Goal: Task Accomplishment & Management: Complete application form

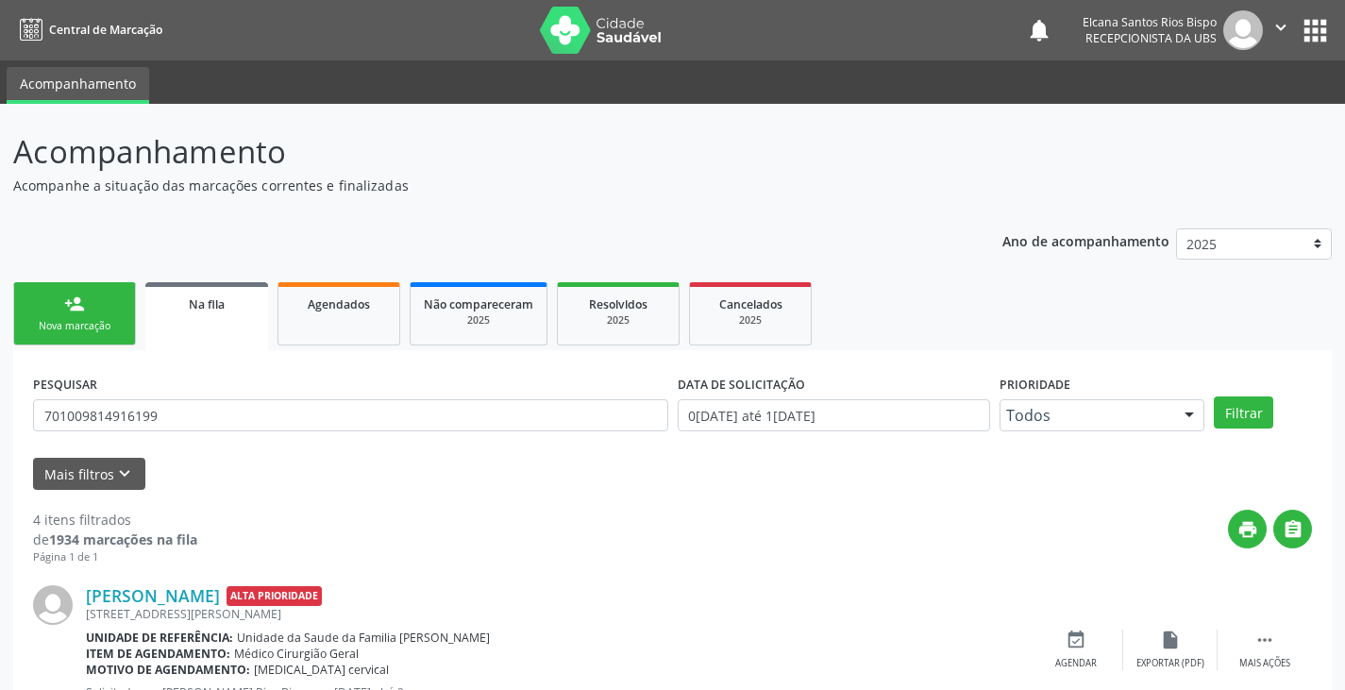
click at [58, 306] on link "person_add Nova marcação" at bounding box center [74, 313] width 123 height 63
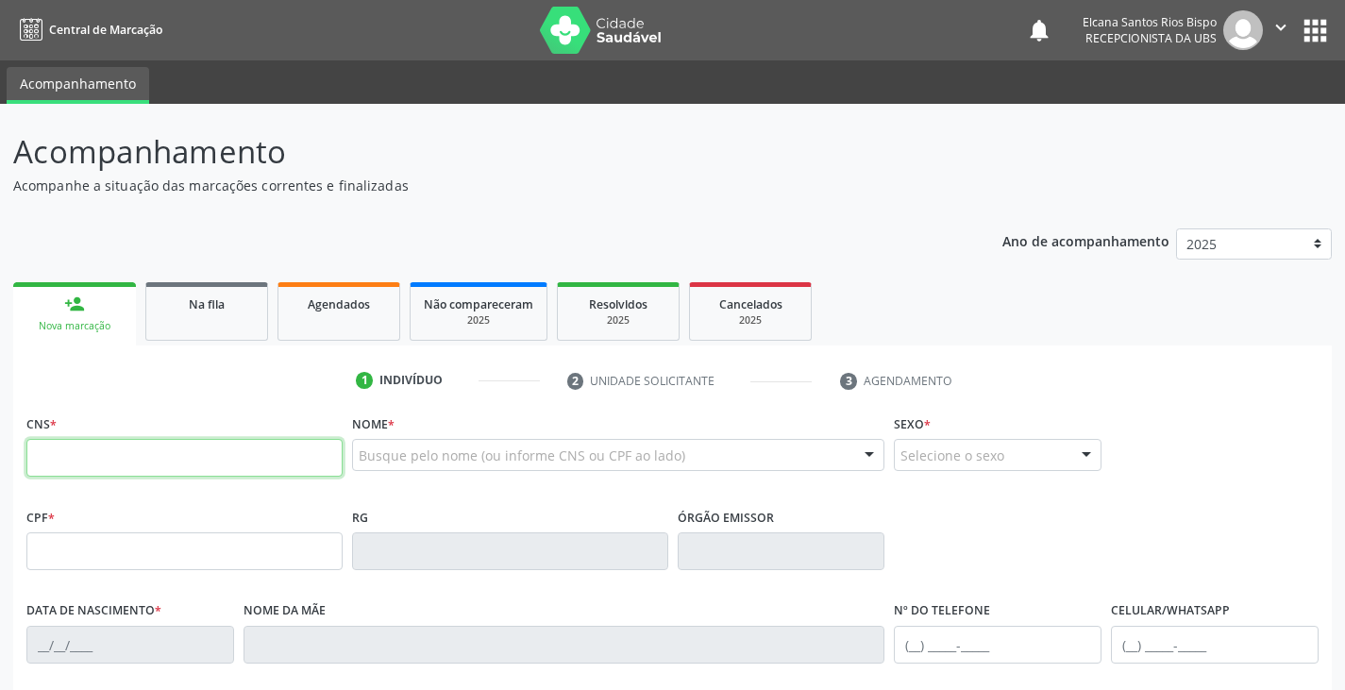
click at [161, 447] on input "text" at bounding box center [184, 458] width 316 height 38
type input "703 6070 2598 8131"
type input "2[DATE]"
type input "[PERSON_NAME]"
type input "[PHONE_NUMBER]"
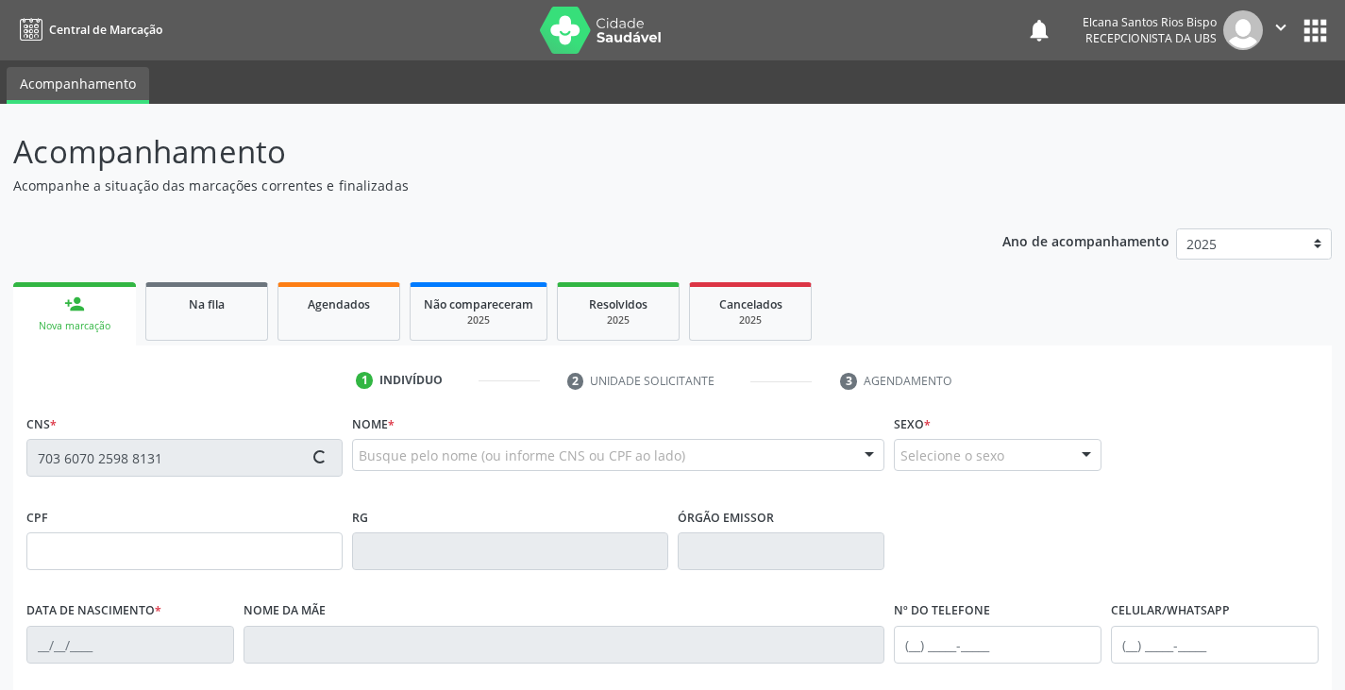
type input "[PHONE_NUMBER]"
type input "24"
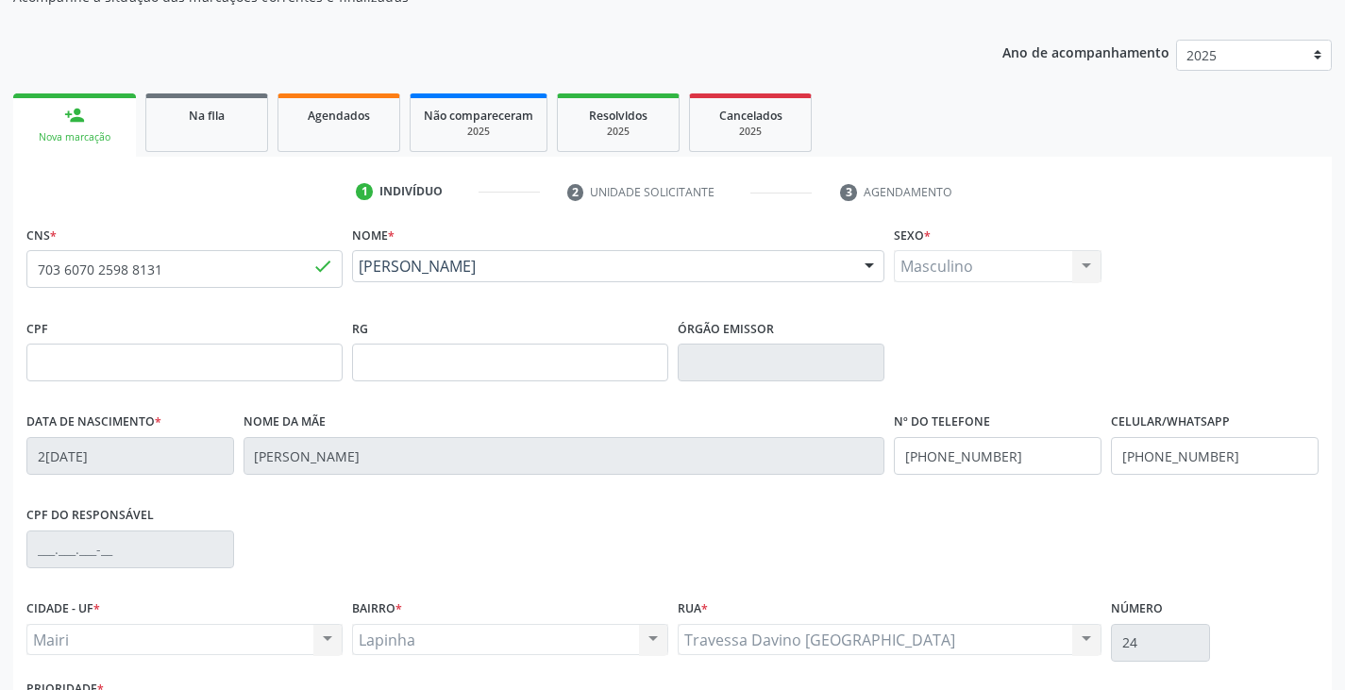
scroll to position [333, 0]
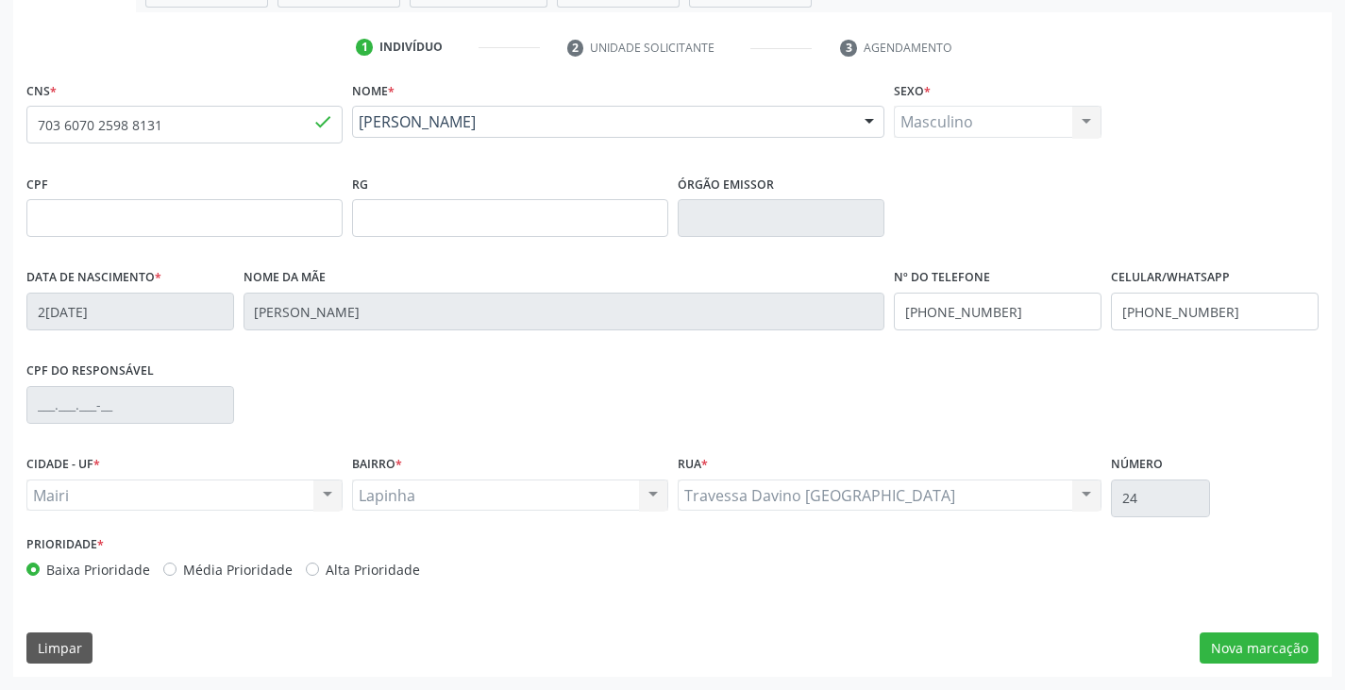
click at [350, 565] on label "Alta Prioridade" at bounding box center [373, 570] width 94 height 20
click at [319, 565] on input "Alta Prioridade" at bounding box center [312, 568] width 13 height 17
radio input "true"
click at [1268, 651] on button "Nova marcação" at bounding box center [1258, 648] width 119 height 32
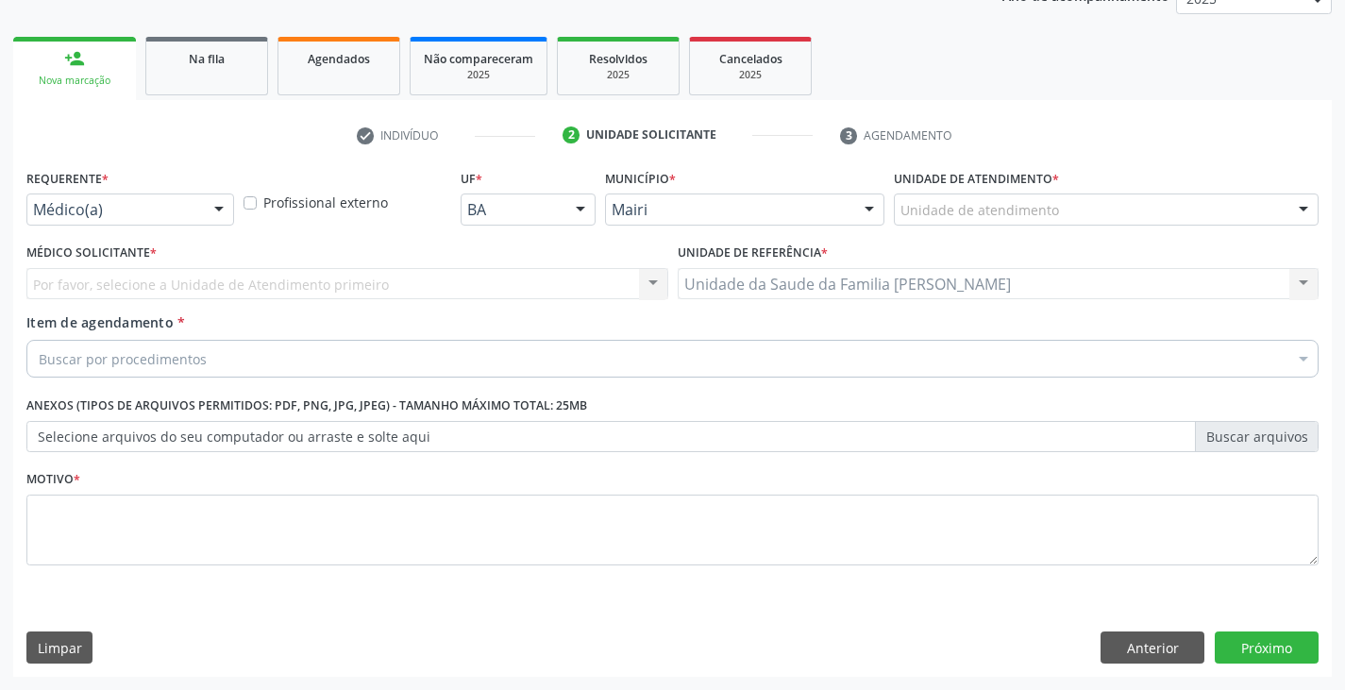
scroll to position [245, 0]
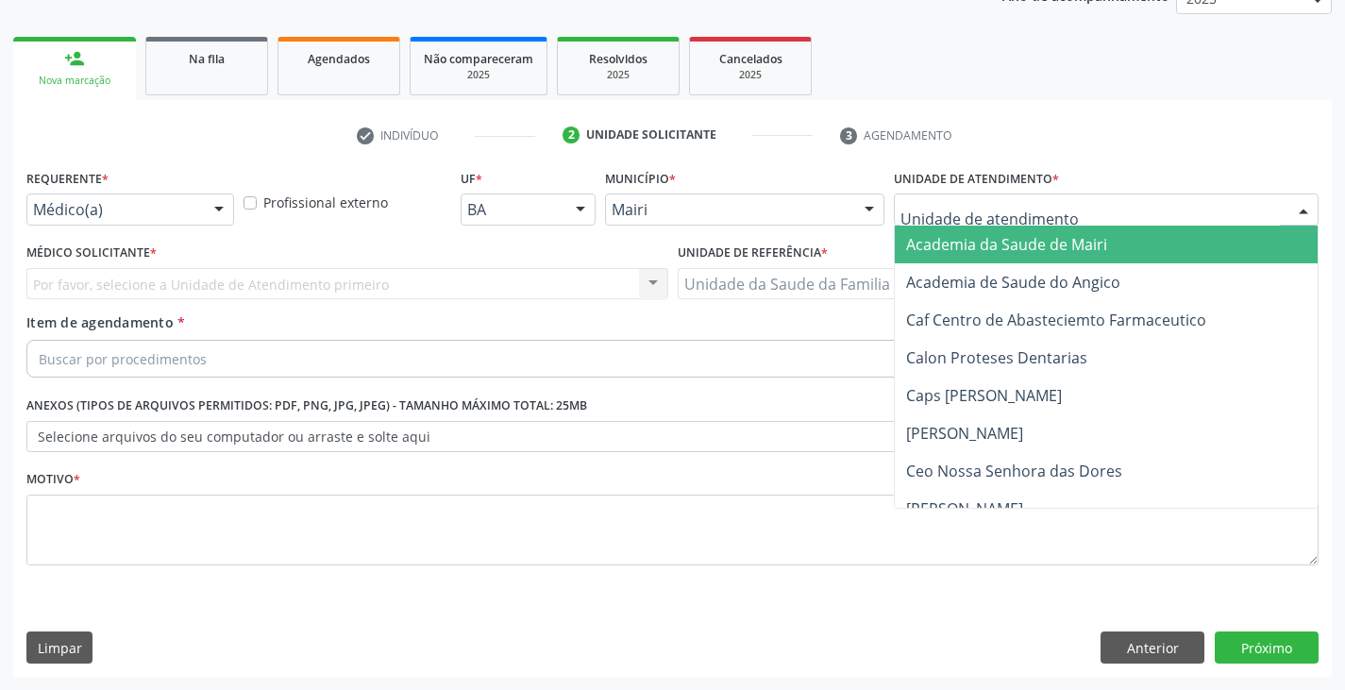
click at [1002, 195] on div at bounding box center [1106, 209] width 425 height 32
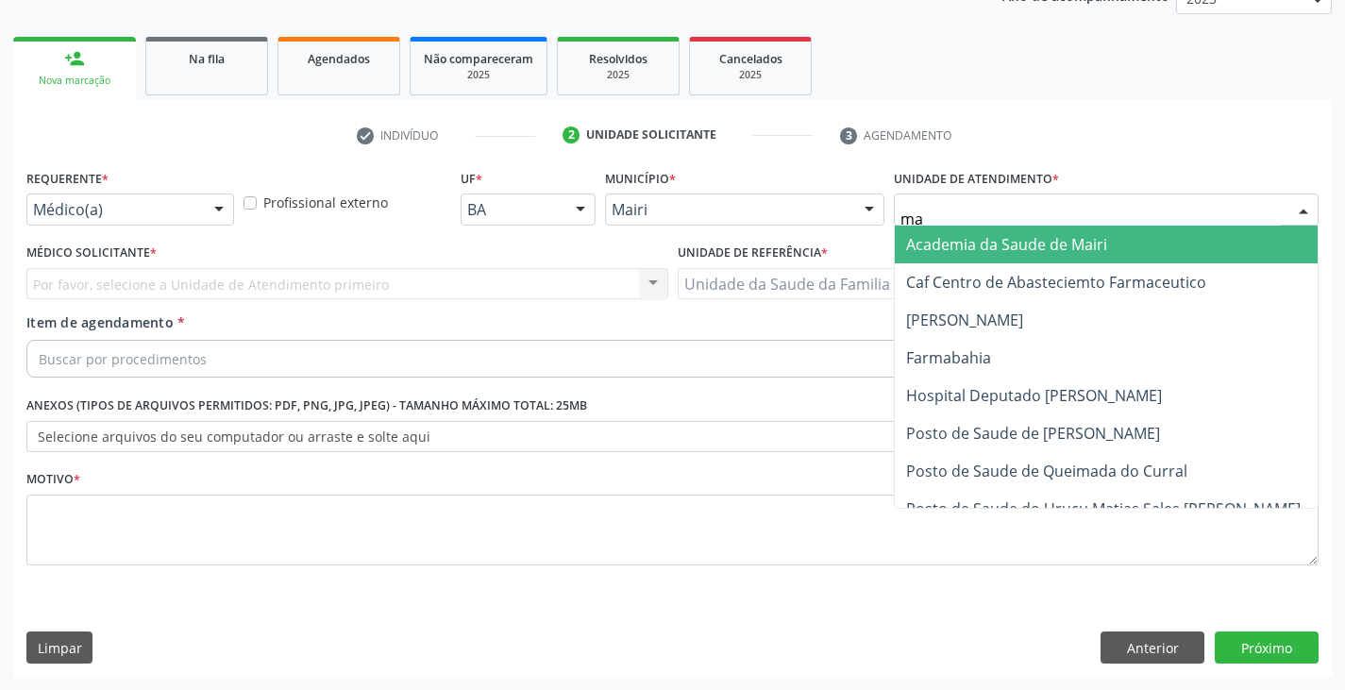
type input "mar"
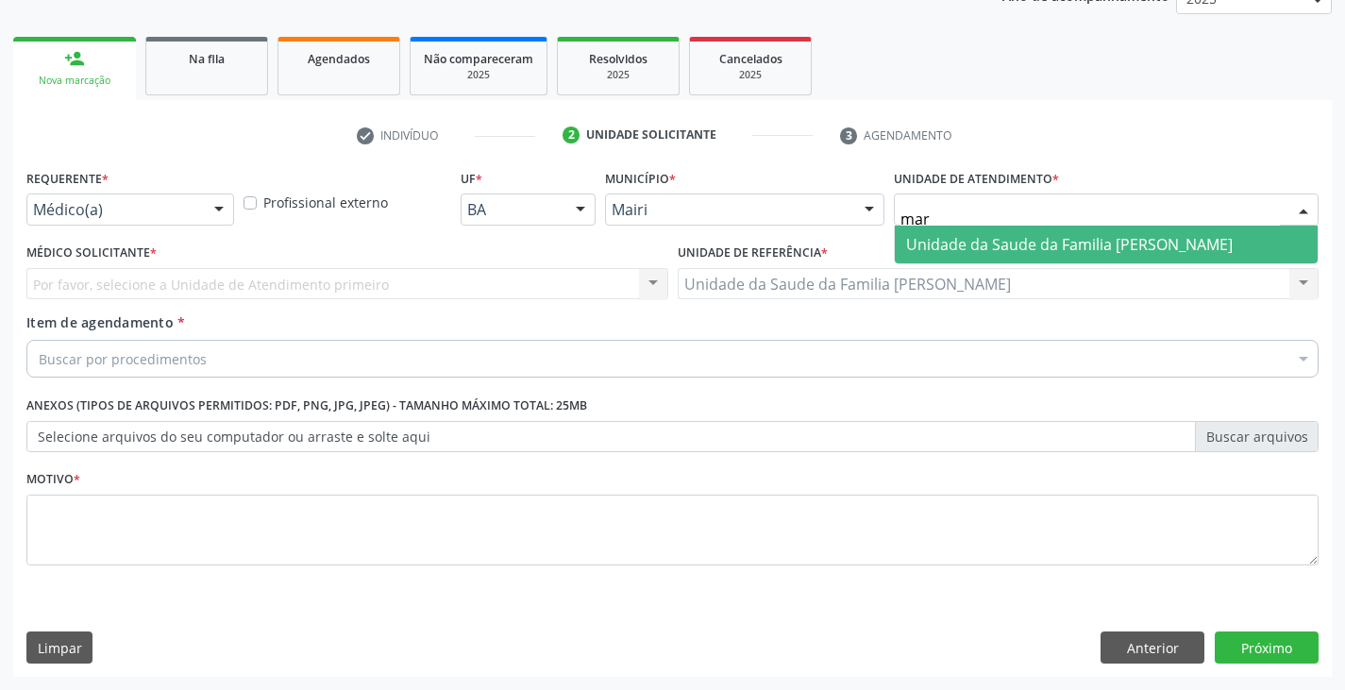
click at [955, 240] on span "Unidade da Saude da Familia [PERSON_NAME]" at bounding box center [1069, 244] width 327 height 21
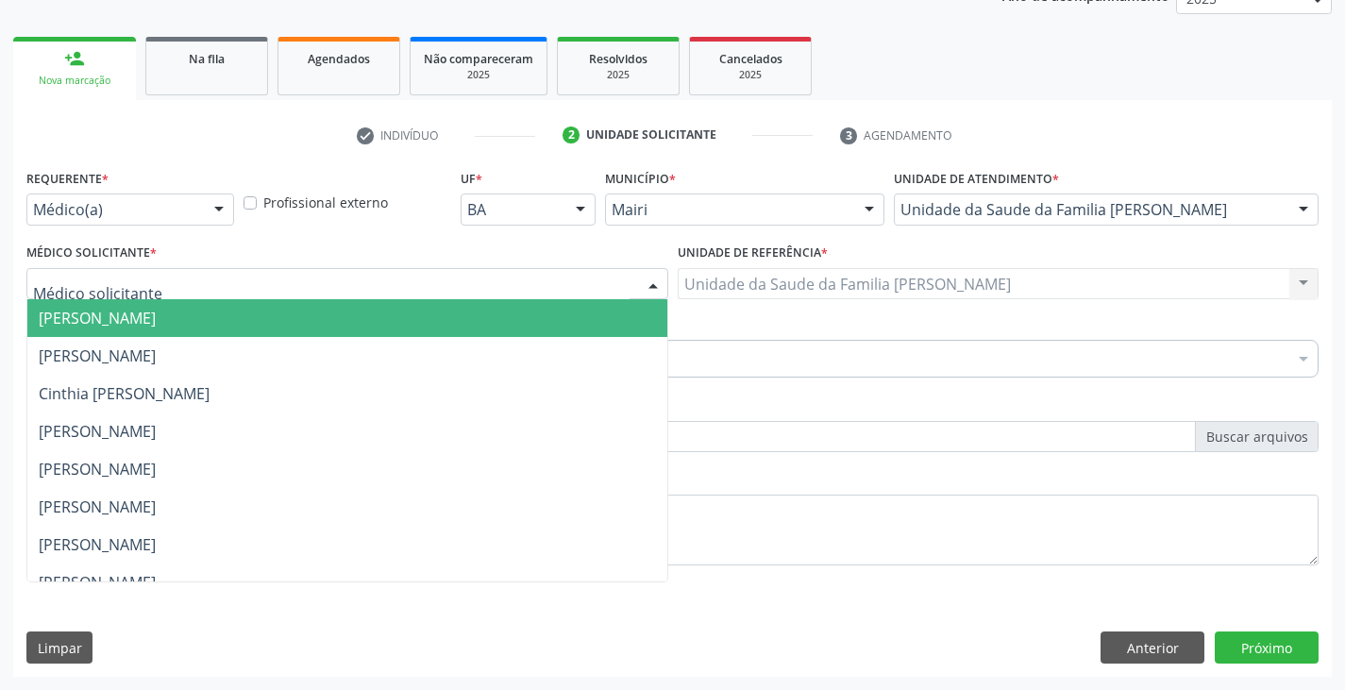
scroll to position [246, 0]
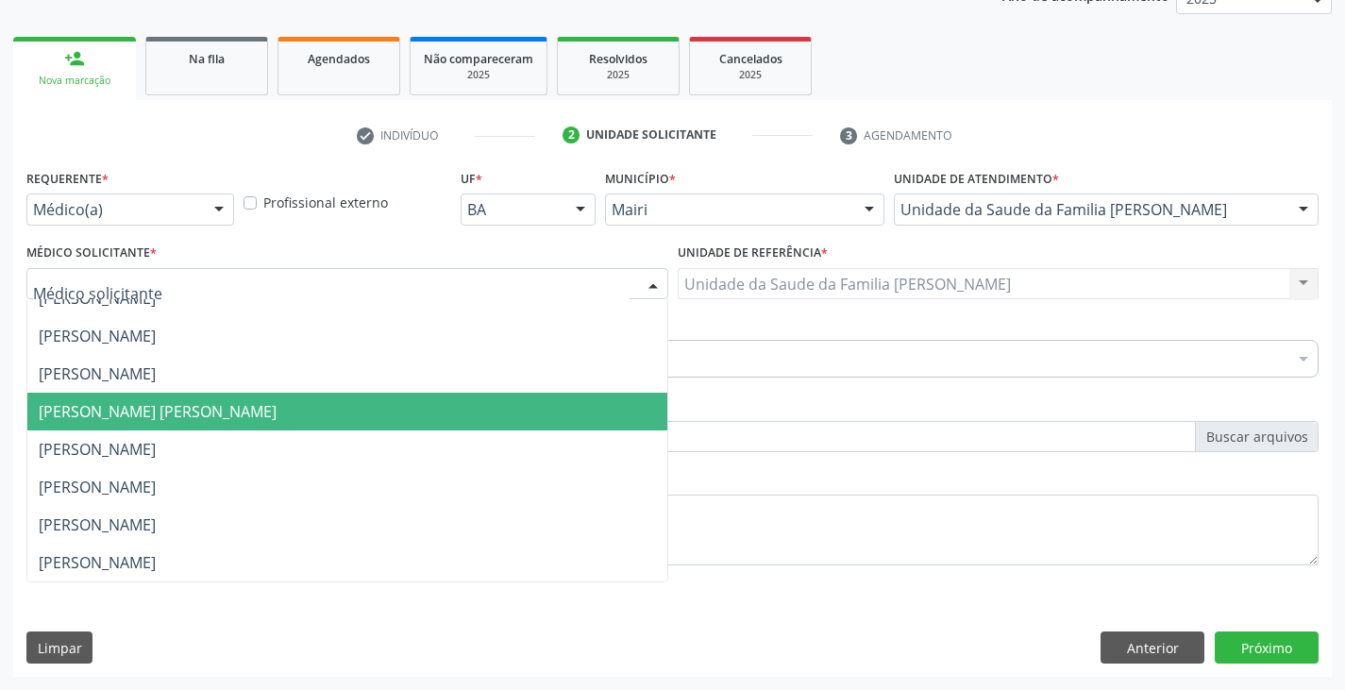
click at [111, 401] on span "[PERSON_NAME] [PERSON_NAME]" at bounding box center [158, 411] width 238 height 21
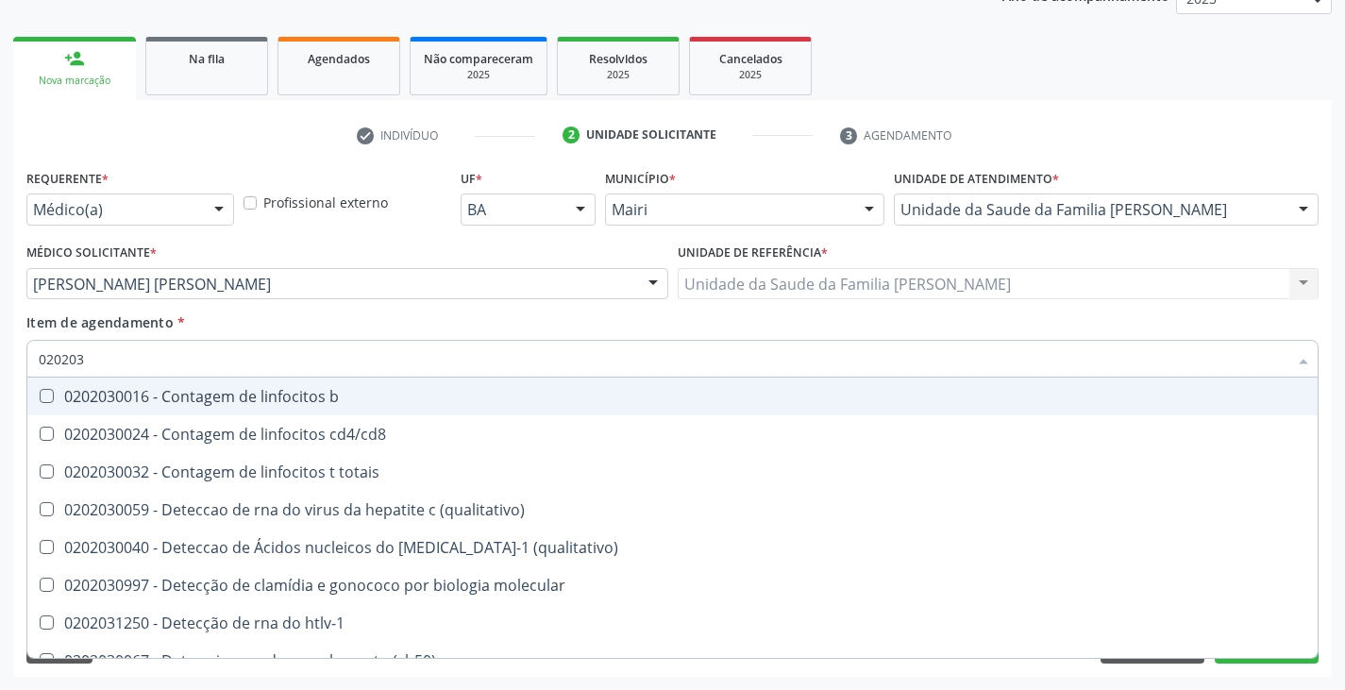
type input "0202038"
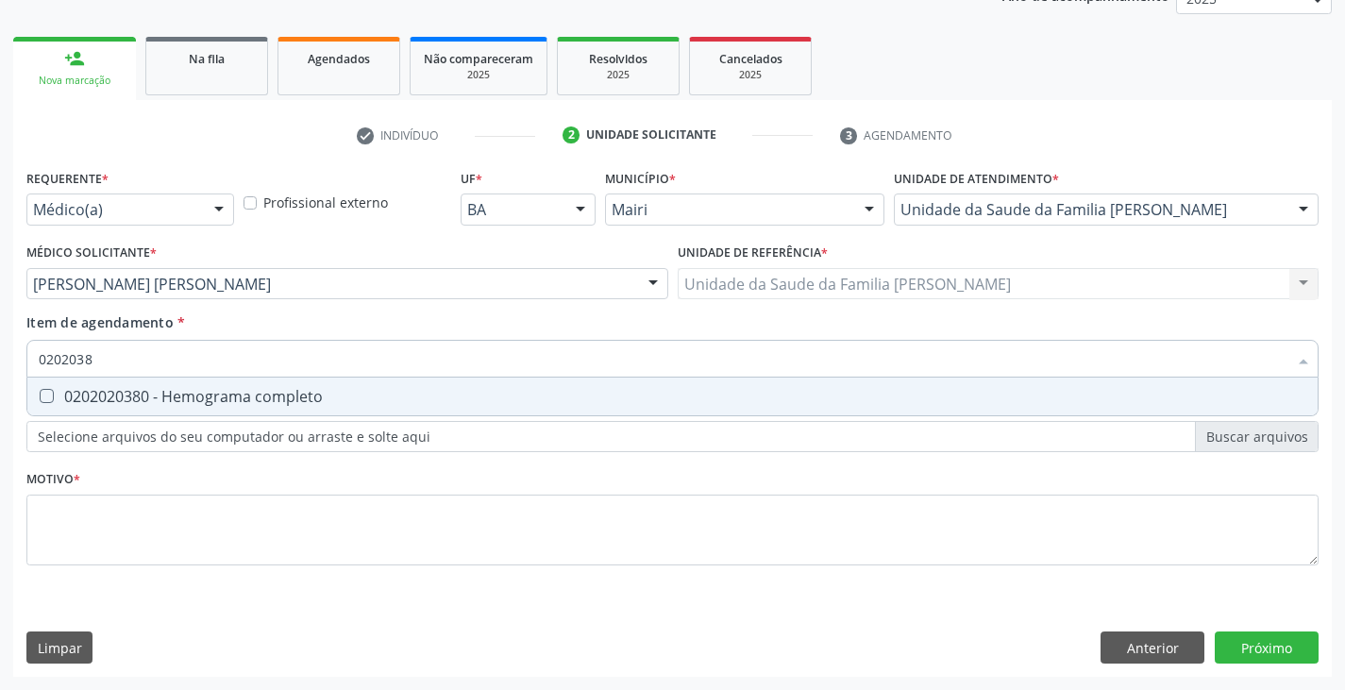
click at [148, 391] on div "0202020380 - Hemograma completo" at bounding box center [672, 396] width 1267 height 15
checkbox completo "true"
type input "020203"
checkbox completo "false"
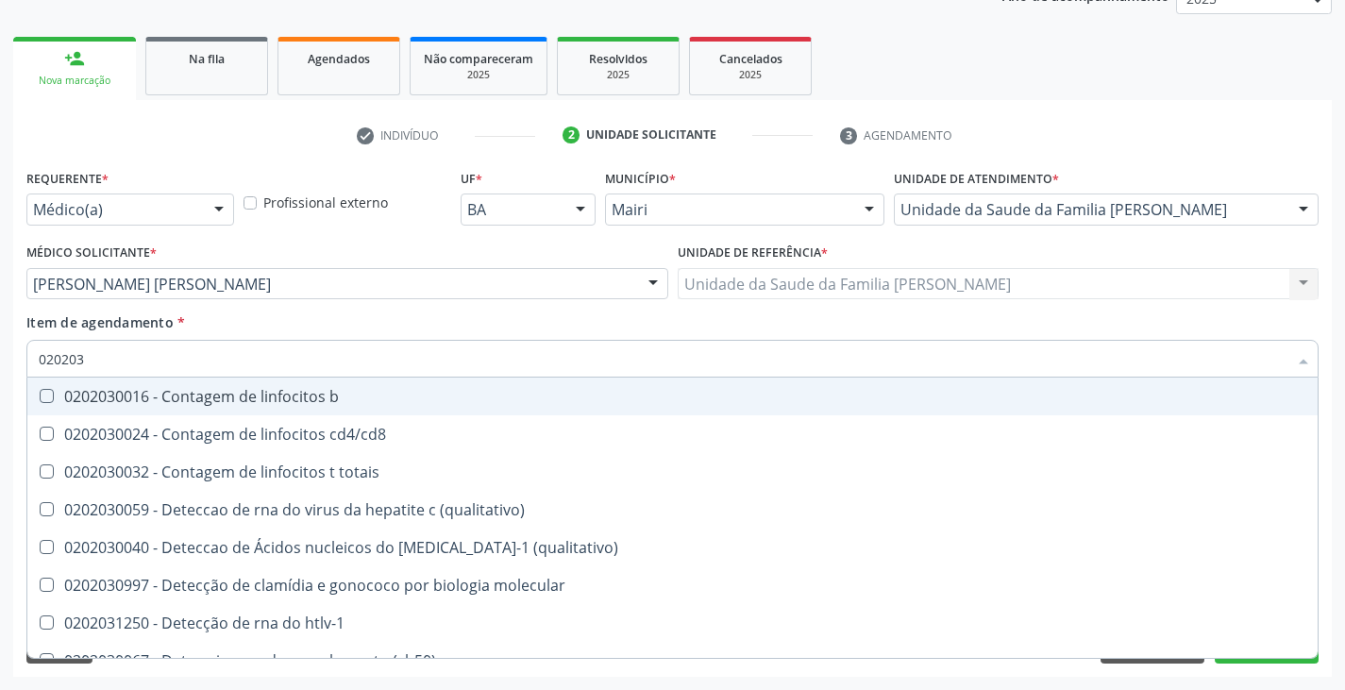
type input "02020"
checkbox completo "false"
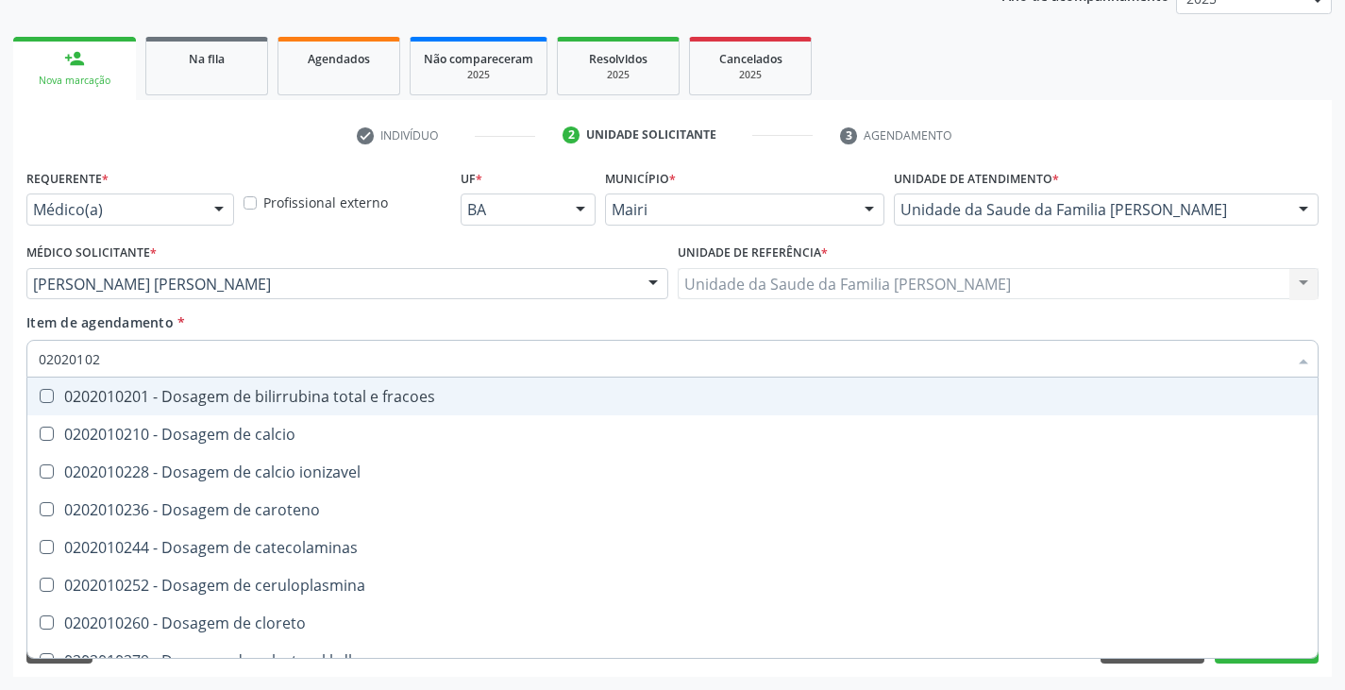
type input "020201029"
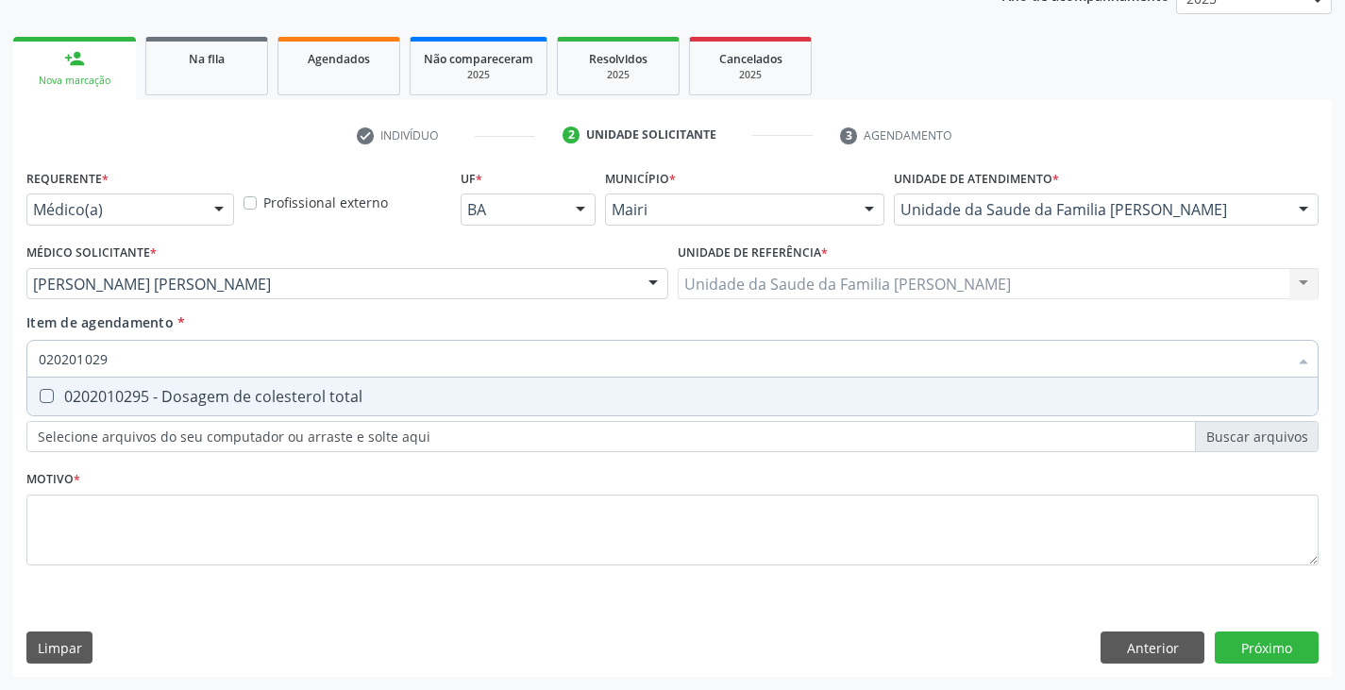
click at [148, 391] on div "0202010295 - Dosagem de colesterol total" at bounding box center [672, 396] width 1267 height 15
checkbox total "true"
type input "02020102"
checkbox total "false"
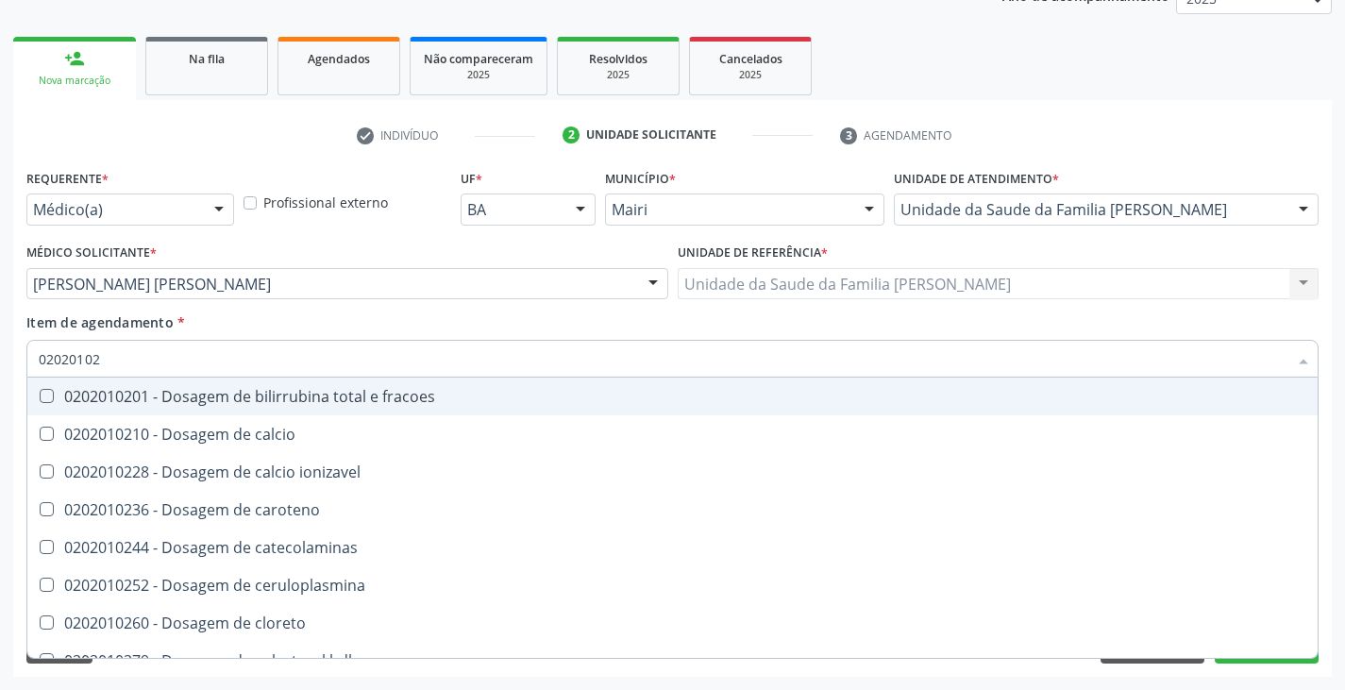
type input "020201028"
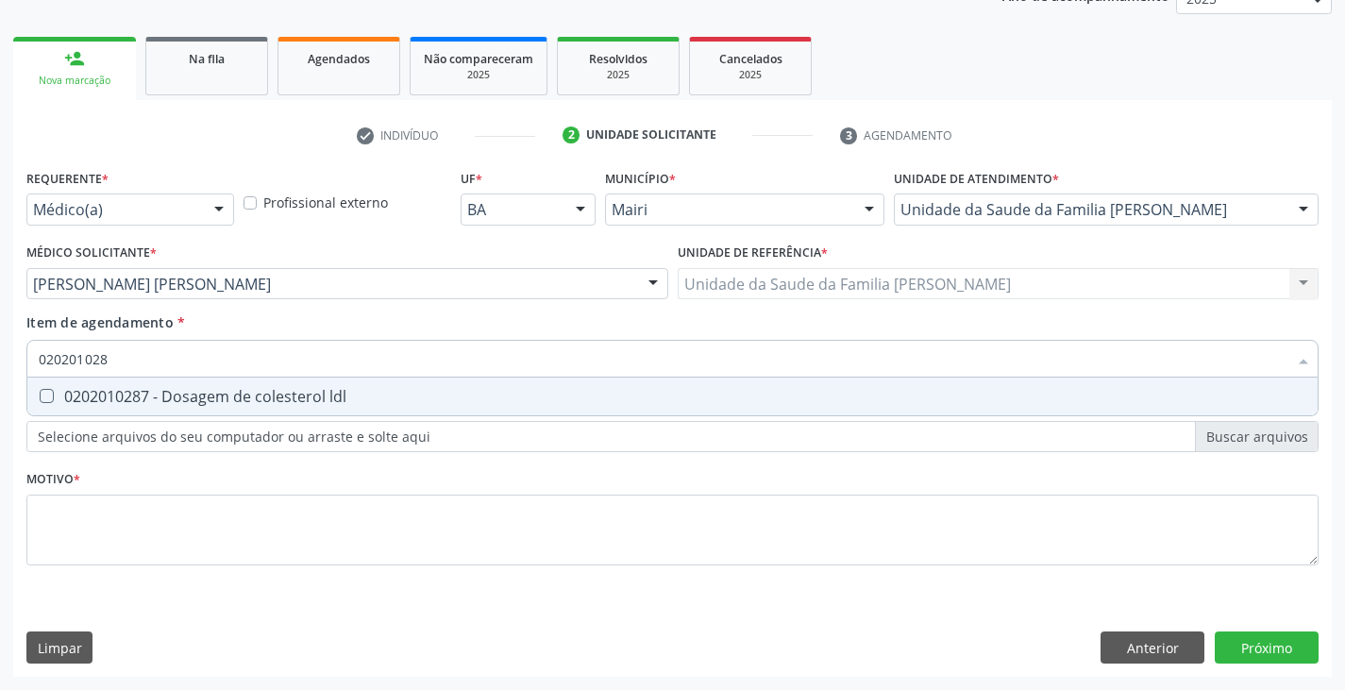
click at [148, 391] on div "0202010287 - Dosagem de colesterol ldl" at bounding box center [672, 396] width 1267 height 15
checkbox ldl "true"
type input "02020102"
checkbox ldl "false"
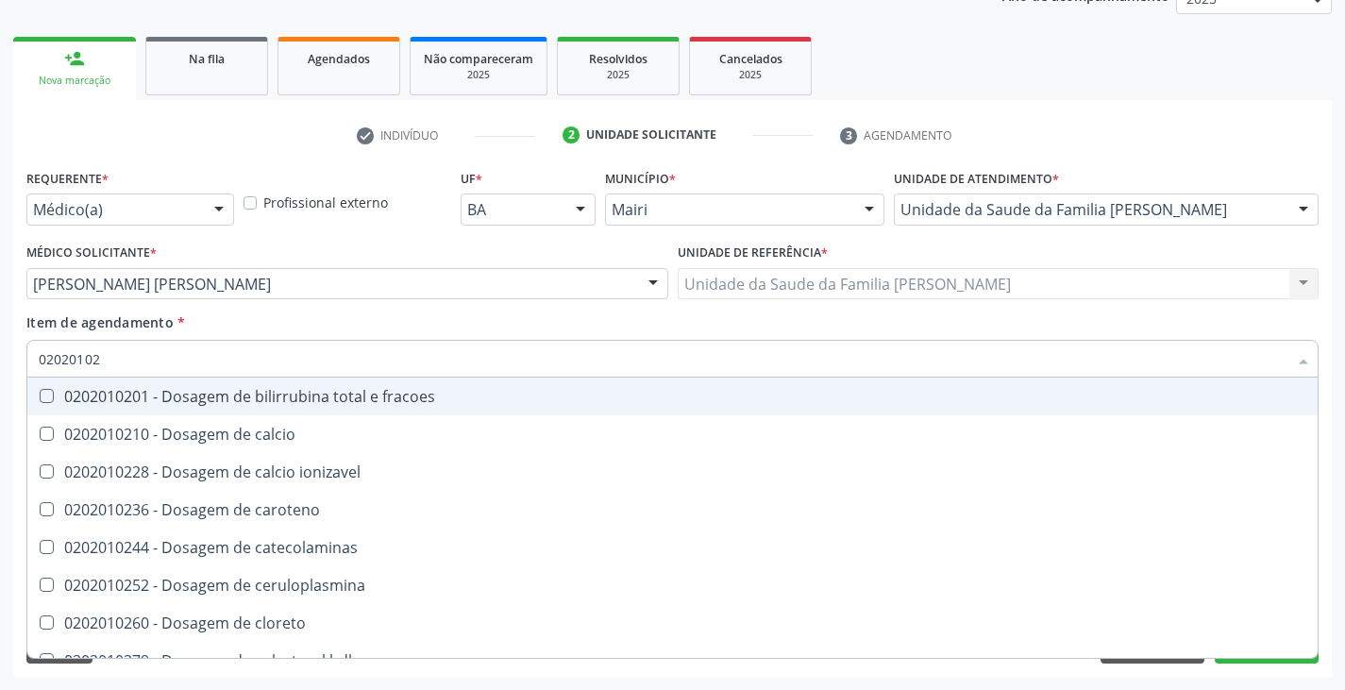
type input "020201027"
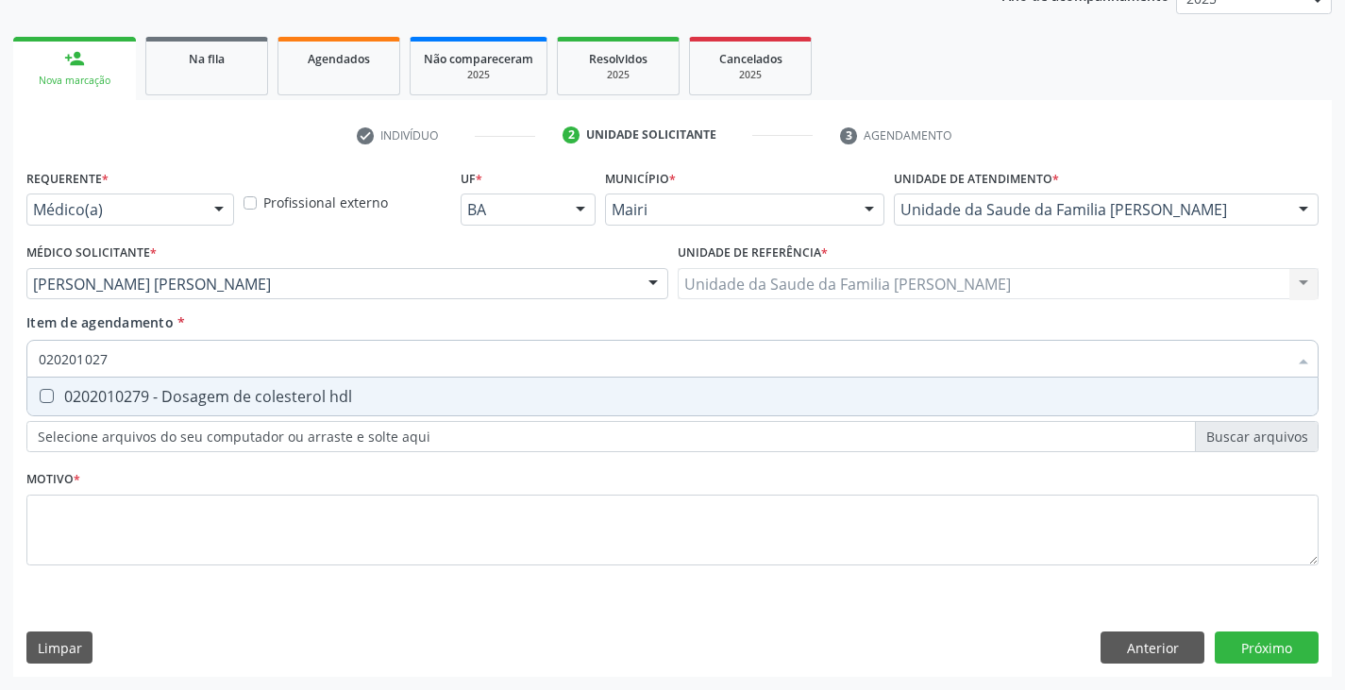
click at [148, 391] on div "0202010279 - Dosagem de colesterol hdl" at bounding box center [672, 396] width 1267 height 15
checkbox hdl "true"
type input "02020102"
checkbox hdl "false"
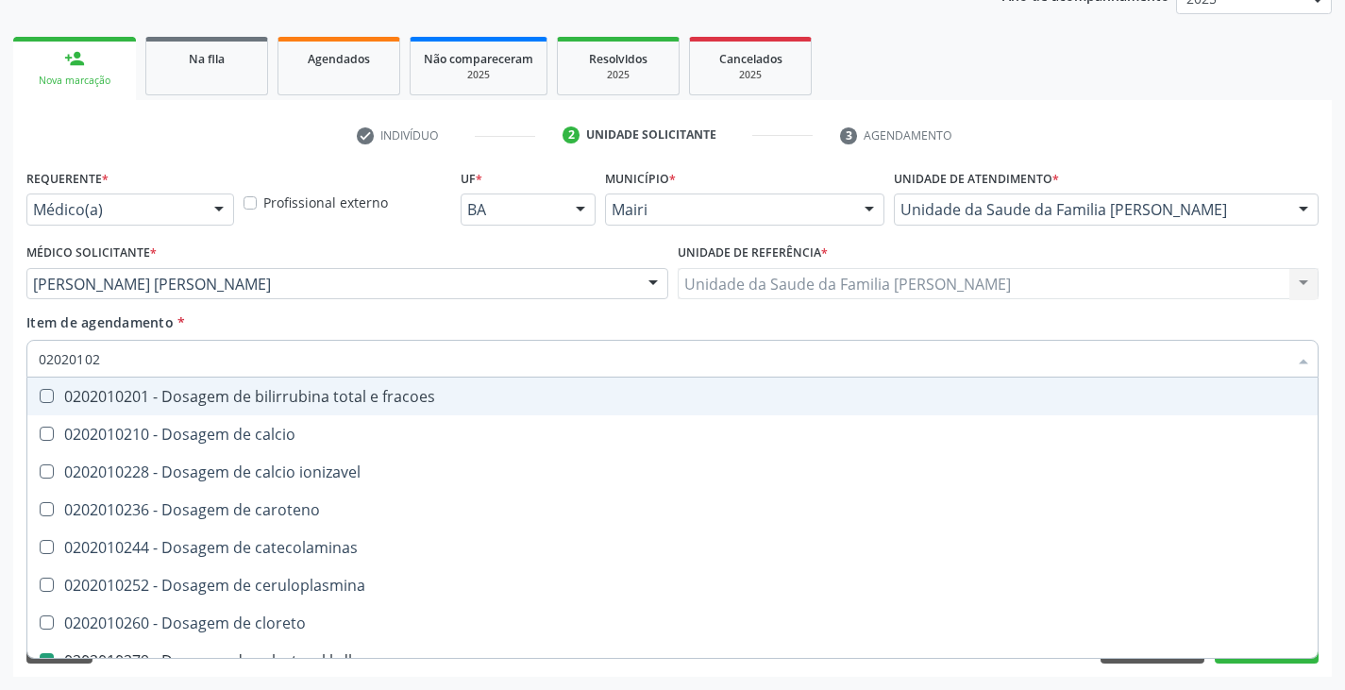
type input "0202010"
checkbox hdl "false"
checkbox ldl "false"
checkbox total "false"
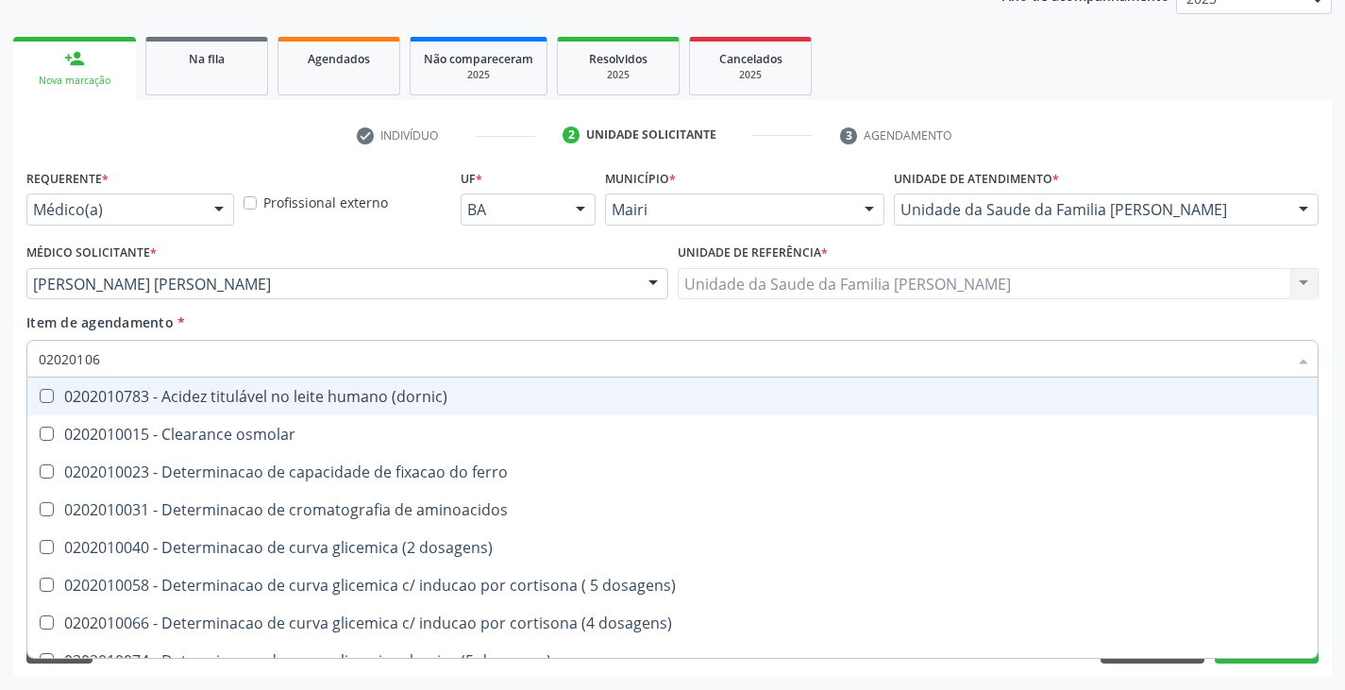
type input "020201069"
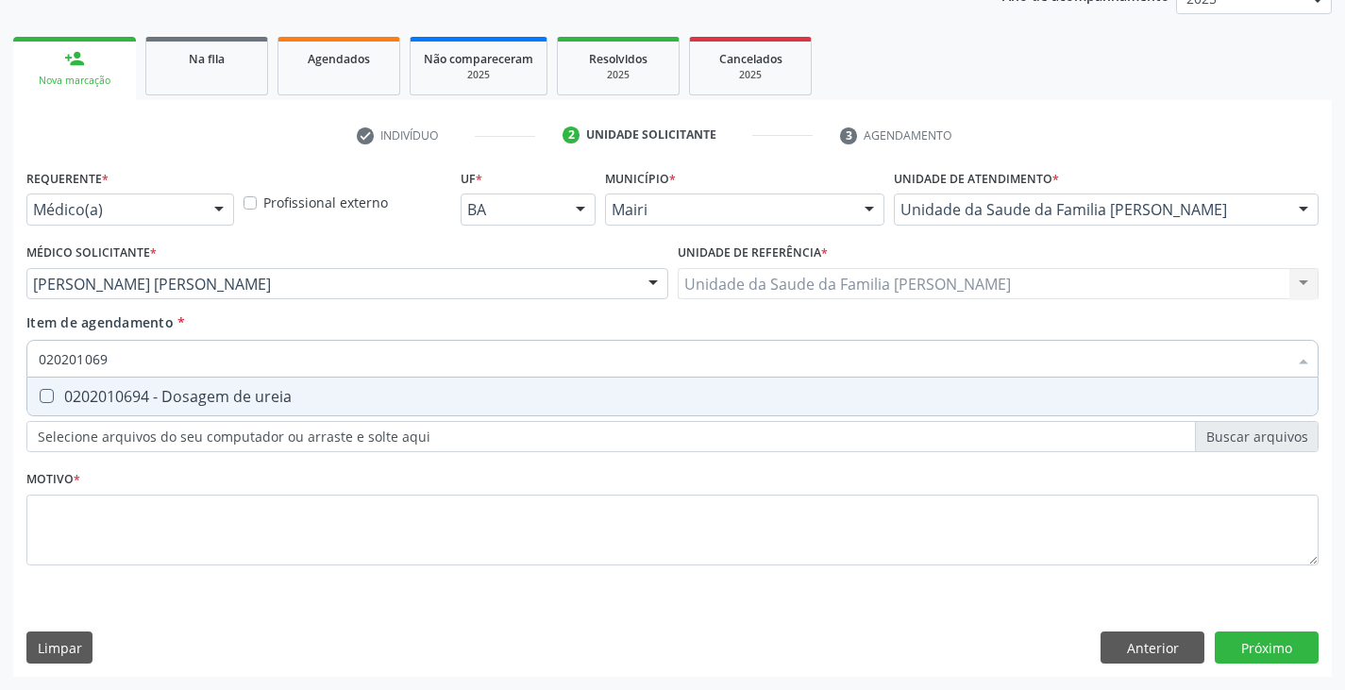
click at [139, 393] on div "0202010694 - Dosagem de ureia" at bounding box center [672, 396] width 1267 height 15
checkbox ureia "true"
type input "02020106"
checkbox ureia "false"
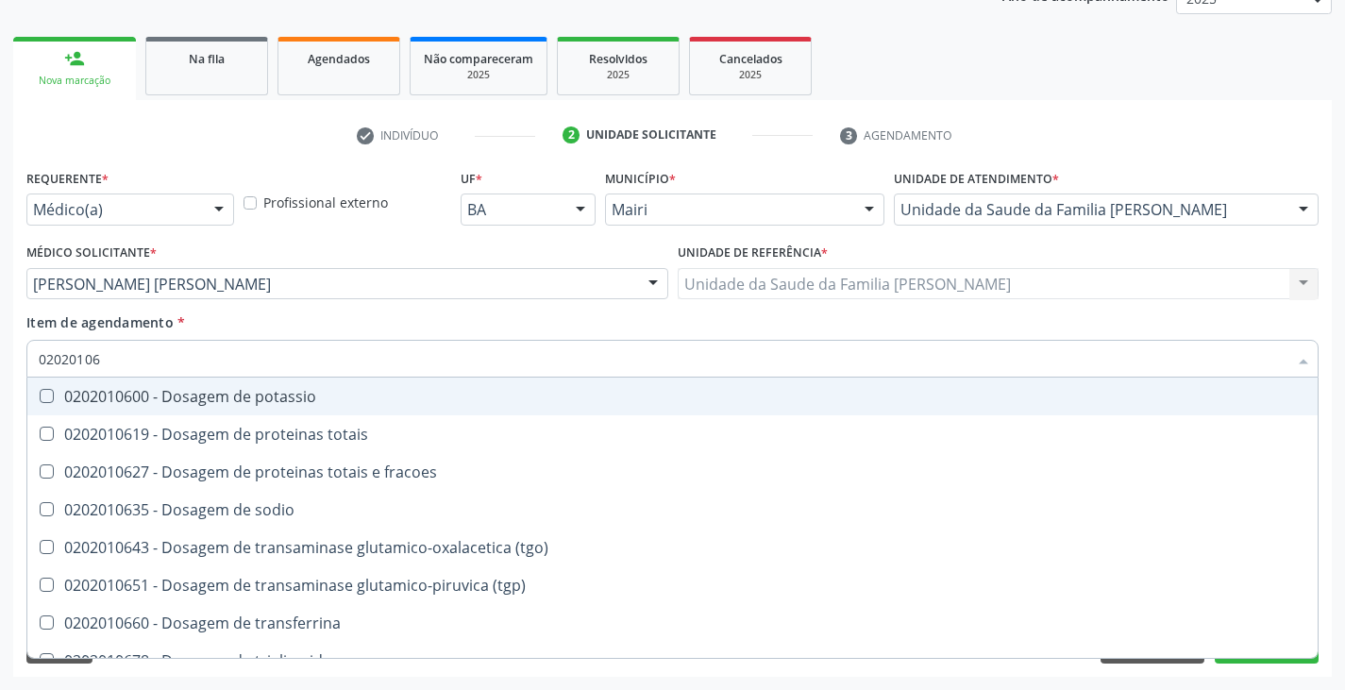
type input "0202010"
checkbox ureia "false"
type input "020201031"
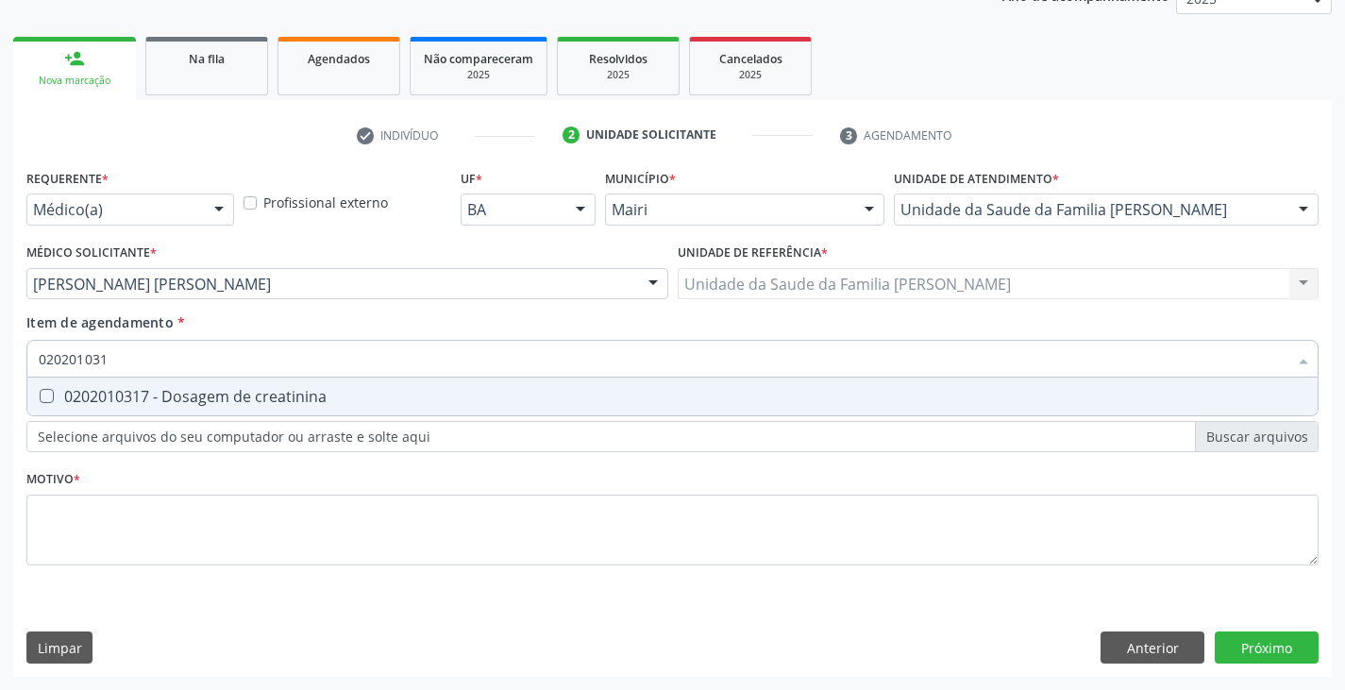
click at [139, 393] on div "0202010317 - Dosagem de creatinina" at bounding box center [672, 396] width 1267 height 15
checkbox creatinina "true"
type input "02020103"
checkbox creatinina "false"
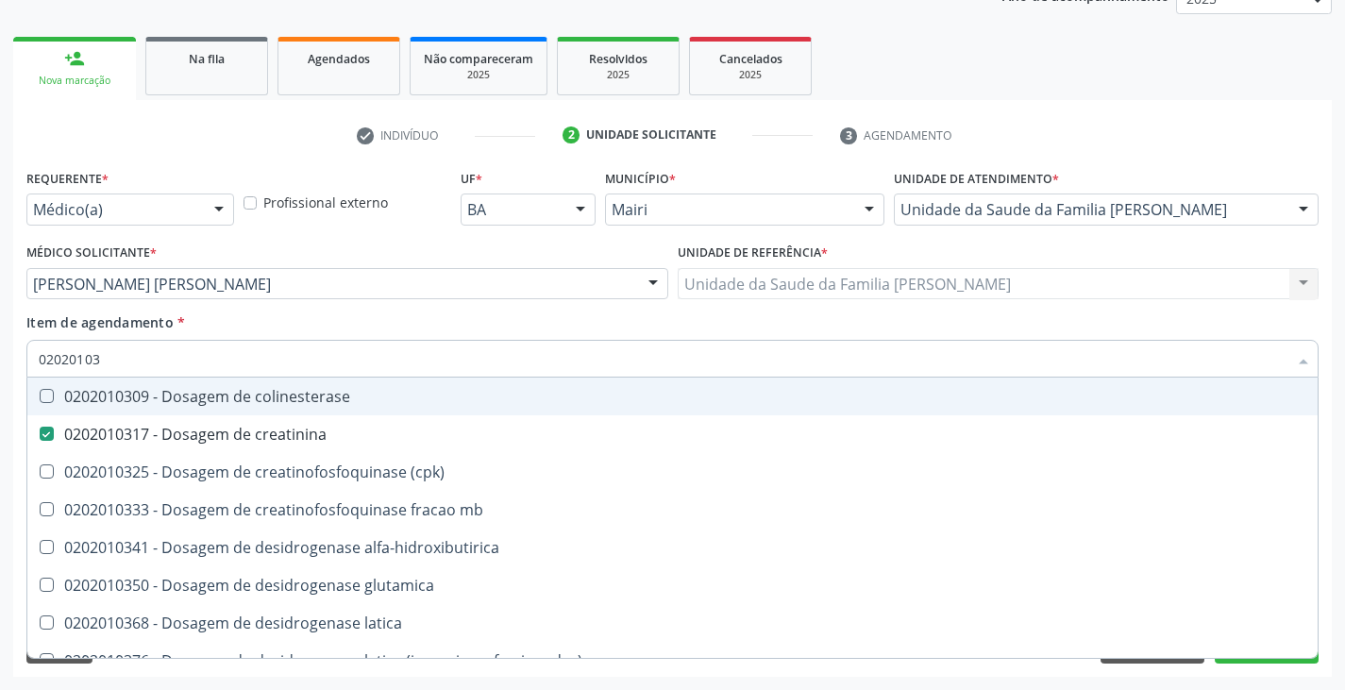
type input "0202010"
checkbox creatinina "false"
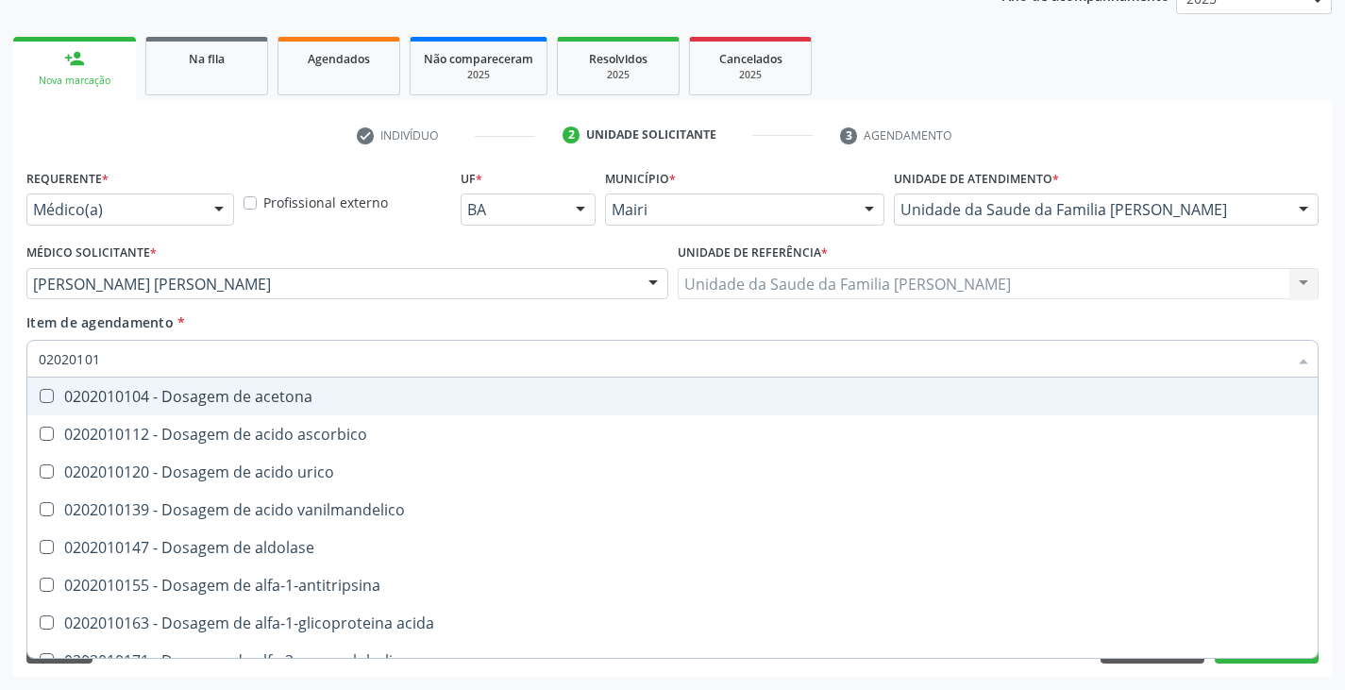
type input "020201012"
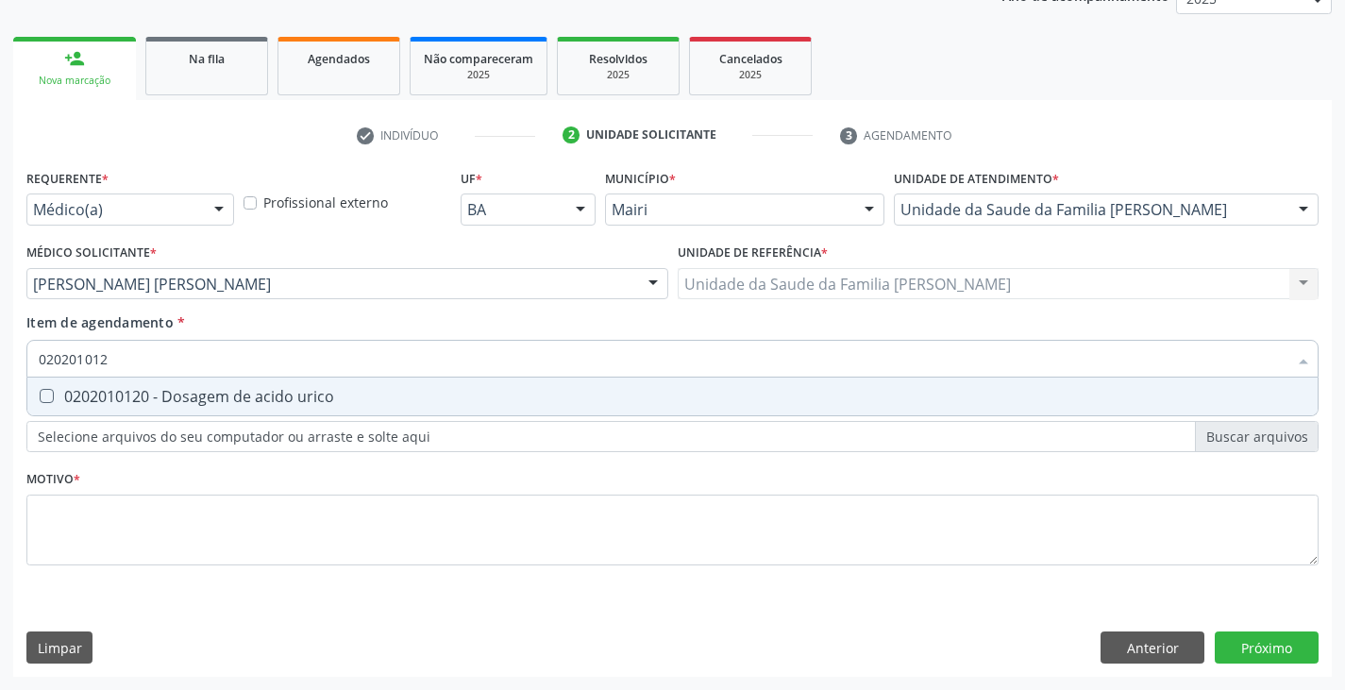
click at [139, 393] on div "0202010120 - Dosagem de acido urico" at bounding box center [672, 396] width 1267 height 15
checkbox urico "true"
type input "02020101"
checkbox urico "false"
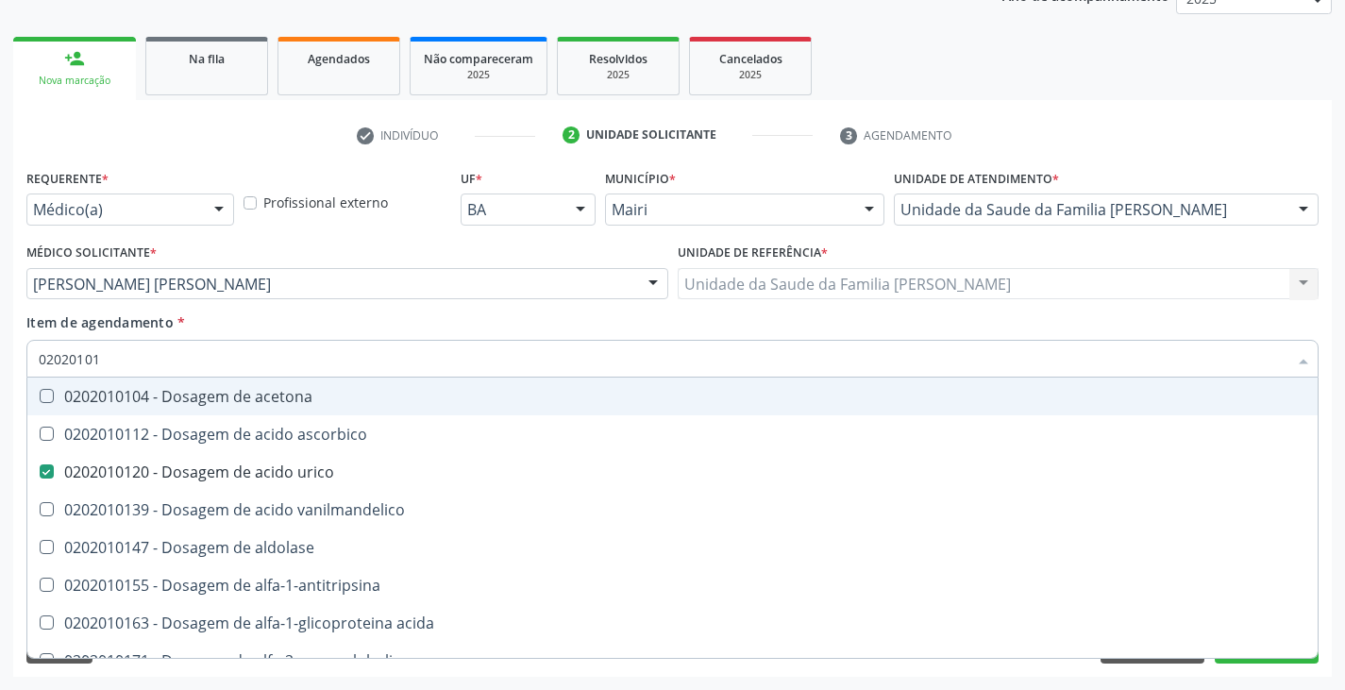
type input "0202010"
checkbox urico "false"
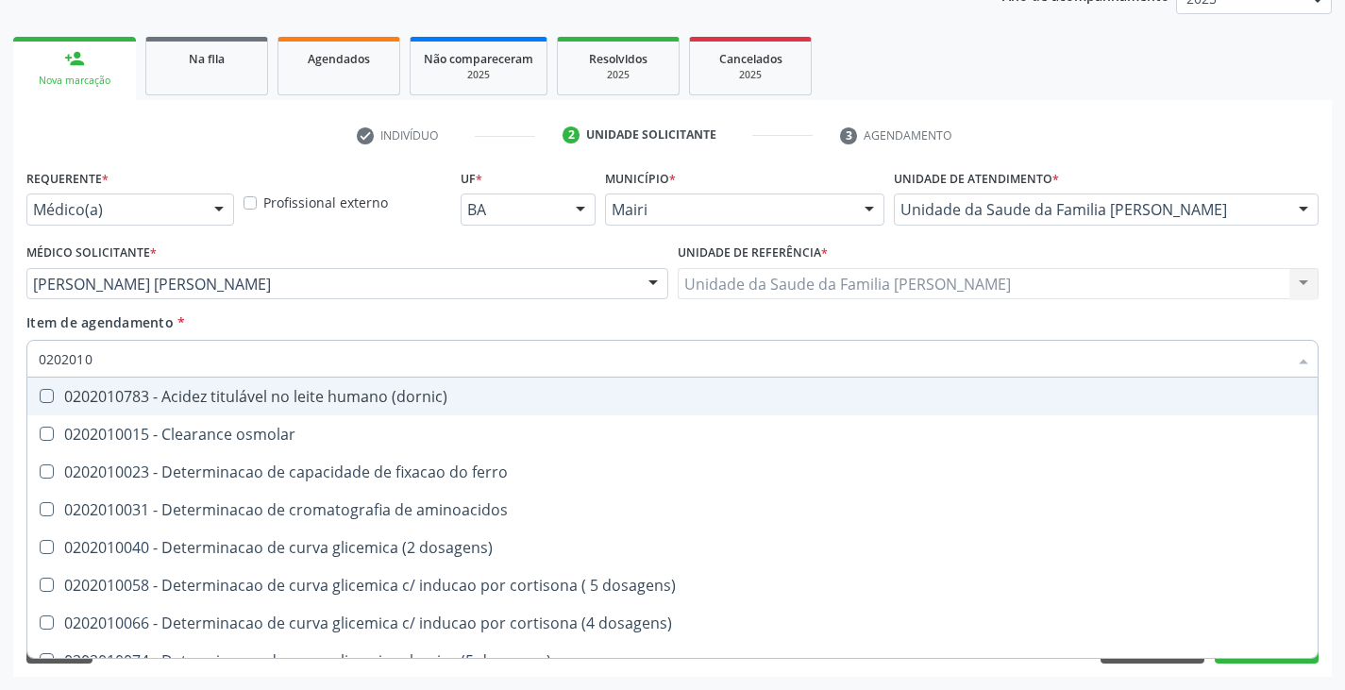
type input "02020102"
checkbox dosagens\) "true"
checkbox osmolaridade "true"
checkbox ivy "true"
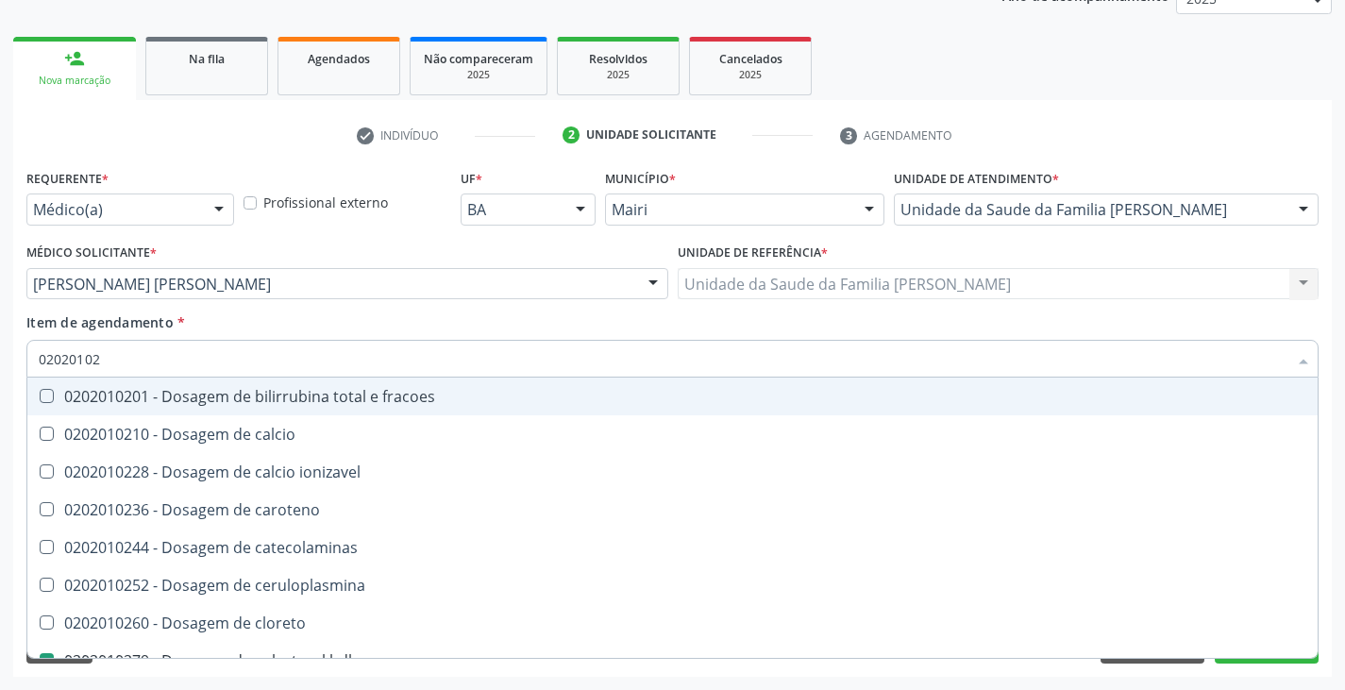
type input "020201021"
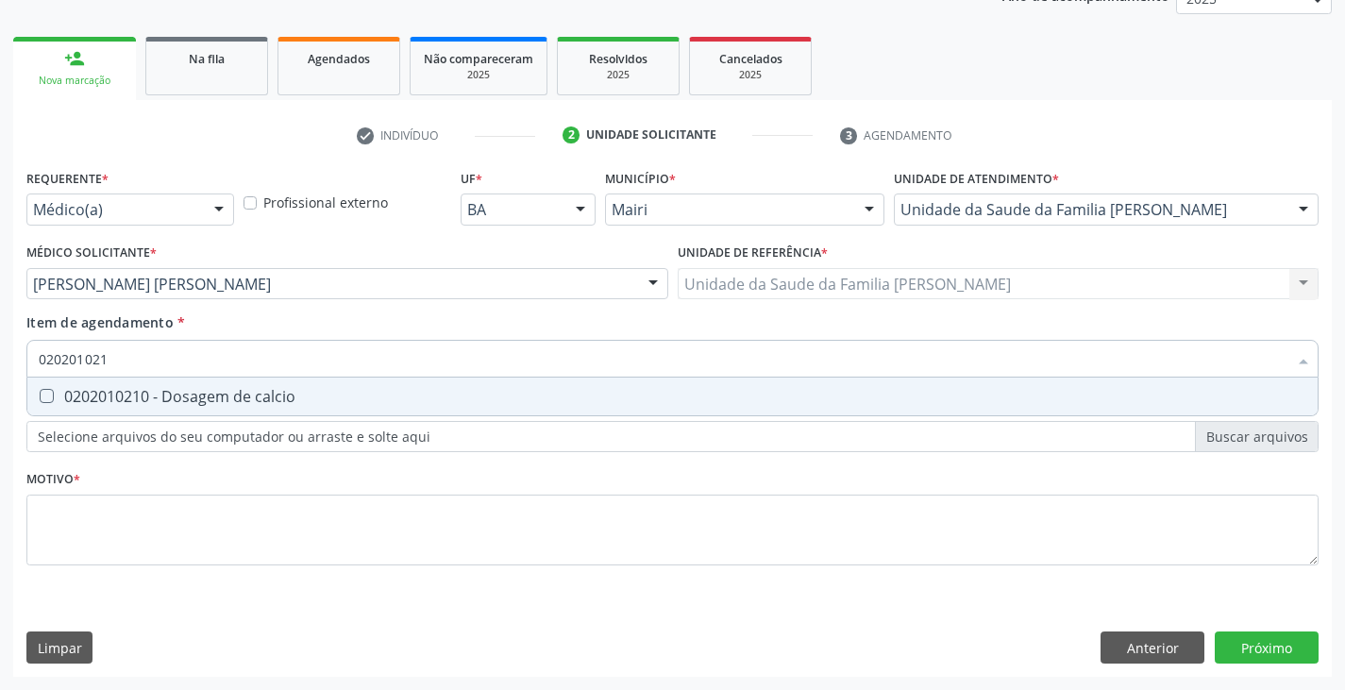
click at [139, 393] on div "0202010210 - Dosagem de calcio" at bounding box center [672, 396] width 1267 height 15
checkbox calcio "true"
type input "02020102"
checkbox calcio "false"
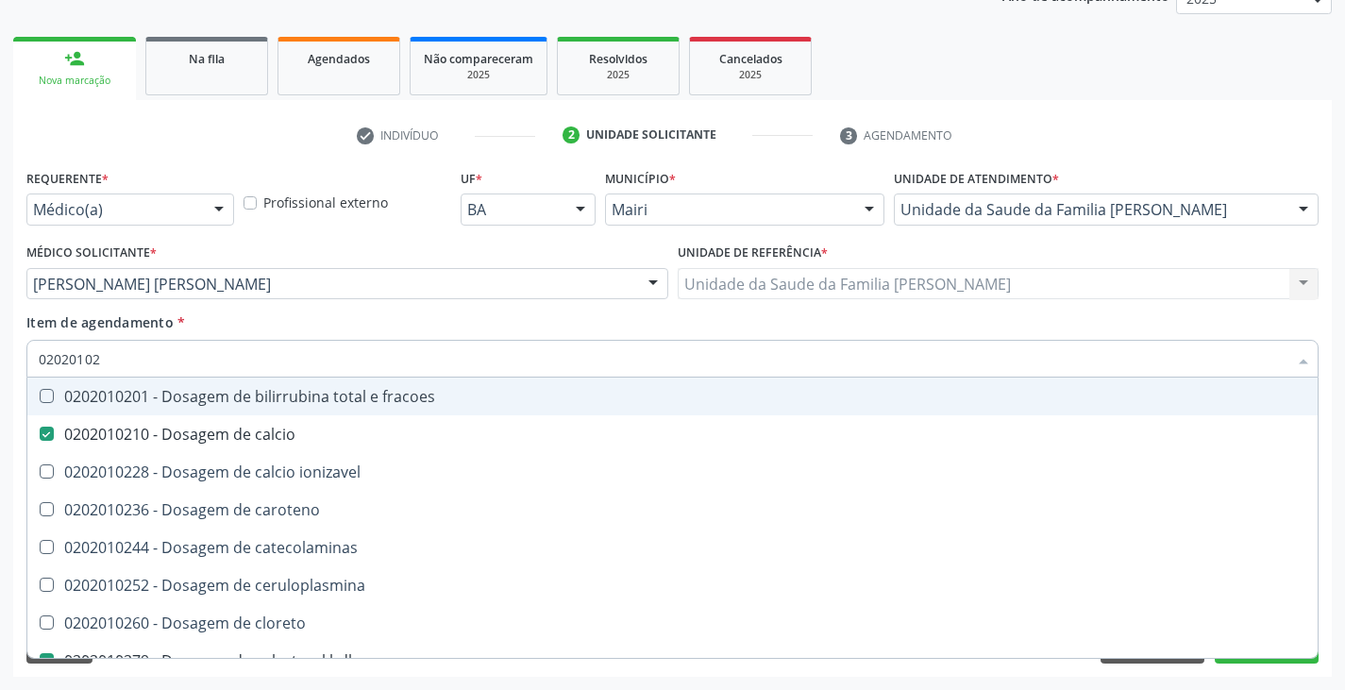
type input "0202010"
checkbox calcio "false"
checkbox hdl "false"
checkbox ldl "false"
checkbox total "false"
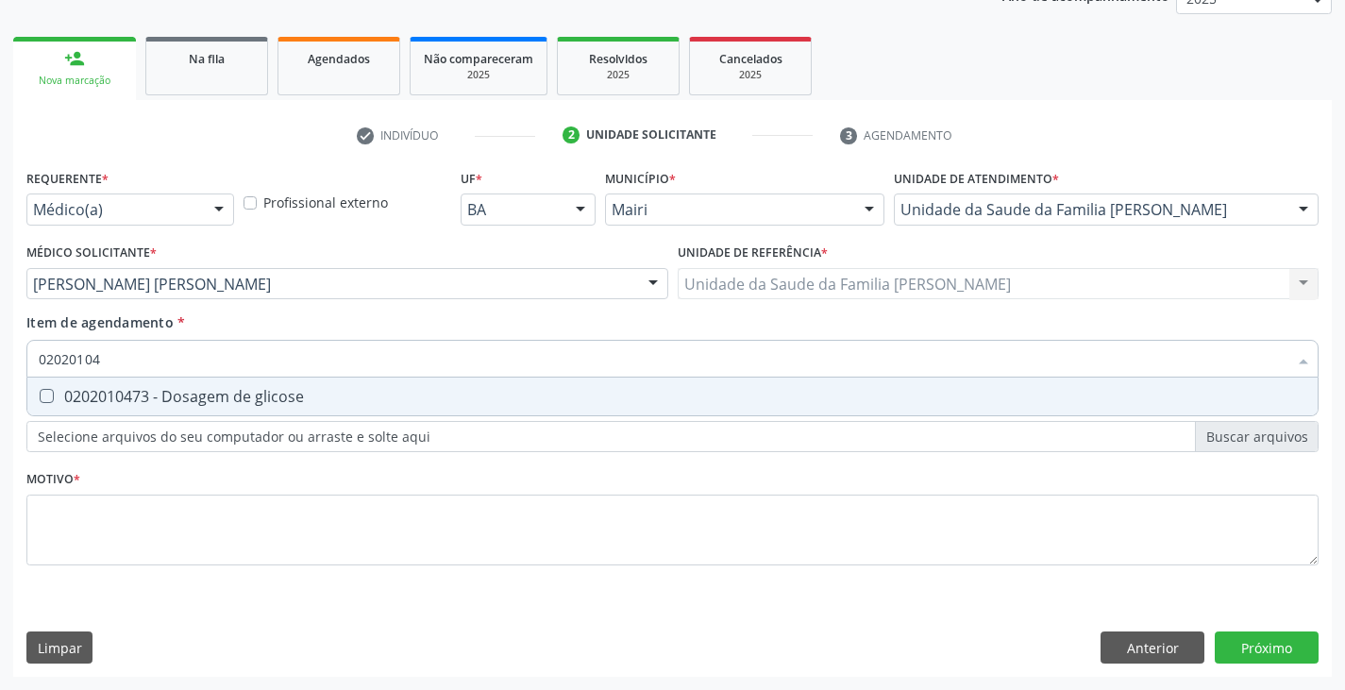
type input "020201047"
click at [139, 393] on div "0202010473 - Dosagem de glicose" at bounding box center [672, 396] width 1267 height 15
checkbox glicose "true"
type input "02020104"
checkbox glicose "false"
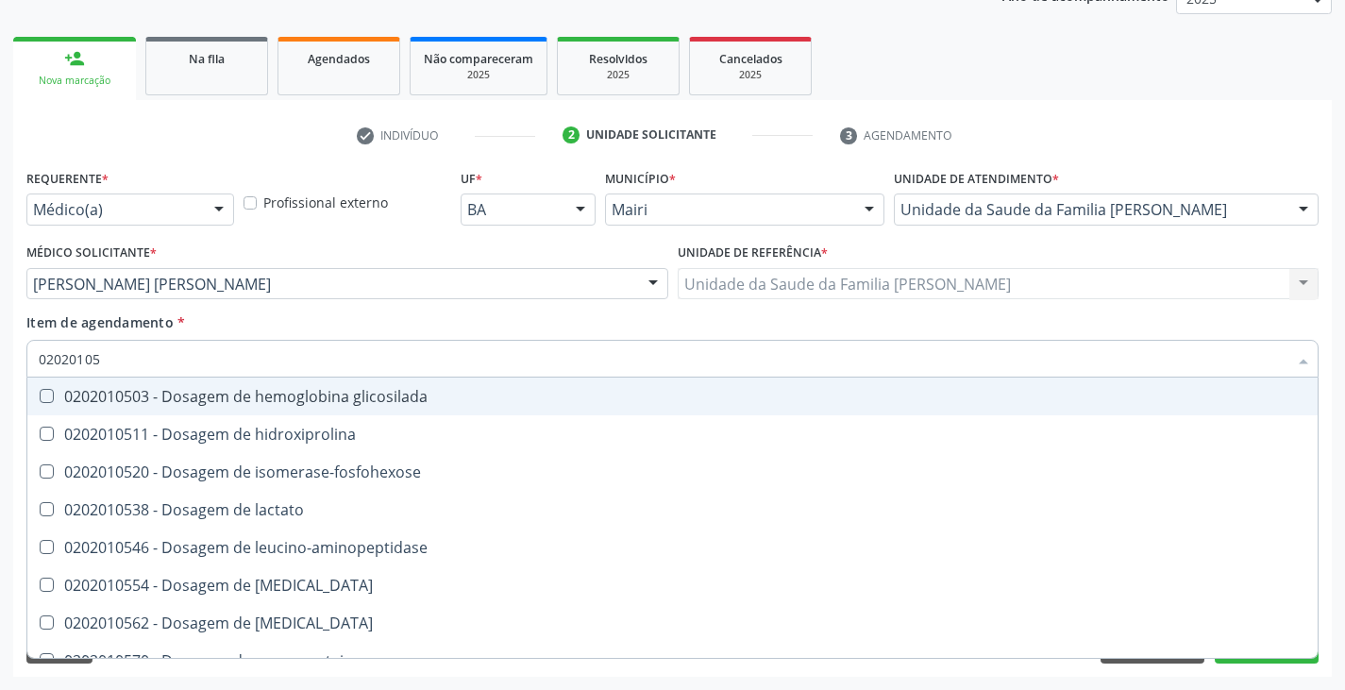
type input "020201050"
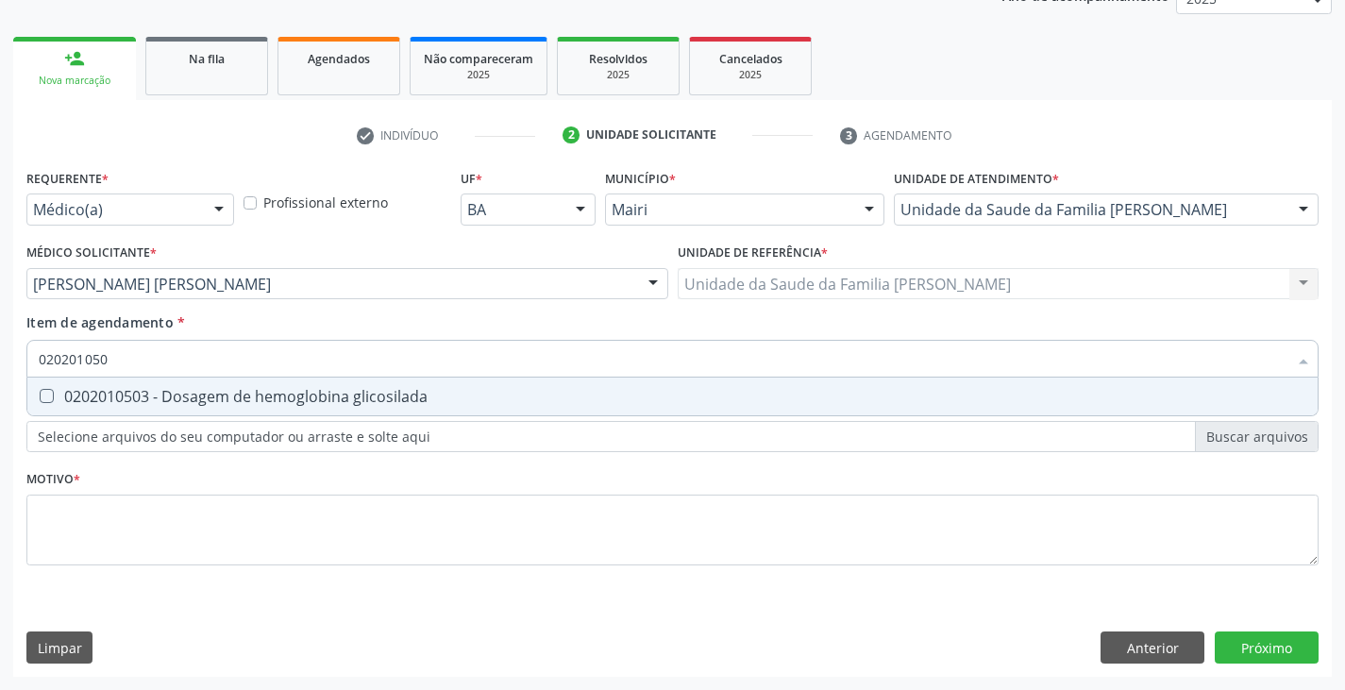
click at [139, 393] on div "0202010503 - Dosagem de hemoglobina glicosilada" at bounding box center [672, 396] width 1267 height 15
checkbox glicosilada "true"
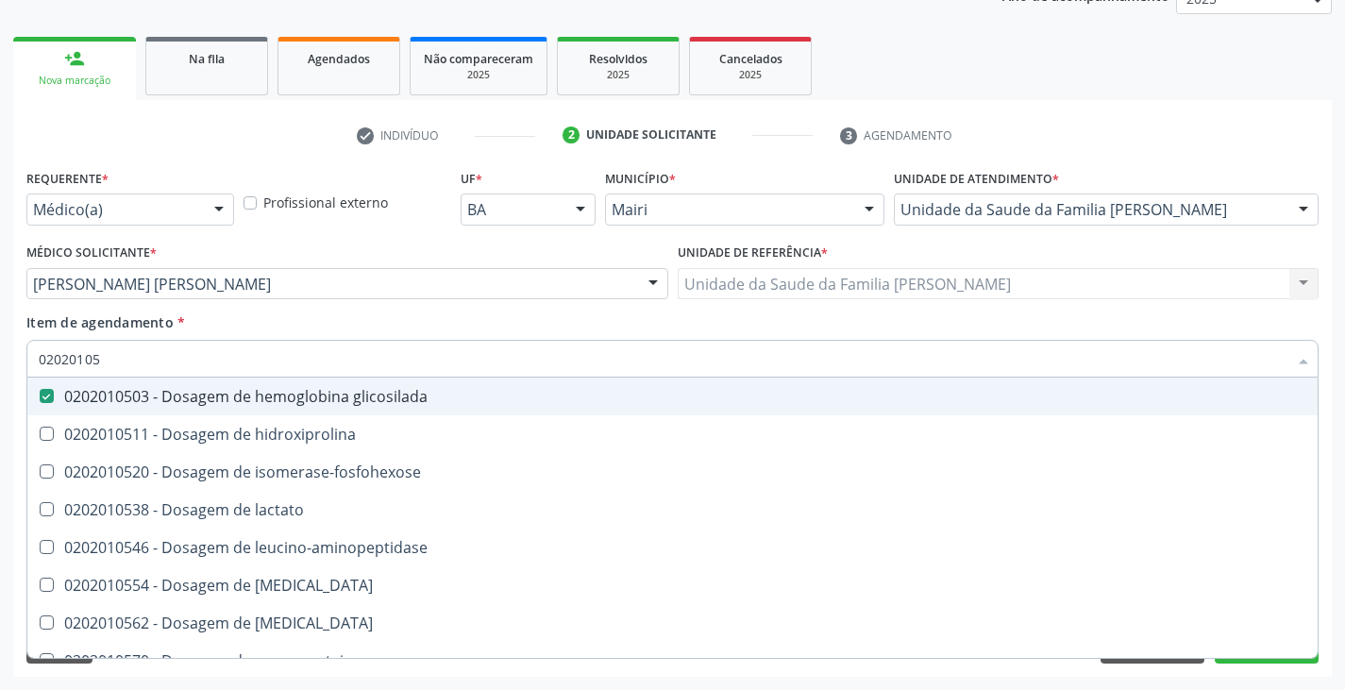
type input "0202010"
checkbox glicosilada "false"
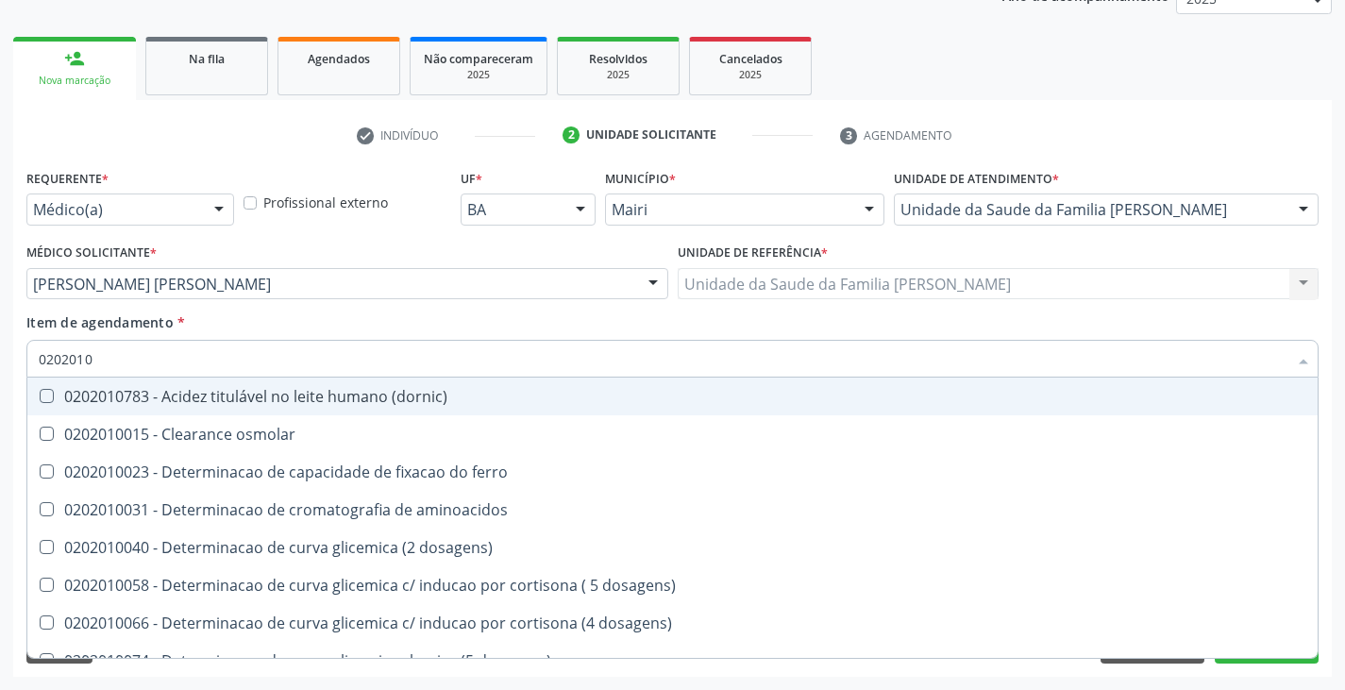
type input "02020106"
checkbox ivy "true"
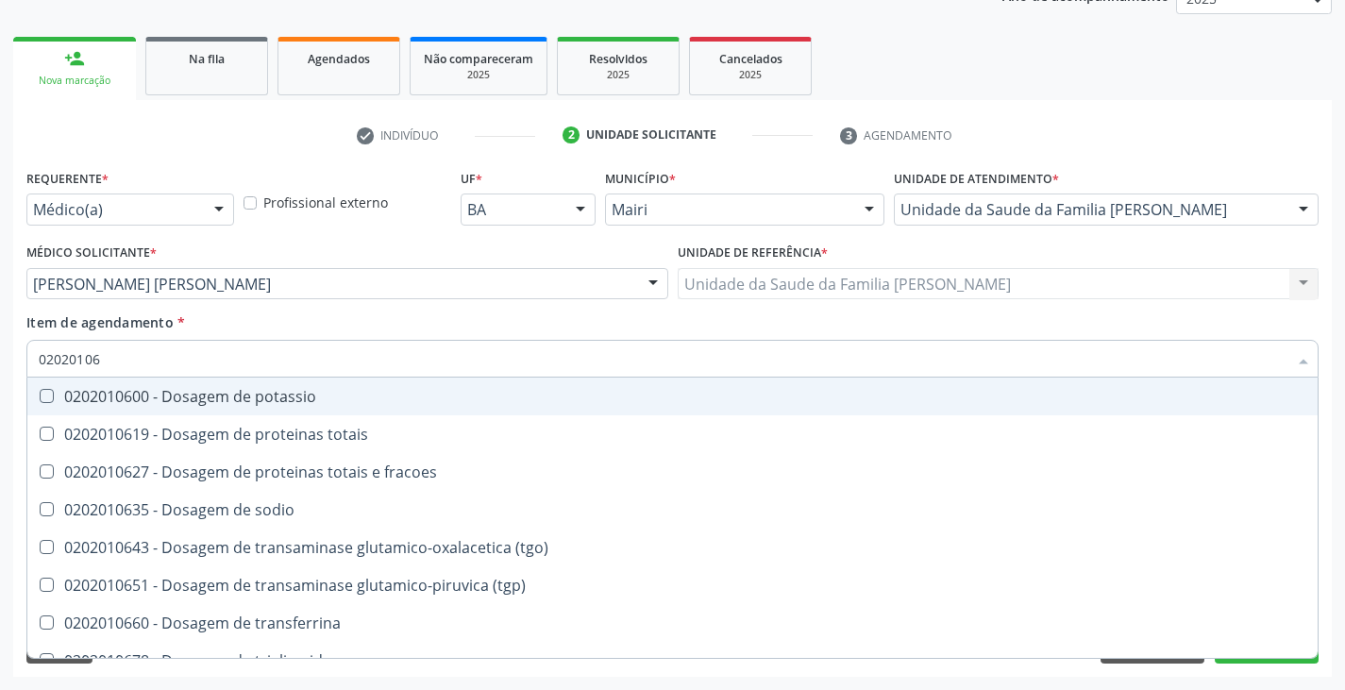
type input "020201064"
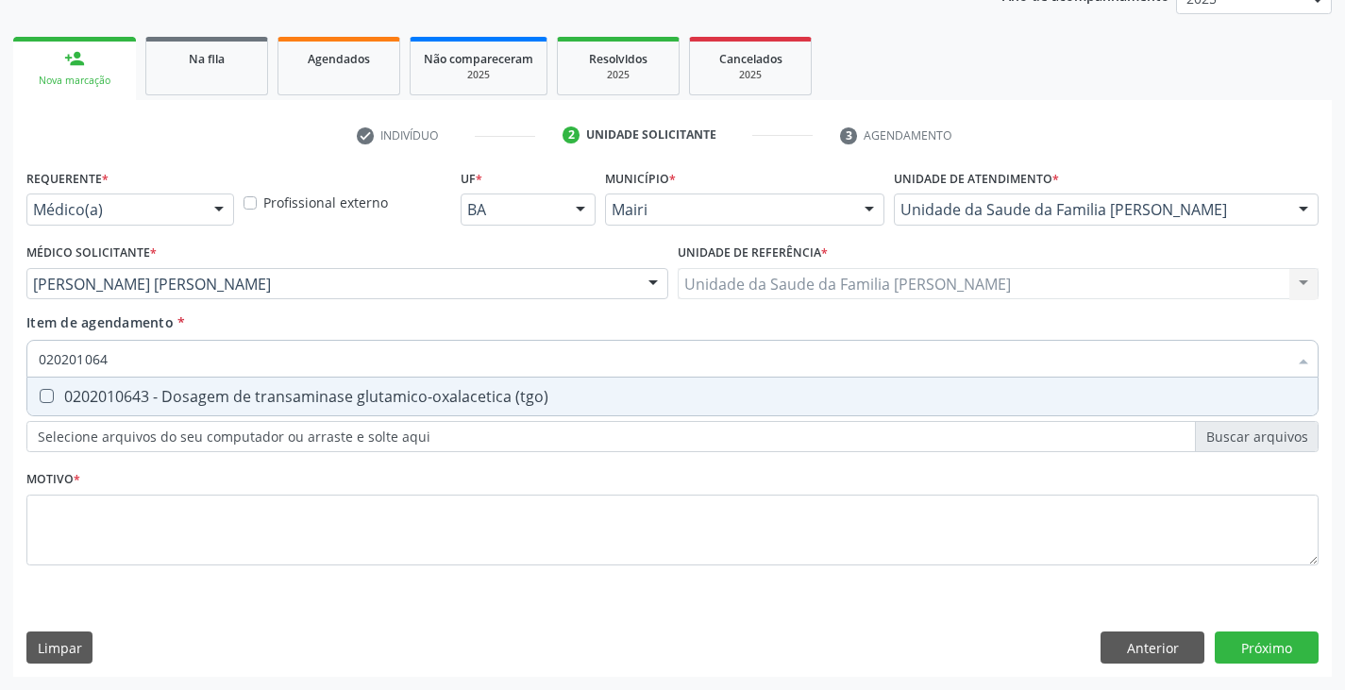
click at [139, 393] on div "0202010643 - Dosagem de transaminase glutamico-oxalacetica (tgo)" at bounding box center [672, 396] width 1267 height 15
checkbox \(tgo\) "true"
type input "02020106"
checkbox \(tgo\) "false"
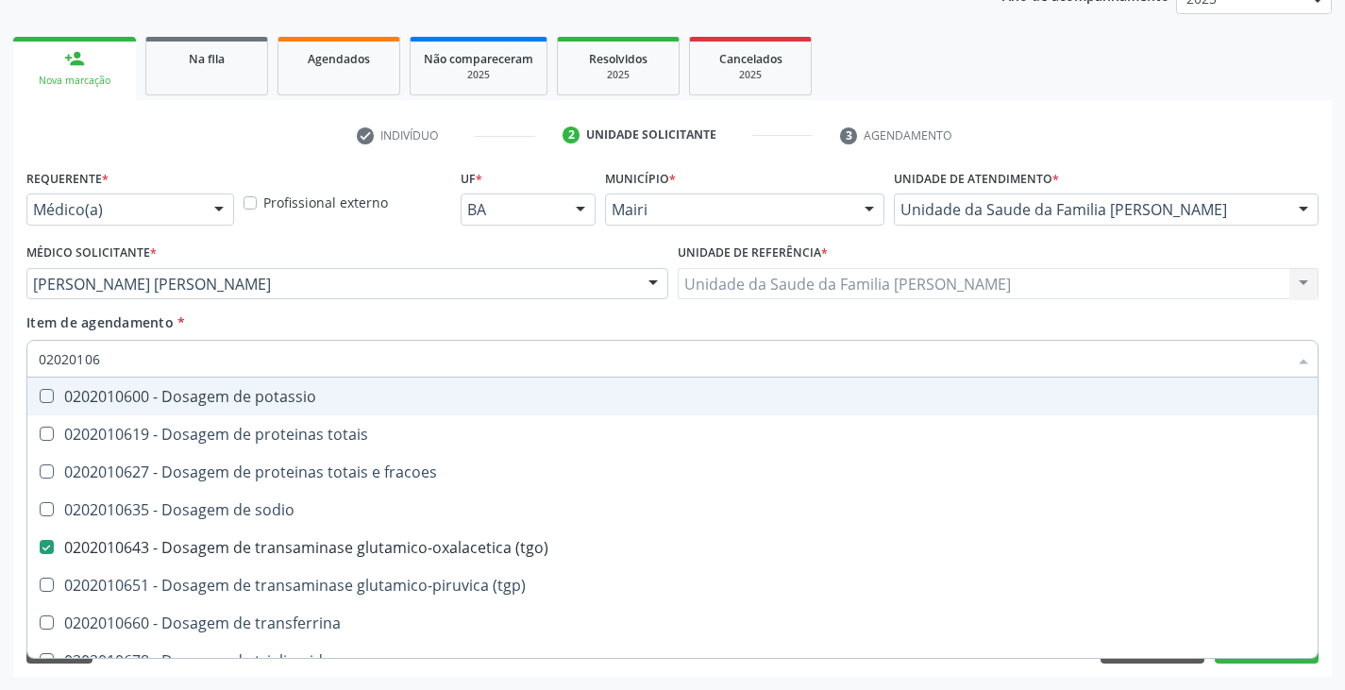
type input "020201065"
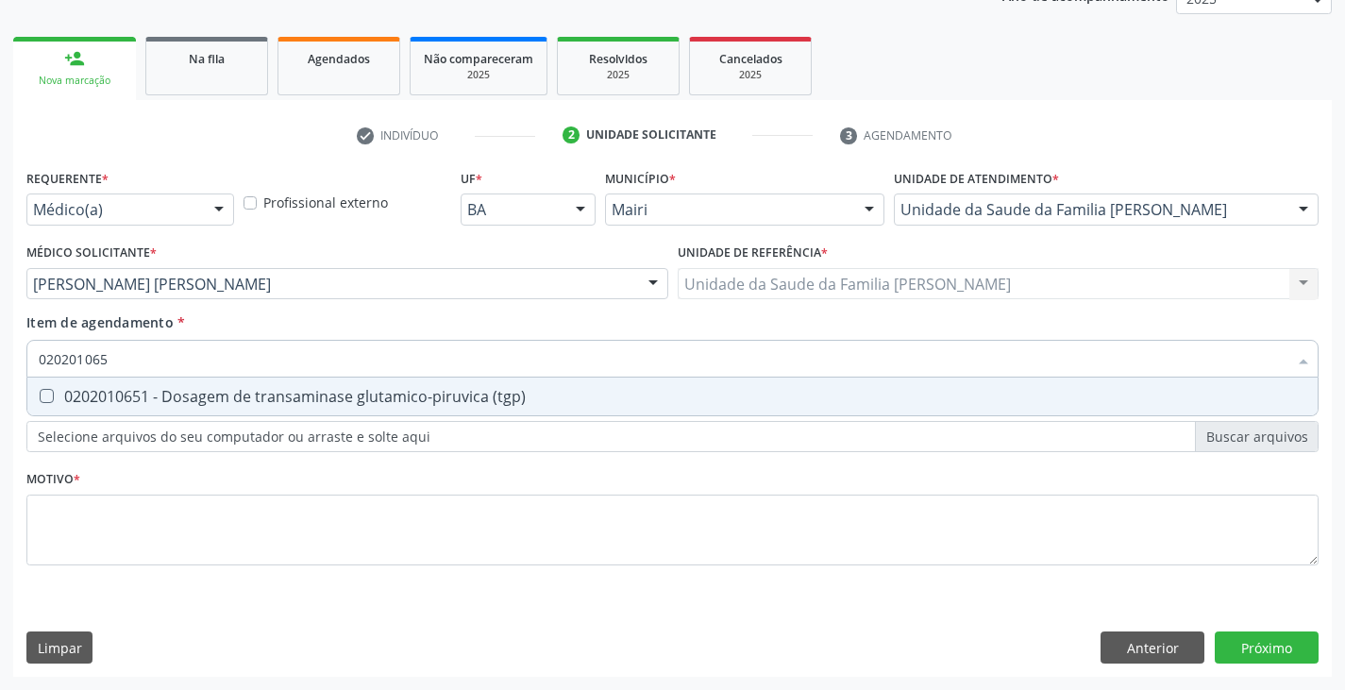
click at [139, 393] on div "0202010651 - Dosagem de transaminase glutamico-piruvica (tgp)" at bounding box center [672, 396] width 1267 height 15
checkbox \(tgp\) "true"
type input "02020106"
checkbox \(tgp\) "false"
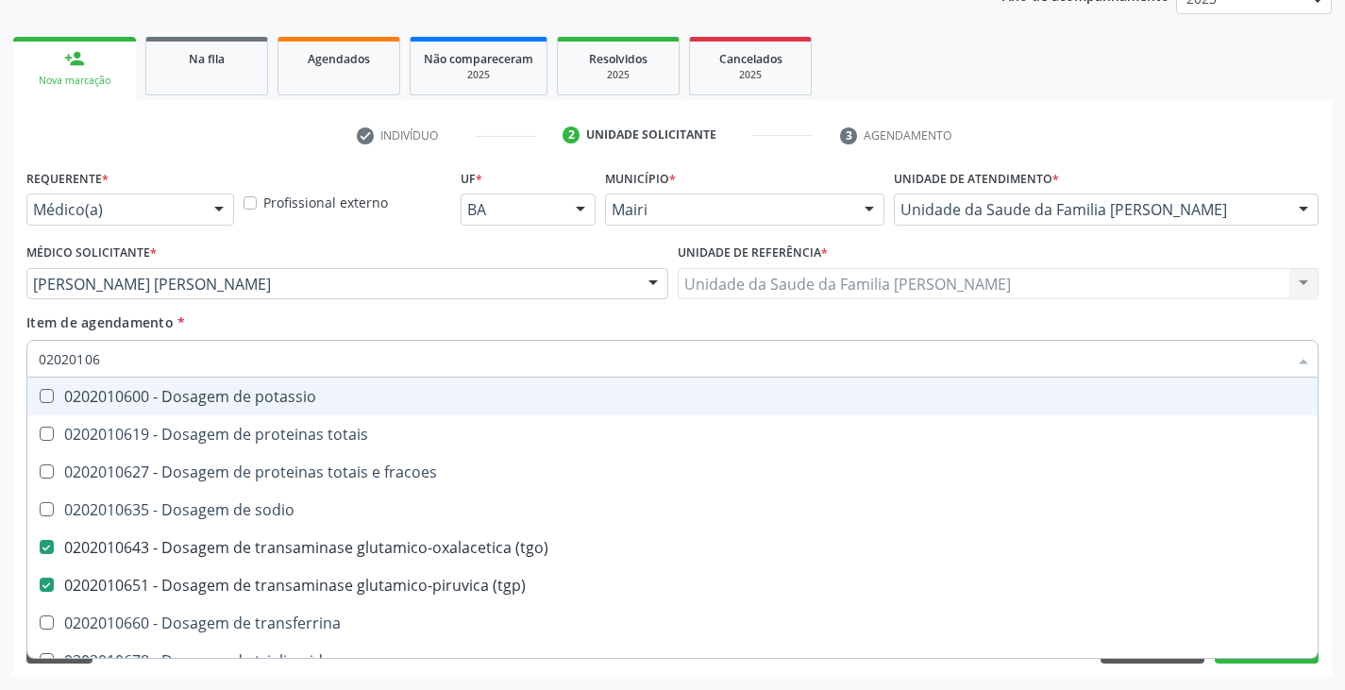
type input "020201060"
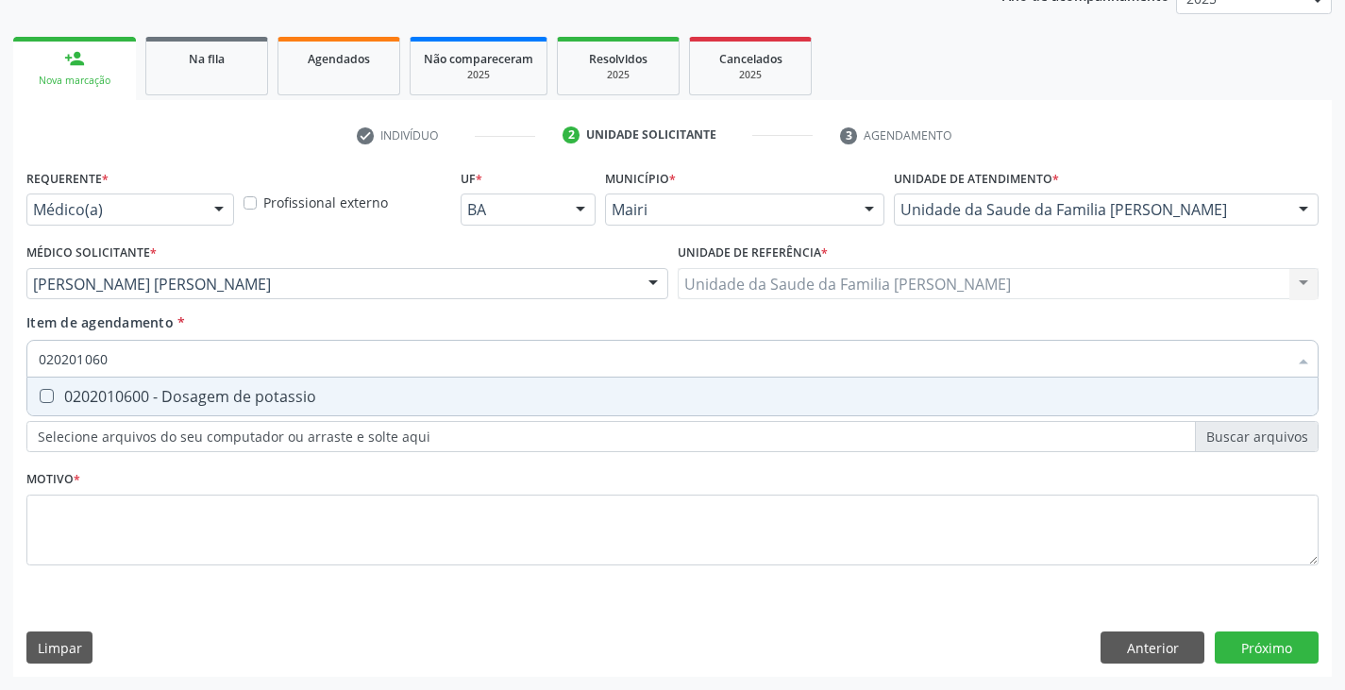
click at [139, 393] on div "0202010600 - Dosagem de potassio" at bounding box center [672, 396] width 1267 height 15
checkbox potassio "true"
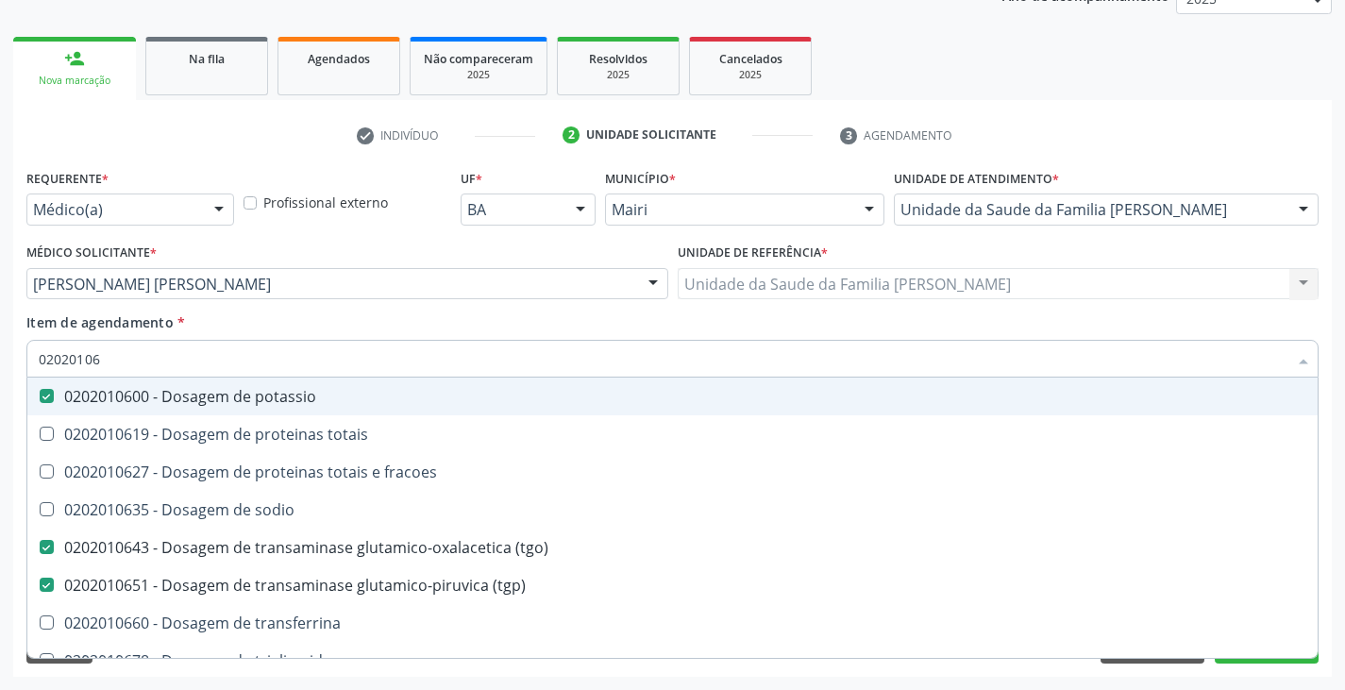
type input "020201063"
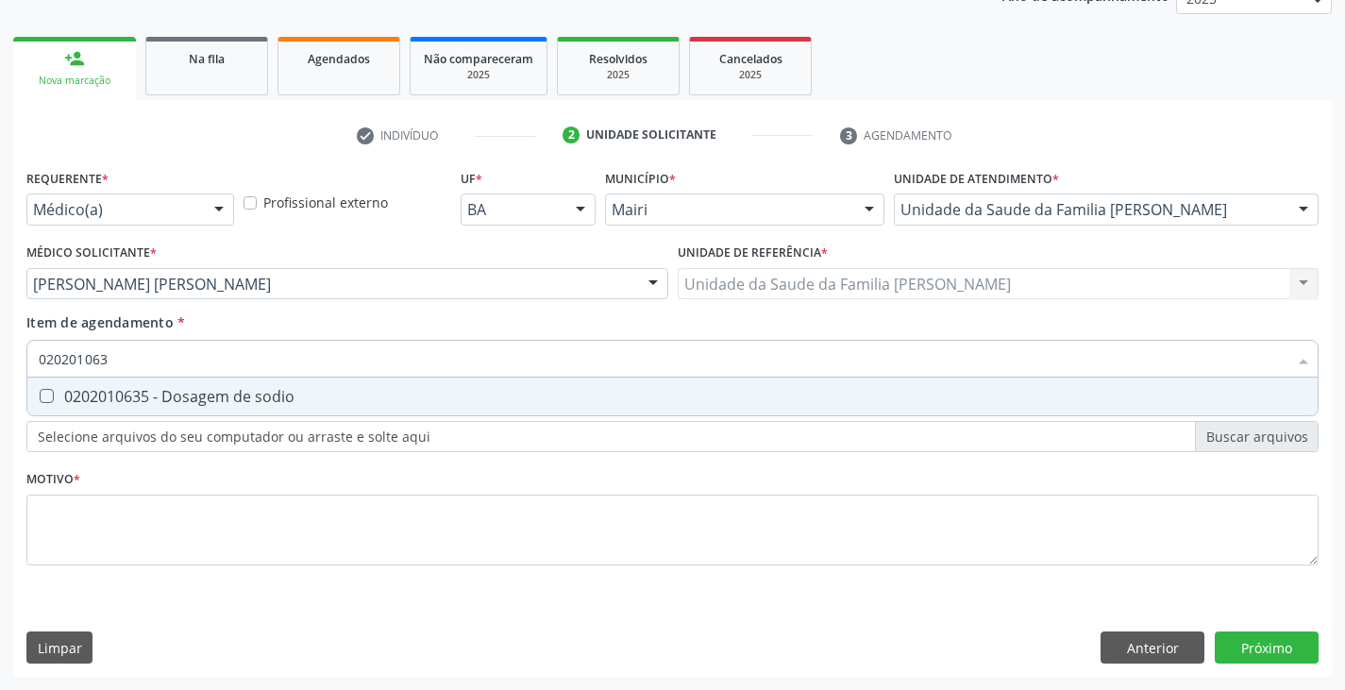
click at [139, 393] on div "0202010635 - Dosagem de sodio" at bounding box center [672, 396] width 1267 height 15
checkbox sodio "true"
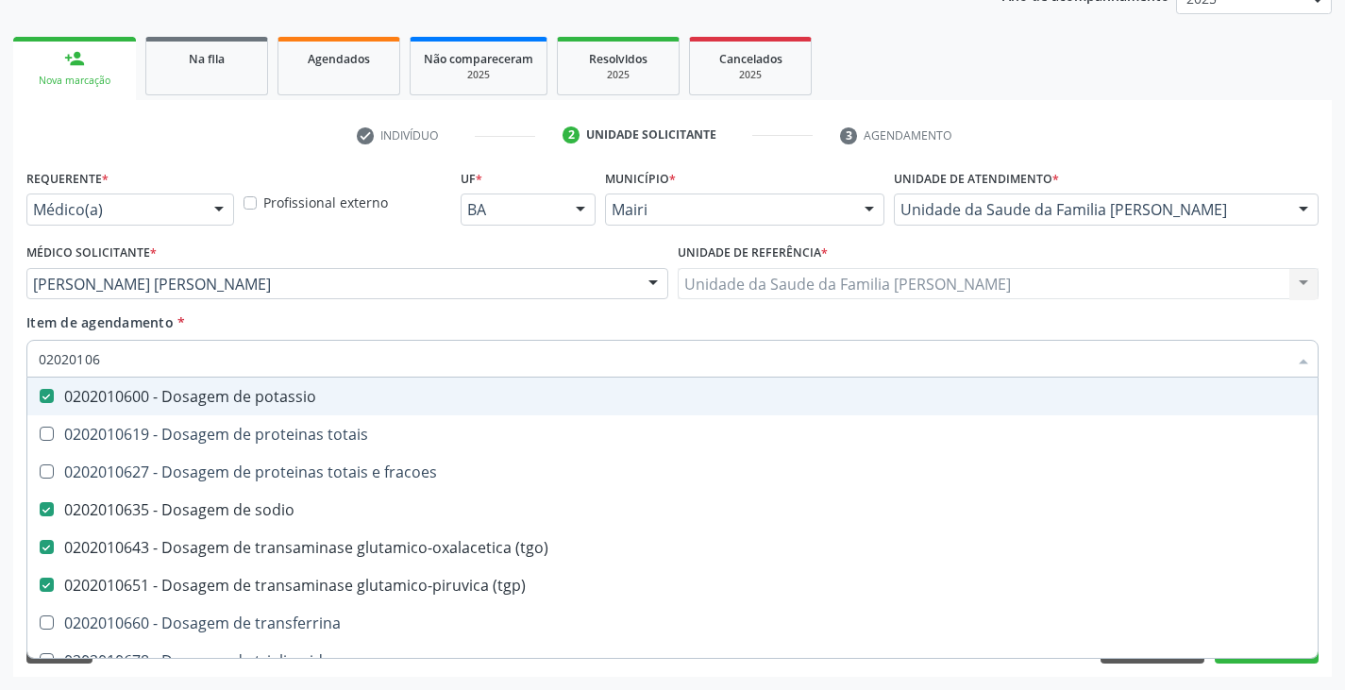
type input "0202010"
checkbox potassio "false"
checkbox sodio "false"
checkbox \(tgo\) "false"
checkbox \(tgp\) "false"
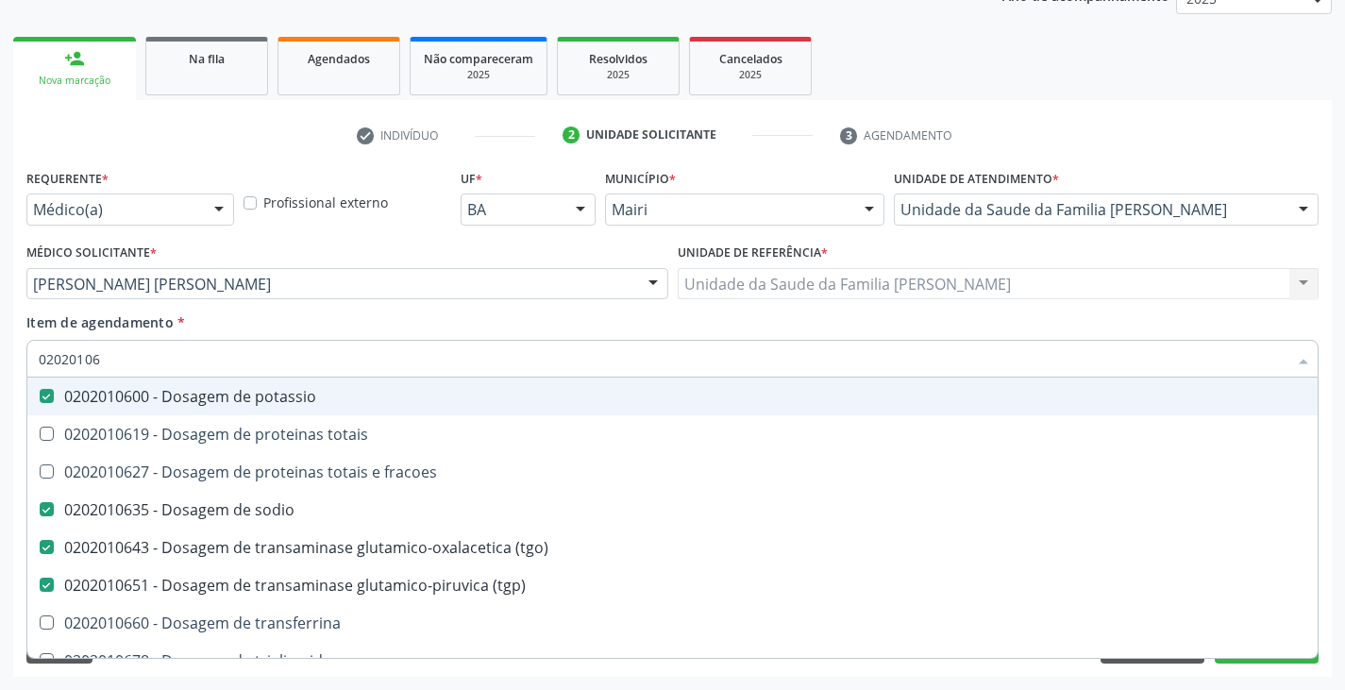
checkbox ureia "false"
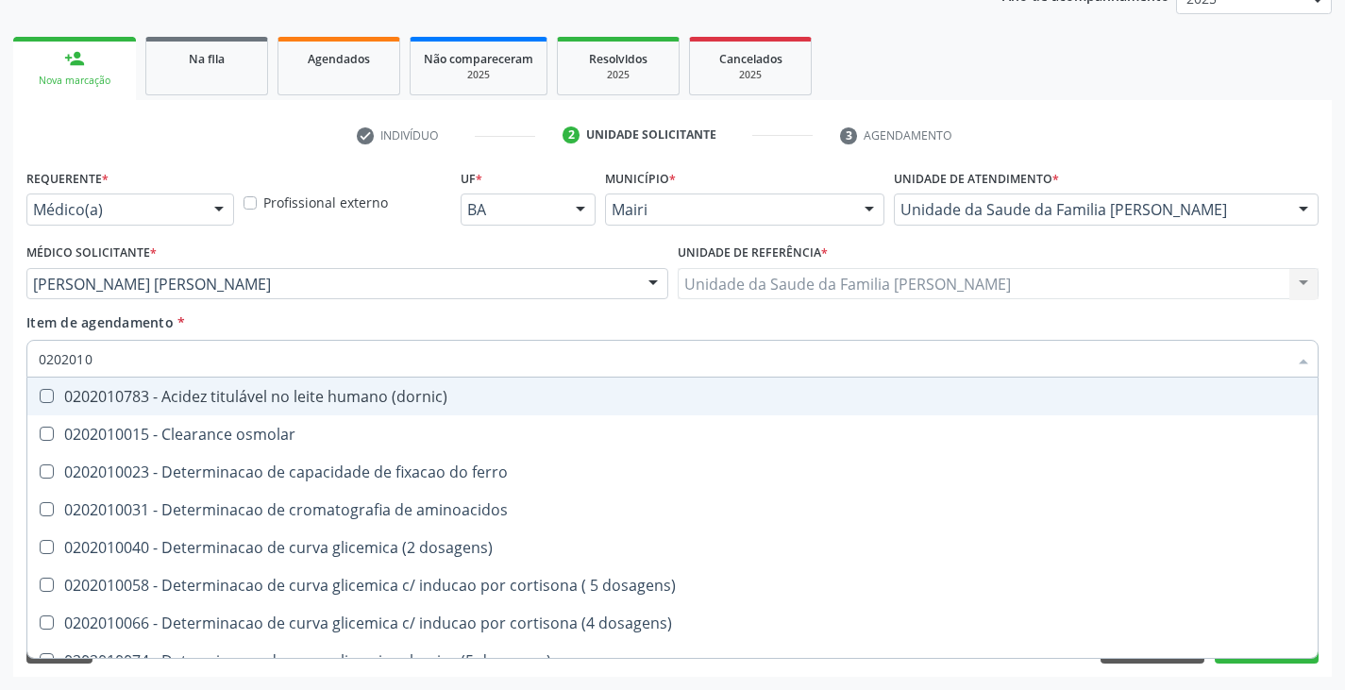
type input "020201"
checkbox urico "false"
checkbox alfa-2-macroglobulina "true"
checkbox calcio "false"
checkbox hdl "false"
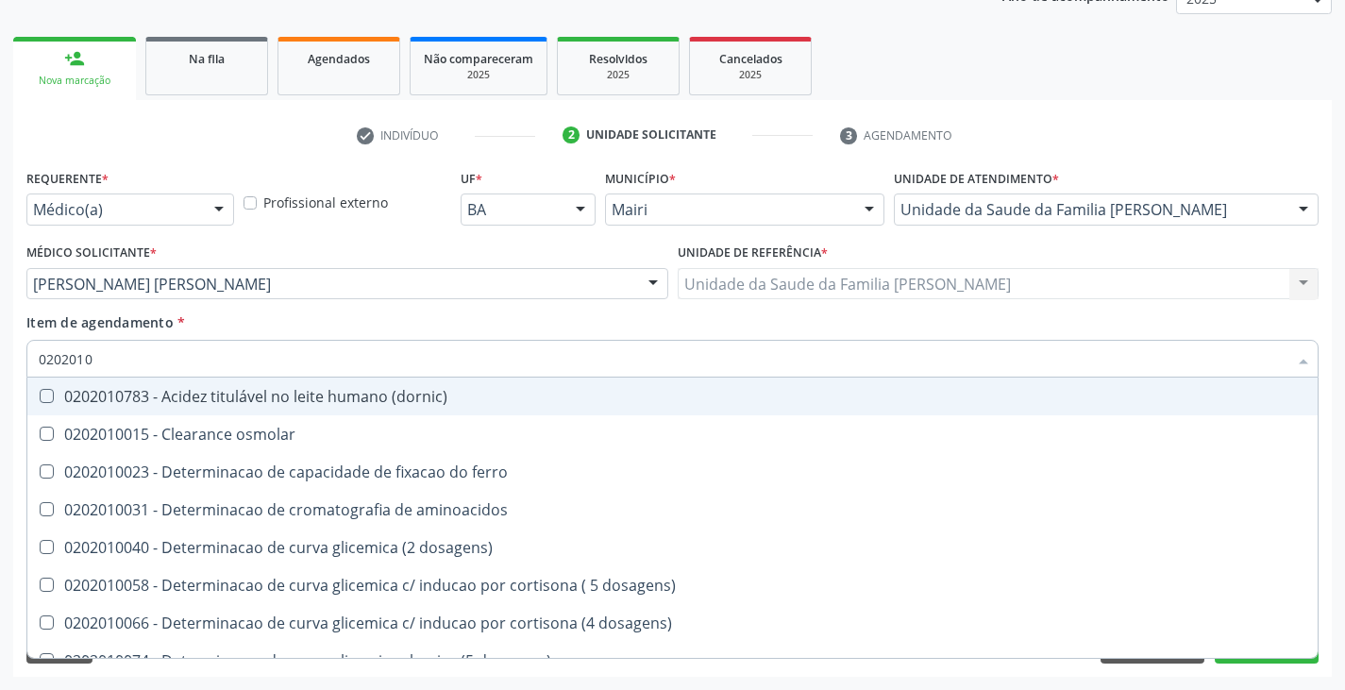
checkbox total "false"
checkbox creatinina "false"
checkbox alfa-hidroxibutirica "true"
checkbox glutamica "true"
checkbox latica "true"
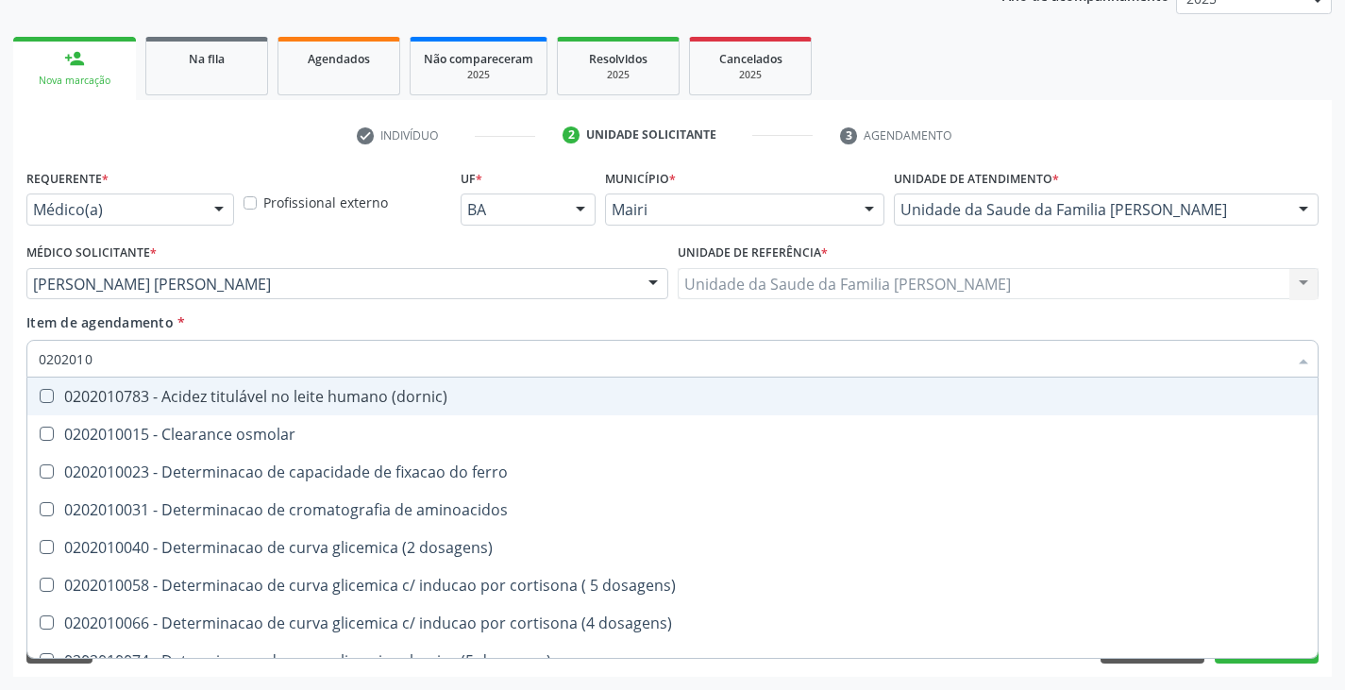
checkbox ferritina "true"
checkbox glicose "false"
checkbox glicosilada "false"
checkbox magnesio "true"
checkbox porfirinas "true"
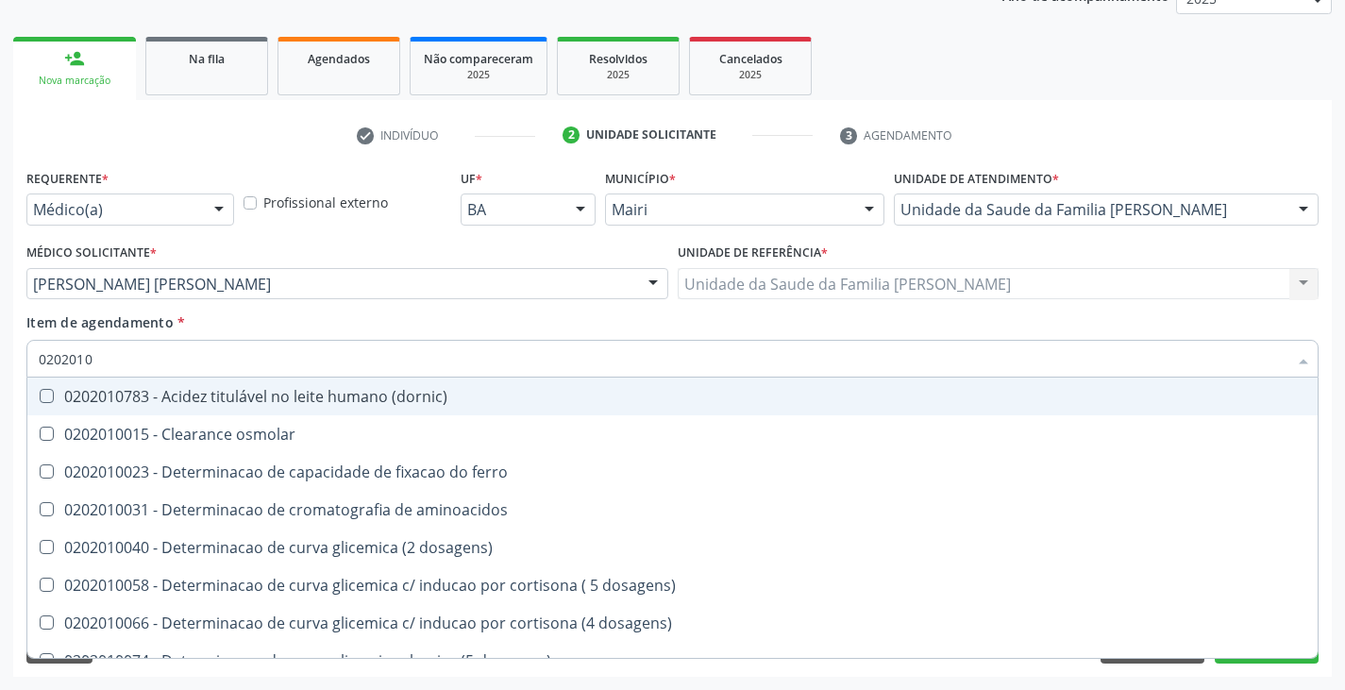
checkbox potassio "false"
checkbox sodio "false"
checkbox \(tgo\) "false"
checkbox \(tgp\) "false"
checkbox proteinas "true"
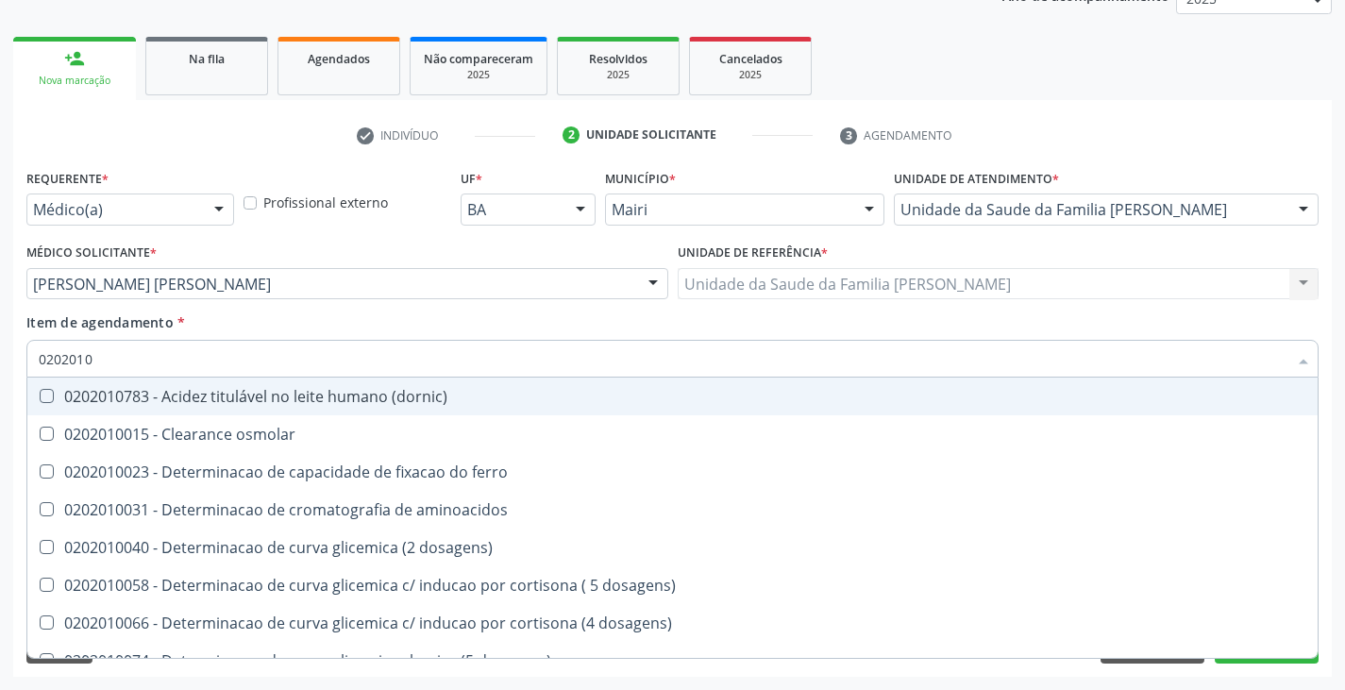
checkbox \) "true"
checkbox d-xilose "true"
type input "02020"
checkbox urico "false"
checkbox calcio "false"
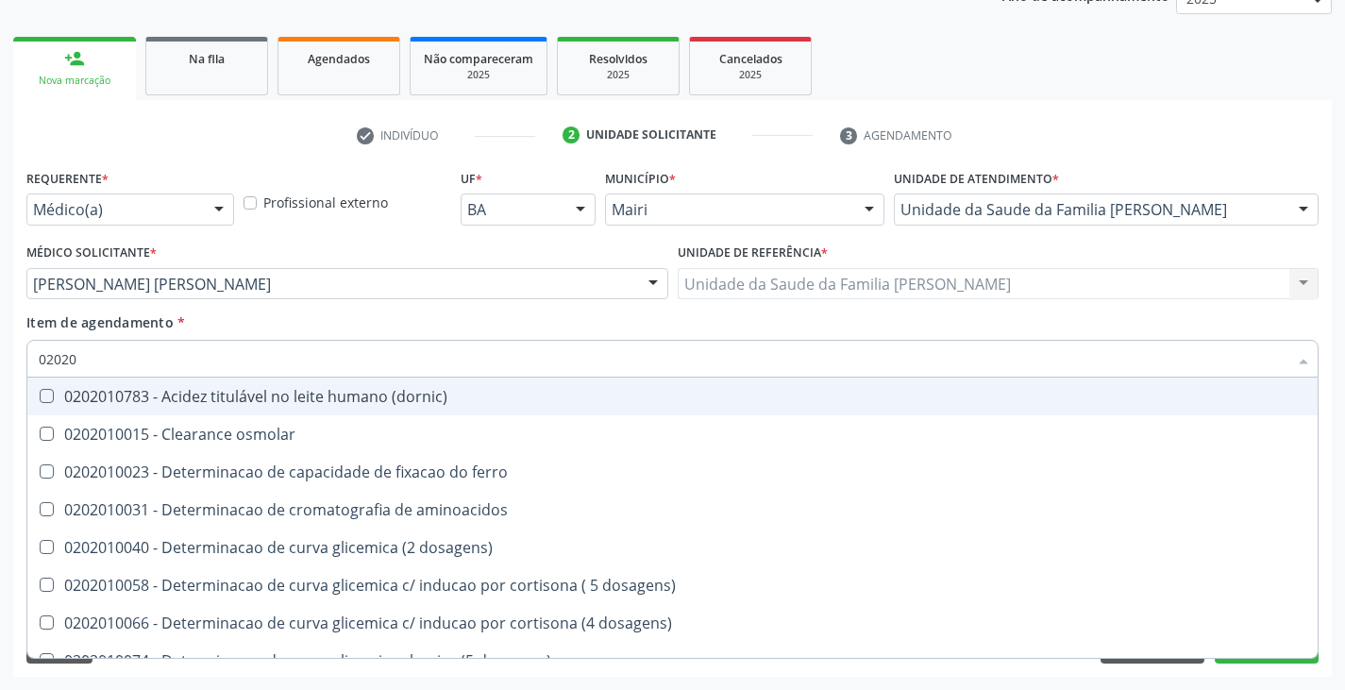
checkbox hdl "false"
checkbox ldl "false"
checkbox total "false"
checkbox creatinina "false"
checkbox glicose "false"
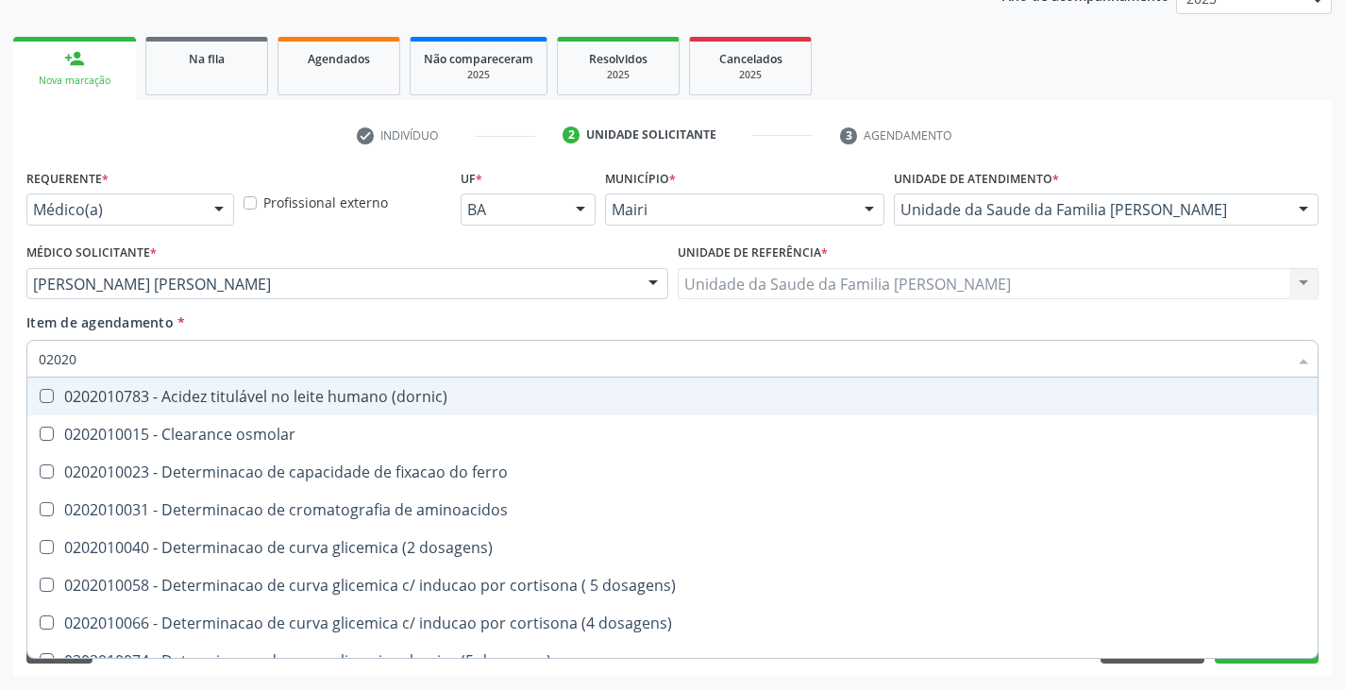
checkbox glicosilada "false"
checkbox potassio "false"
checkbox sodio "false"
checkbox \(tgo\) "false"
checkbox \(tgp\) "false"
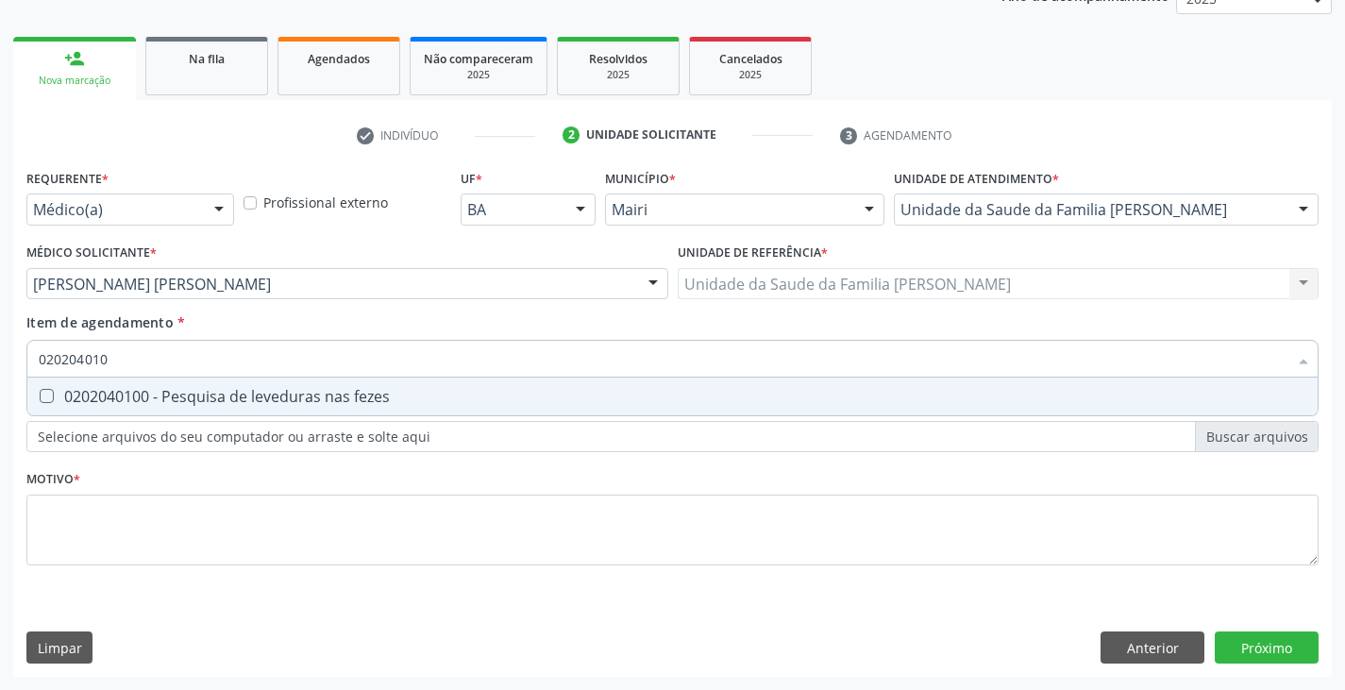
type input "0202040100"
click at [139, 393] on div "0202040100 - Pesquisa de leveduras nas fezes" at bounding box center [672, 396] width 1267 height 15
checkbox fezes "true"
type input "02020401"
checkbox fezes "false"
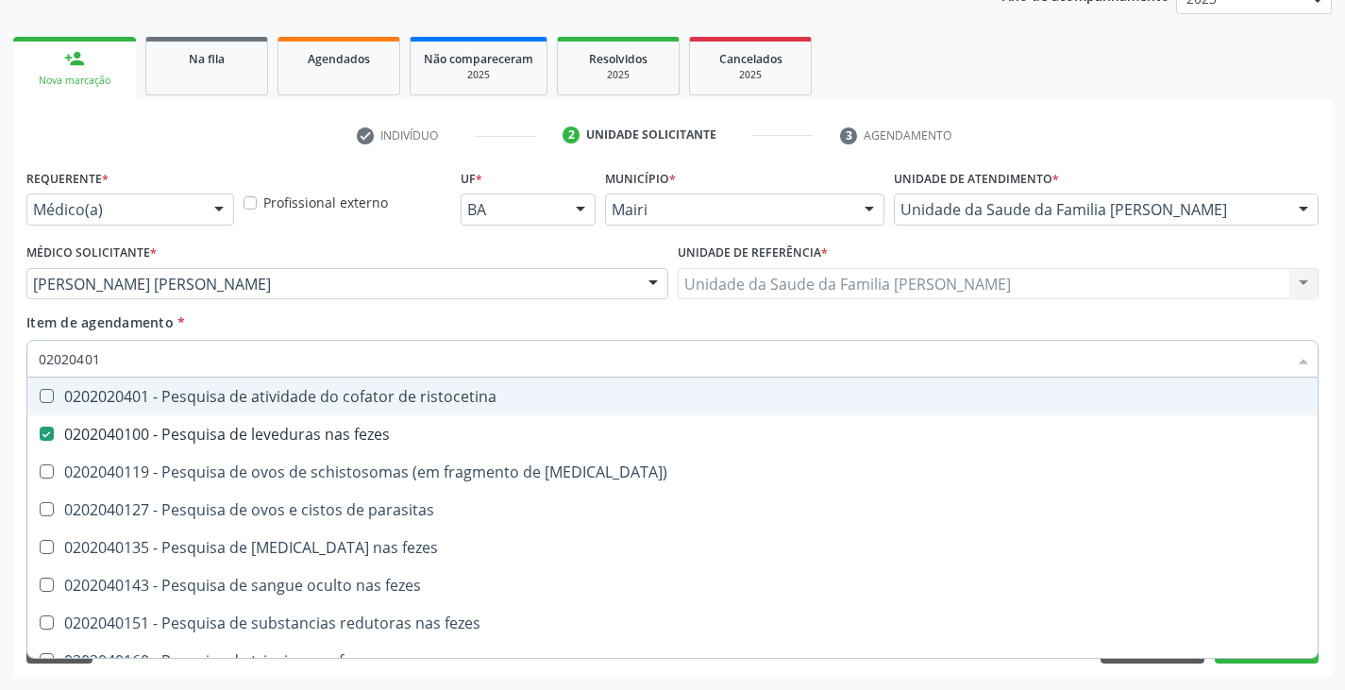
type input "0202040"
checkbox fezes "false"
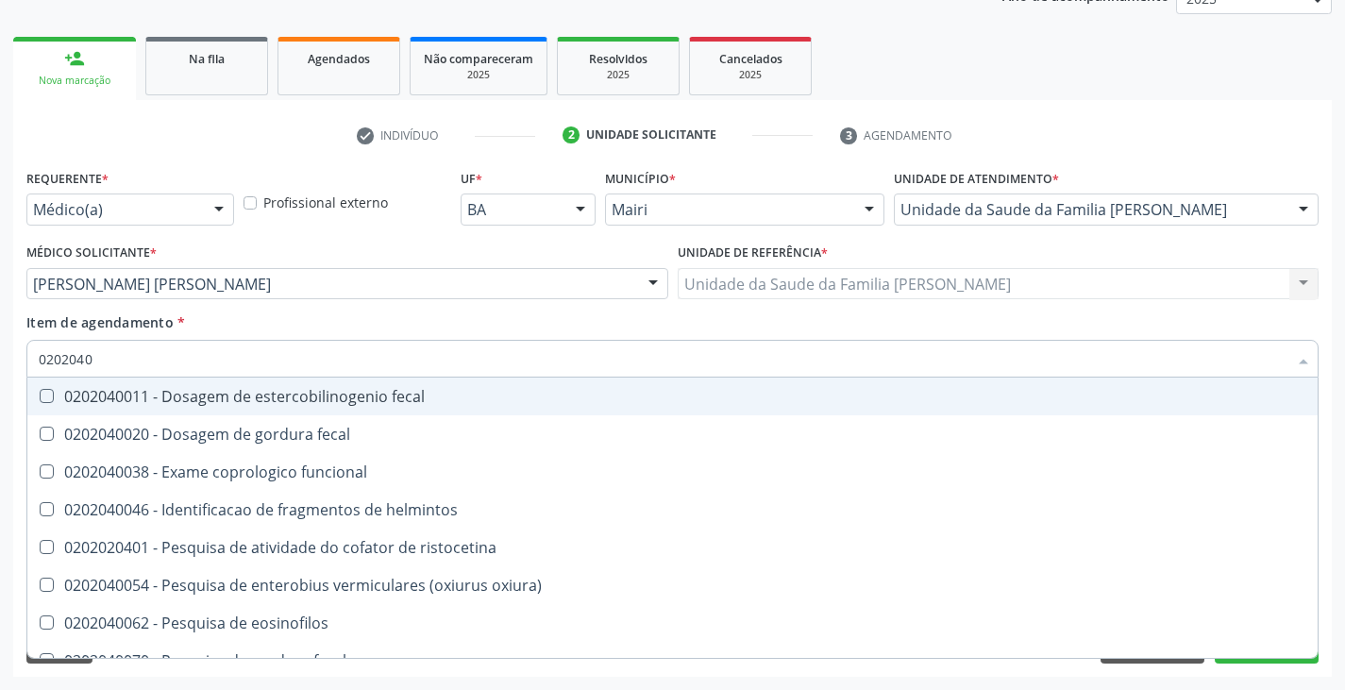
type input "020204"
checkbox fezes "false"
checkbox fezes "true"
type input "02020"
checkbox fezes "false"
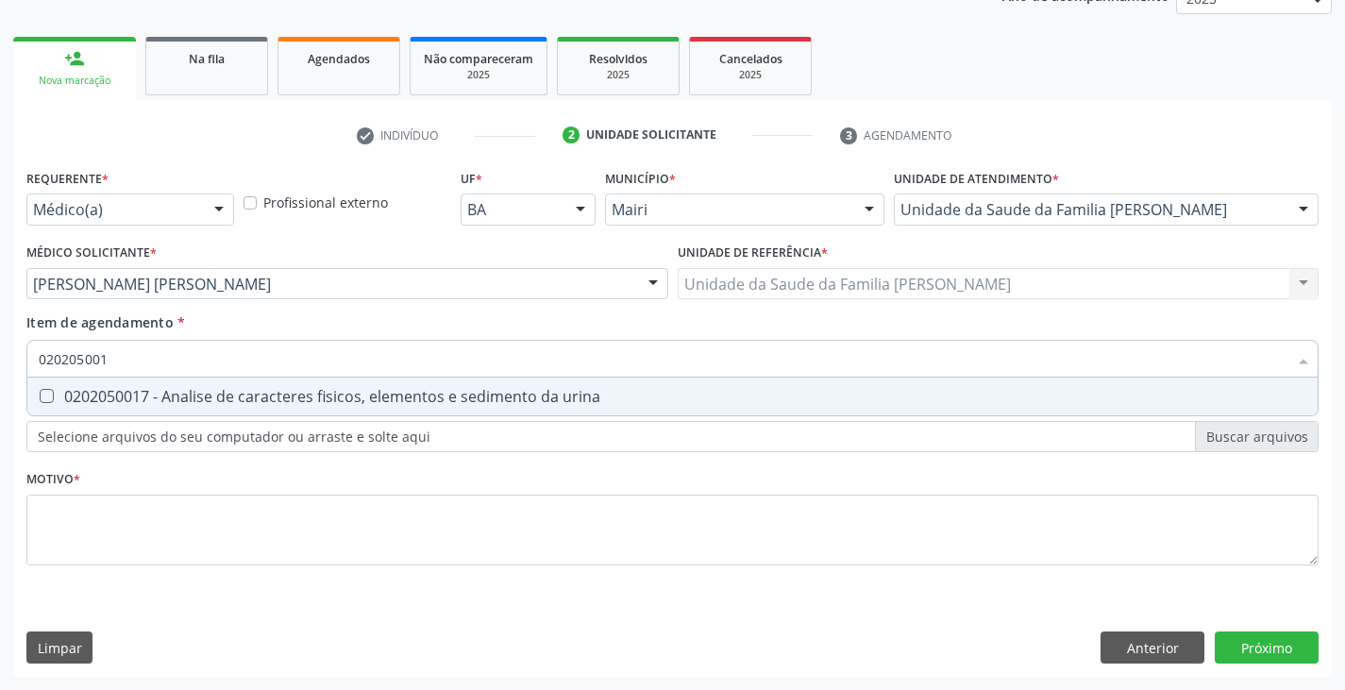
type input "0202050017"
click at [139, 393] on div "0202050017 - Analise de caracteres fisicos, elementos e sedimento da urina" at bounding box center [672, 396] width 1267 height 15
checkbox urina "true"
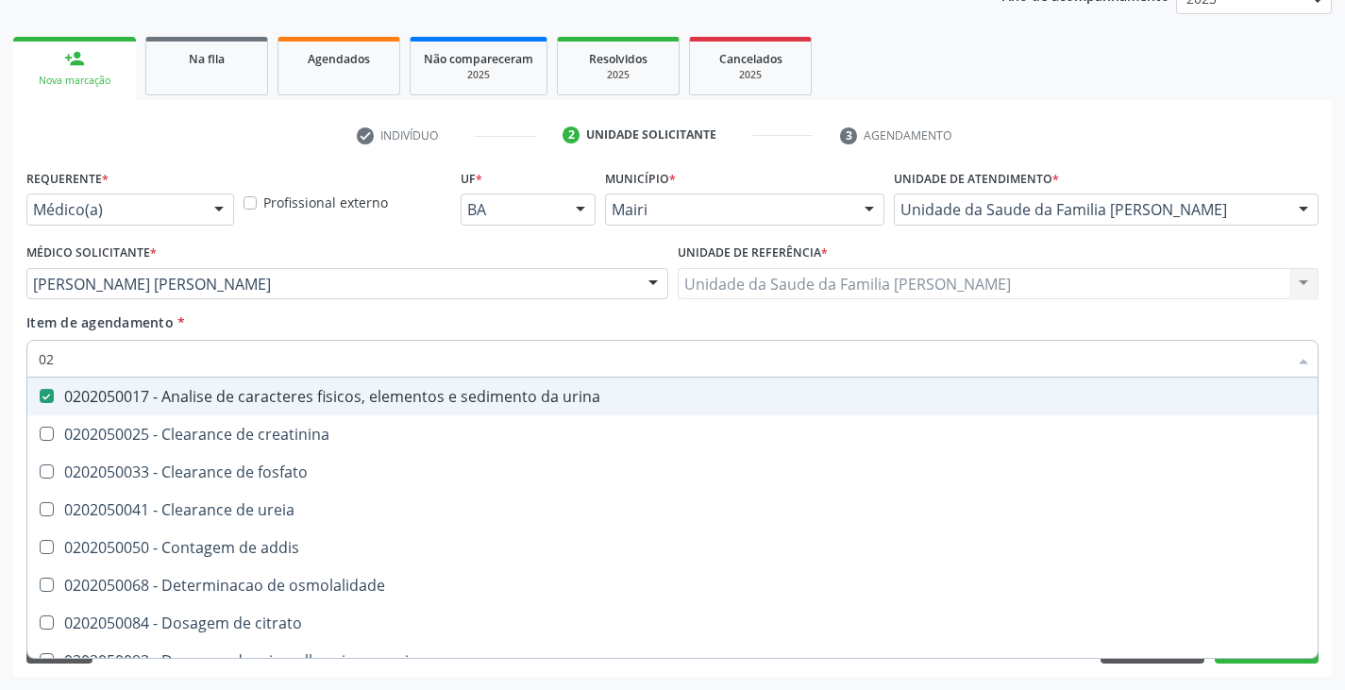
type input "0"
checkbox urina "false"
checkbox ureia "false"
checkbox corionica "false"
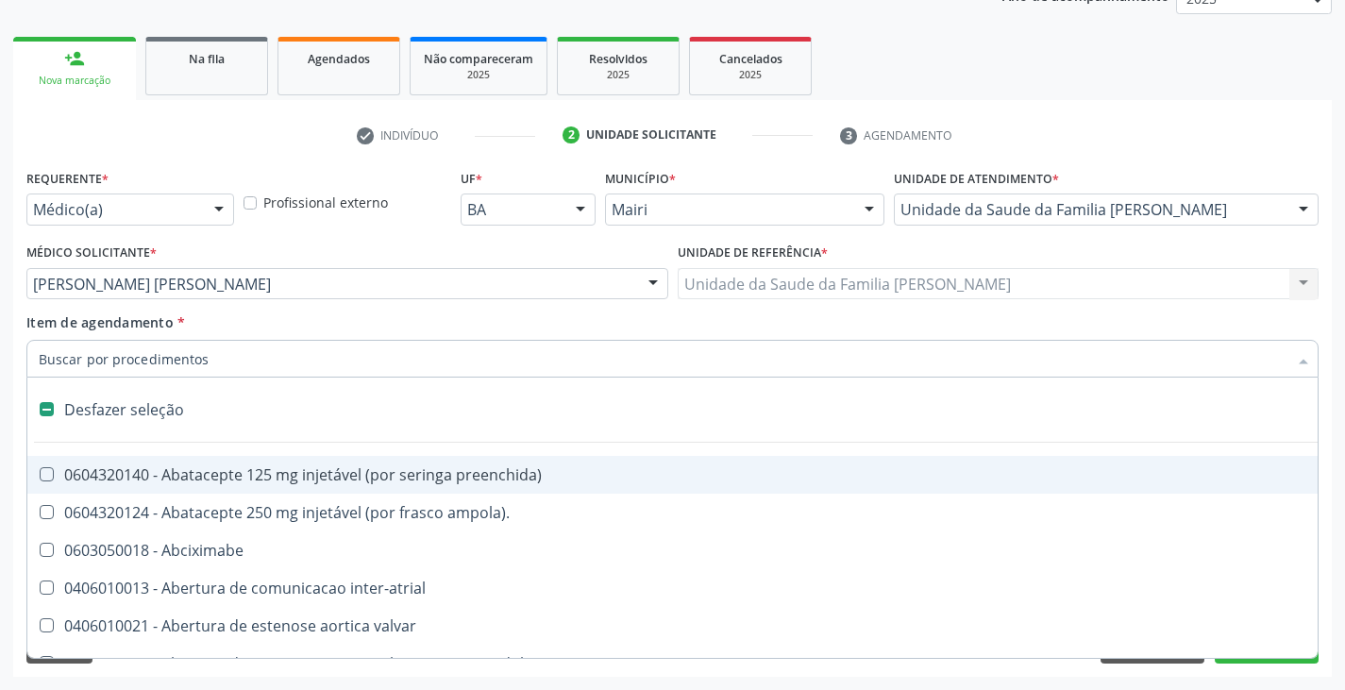
type input "f"
checkbox reabilitacao "true"
checkbox urina "false"
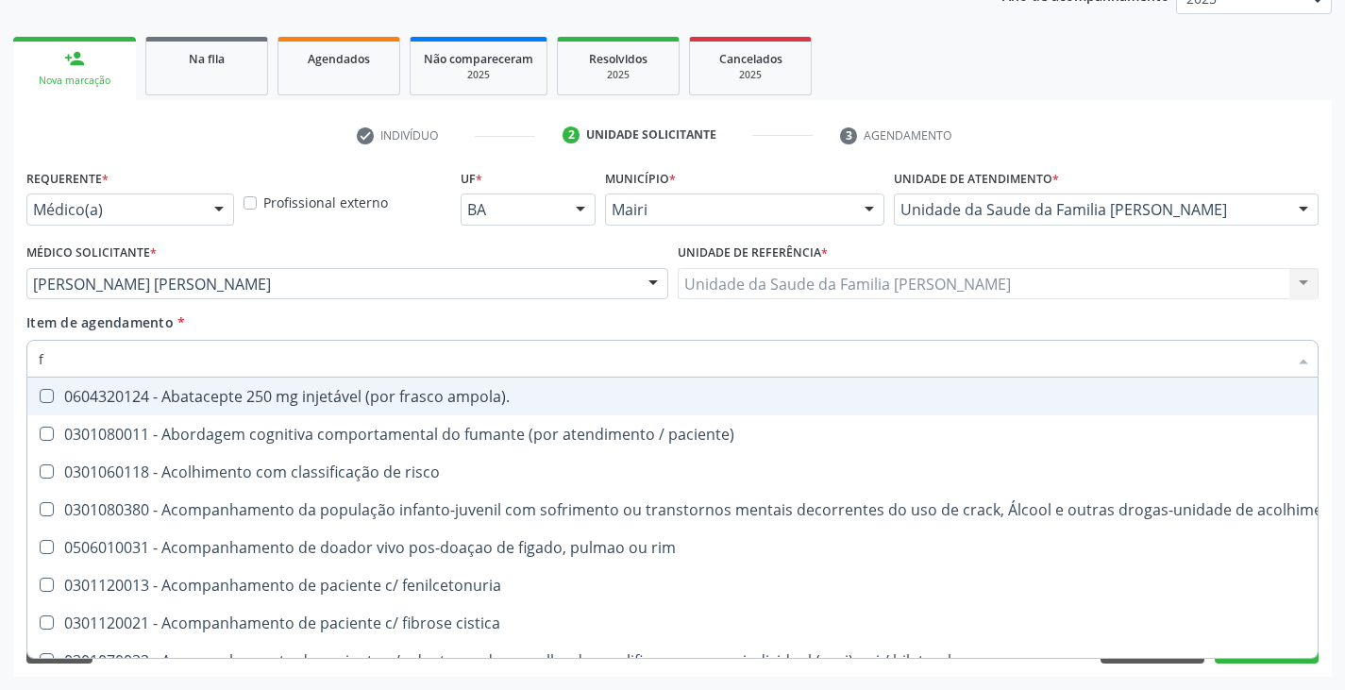
type input "fe"
checkbox urina "false"
checkbox respiratória "true"
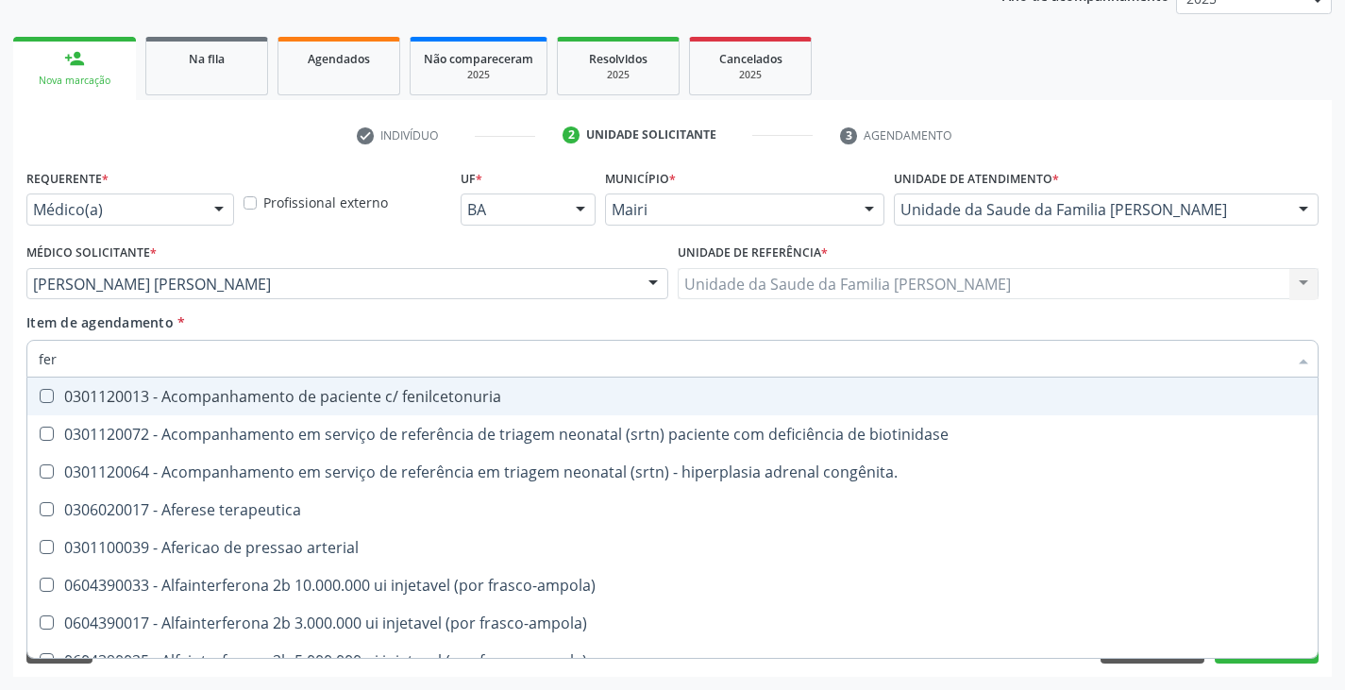
type input "ferr"
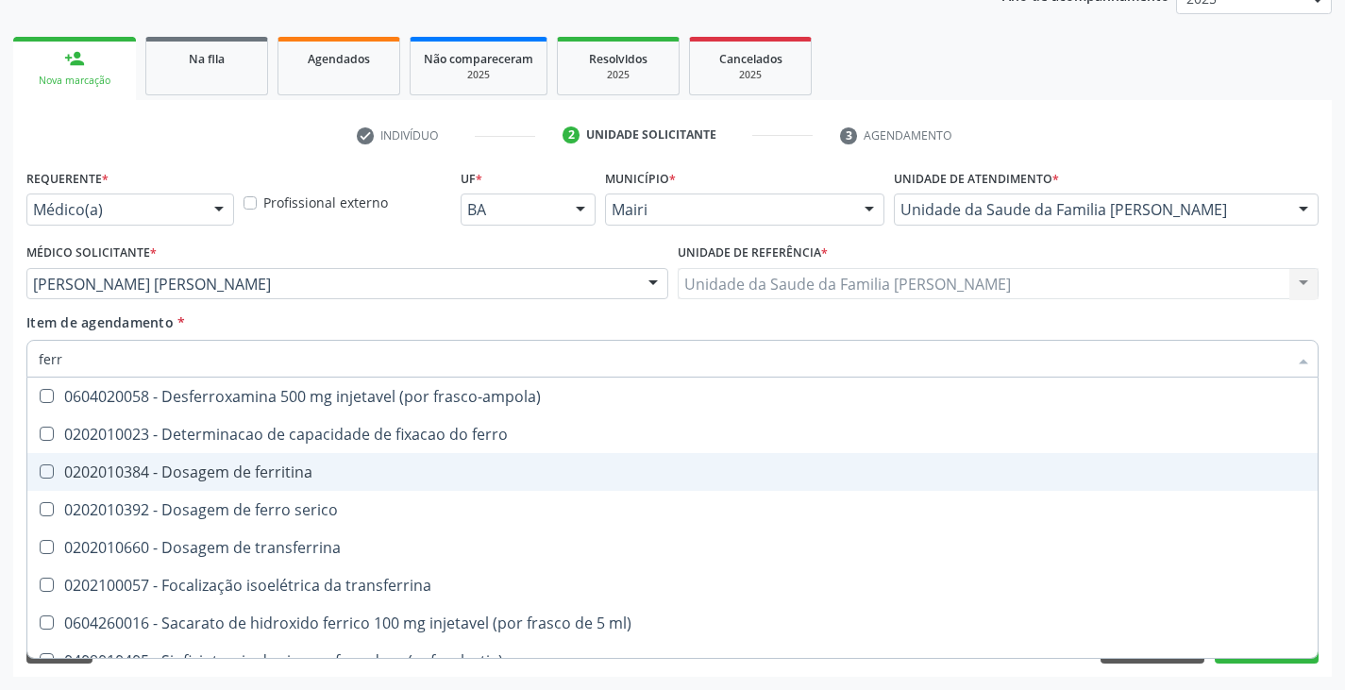
click at [159, 460] on span "0202010384 - Dosagem de ferritina" at bounding box center [672, 472] width 1290 height 38
checkbox ferritina "true"
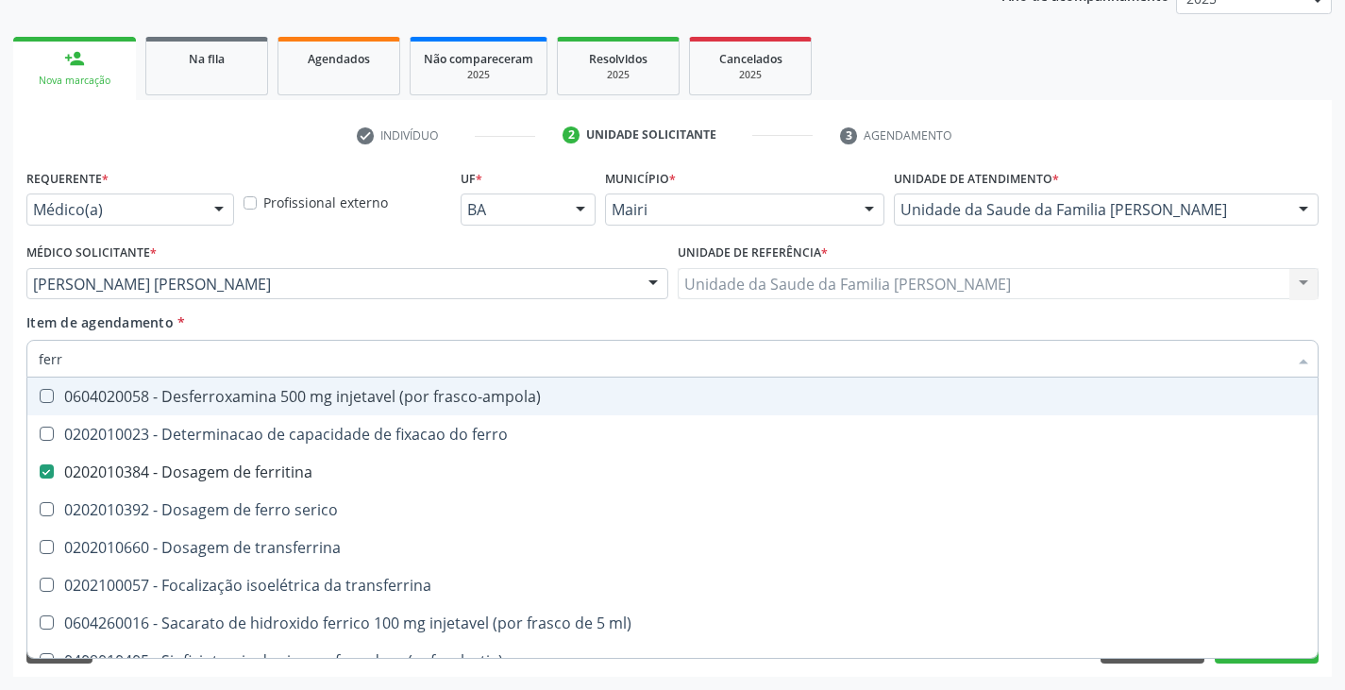
click at [253, 328] on div "Item de agendamento * ferr Desfazer seleção 0604020058 - Desferroxamina 500 mg …" at bounding box center [672, 341] width 1292 height 59
checkbox ferro "true"
checkbox serico "true"
checkbox transferrina "true"
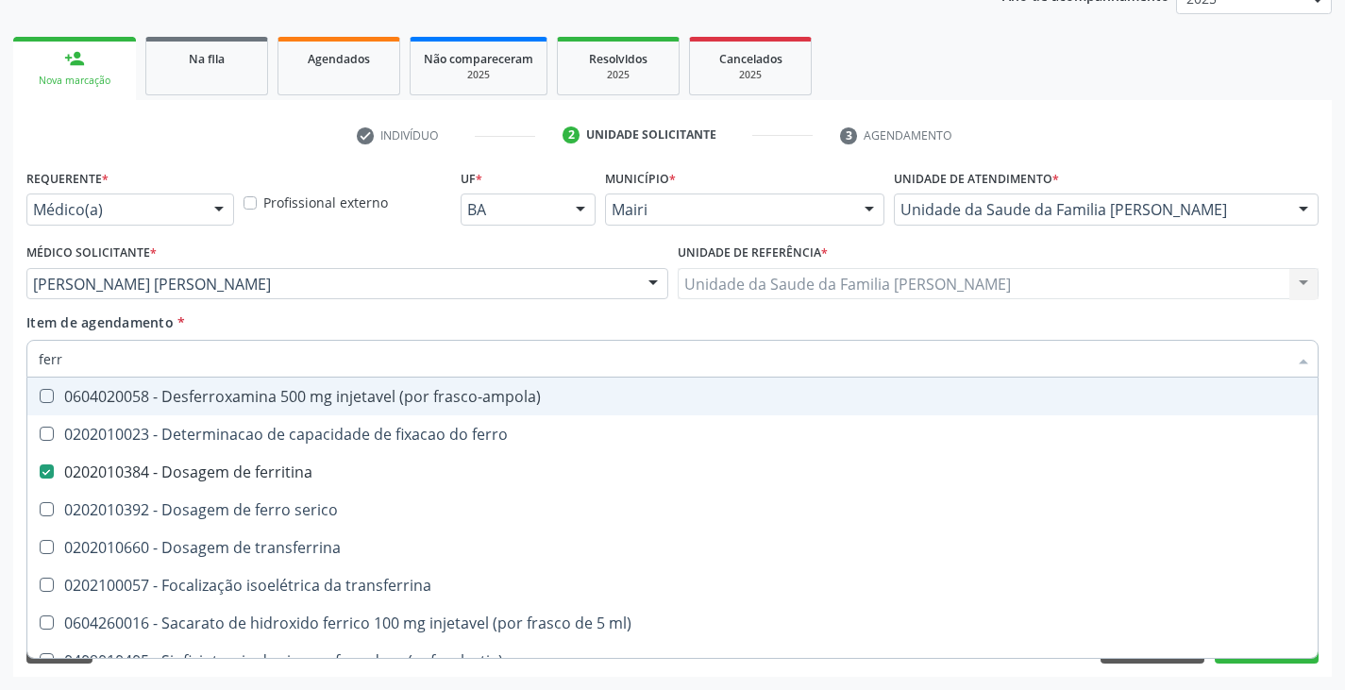
checkbox ml\) "true"
checkbox \(nefroplastia\) "true"
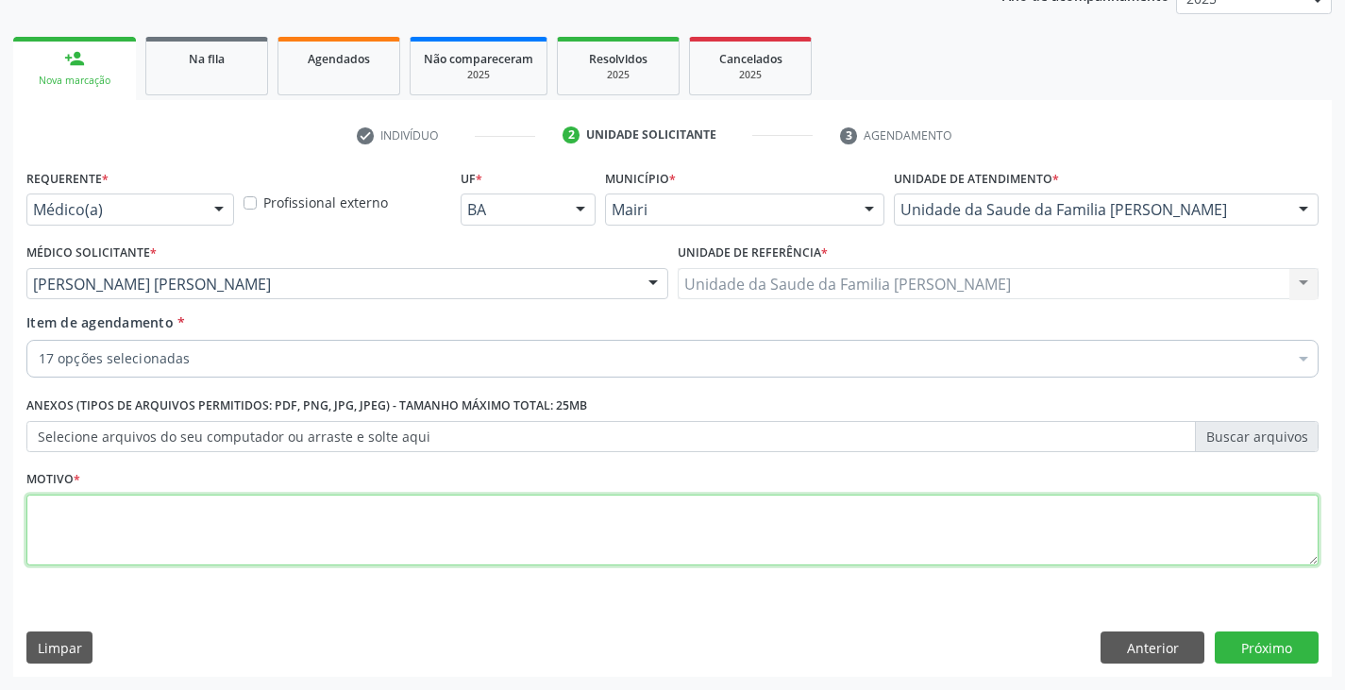
click at [215, 528] on textarea at bounding box center [672, 530] width 1292 height 72
type textarea "avaliação"
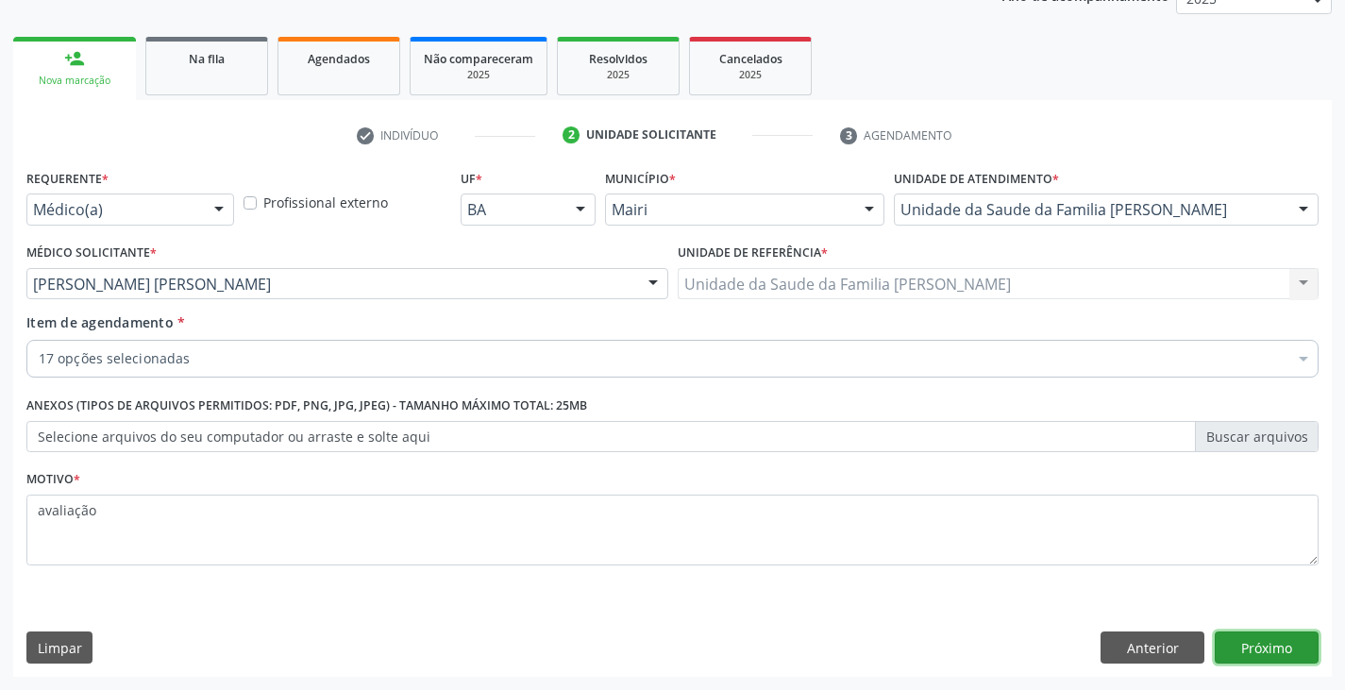
click at [1284, 650] on button "Próximo" at bounding box center [1267, 647] width 104 height 32
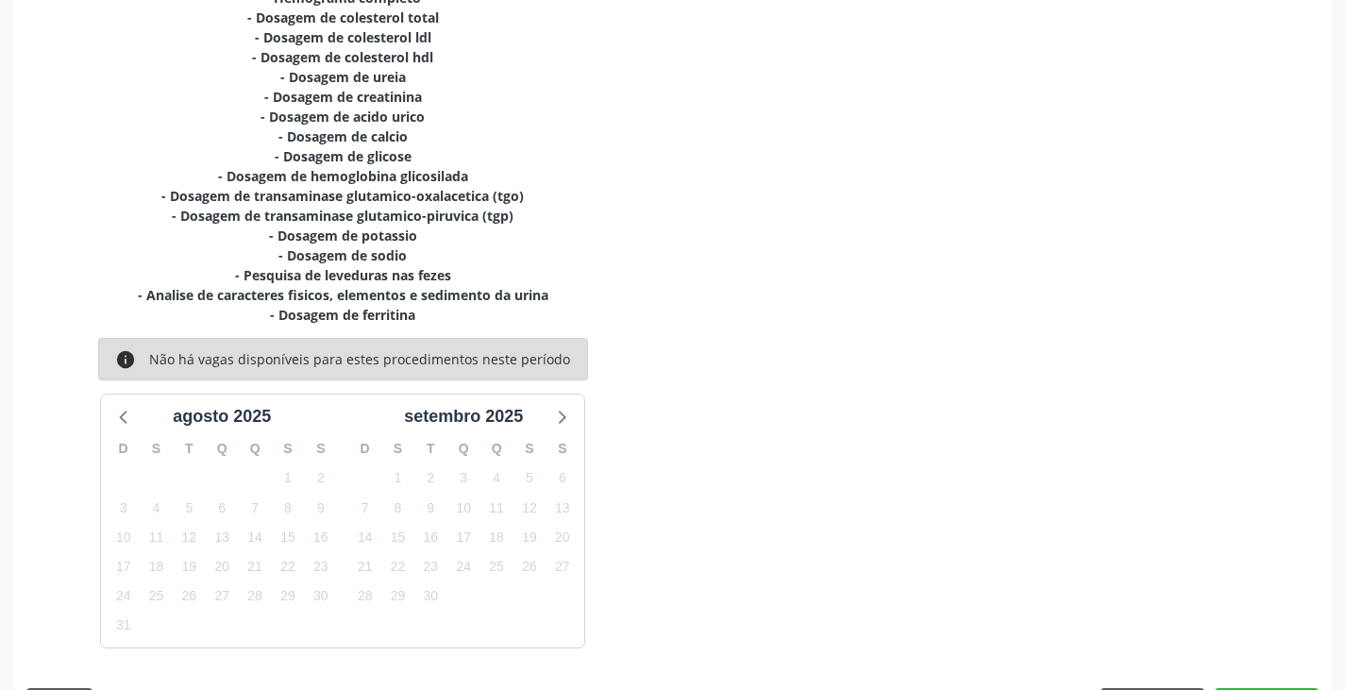
scroll to position [504, 0]
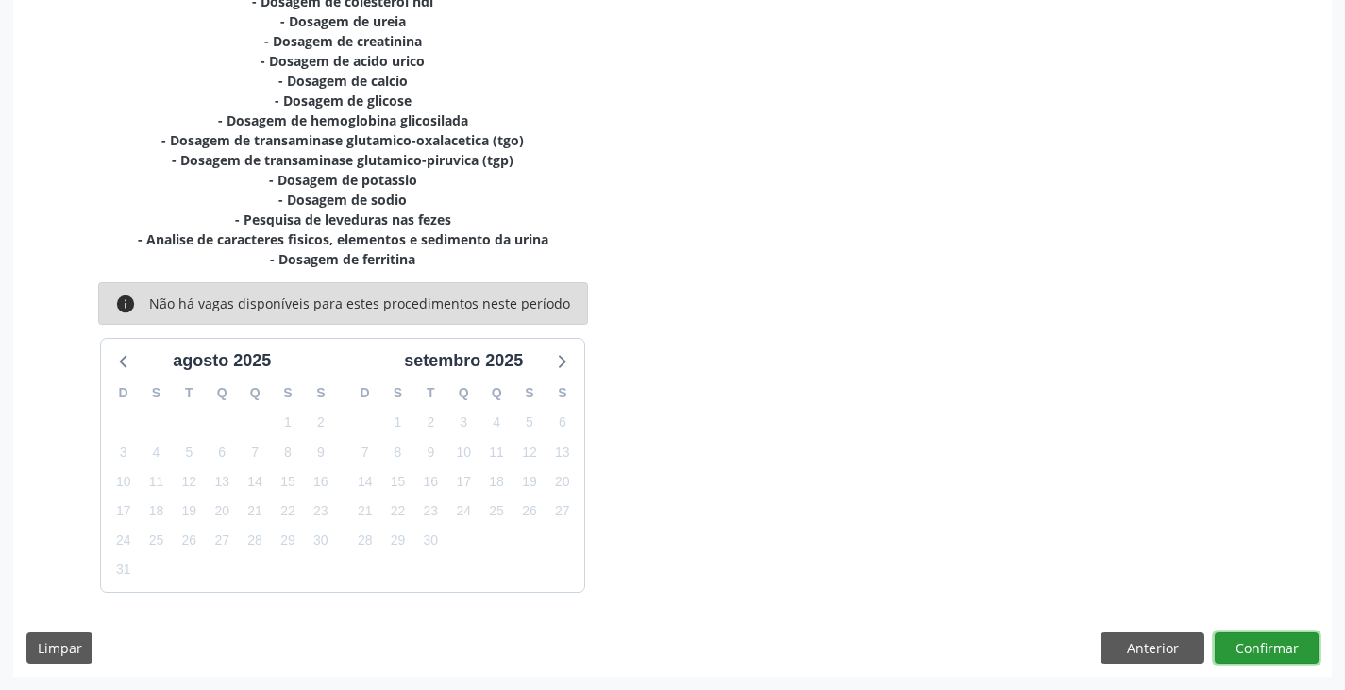
click at [1265, 650] on button "Confirmar" at bounding box center [1267, 648] width 104 height 32
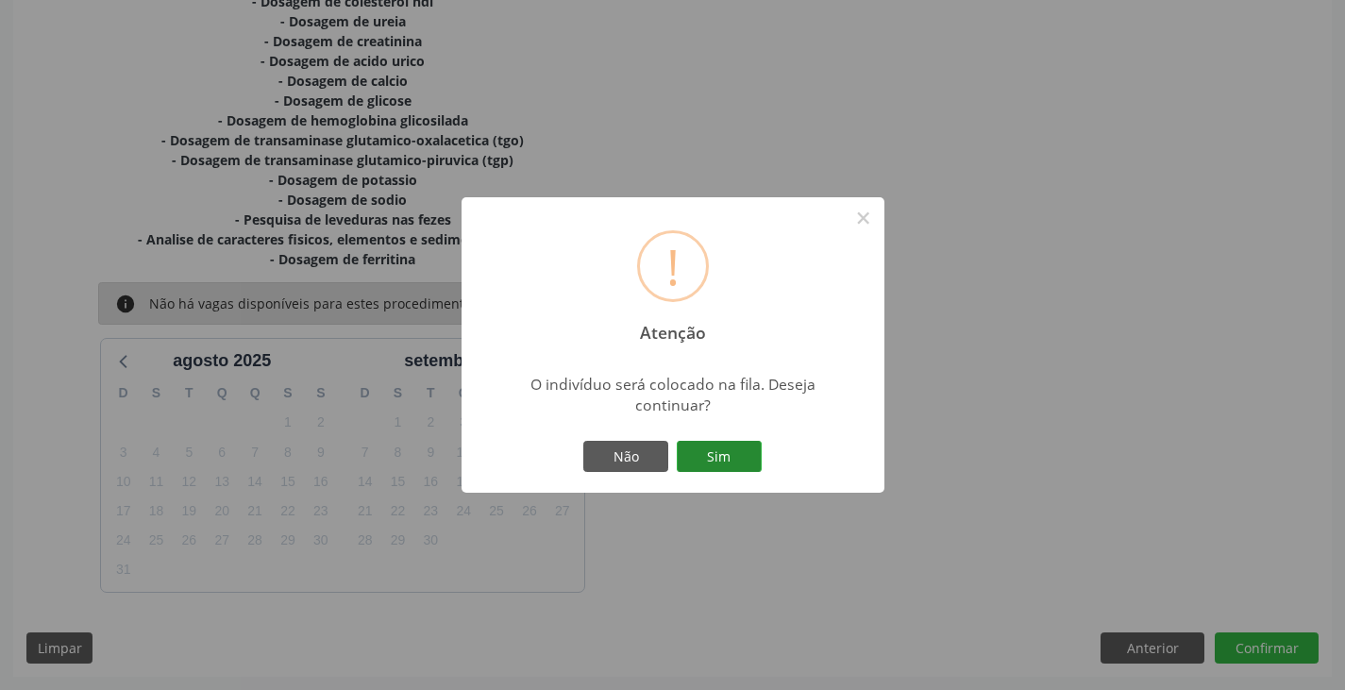
click at [724, 448] on button "Sim" at bounding box center [719, 457] width 85 height 32
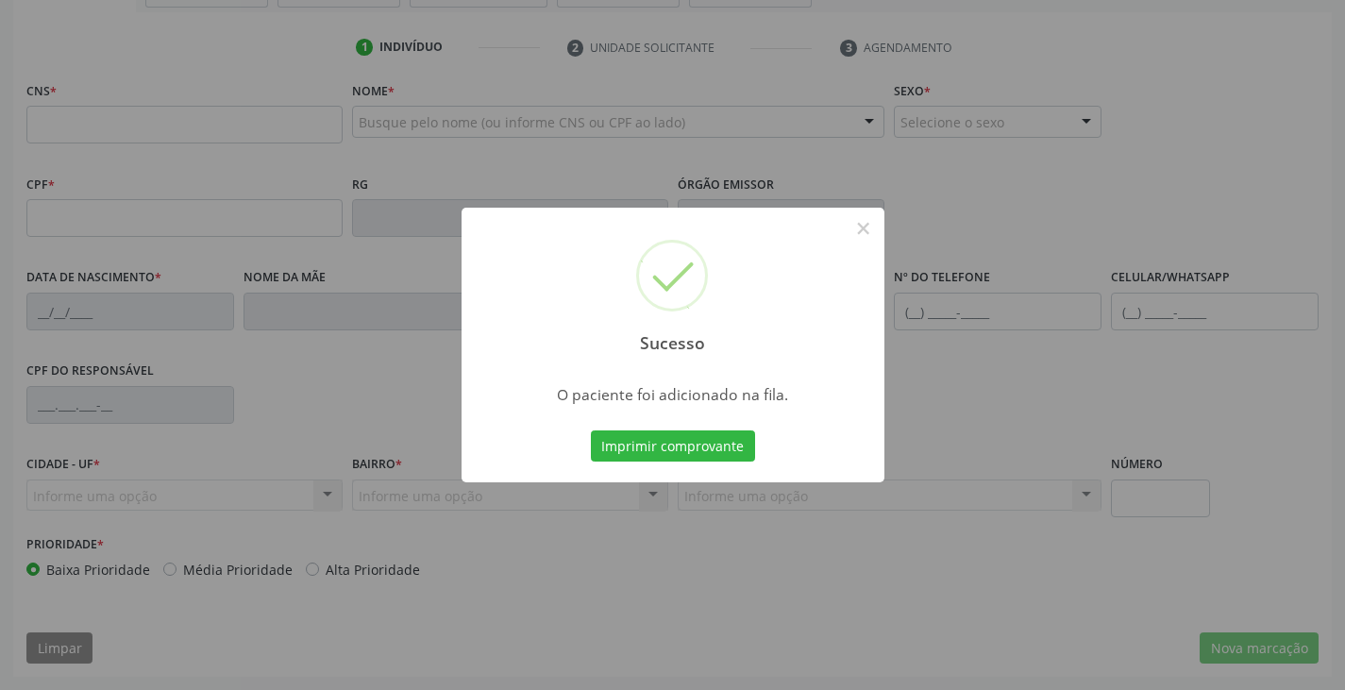
scroll to position [333, 0]
click at [703, 451] on button "Imprimir comprovante" at bounding box center [673, 446] width 164 height 32
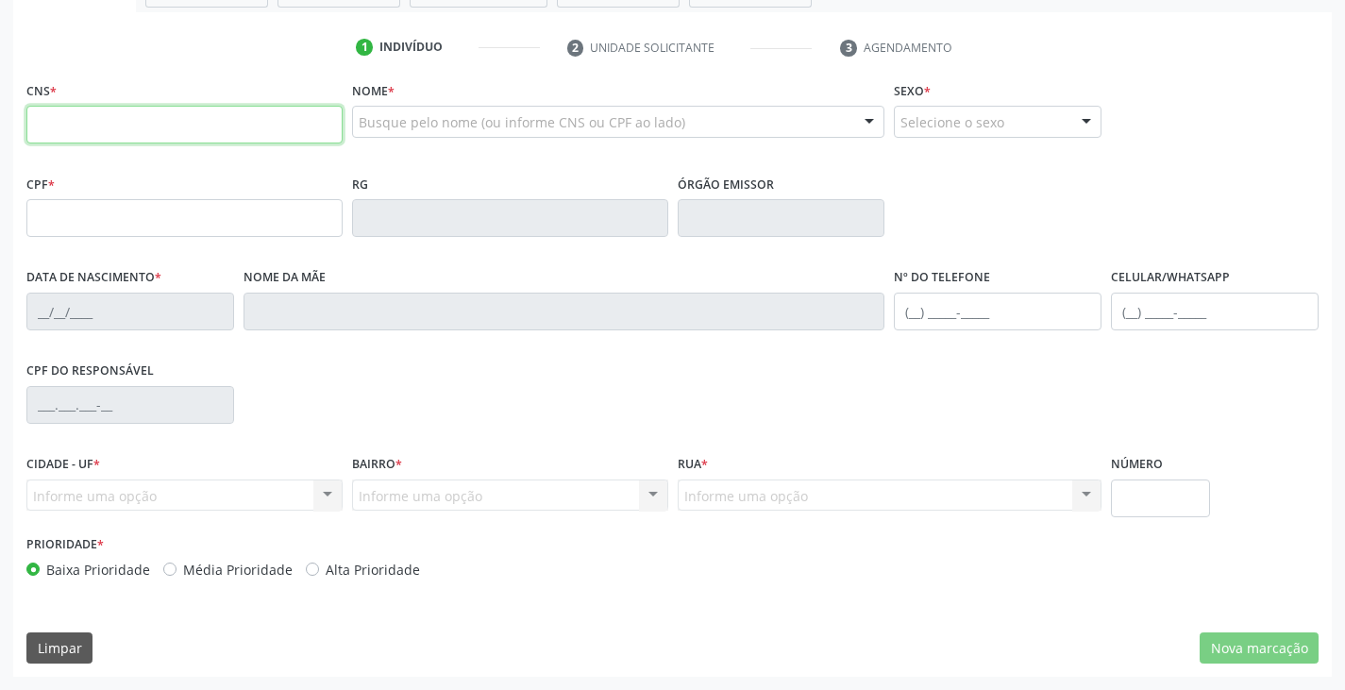
click at [159, 134] on input "text" at bounding box center [184, 125] width 316 height 38
type input "708 2051 6434 9645"
type input "0[DATE]"
type input "[PERSON_NAME]"
type input "[PHONE_NUMBER]"
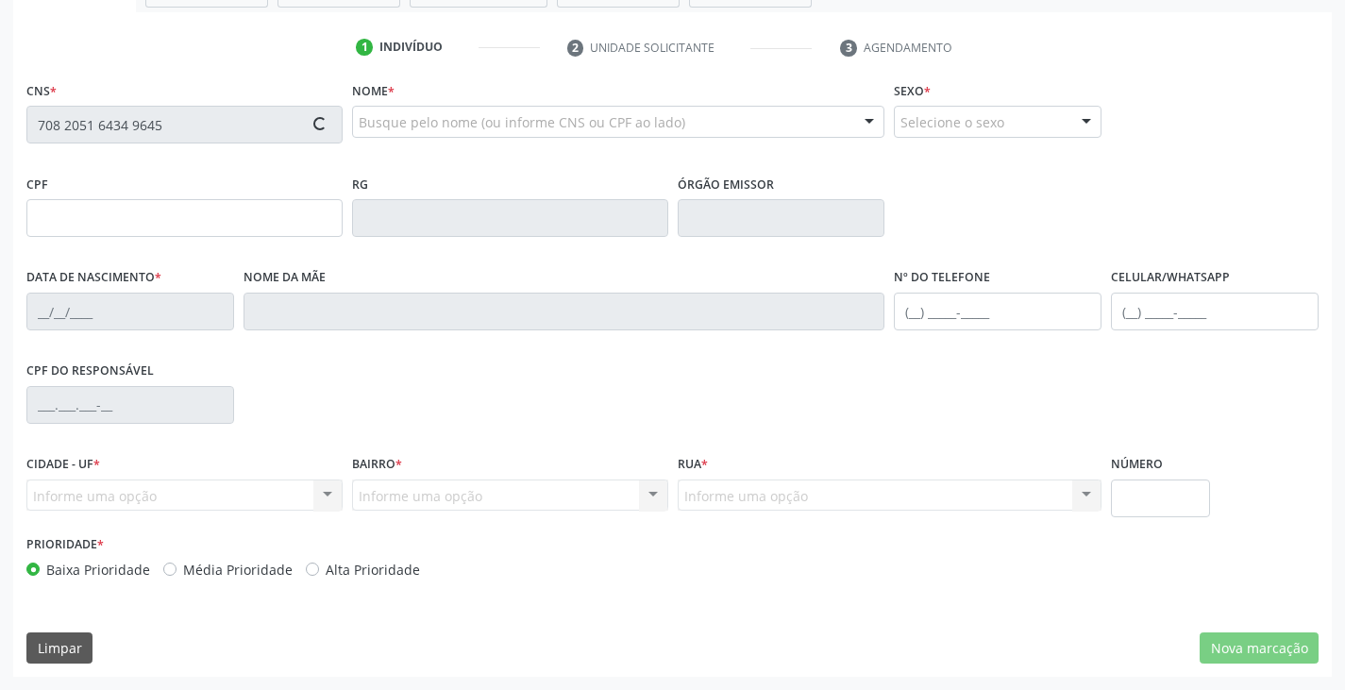
type input "[PHONE_NUMBER]"
type input "24"
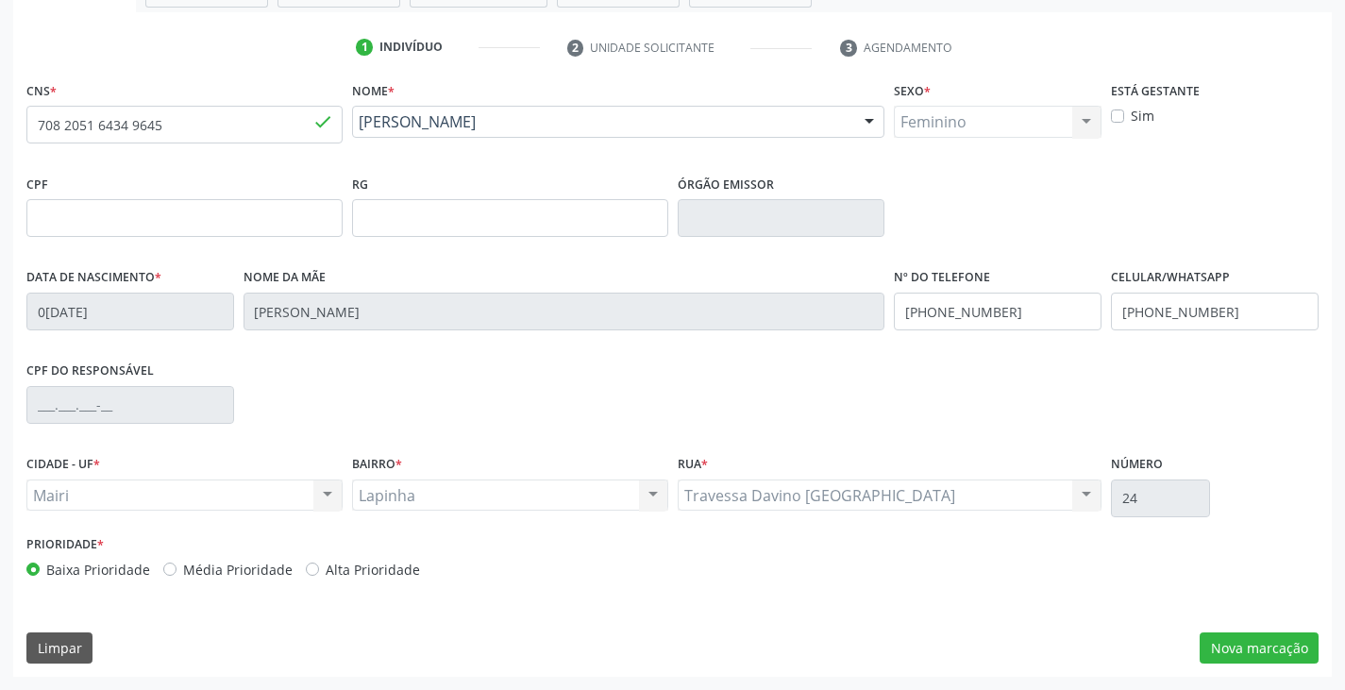
click at [355, 574] on label "Alta Prioridade" at bounding box center [373, 570] width 94 height 20
click at [319, 574] on input "Alta Prioridade" at bounding box center [312, 568] width 13 height 17
radio input "true"
click at [1239, 640] on button "Nova marcação" at bounding box center [1258, 648] width 119 height 32
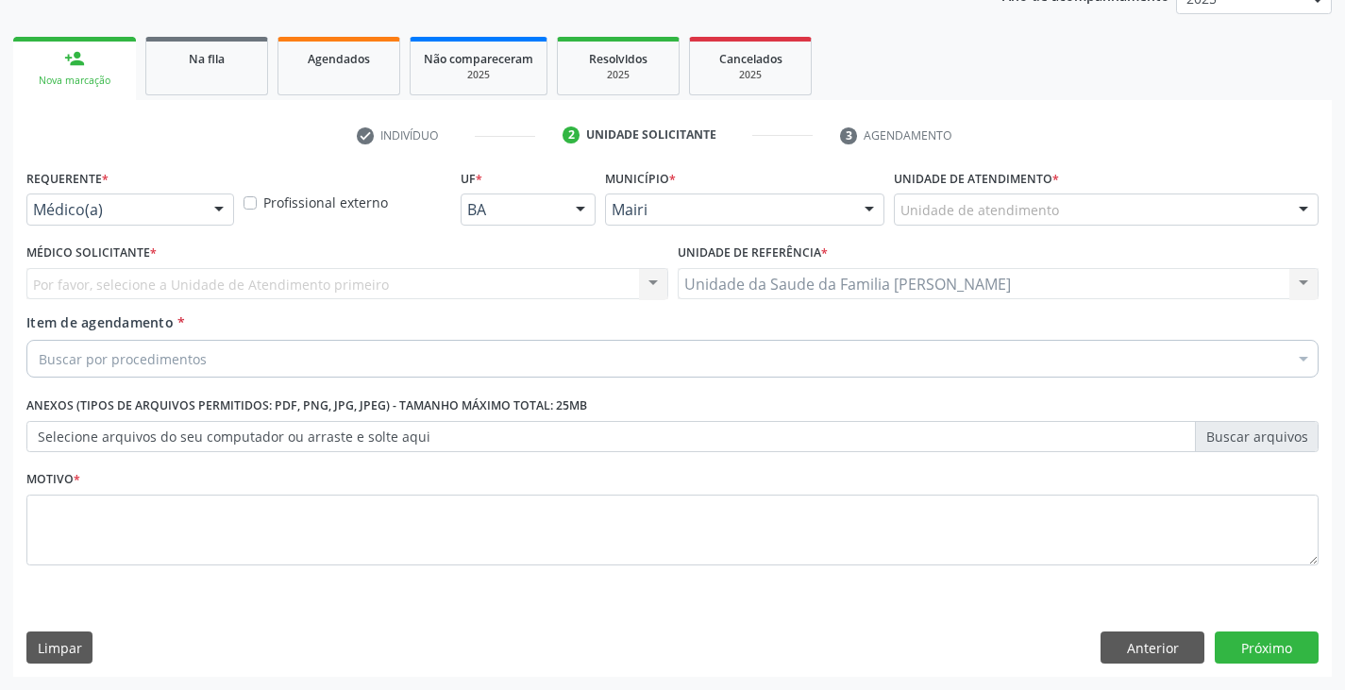
scroll to position [245, 0]
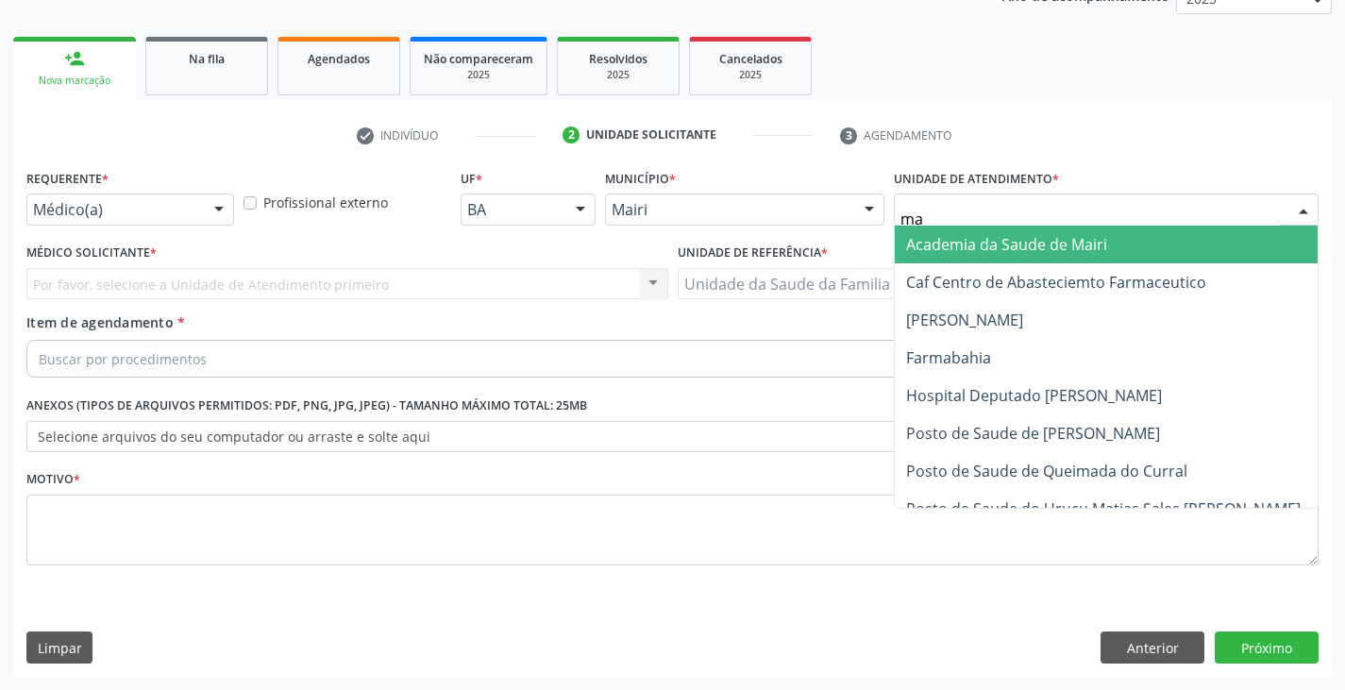
type input "mar"
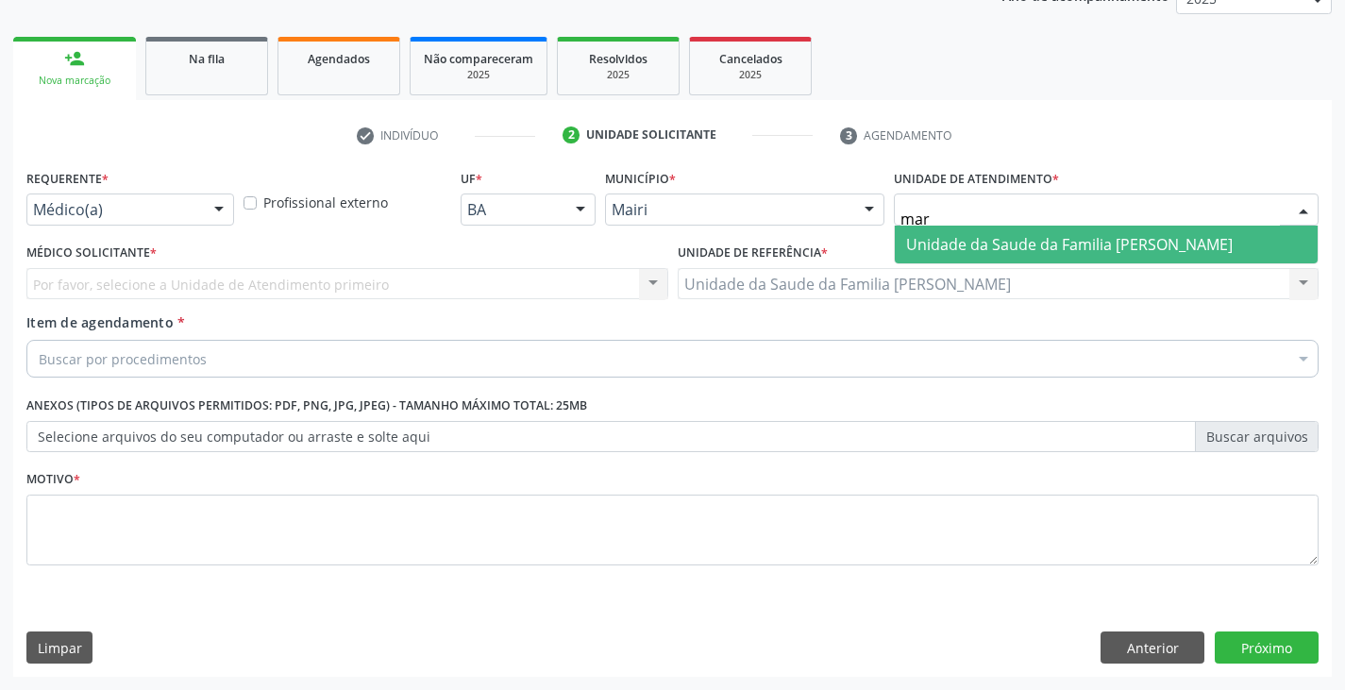
drag, startPoint x: 945, startPoint y: 241, endPoint x: 846, endPoint y: 247, distance: 99.3
click at [945, 243] on span "Unidade da Saude da Familia [PERSON_NAME]" at bounding box center [1069, 244] width 327 height 21
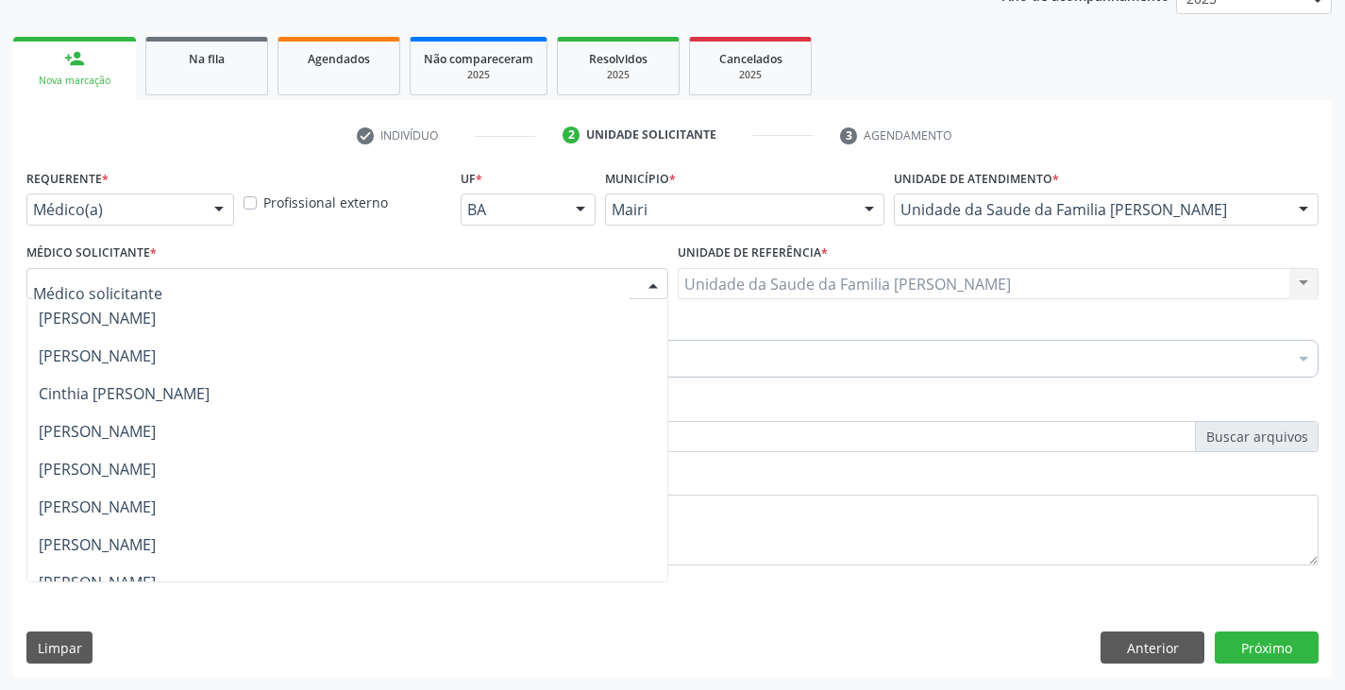
scroll to position [246, 0]
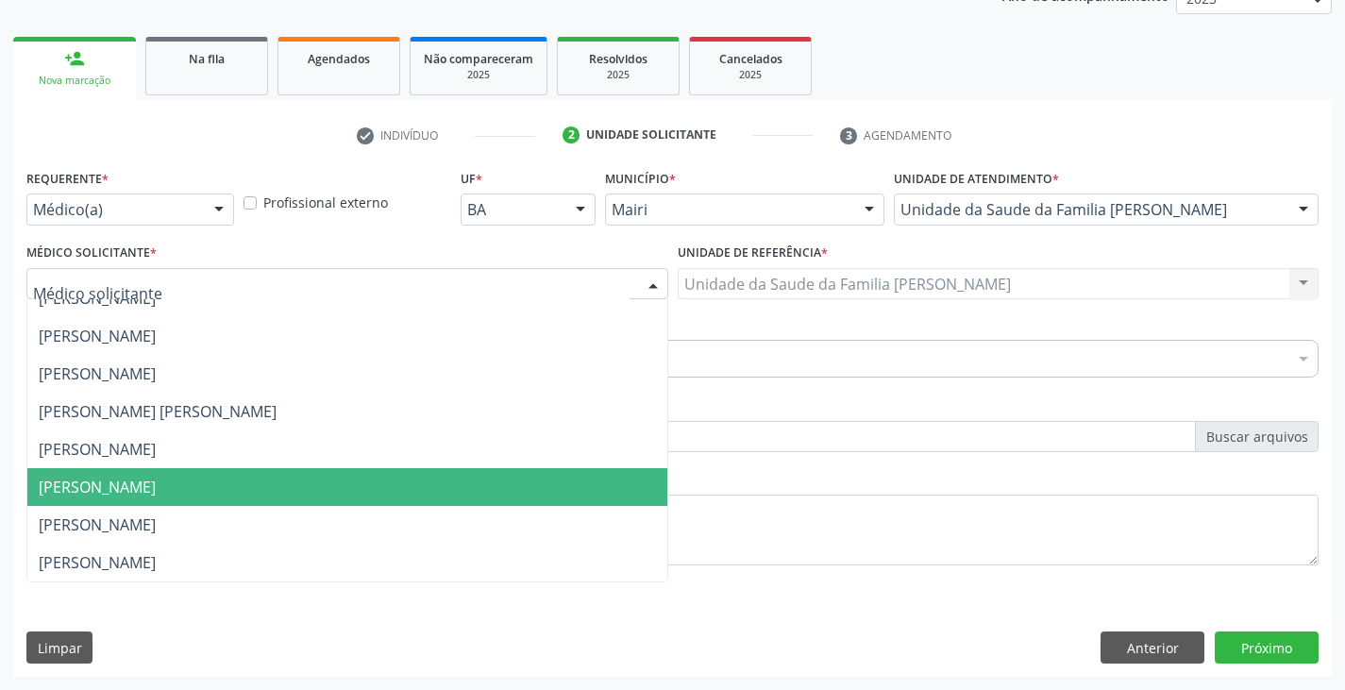
click at [75, 482] on span "[PERSON_NAME]" at bounding box center [97, 487] width 117 height 21
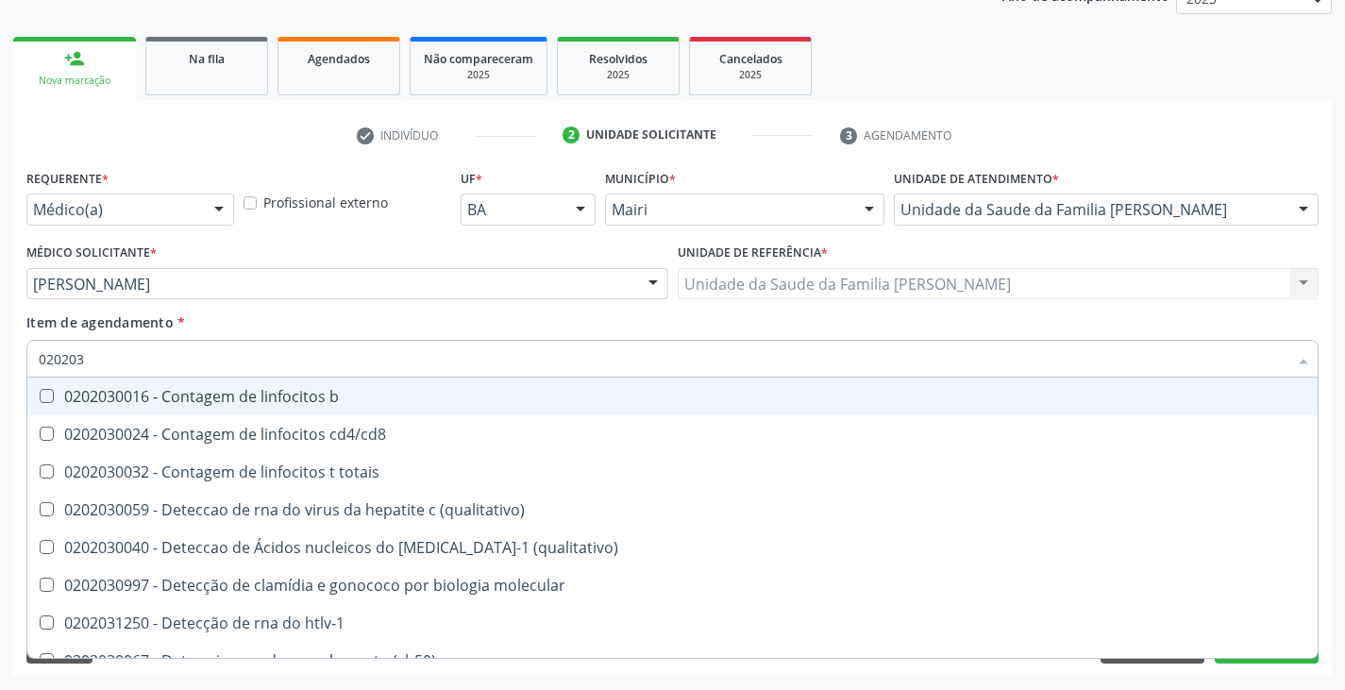
type input "0202038"
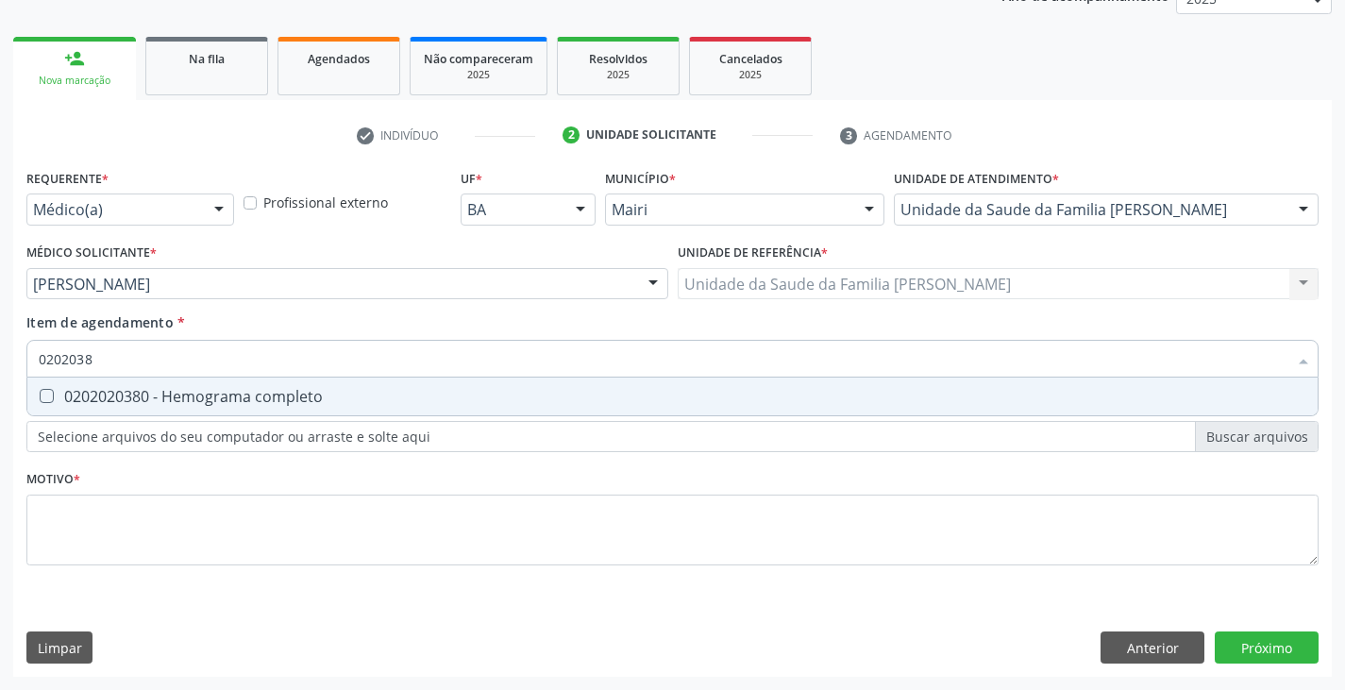
click at [100, 392] on div "0202020380 - Hemograma completo" at bounding box center [672, 396] width 1267 height 15
checkbox completo "true"
type input "020203"
checkbox completo "false"
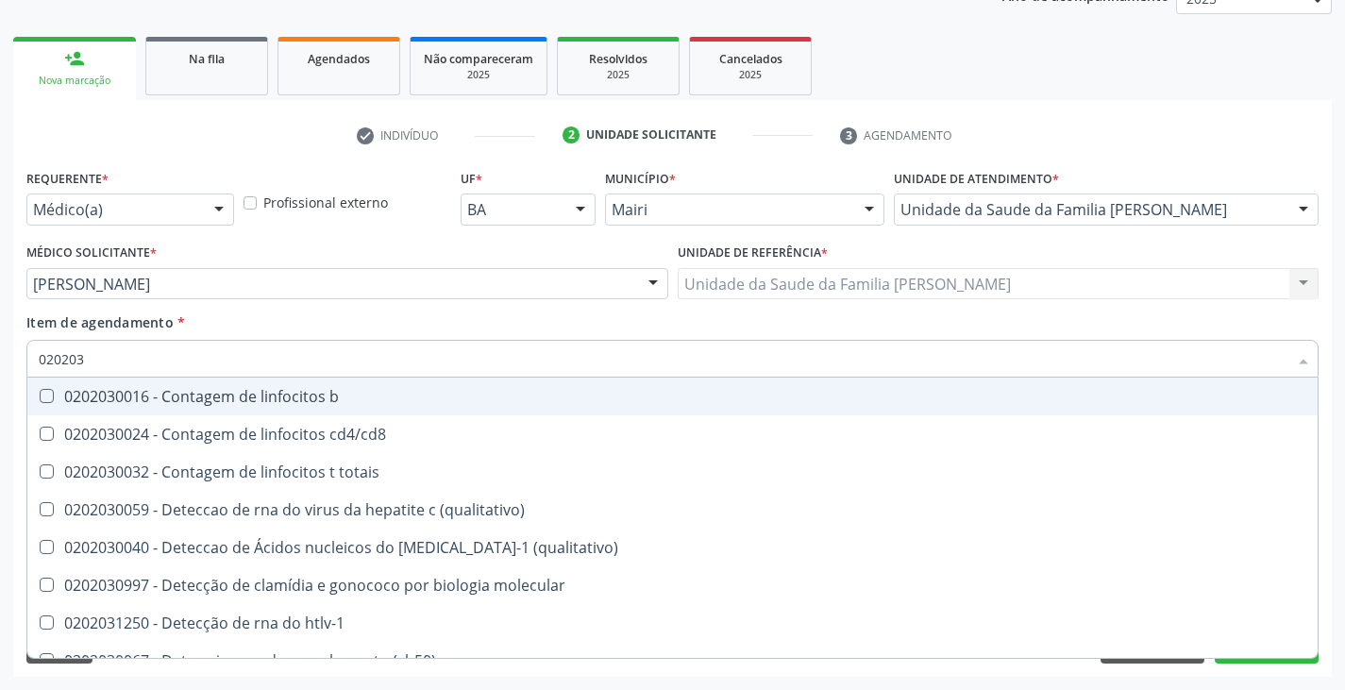
type input "02020"
checkbox completo "false"
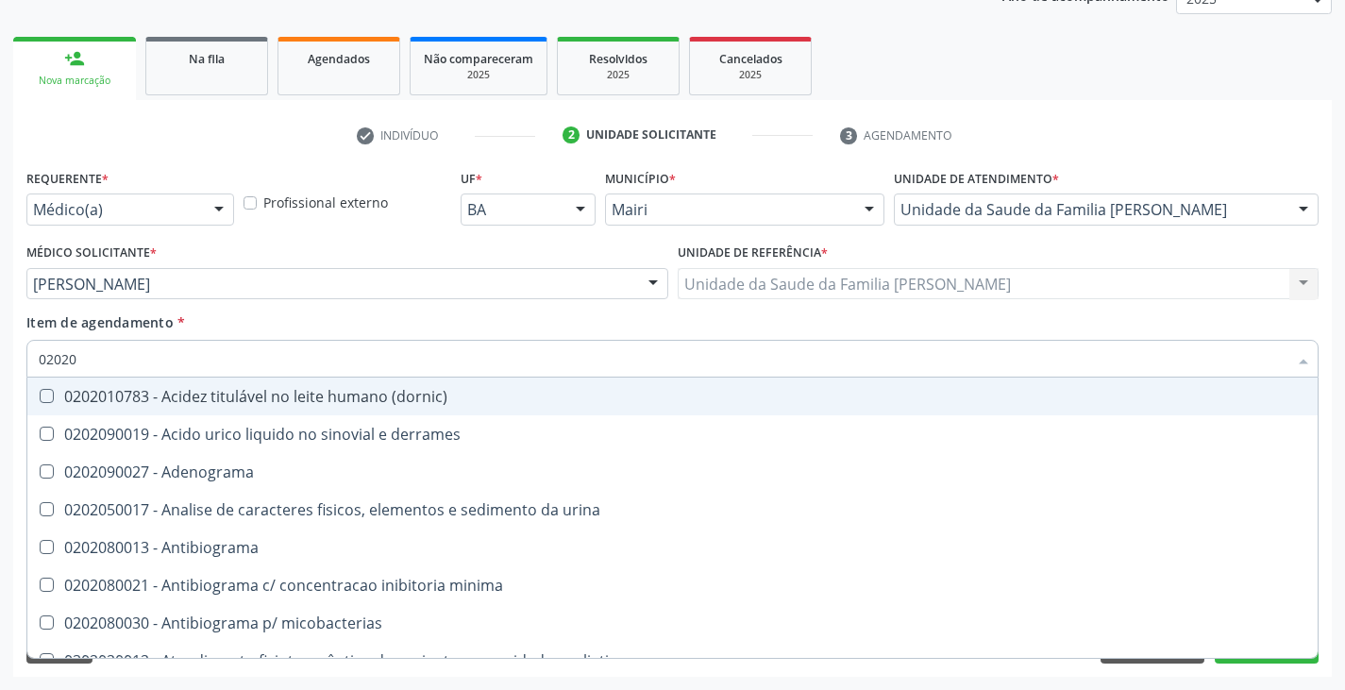
type input "0202"
checkbox completo "false"
checkbox \(western-blot\) "true"
type input "02020"
checkbox acilcarnitinas "true"
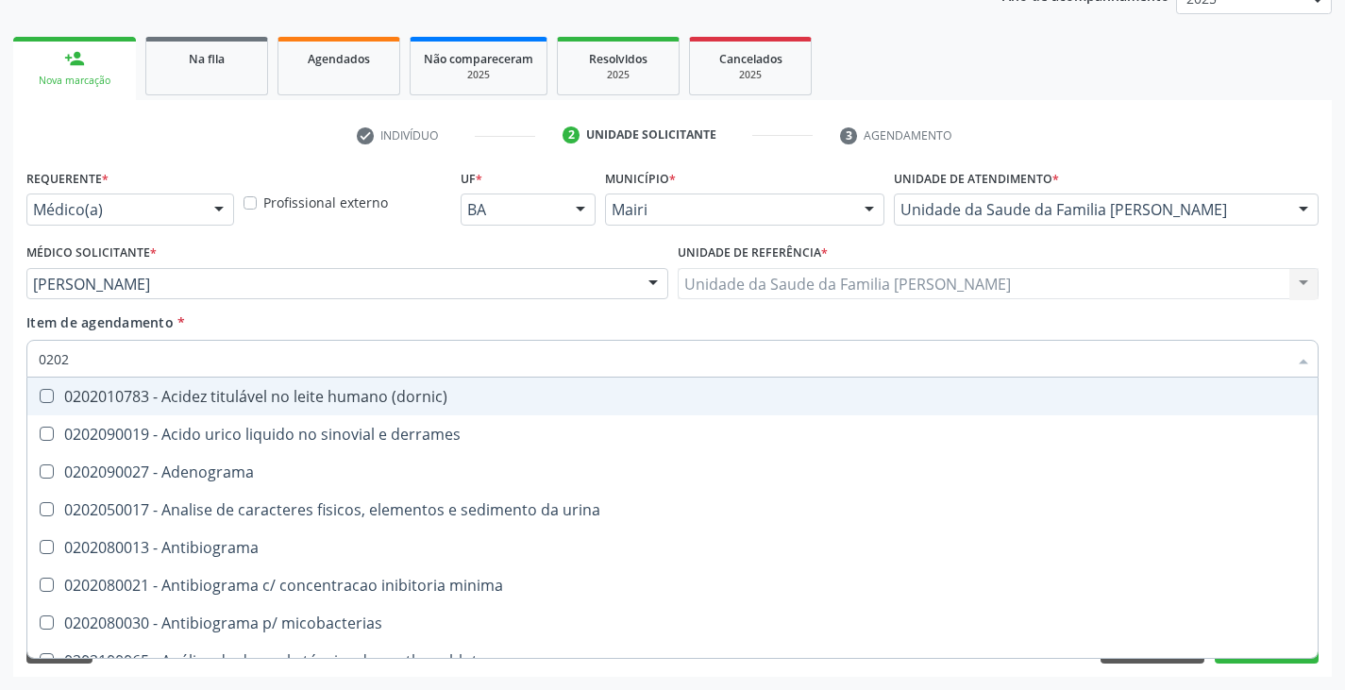
checkbox completo "false"
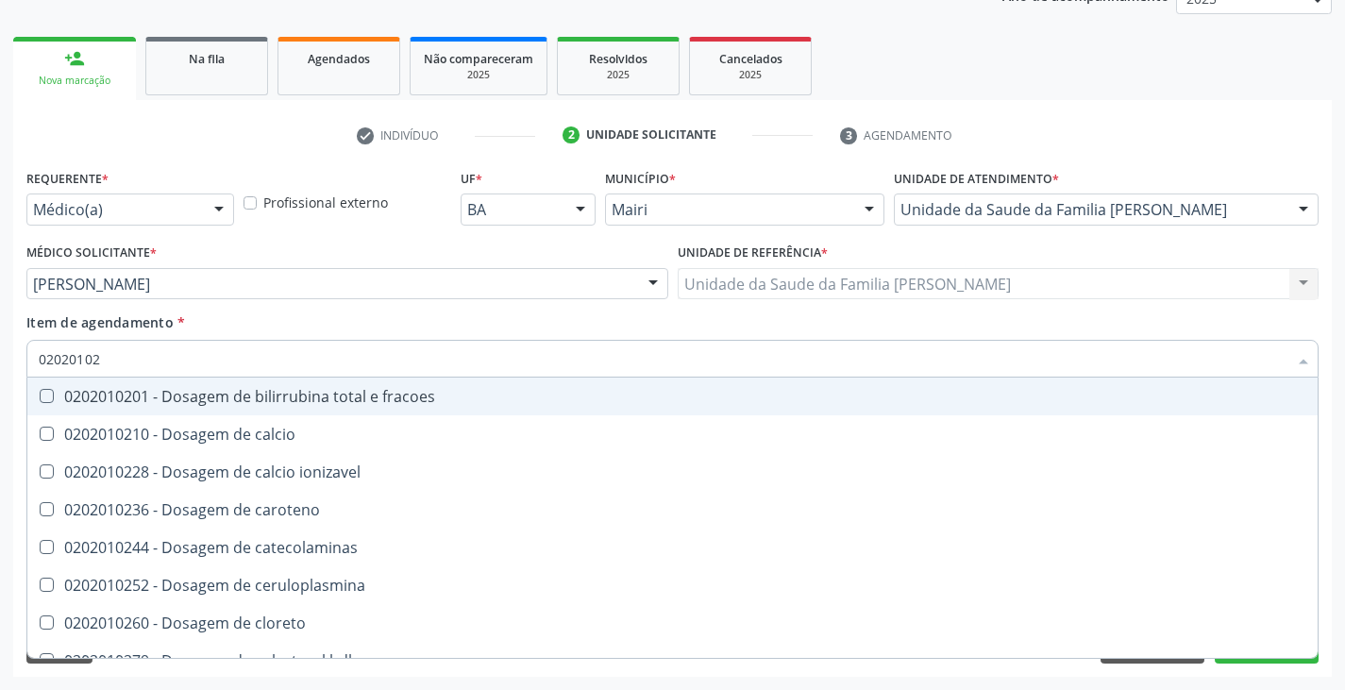
type input "020201029"
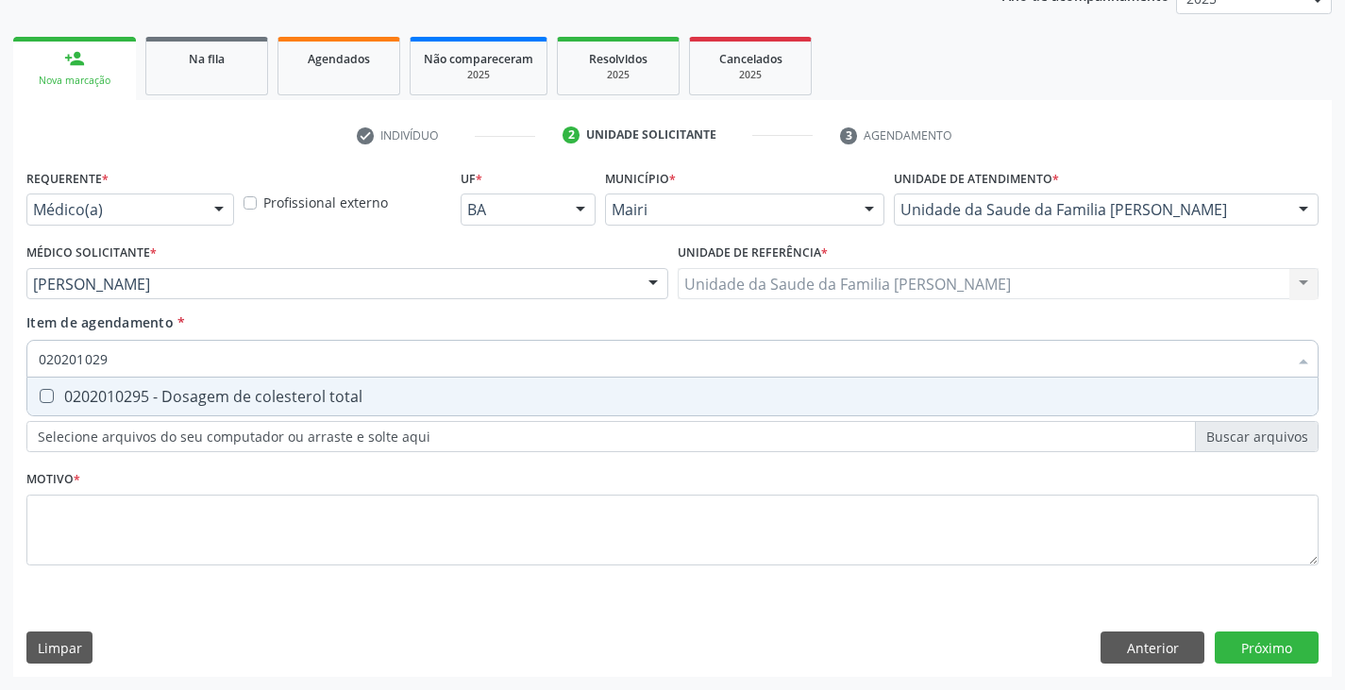
click at [100, 392] on div "0202010295 - Dosagem de colesterol total" at bounding box center [672, 396] width 1267 height 15
checkbox total "true"
type input "02020102"
checkbox total "false"
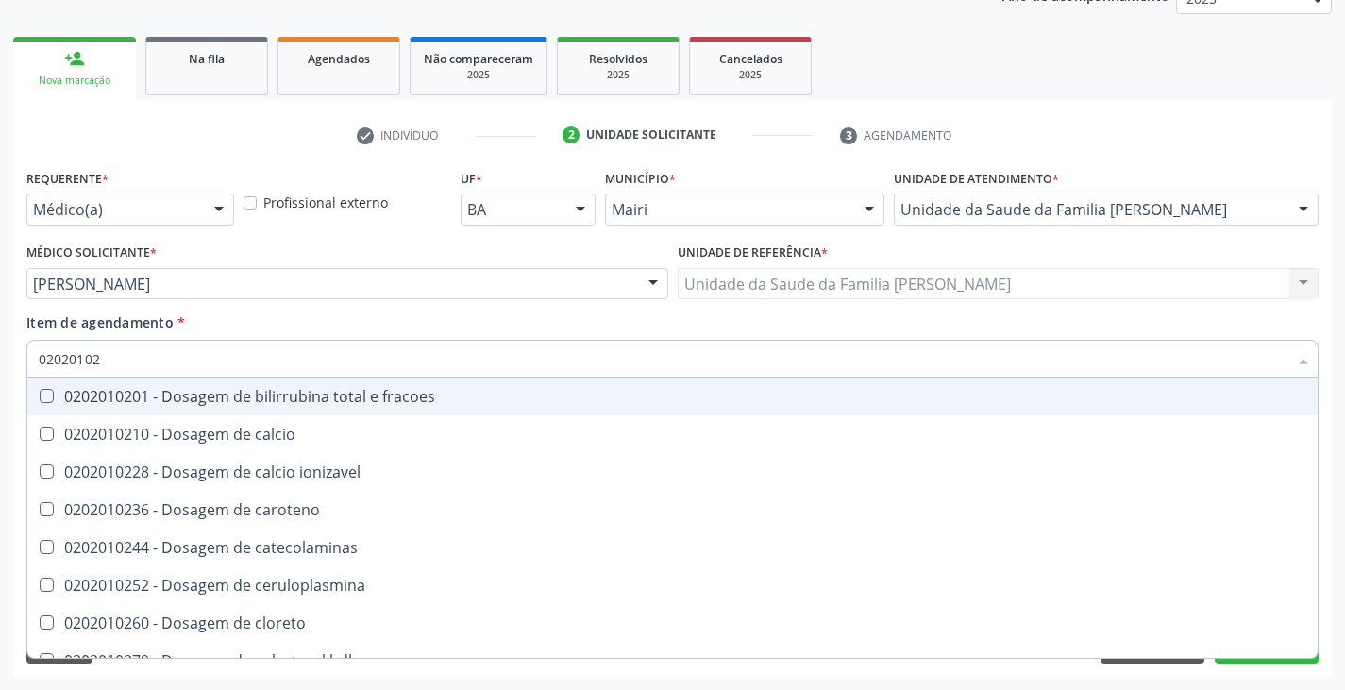
type input "020201028"
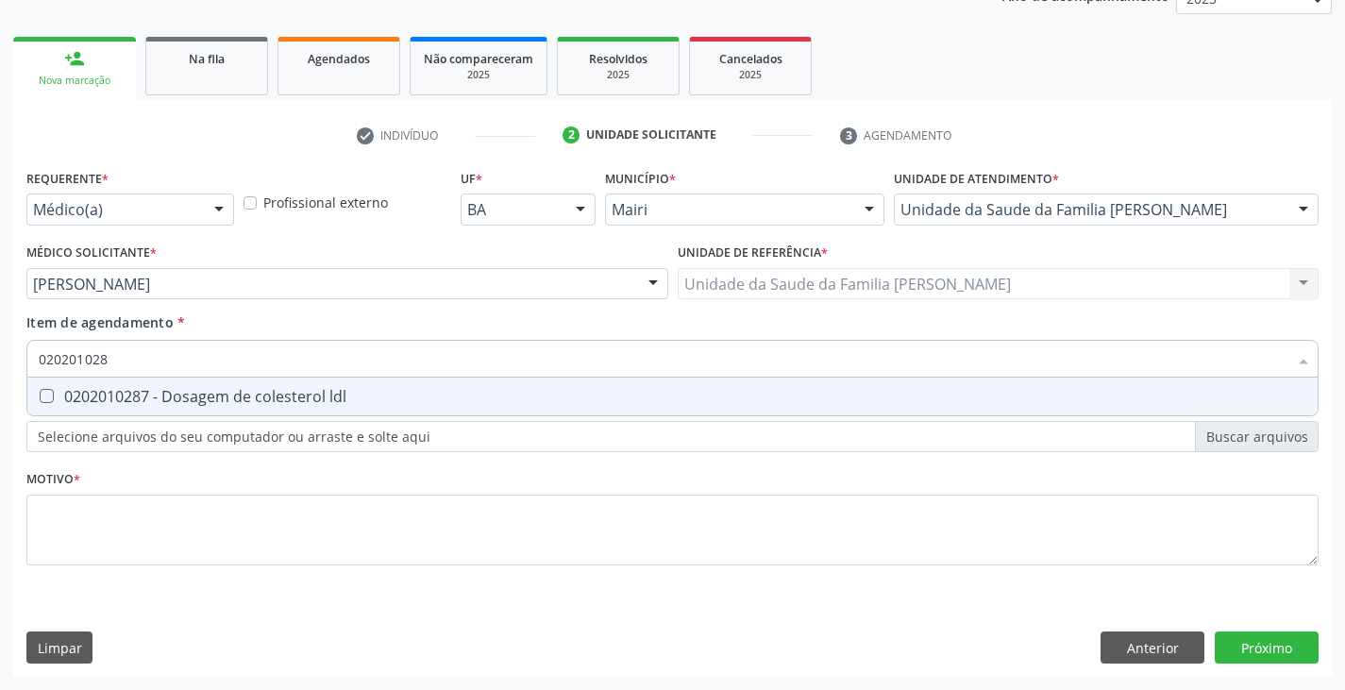
click at [100, 392] on div "0202010287 - Dosagem de colesterol ldl" at bounding box center [672, 396] width 1267 height 15
checkbox ldl "true"
type input "02020102"
checkbox ldl "false"
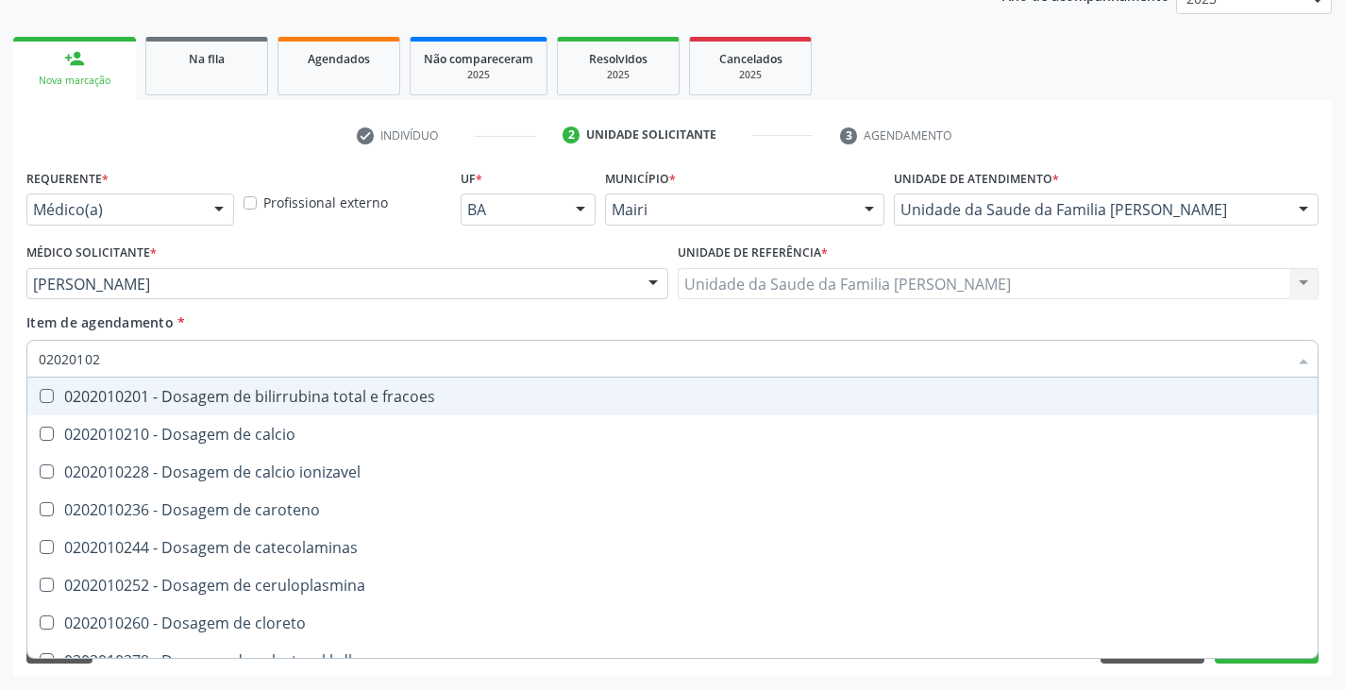
type input "020201027"
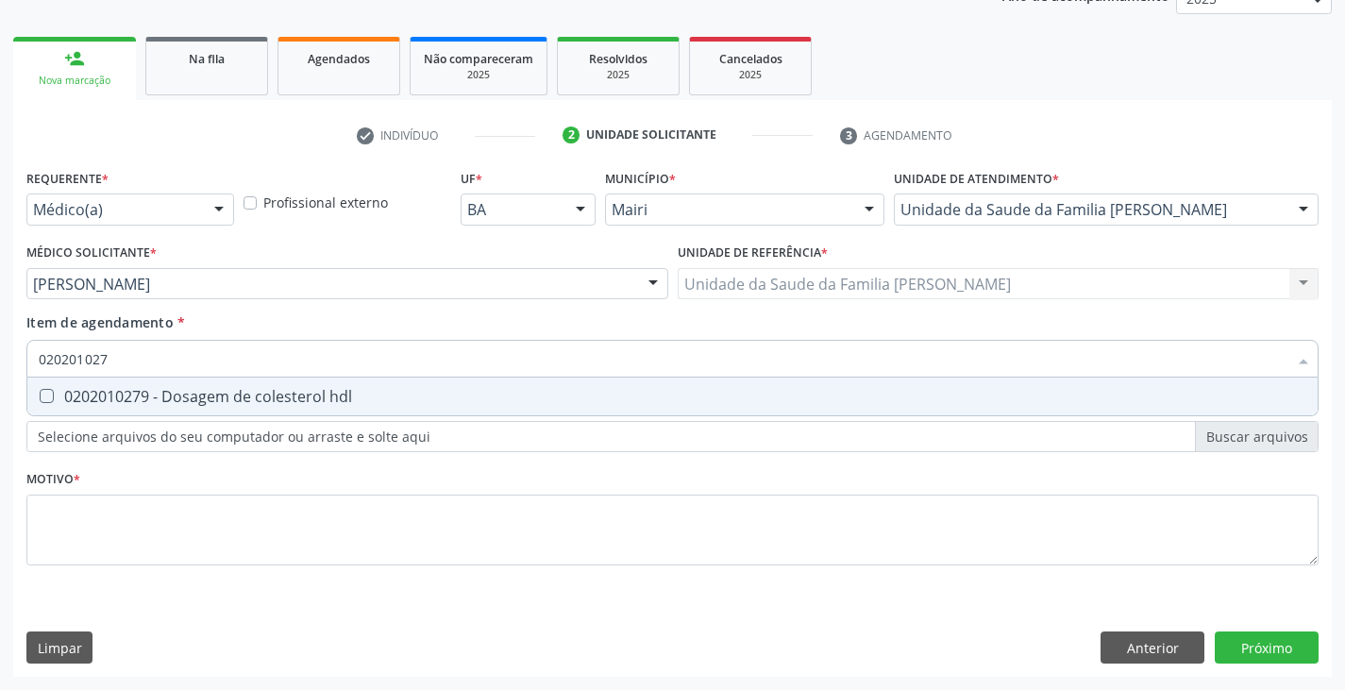
click at [100, 392] on div "0202010279 - Dosagem de colesterol hdl" at bounding box center [672, 396] width 1267 height 15
checkbox hdl "true"
type input "02020102"
checkbox hdl "false"
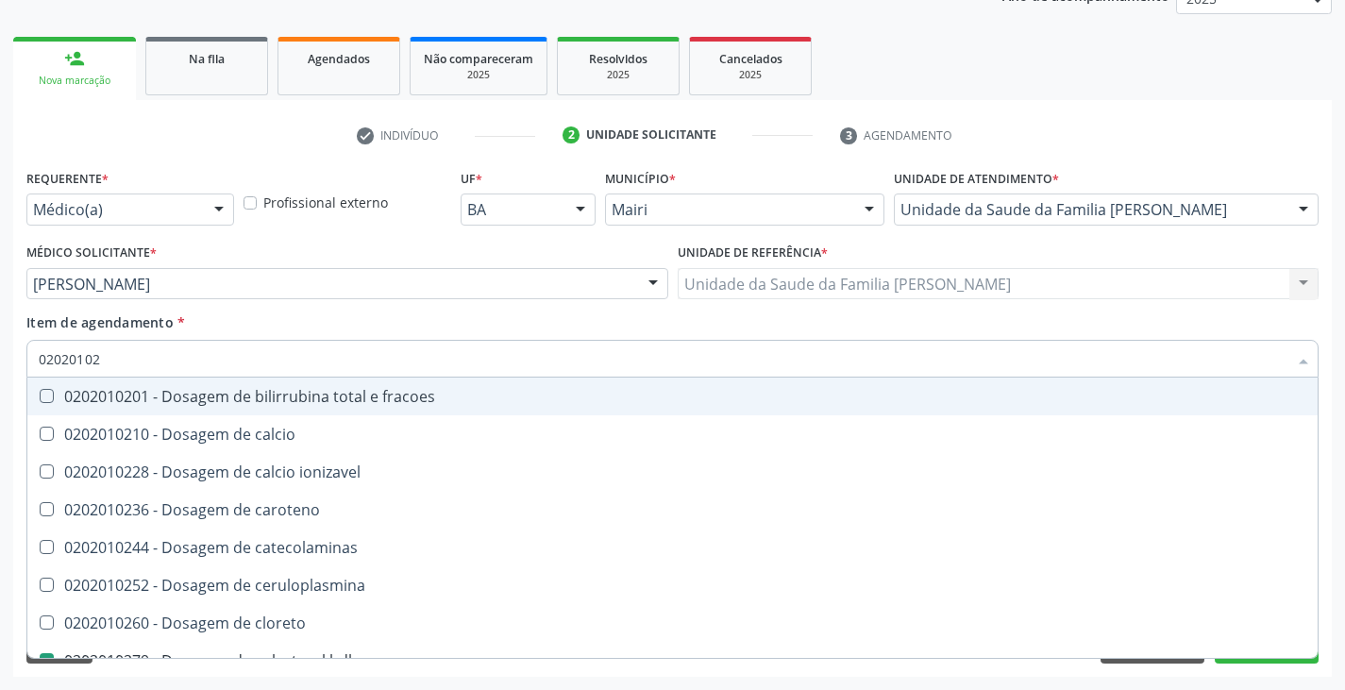
type input "0202010"
checkbox hdl "false"
checkbox ldl "false"
checkbox total "false"
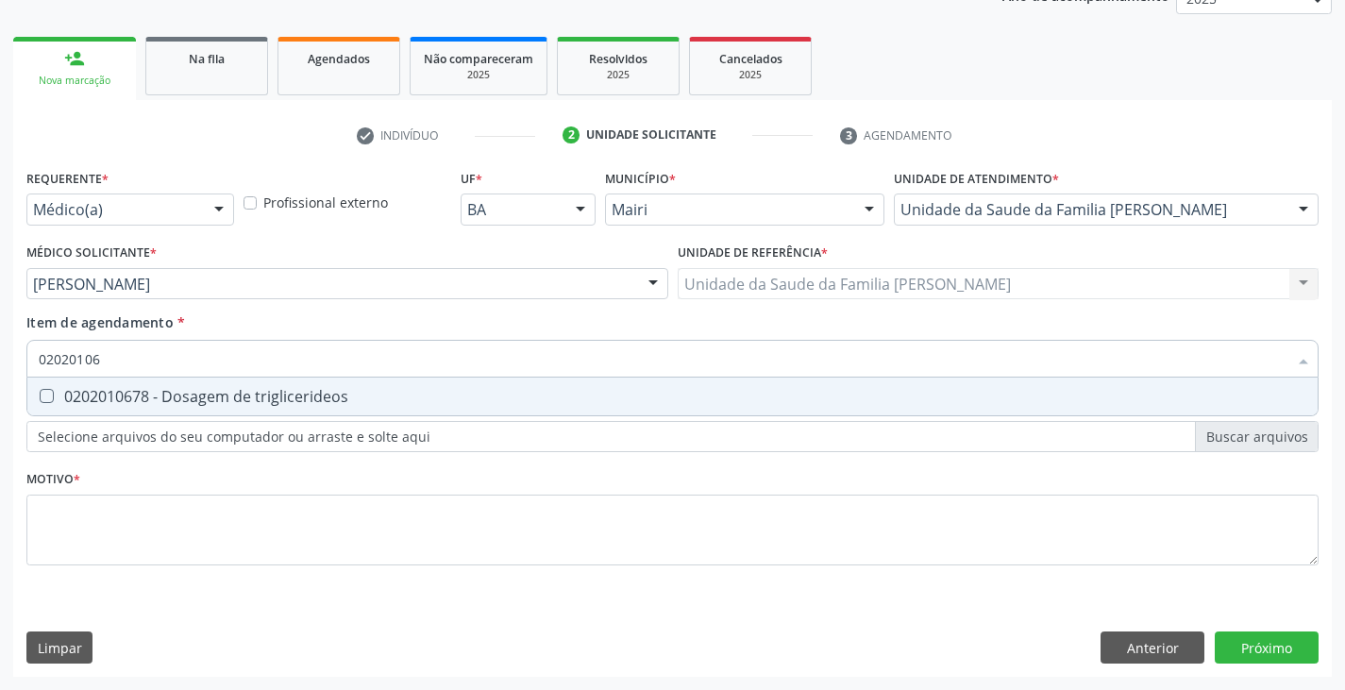
type input "020201067"
click at [100, 392] on div "0202010678 - Dosagem de triglicerideos" at bounding box center [672, 396] width 1267 height 15
checkbox triglicerideos "true"
type input "02020106"
checkbox triglicerideos "false"
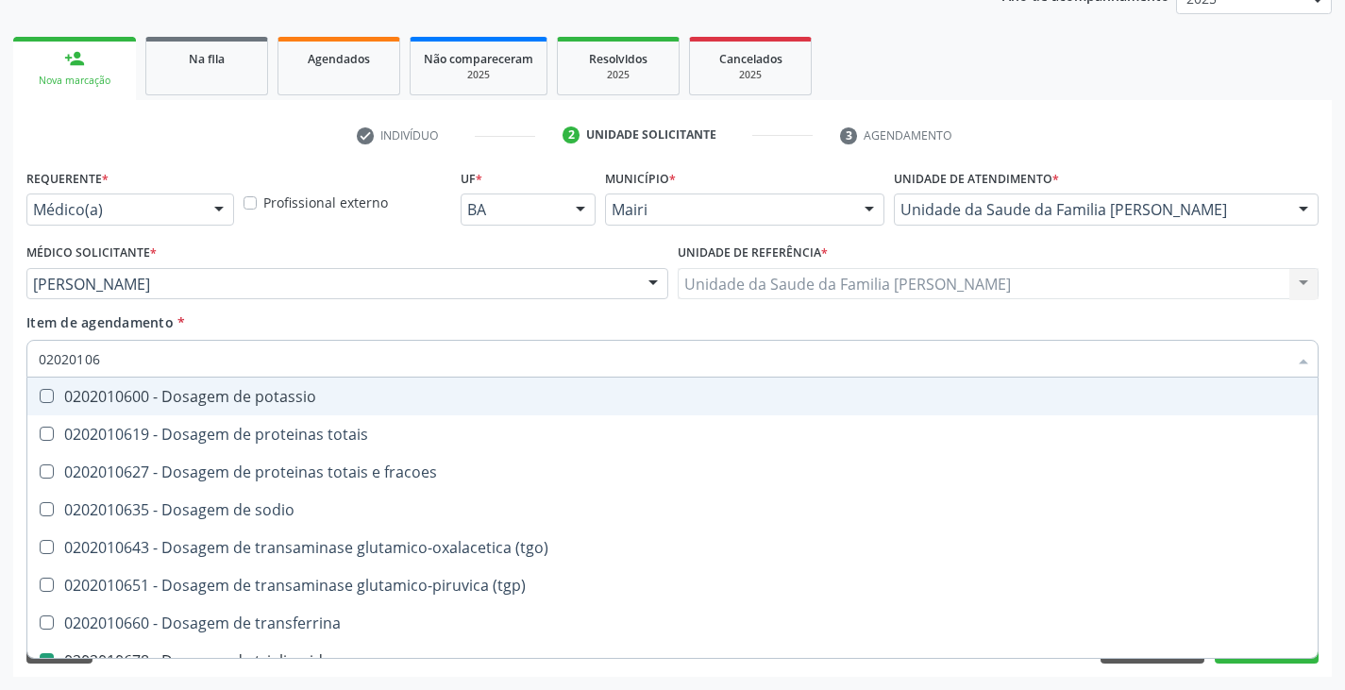
type input "020201069"
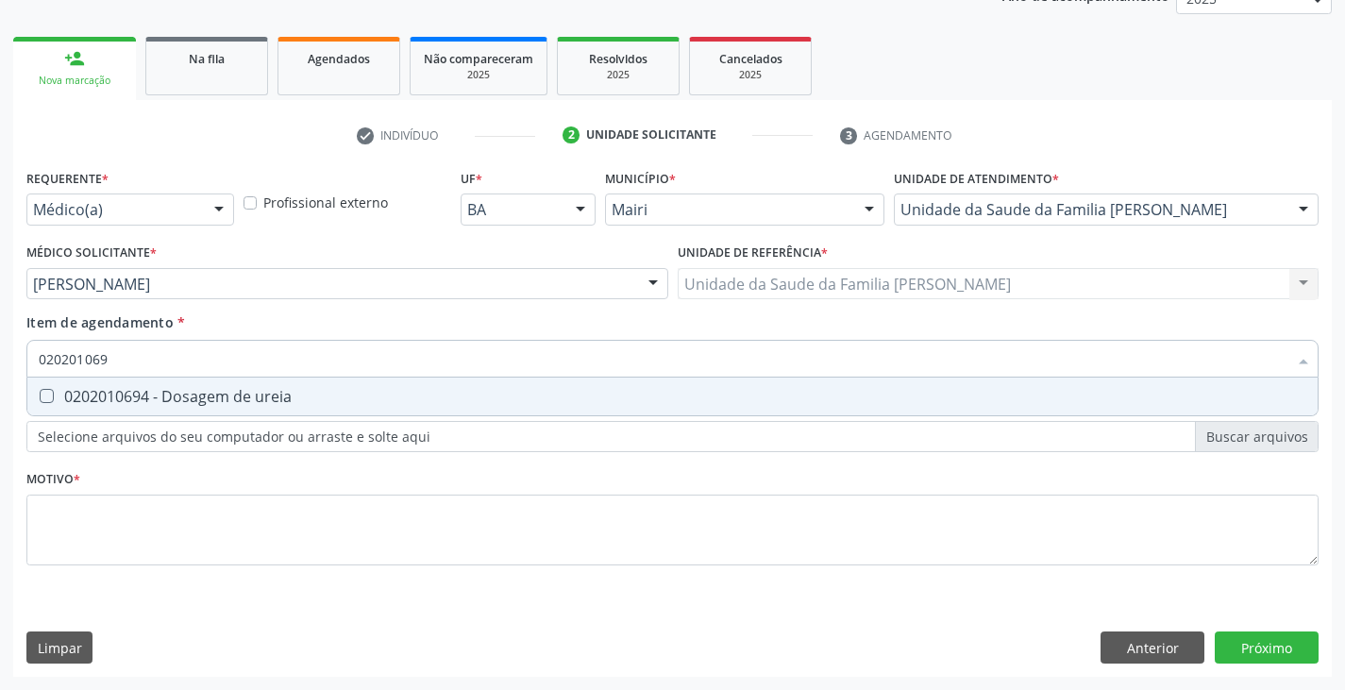
click at [97, 395] on div "0202010694 - Dosagem de ureia" at bounding box center [672, 396] width 1267 height 15
checkbox ureia "true"
type input "02020106"
click at [97, 395] on div "0202010317 - Dosagem de creatinina" at bounding box center [672, 396] width 1267 height 15
click at [97, 395] on div "0202010120 - Dosagem de acido urico" at bounding box center [672, 396] width 1267 height 15
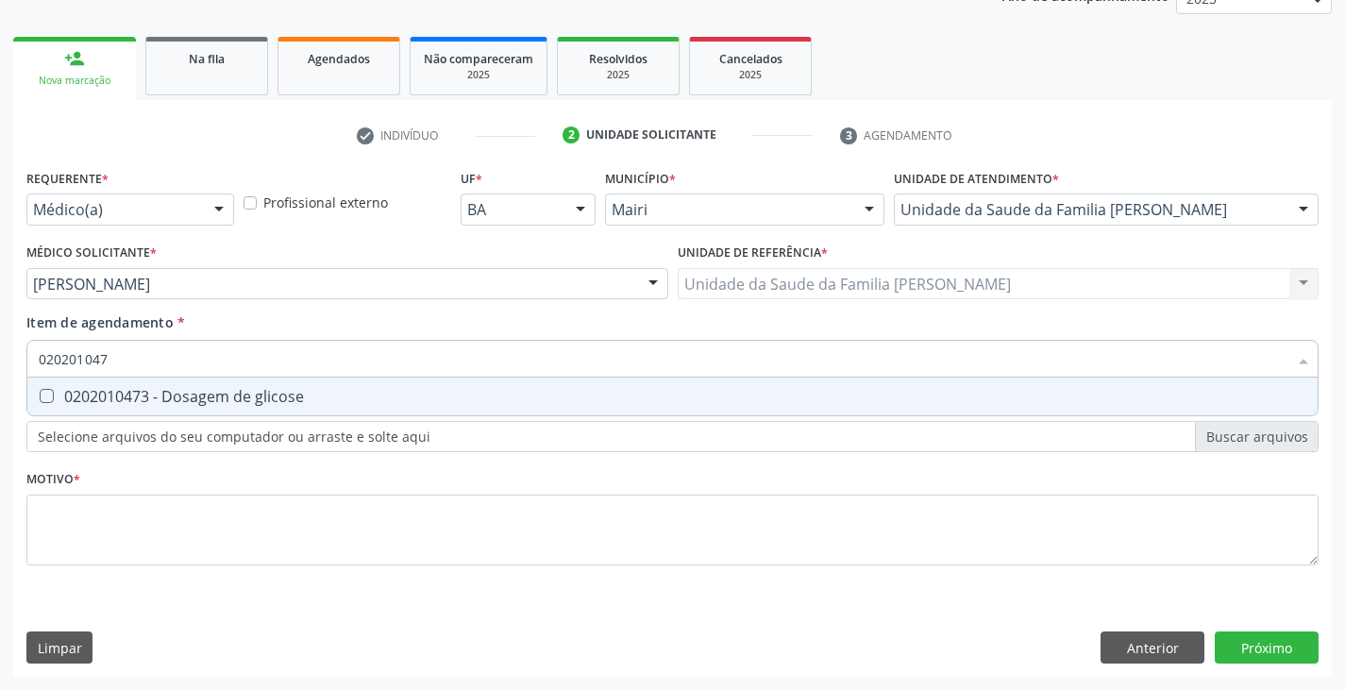
click at [97, 395] on div "0202010473 - Dosagem de glicose" at bounding box center [672, 396] width 1267 height 15
click at [97, 395] on div "0202010503 - Dosagem de hemoglobina glicosilada" at bounding box center [672, 396] width 1267 height 15
click at [97, 395] on div "0202010635 - Dosagem de sodio" at bounding box center [672, 396] width 1267 height 15
click at [95, 396] on div "0202010643 - Dosagem de transaminase glutamico-oxalacetica (tgo)" at bounding box center [672, 396] width 1267 height 15
click at [95, 396] on div "0202010651 - Dosagem de transaminase glutamico-piruvica (tgp)" at bounding box center [672, 396] width 1267 height 15
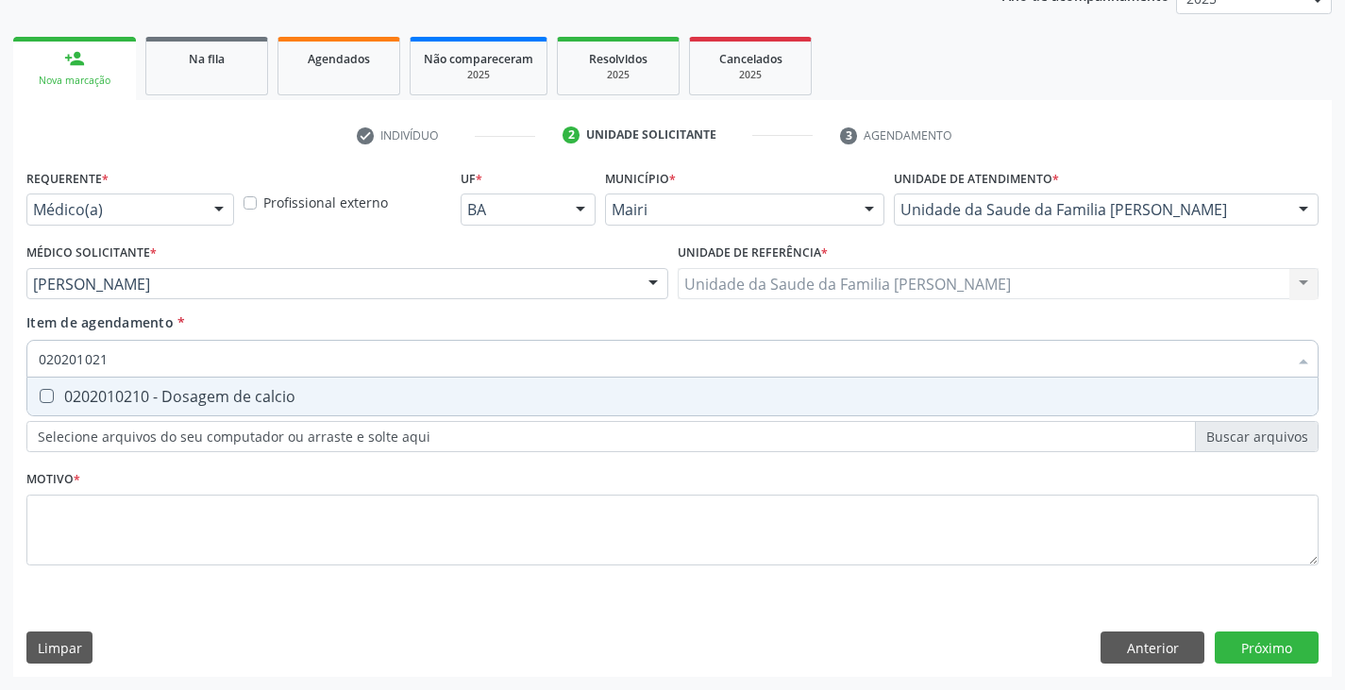
click at [95, 396] on div "0202010210 - Dosagem de calcio" at bounding box center [672, 396] width 1267 height 15
click at [95, 397] on div "0202010210 - Dosagem de calcio" at bounding box center [672, 396] width 1267 height 15
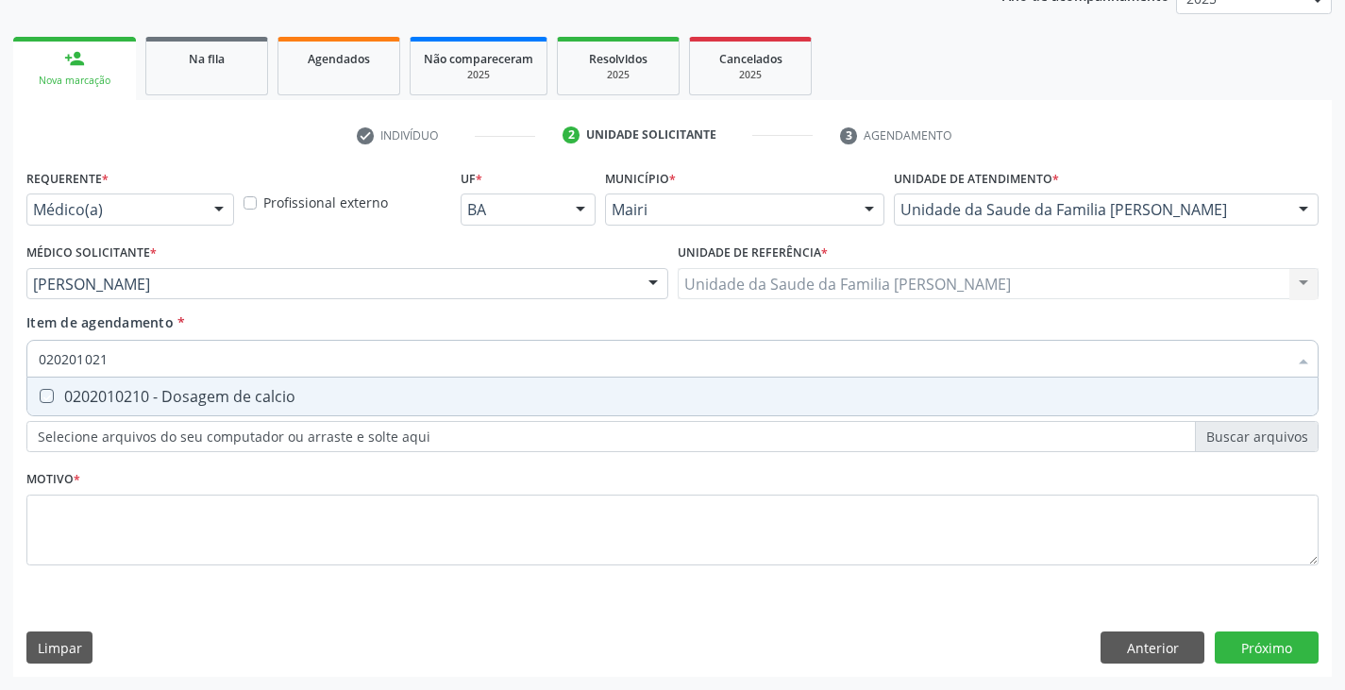
click at [95, 397] on div "0202010210 - Dosagem de calcio" at bounding box center [672, 396] width 1267 height 15
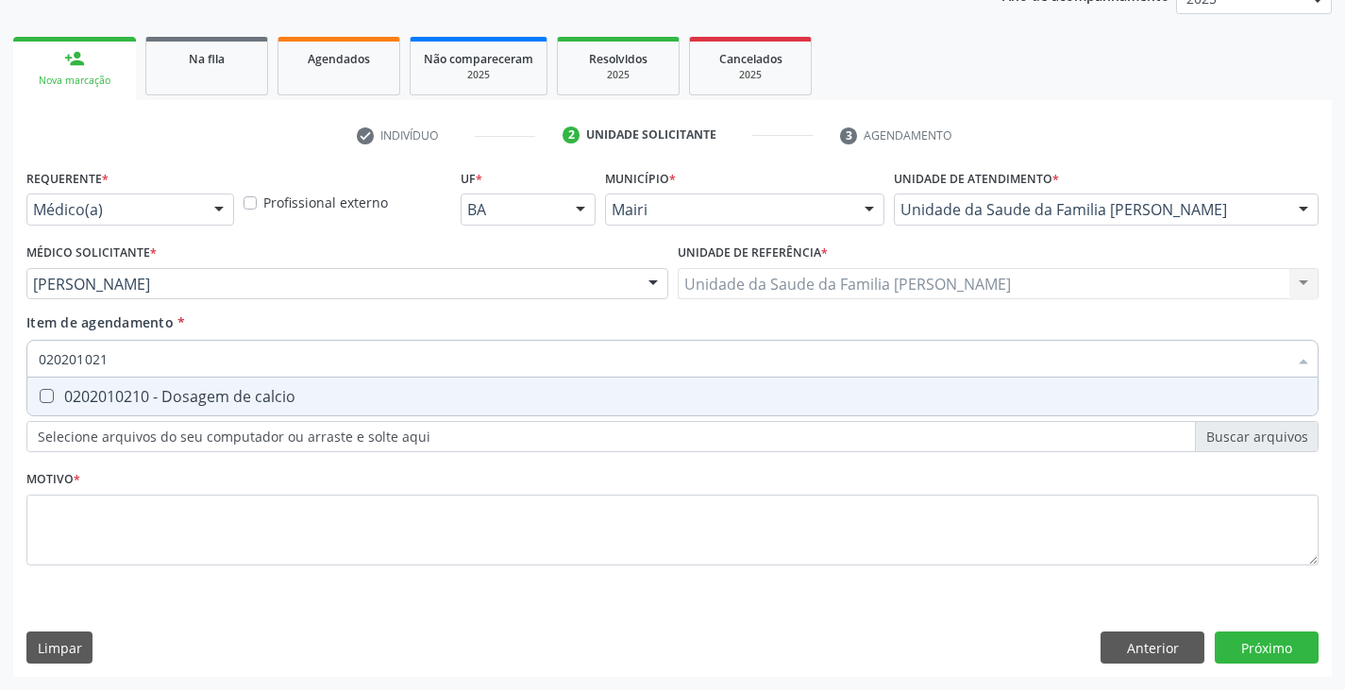
click at [95, 397] on div "0202010210 - Dosagem de calcio" at bounding box center [672, 396] width 1267 height 15
click at [95, 397] on div "0202040100 - Pesquisa de leveduras nas fezes" at bounding box center [672, 396] width 1267 height 15
click at [95, 397] on div "0202040143 - Pesquisa de sangue oculto nas fezes" at bounding box center [672, 396] width 1267 height 15
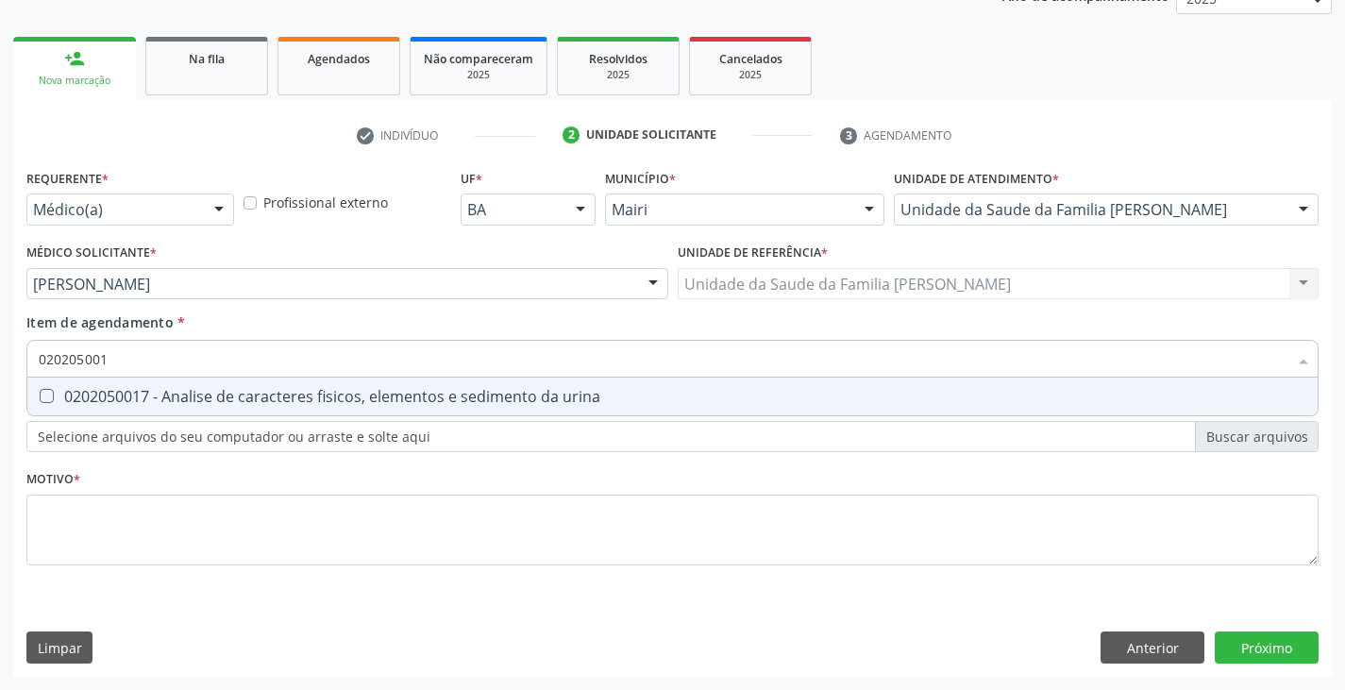
click at [95, 397] on div "0202050017 - Analise de caracteres fisicos, elementos e sedimento da urina" at bounding box center [672, 396] width 1267 height 15
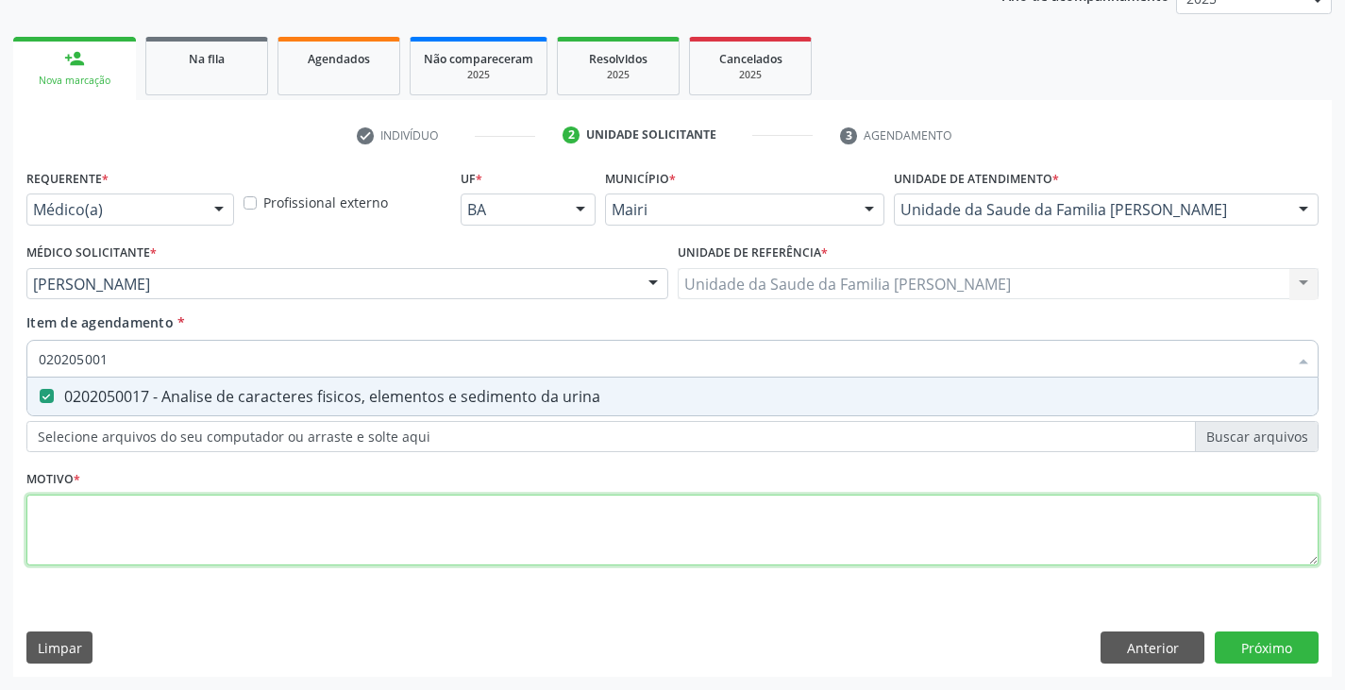
click at [86, 537] on div "Requerente * Médico(a) Médico(a) Enfermeiro(a) Paciente Nenhum resultado encont…" at bounding box center [672, 377] width 1292 height 427
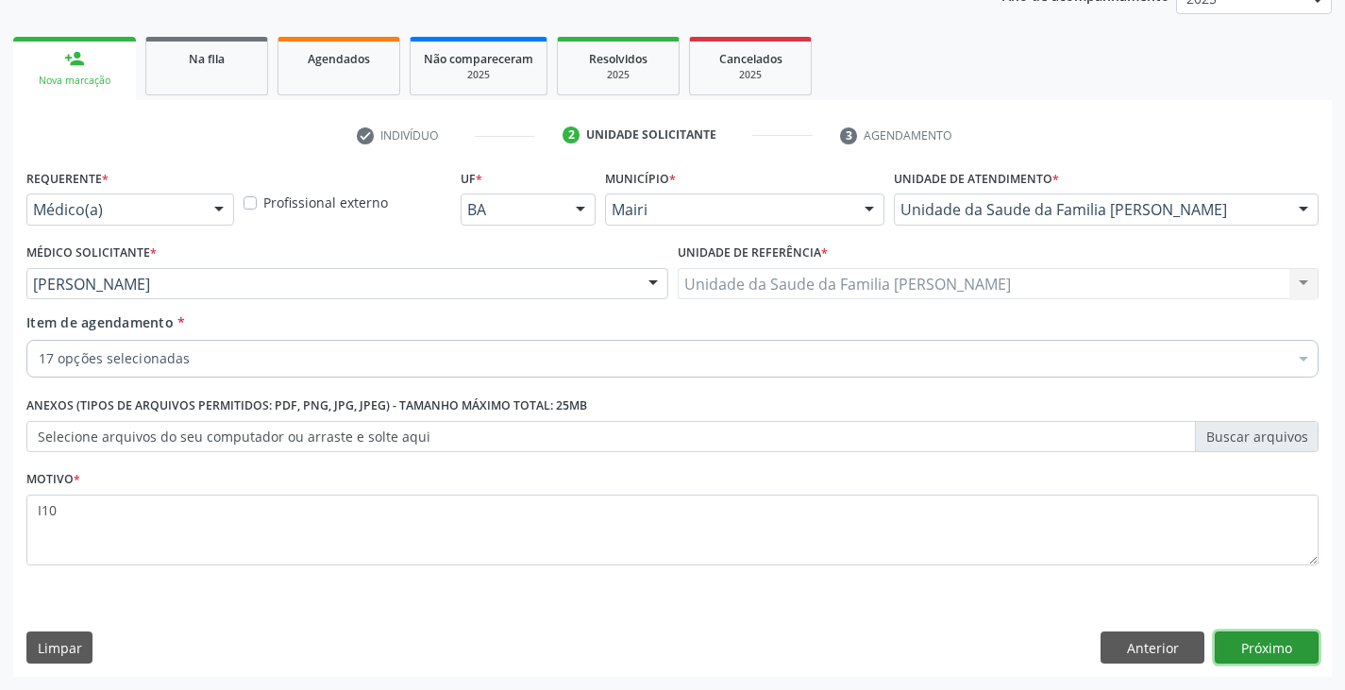
click at [1304, 637] on button "Próximo" at bounding box center [1267, 647] width 104 height 32
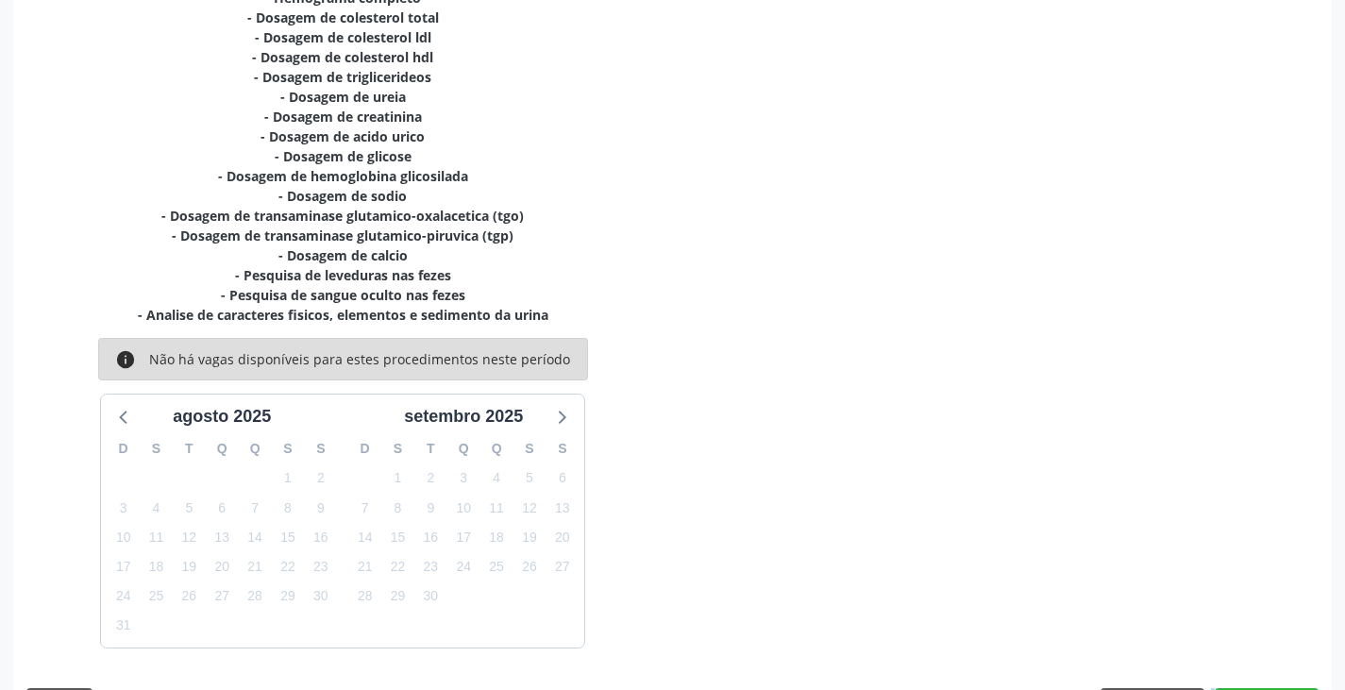
scroll to position [504, 0]
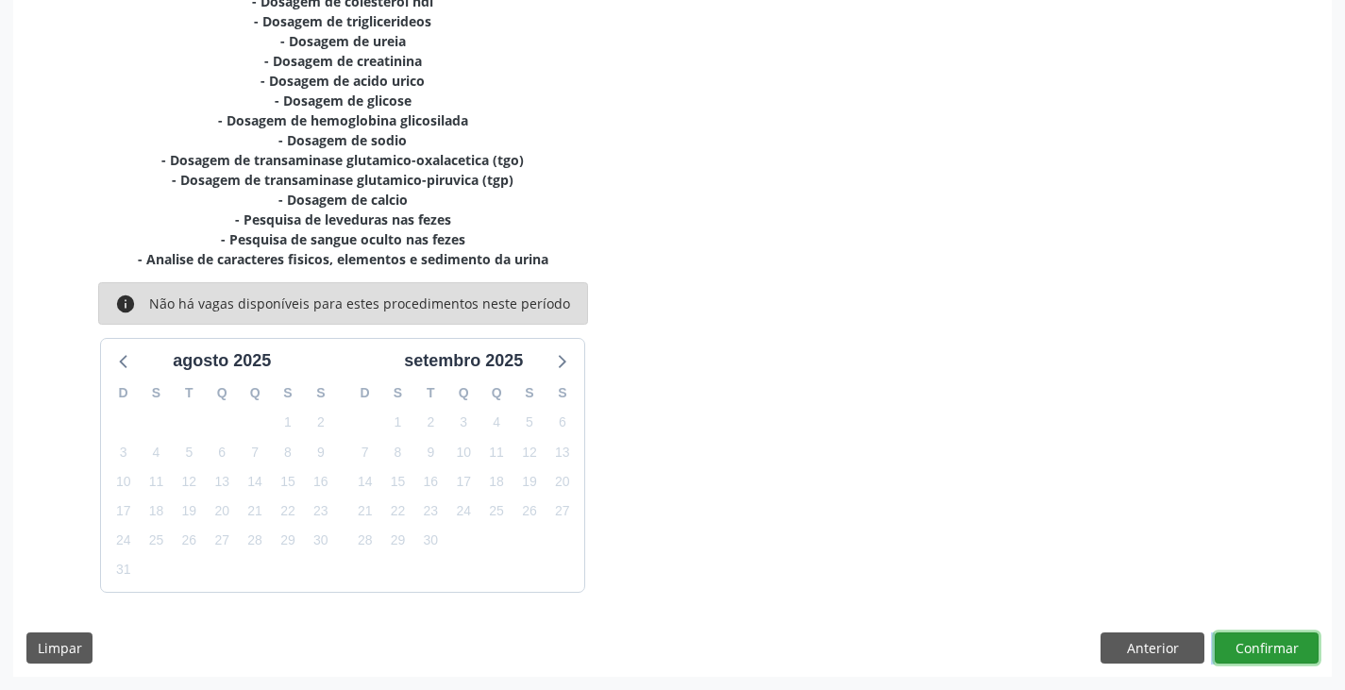
click at [1282, 656] on button "Confirmar" at bounding box center [1267, 648] width 104 height 32
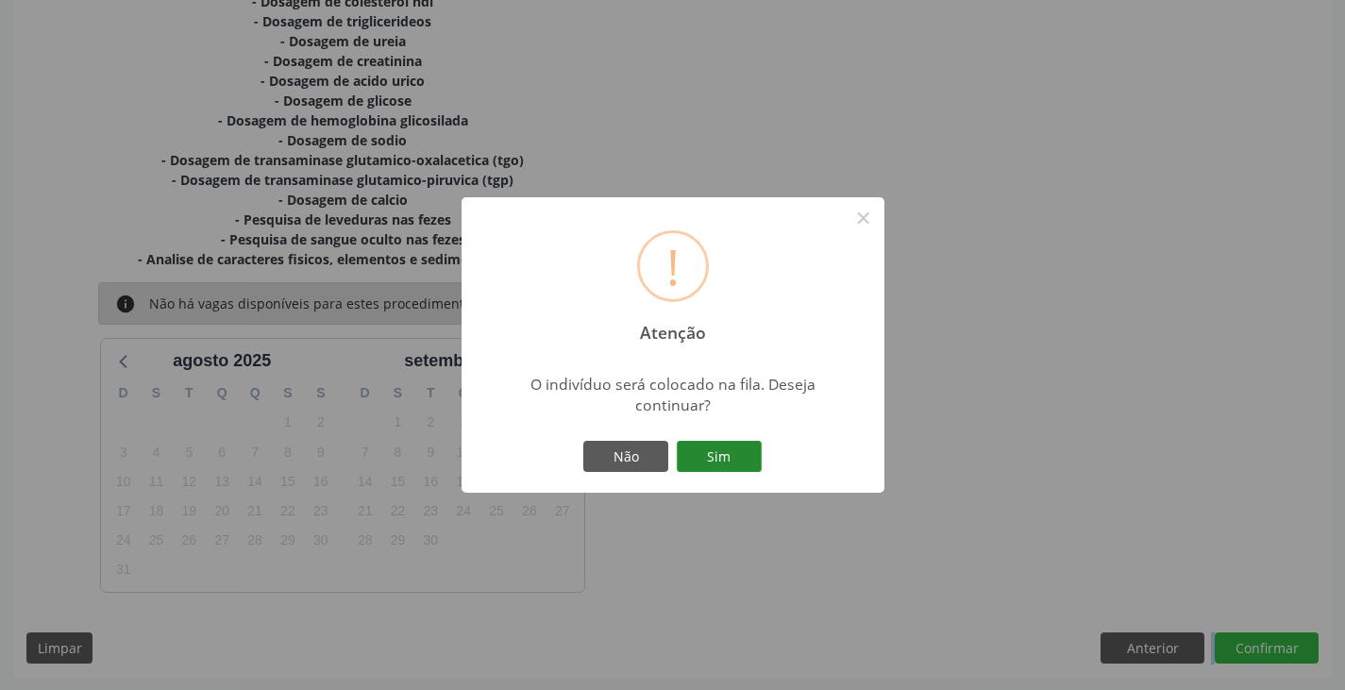
click at [735, 461] on button "Sim" at bounding box center [719, 457] width 85 height 32
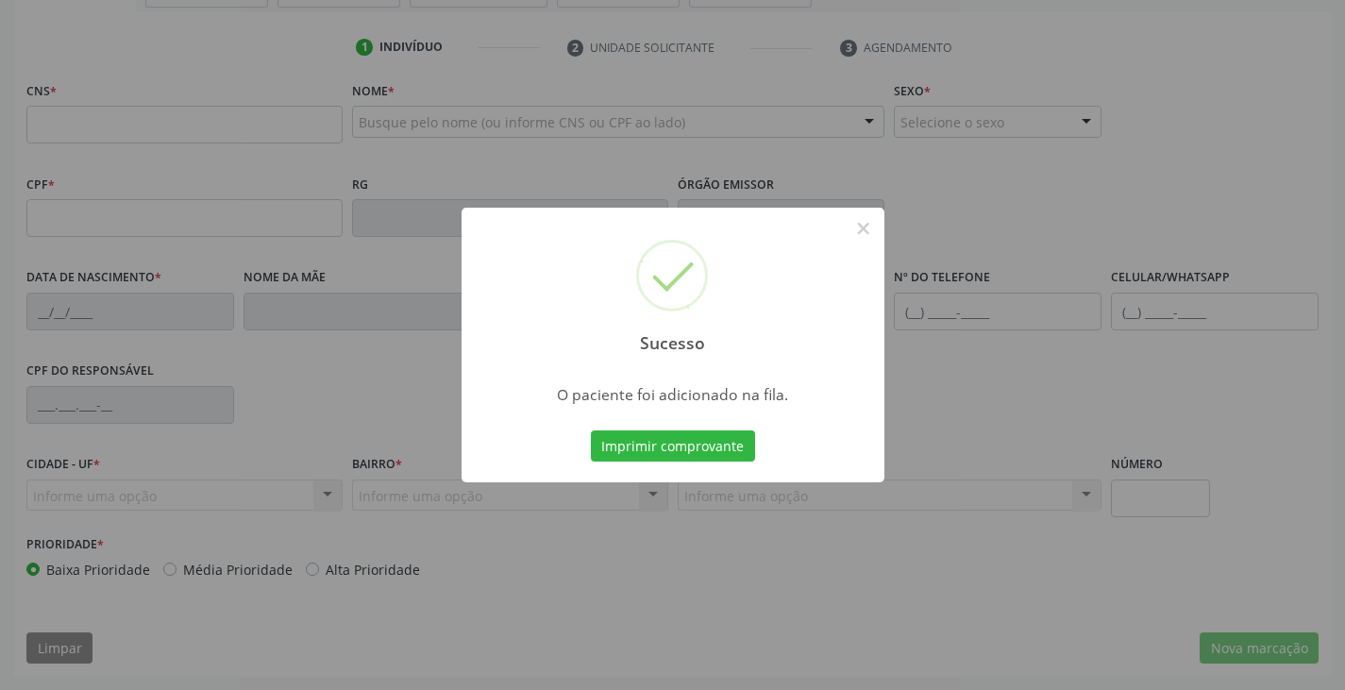
scroll to position [333, 0]
click at [682, 436] on button "Imprimir comprovante" at bounding box center [673, 446] width 164 height 32
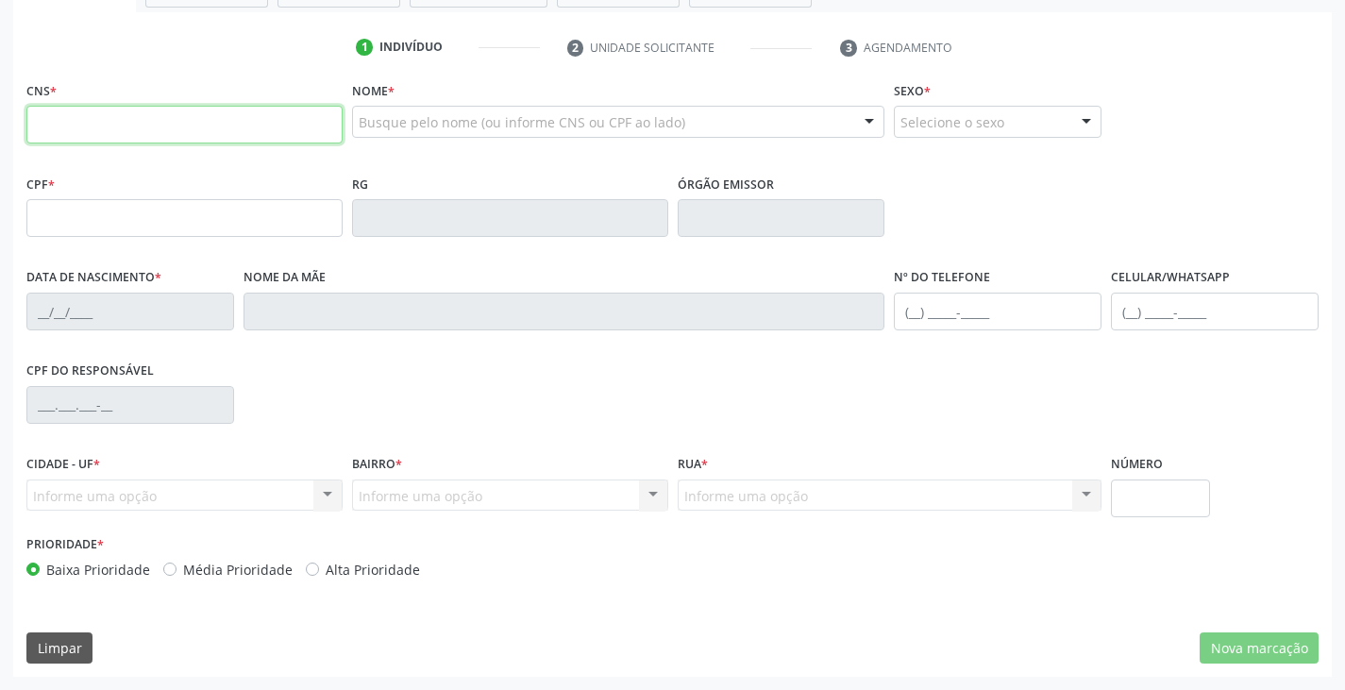
click at [150, 115] on input "text" at bounding box center [184, 125] width 316 height 38
paste input "708 2051 6434 9645"
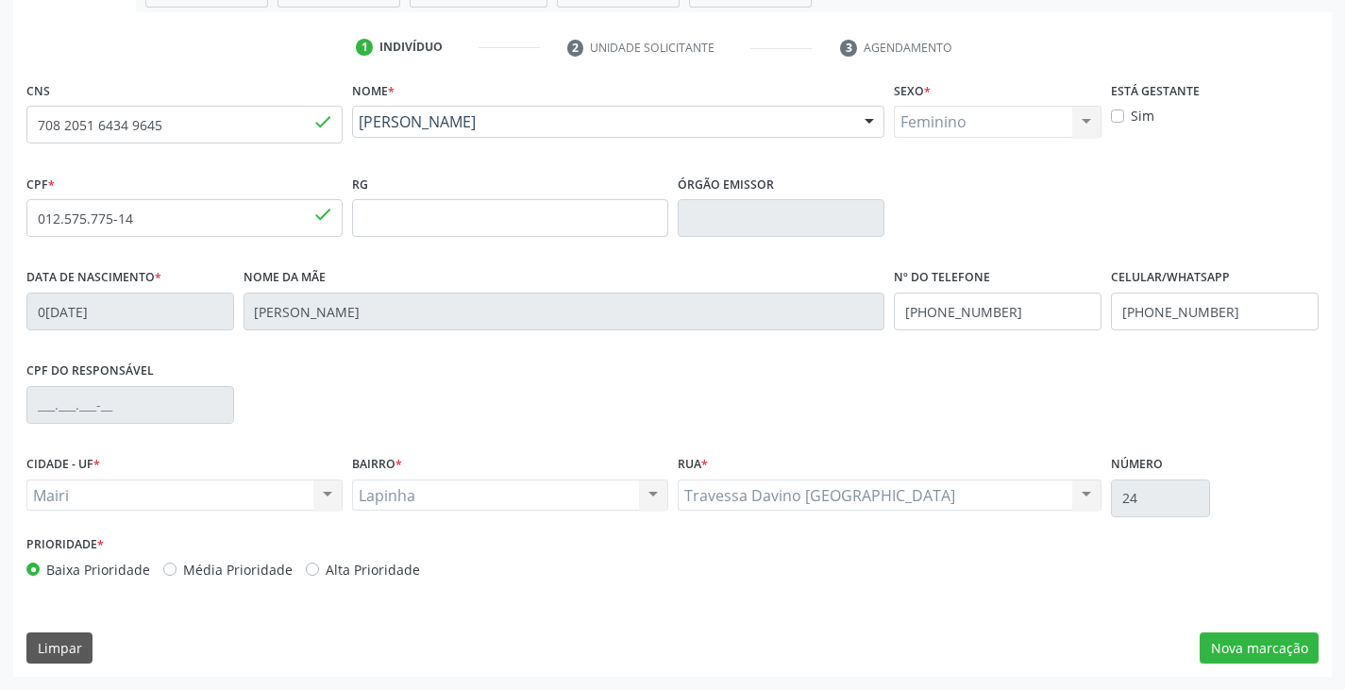
click at [362, 575] on label "Alta Prioridade" at bounding box center [373, 570] width 94 height 20
click at [319, 575] on input "Alta Prioridade" at bounding box center [312, 568] width 13 height 17
click at [1204, 651] on button "Nova marcação" at bounding box center [1258, 648] width 119 height 32
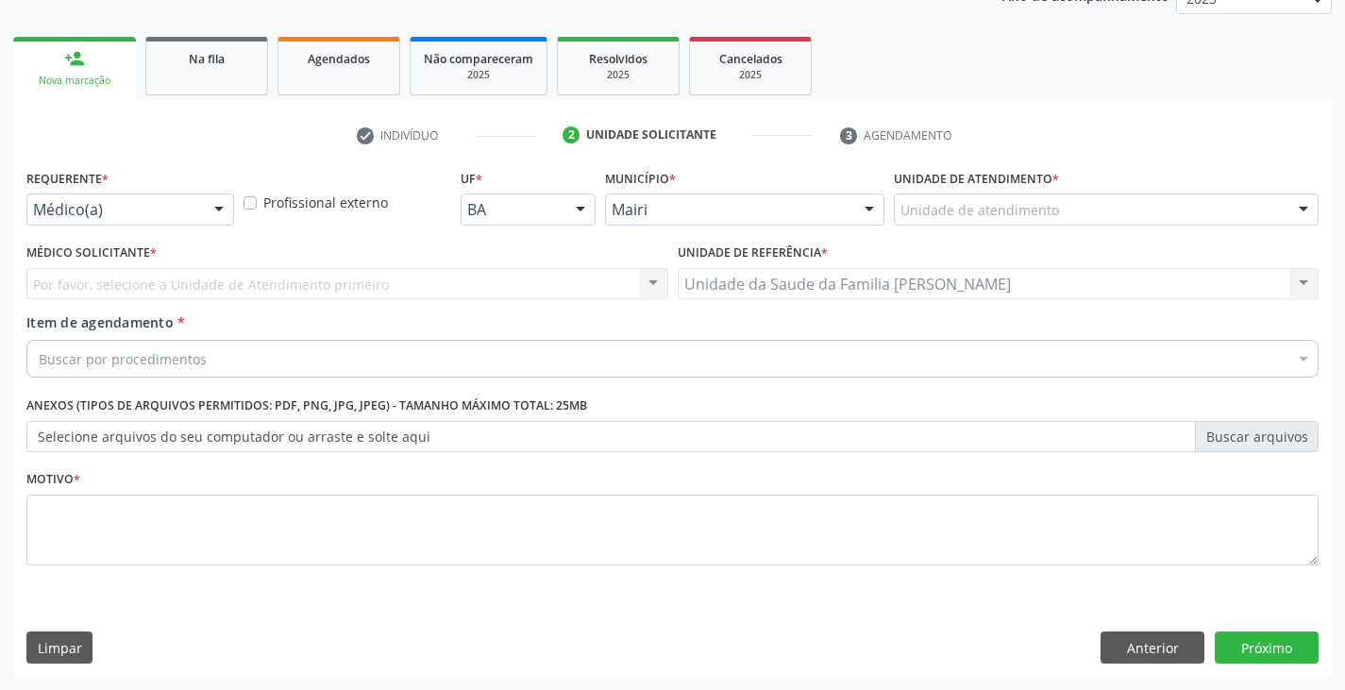
scroll to position [245, 0]
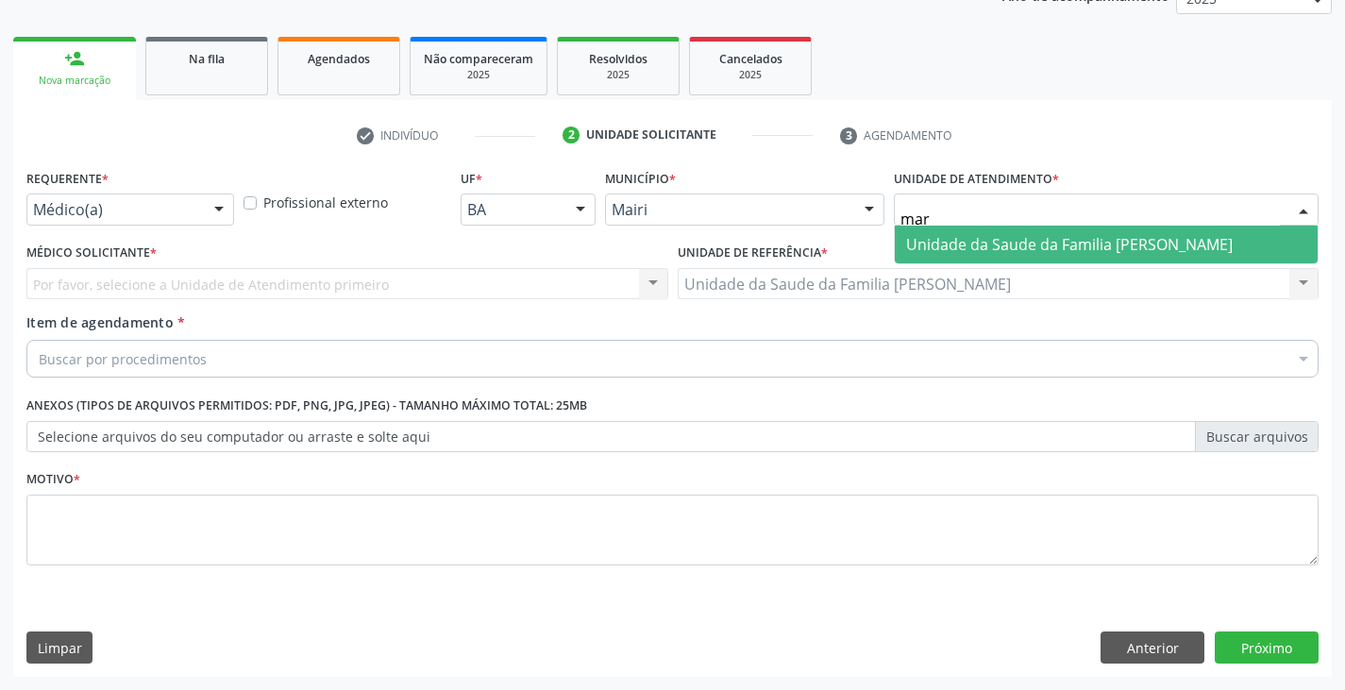
click at [976, 257] on span "Unidade da Saude da Familia [PERSON_NAME]" at bounding box center [1106, 245] width 423 height 38
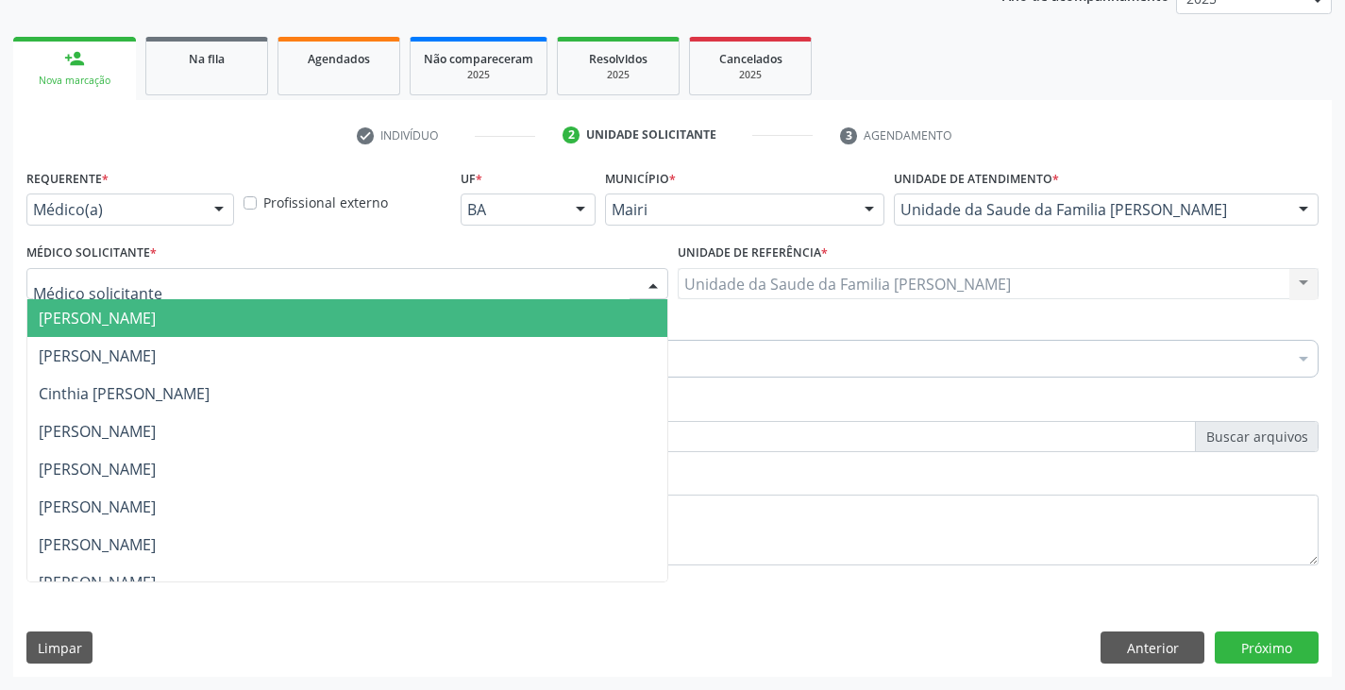
scroll to position [246, 0]
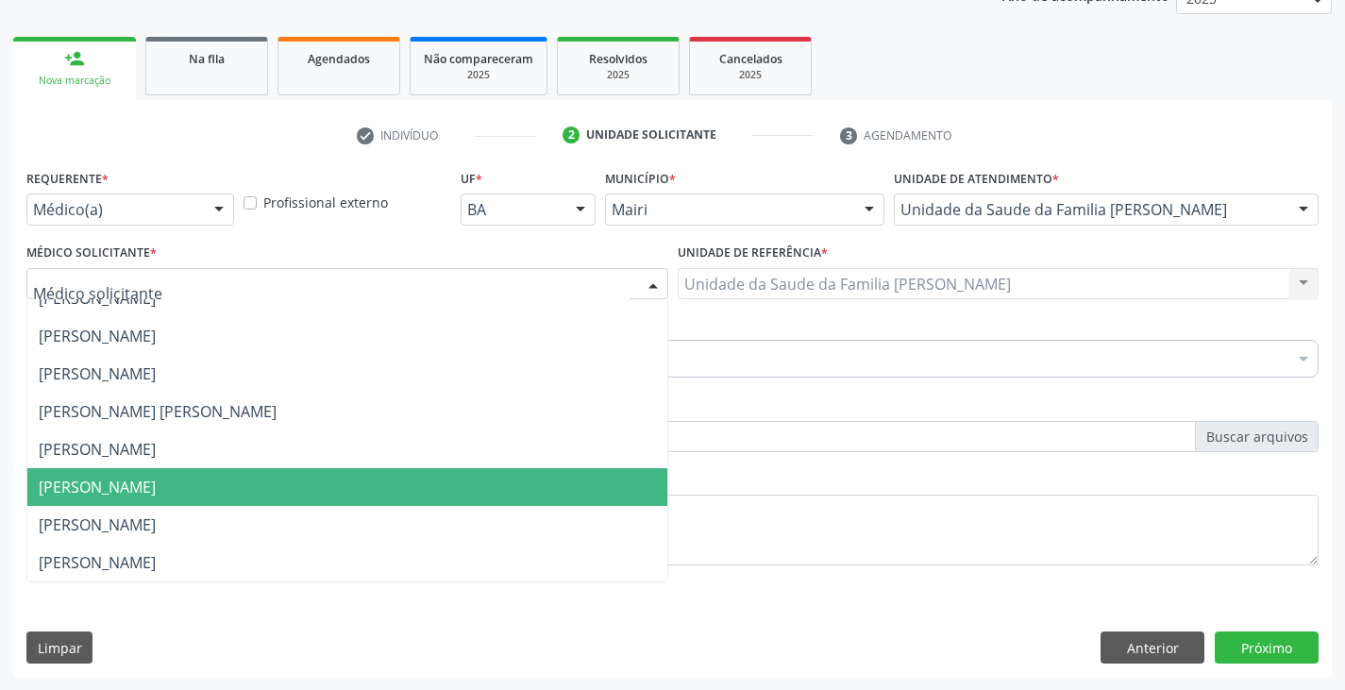
click at [76, 487] on span "[PERSON_NAME]" at bounding box center [97, 487] width 117 height 21
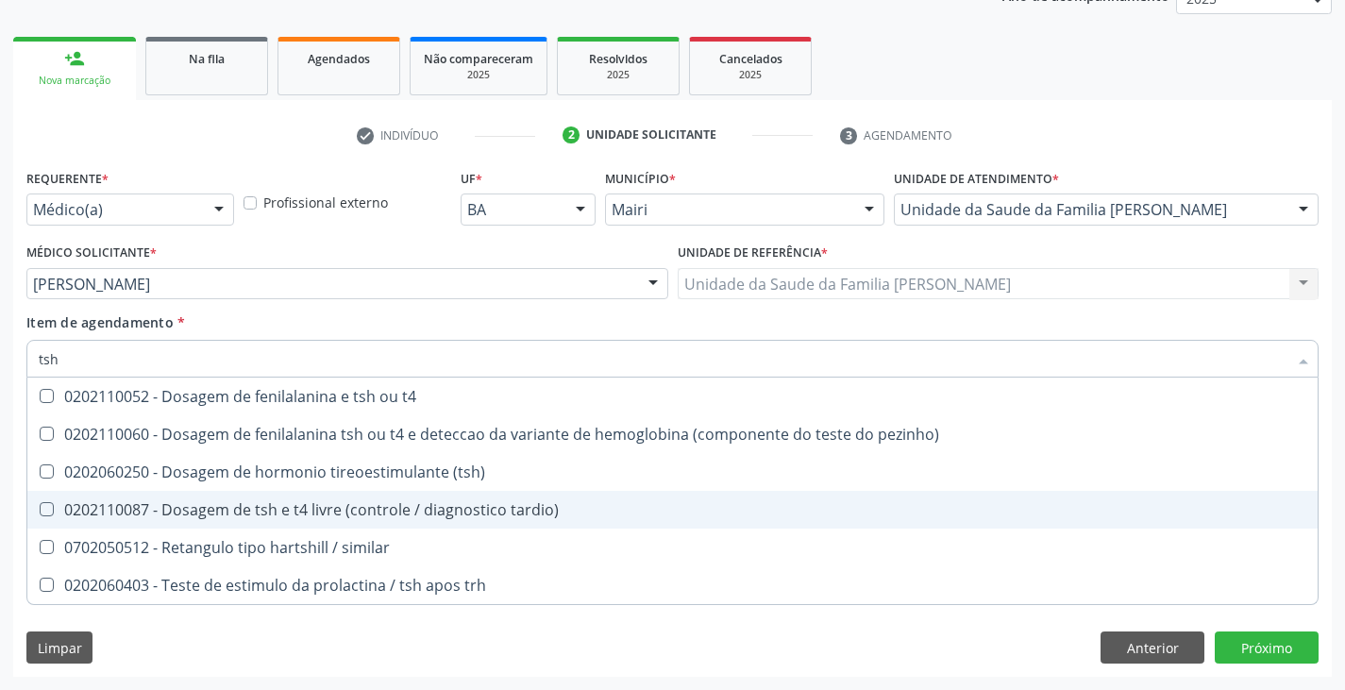
click at [196, 516] on div "0202110087 - Dosagem de tsh e t4 livre (controle / diagnostico tardio)" at bounding box center [672, 509] width 1267 height 15
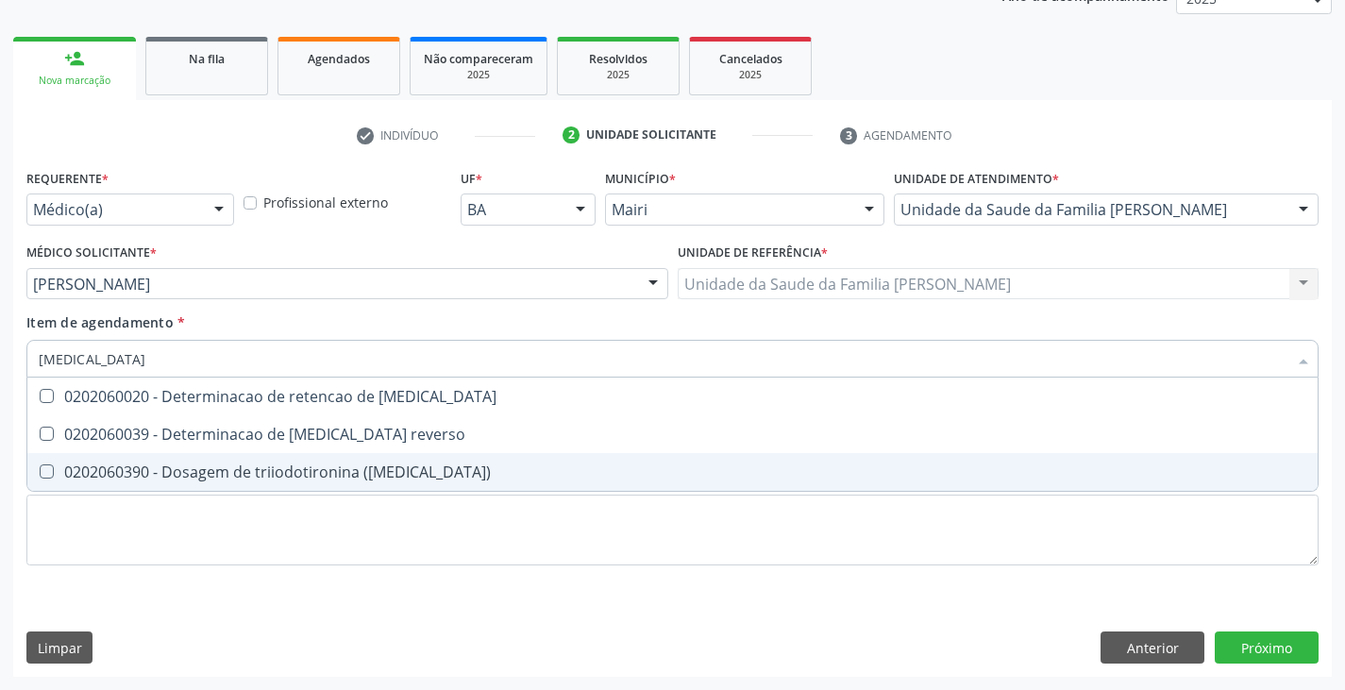
click at [211, 473] on div "0202060390 - Dosagem de triiodotironina ([MEDICAL_DATA])" at bounding box center [672, 471] width 1267 height 15
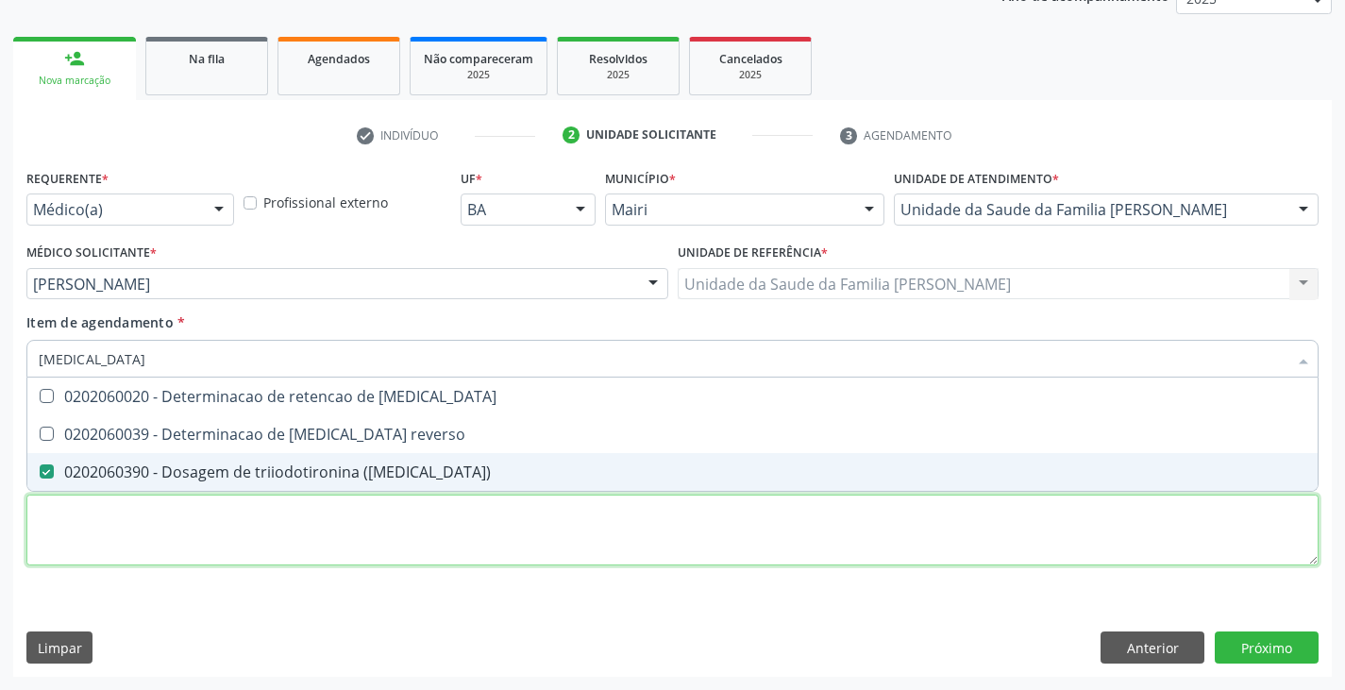
click at [214, 534] on div "Requerente * Médico(a) Médico(a) Enfermeiro(a) Paciente Nenhum resultado encont…" at bounding box center [672, 377] width 1292 height 427
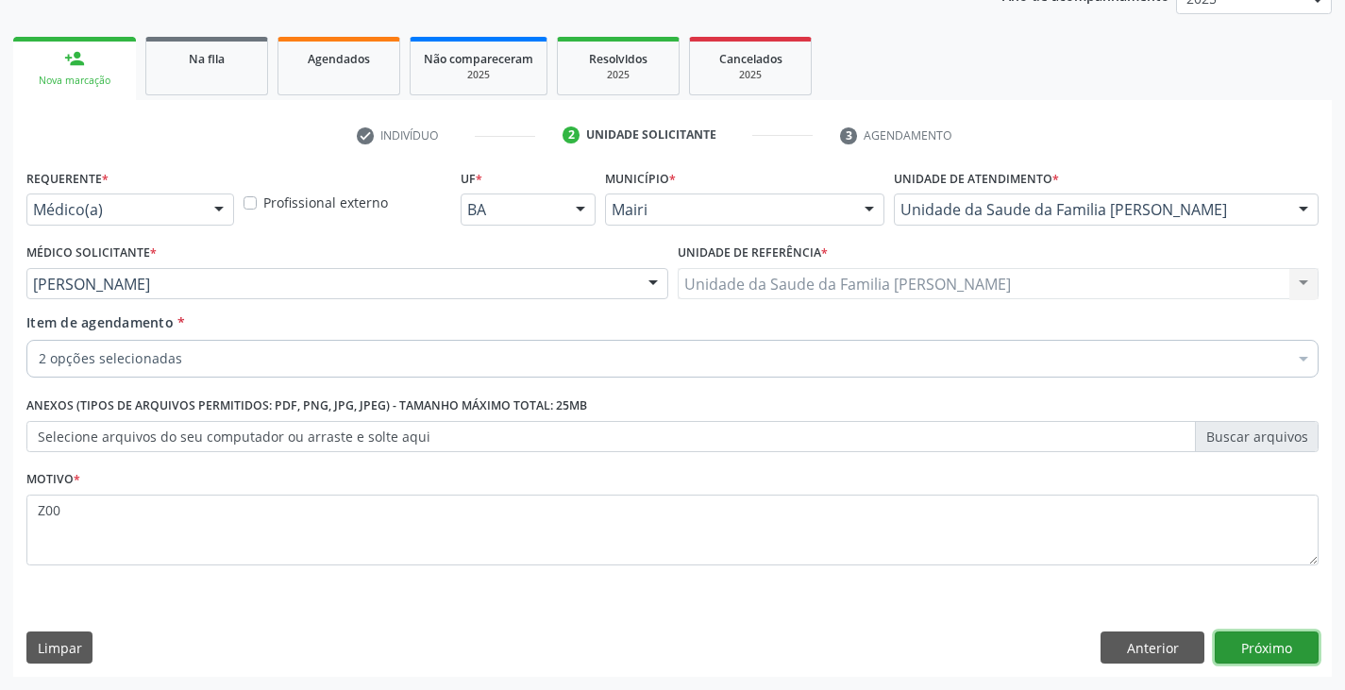
click at [1265, 646] on button "Próximo" at bounding box center [1267, 647] width 104 height 32
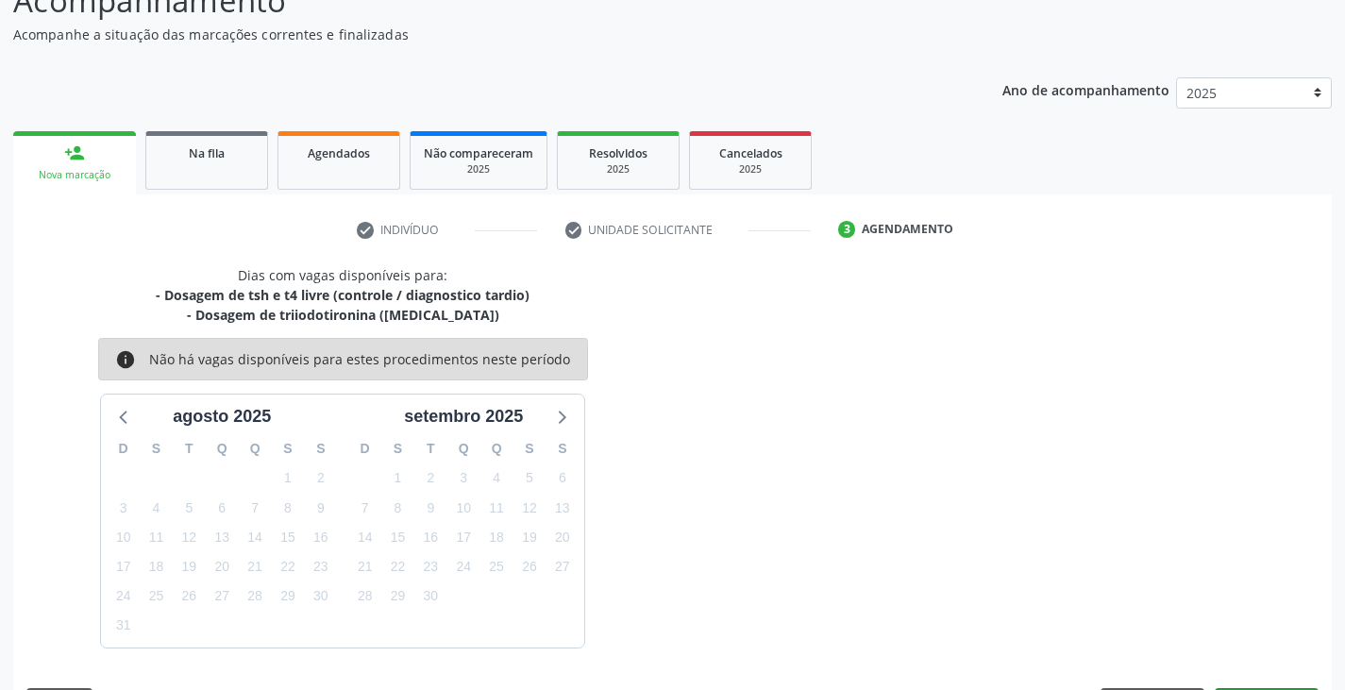
scroll to position [207, 0]
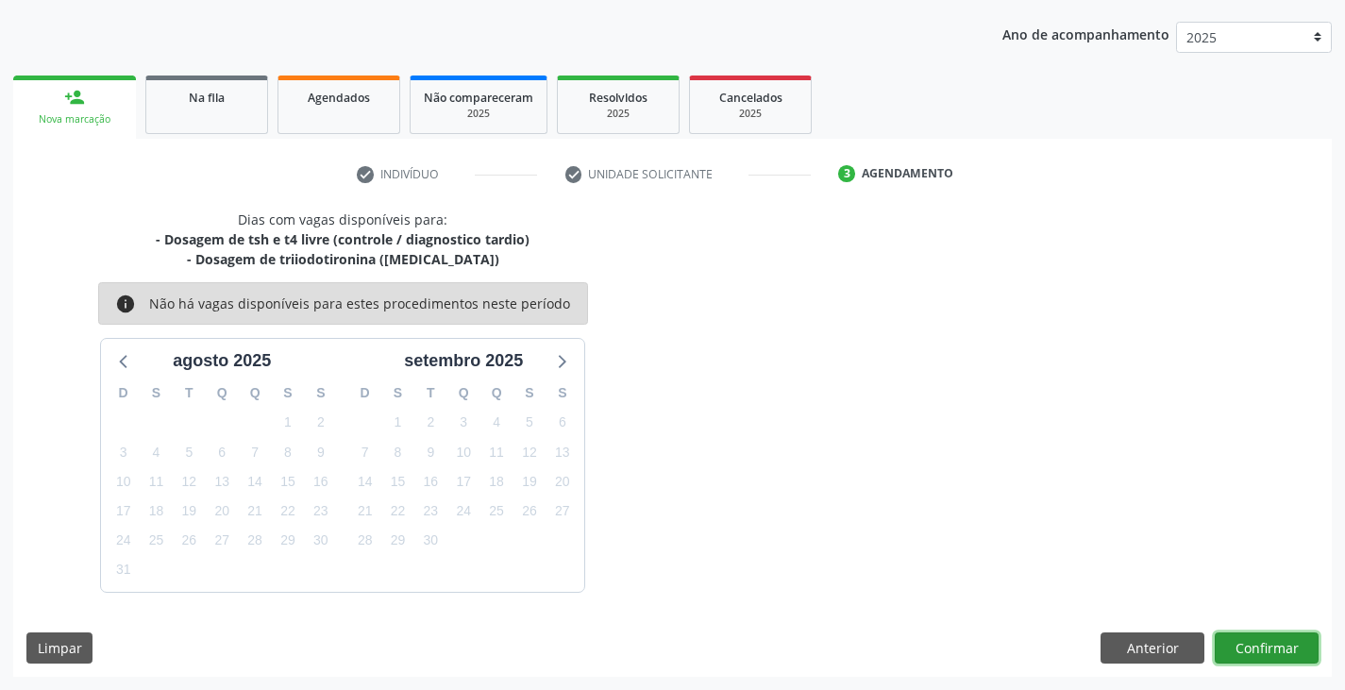
click at [1288, 656] on button "Confirmar" at bounding box center [1267, 648] width 104 height 32
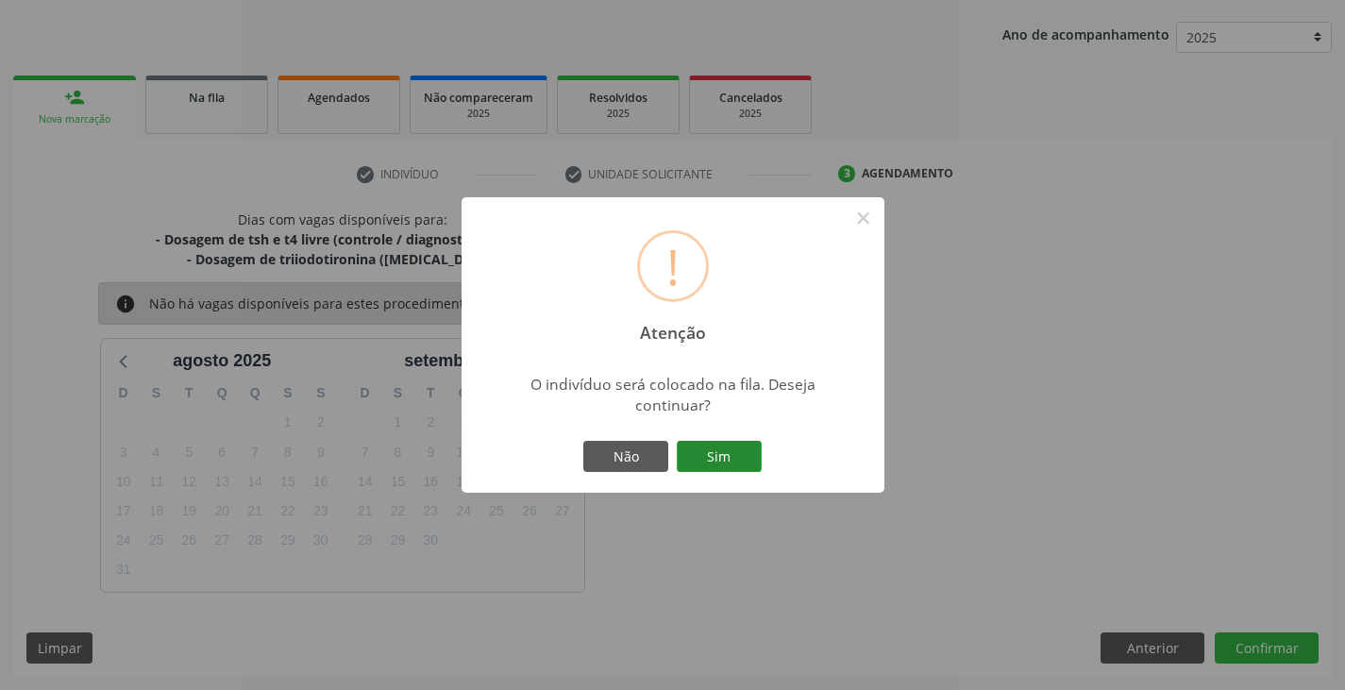
click at [750, 464] on button "Sim" at bounding box center [719, 457] width 85 height 32
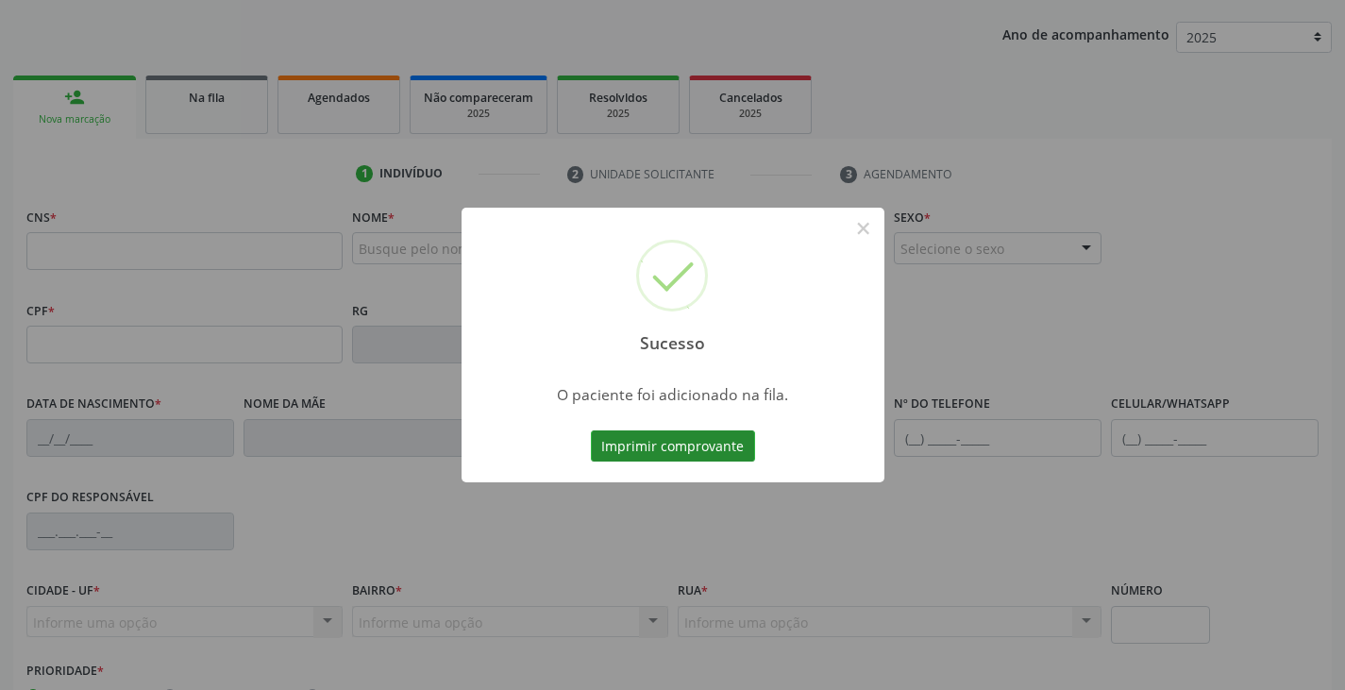
click at [731, 437] on button "Imprimir comprovante" at bounding box center [673, 446] width 164 height 32
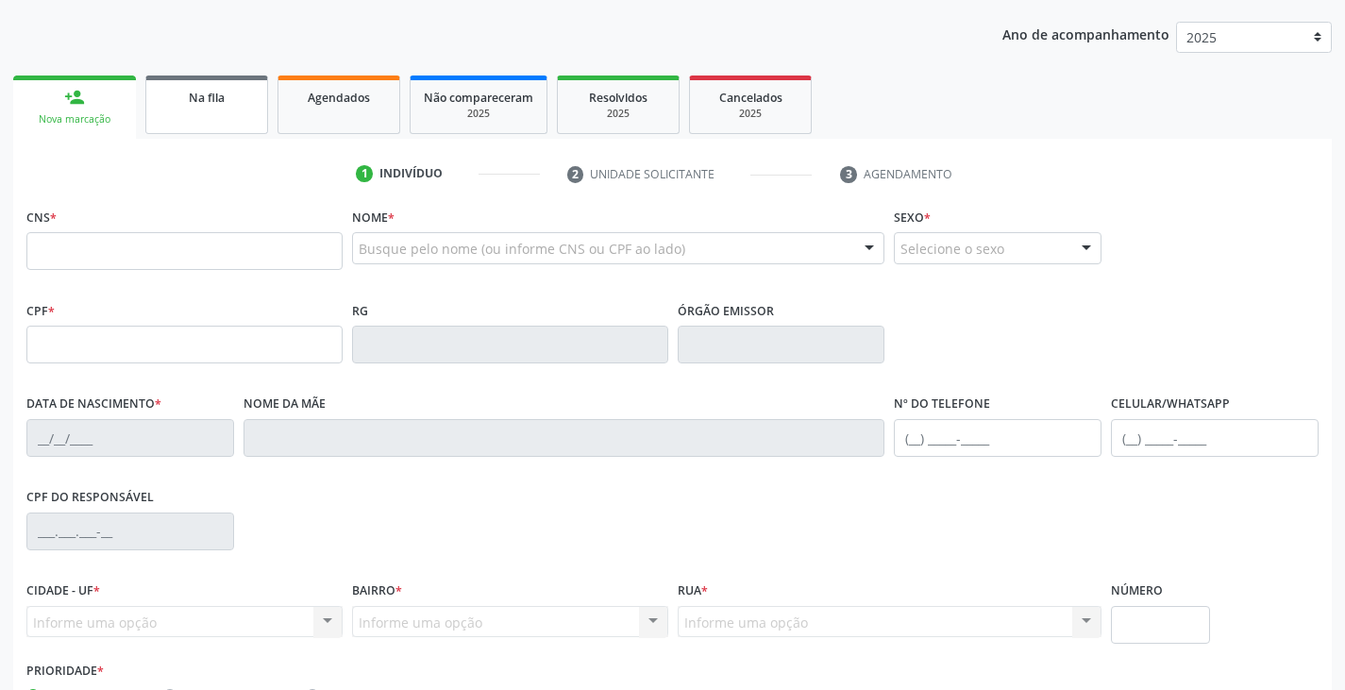
click at [180, 96] on div "Na fila" at bounding box center [206, 97] width 94 height 20
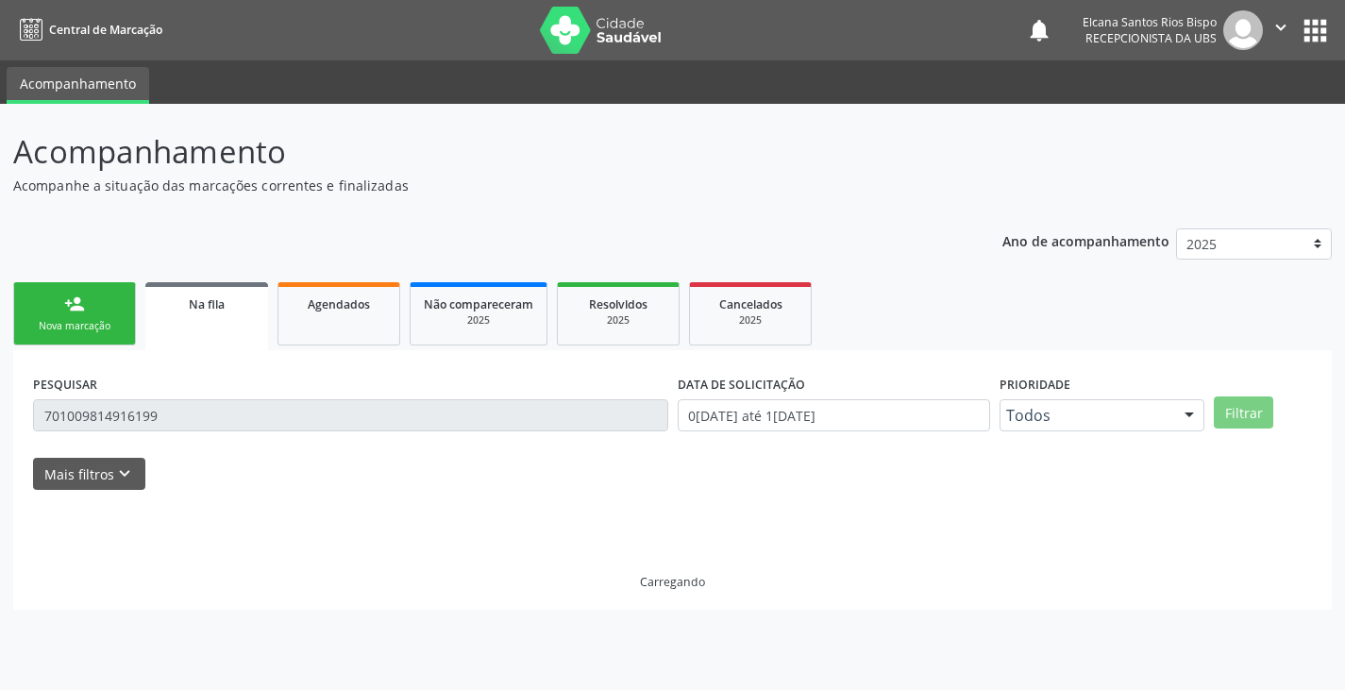
scroll to position [0, 0]
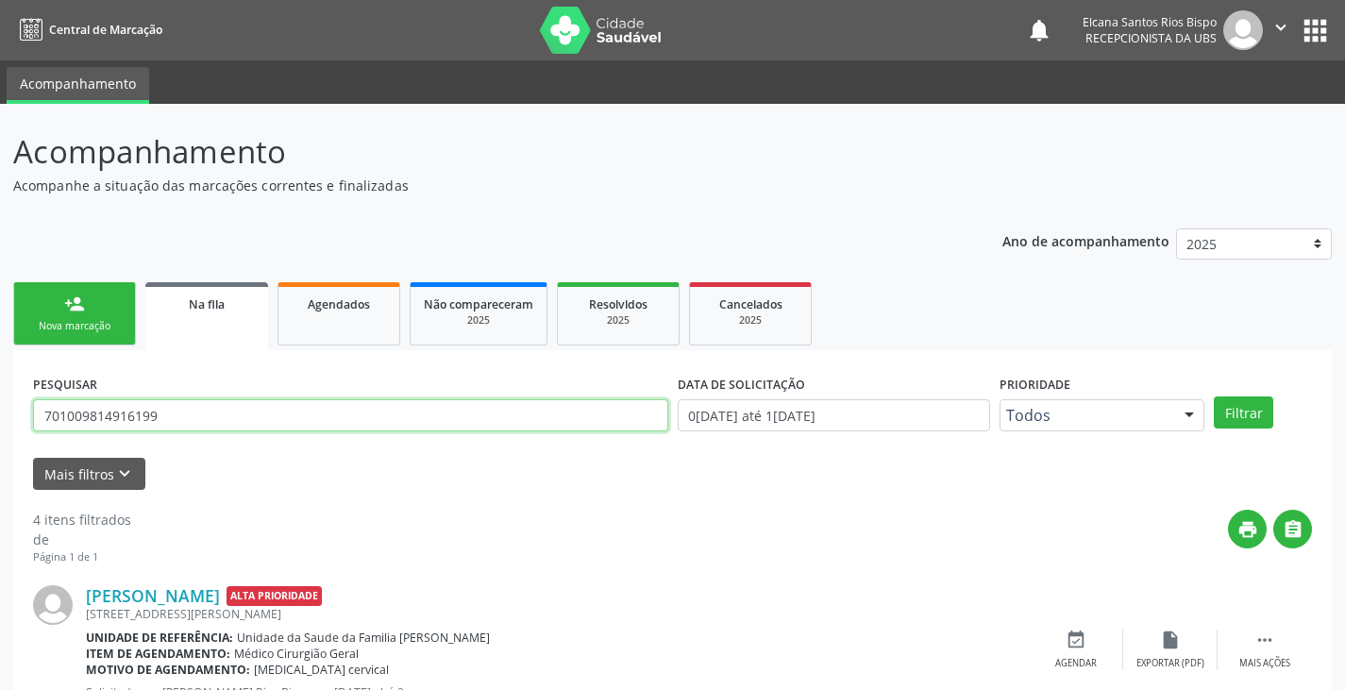
click at [256, 414] on input "701009814916199" at bounding box center [350, 415] width 635 height 32
drag, startPoint x: 256, startPoint y: 414, endPoint x: 0, endPoint y: 413, distance: 255.7
paste input "8 2051 6434 9645"
click at [1214, 396] on button "Filtrar" at bounding box center [1243, 412] width 59 height 32
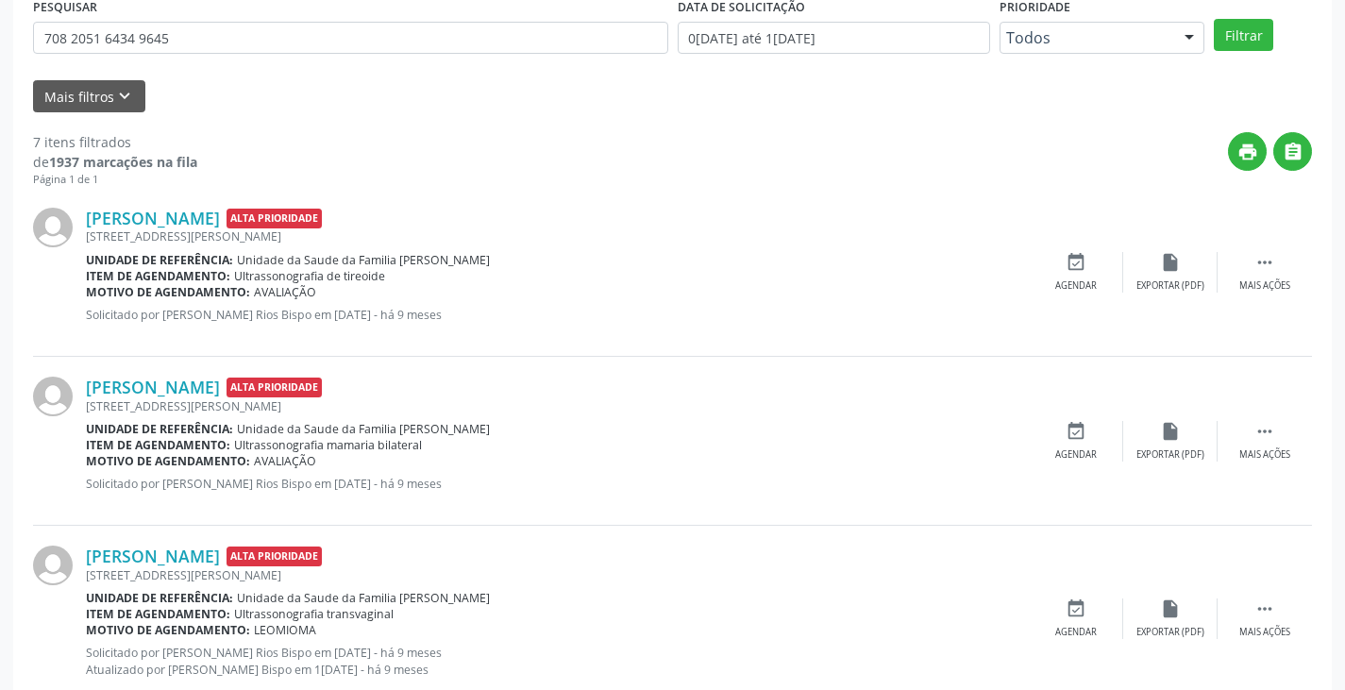
scroll to position [189, 0]
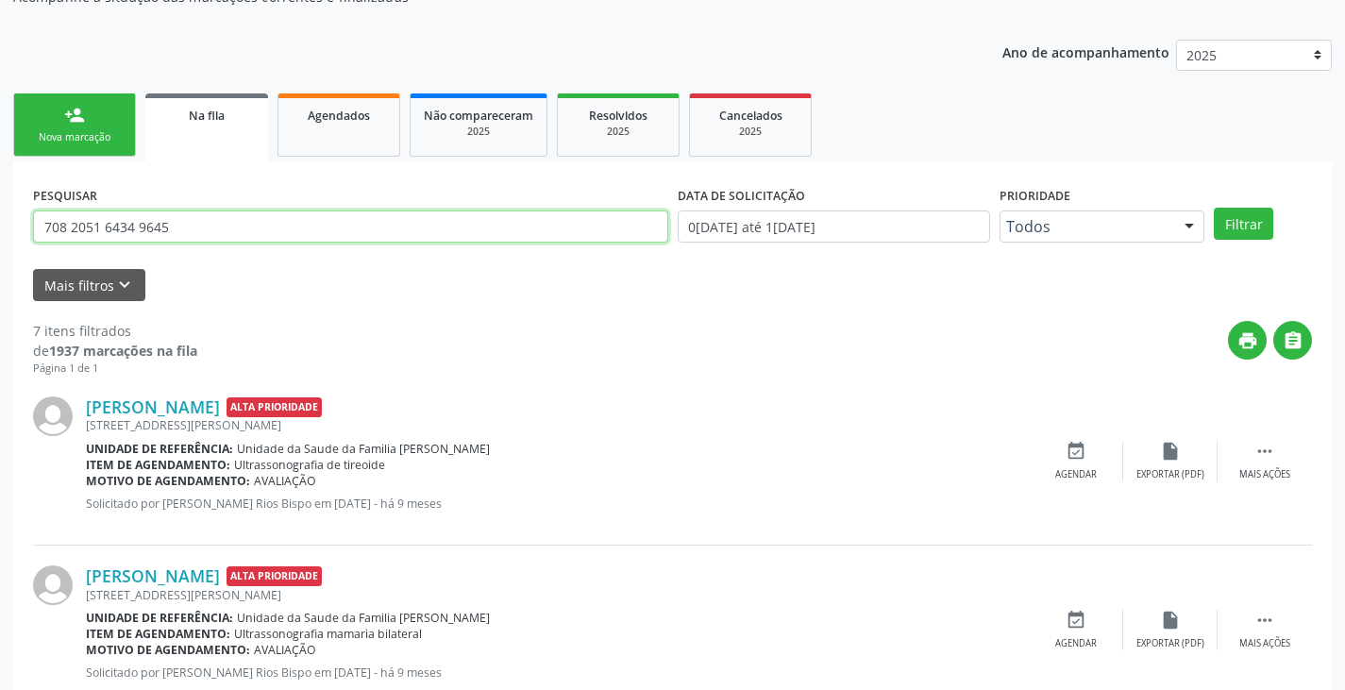
drag, startPoint x: 182, startPoint y: 239, endPoint x: 28, endPoint y: 253, distance: 154.5
click at [28, 253] on div "PESQUISAR 708 2051 6434 9645" at bounding box center [350, 218] width 645 height 74
paste input "3 6070 2598 8131"
click at [1214, 208] on button "Filtrar" at bounding box center [1243, 224] width 59 height 32
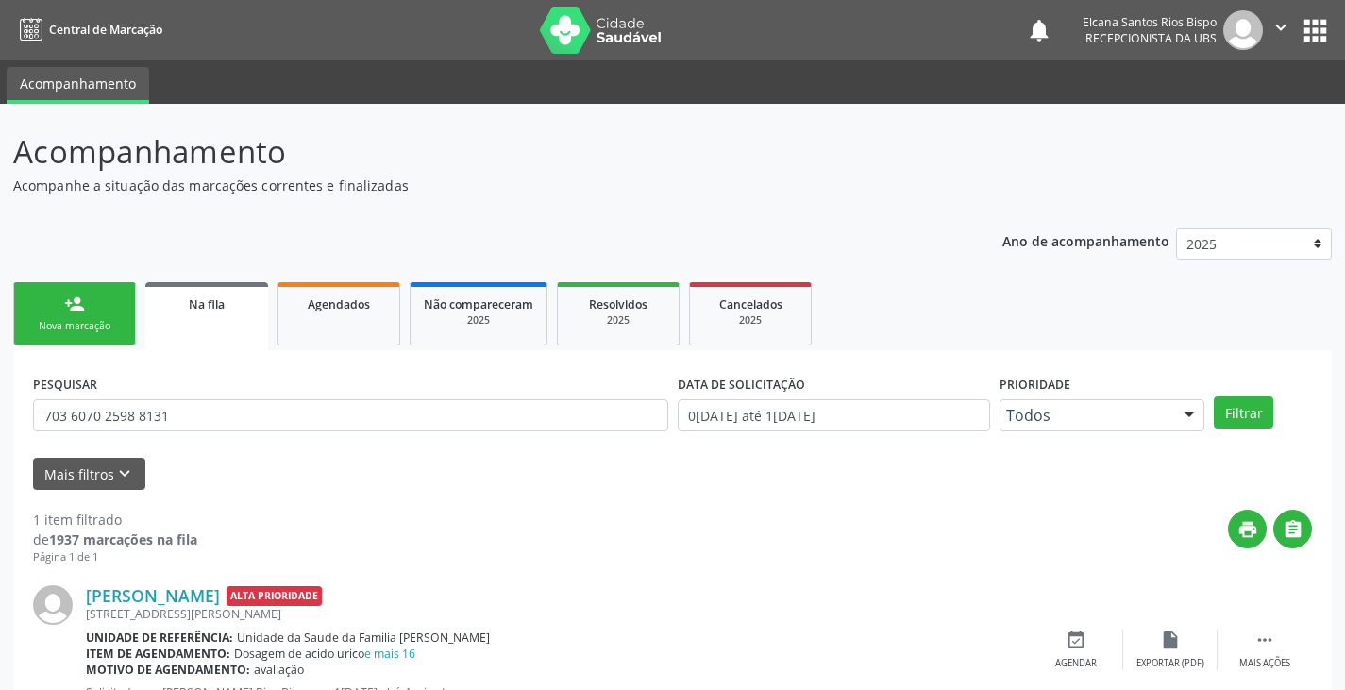
scroll to position [76, 0]
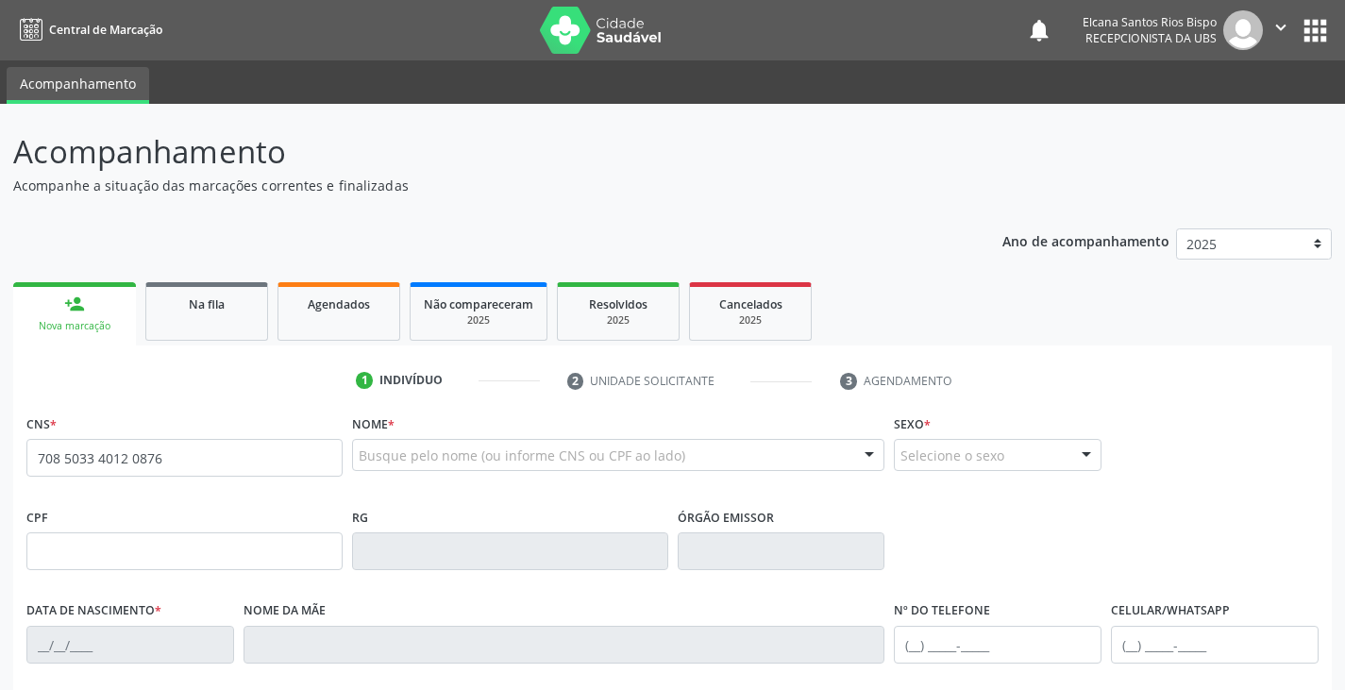
type input "708 5033 4012 0876"
type input "730.173.025-04"
type input "22/03/1970"
type input "Antonia Rodrigues de Cerqueira"
type input "(71) 98214-5595"
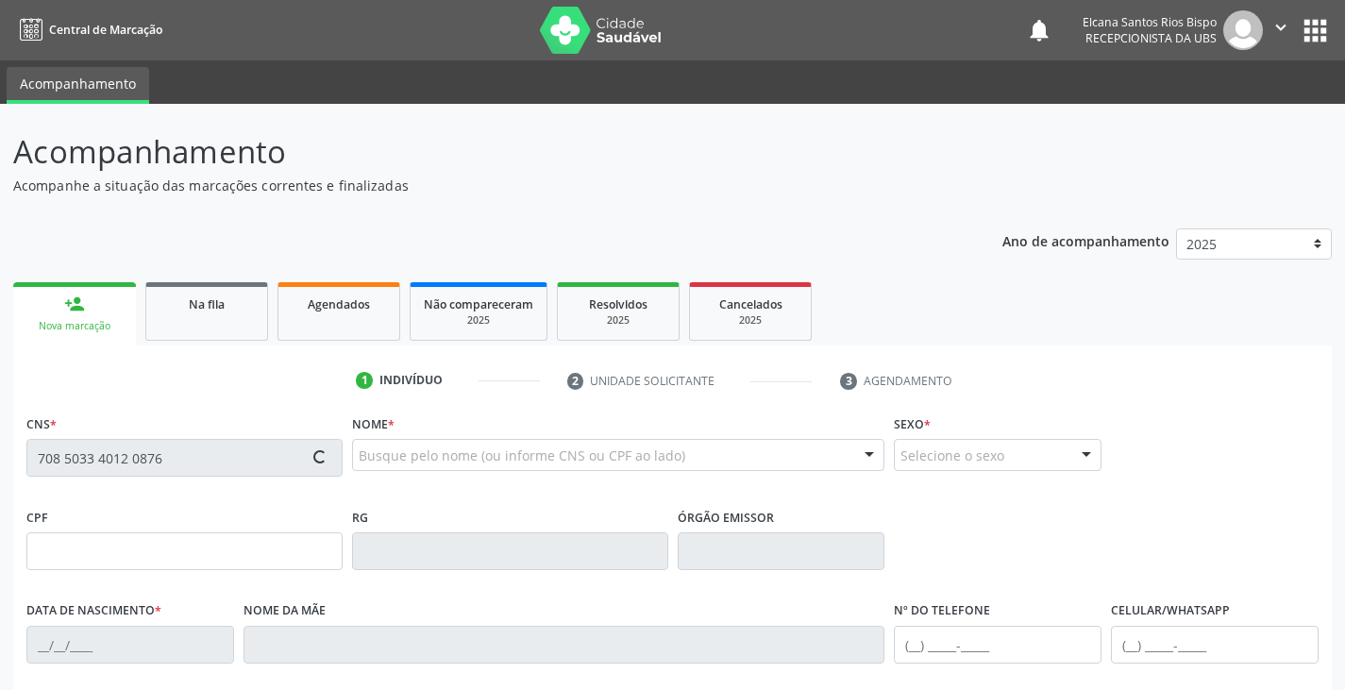
type input "126"
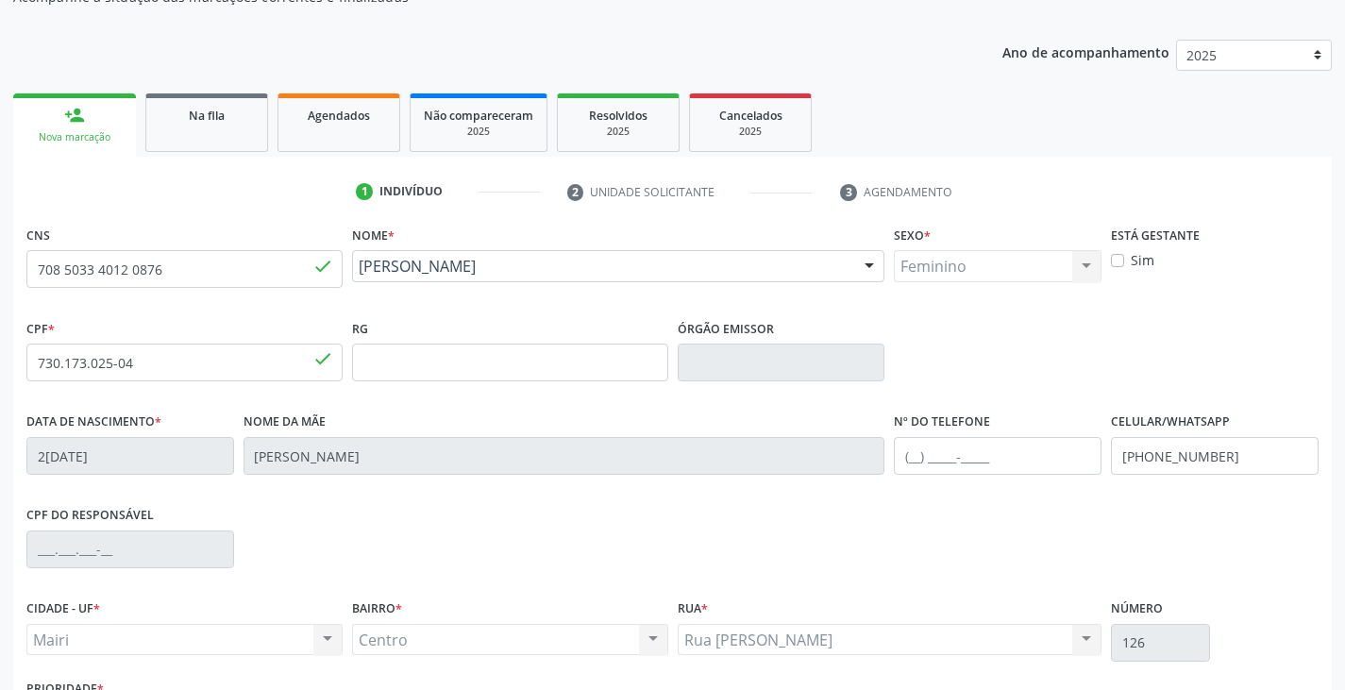
scroll to position [333, 0]
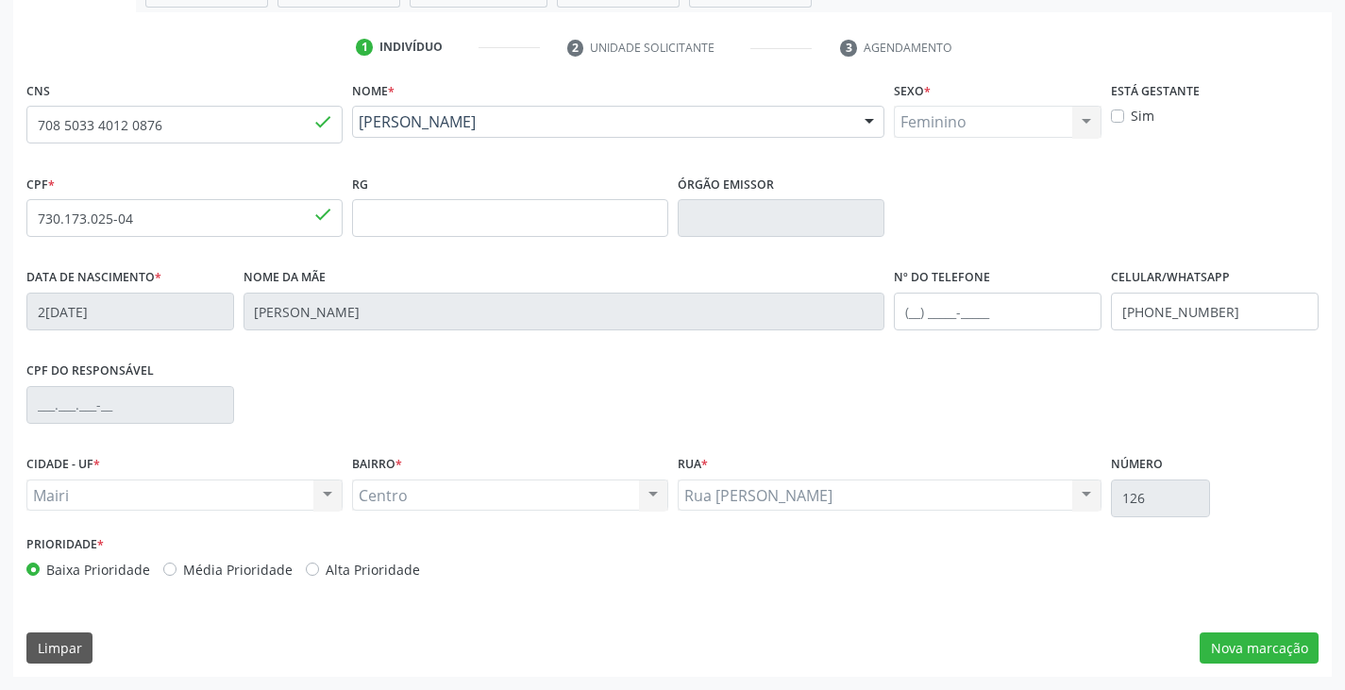
click at [394, 568] on label "Alta Prioridade" at bounding box center [373, 570] width 94 height 20
click at [319, 568] on input "Alta Prioridade" at bounding box center [312, 568] width 13 height 17
radio input "true"
click at [1244, 656] on button "Nova marcação" at bounding box center [1258, 648] width 119 height 32
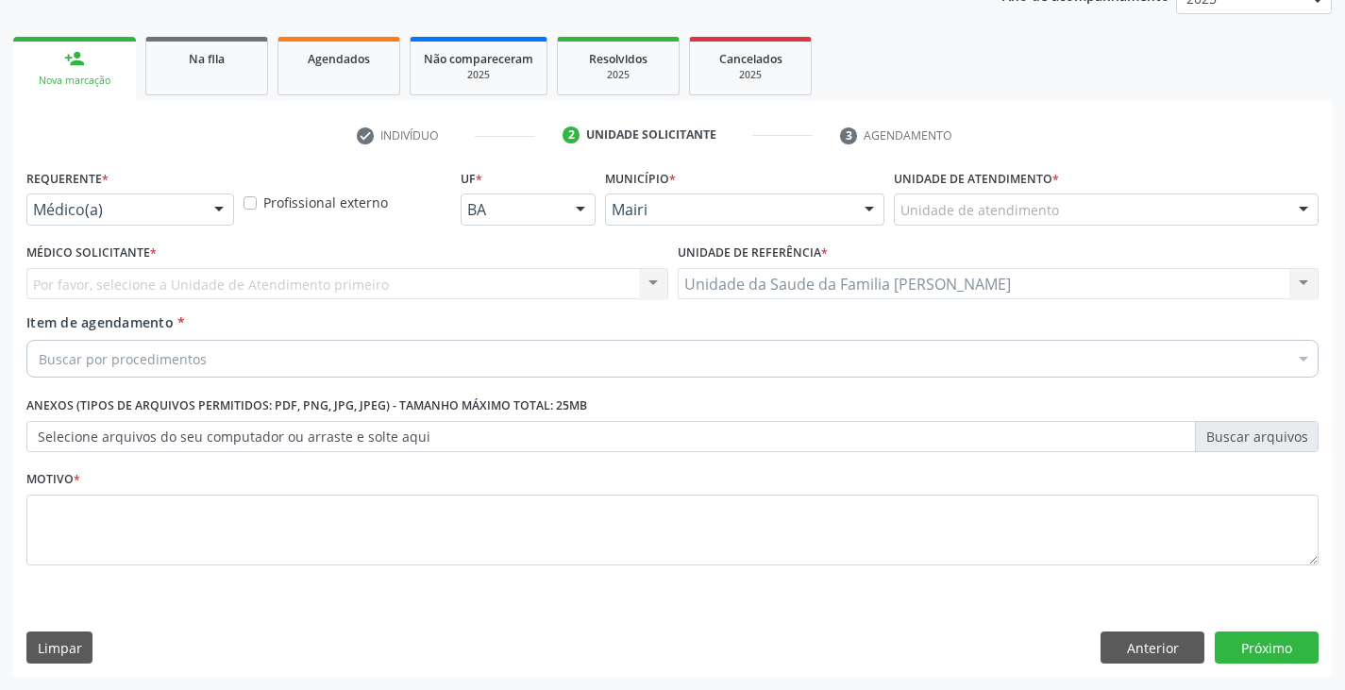
scroll to position [245, 0]
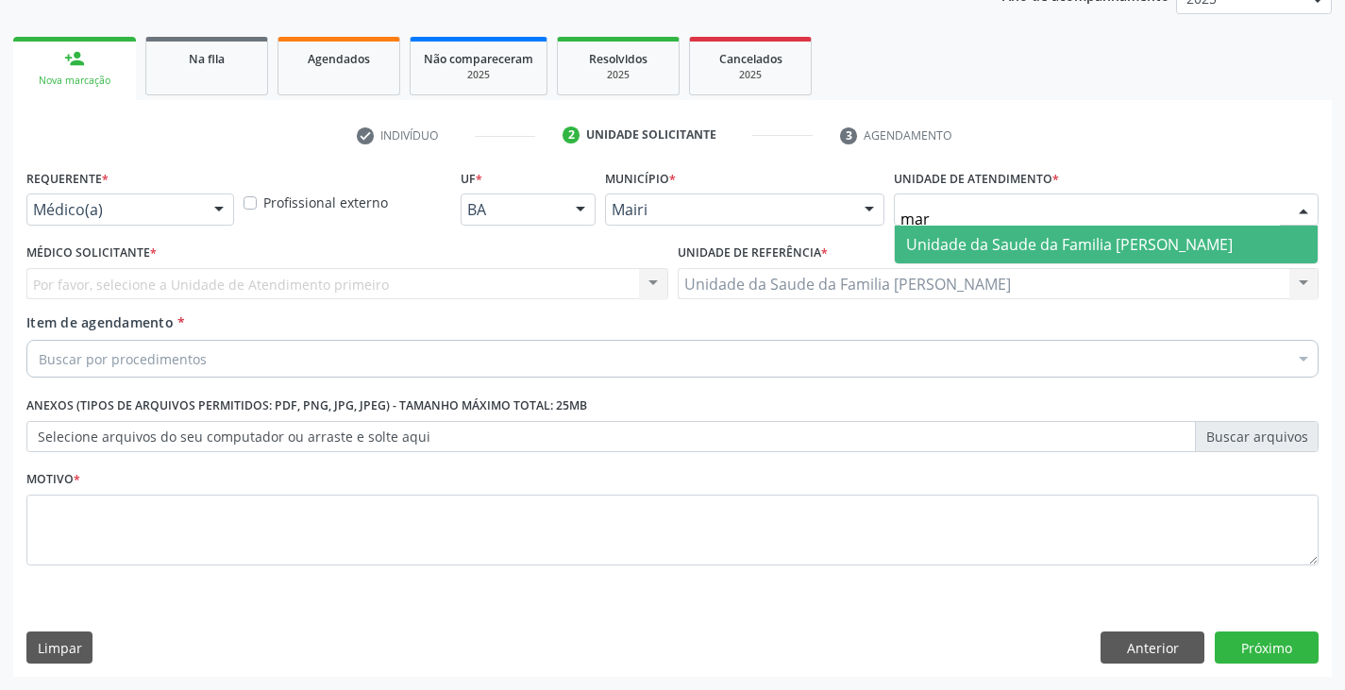
type input "mari"
click at [943, 229] on span "Unidade da Saude da Familia [PERSON_NAME]" at bounding box center [1106, 245] width 423 height 38
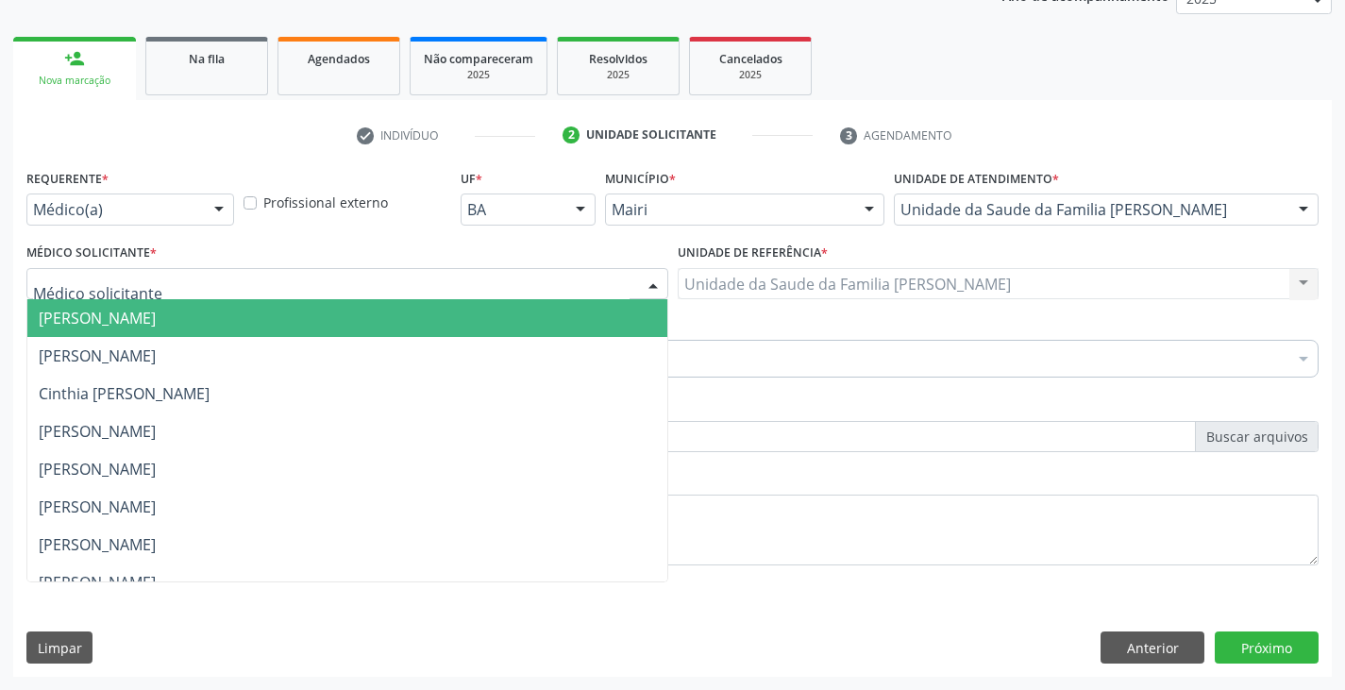
scroll to position [246, 0]
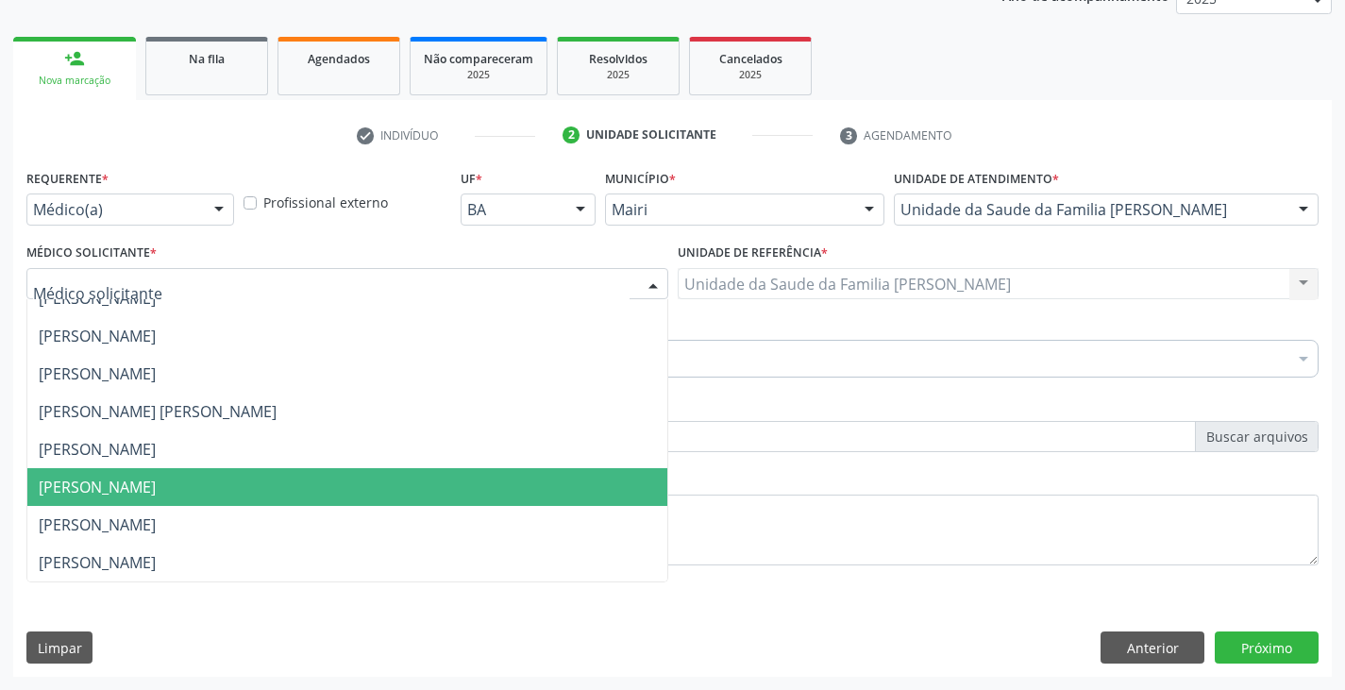
click at [81, 486] on span "[PERSON_NAME]" at bounding box center [97, 487] width 117 height 21
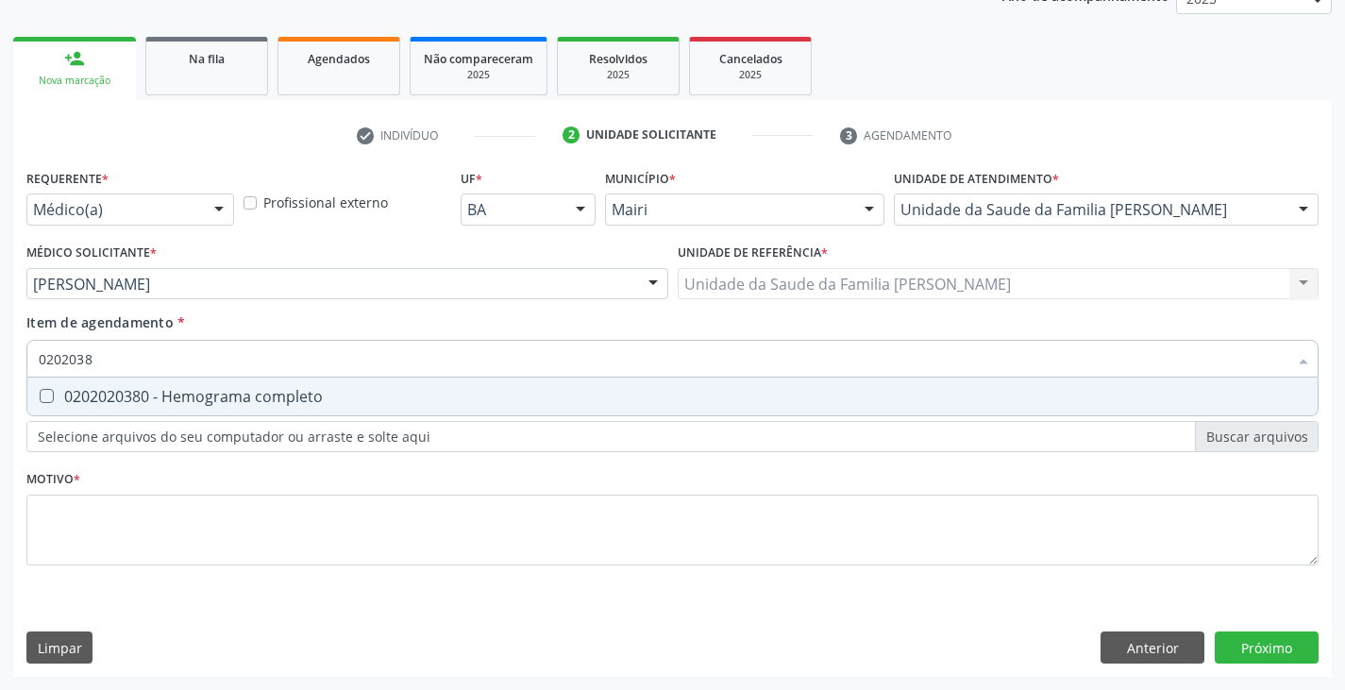
type input "02020380"
click at [90, 393] on div "0202020380 - Hemograma completo" at bounding box center [672, 396] width 1267 height 15
checkbox completo "true"
type input "020203"
checkbox completo "false"
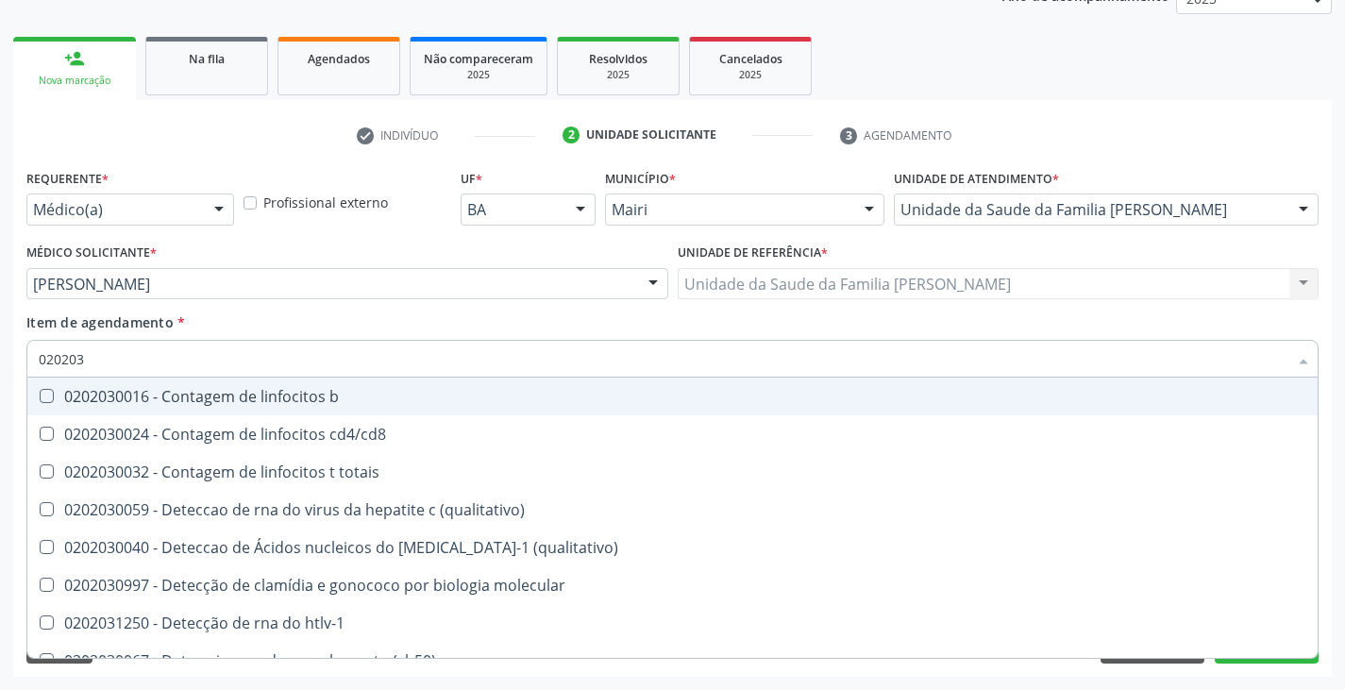
type input "02020"
checkbox completo "false"
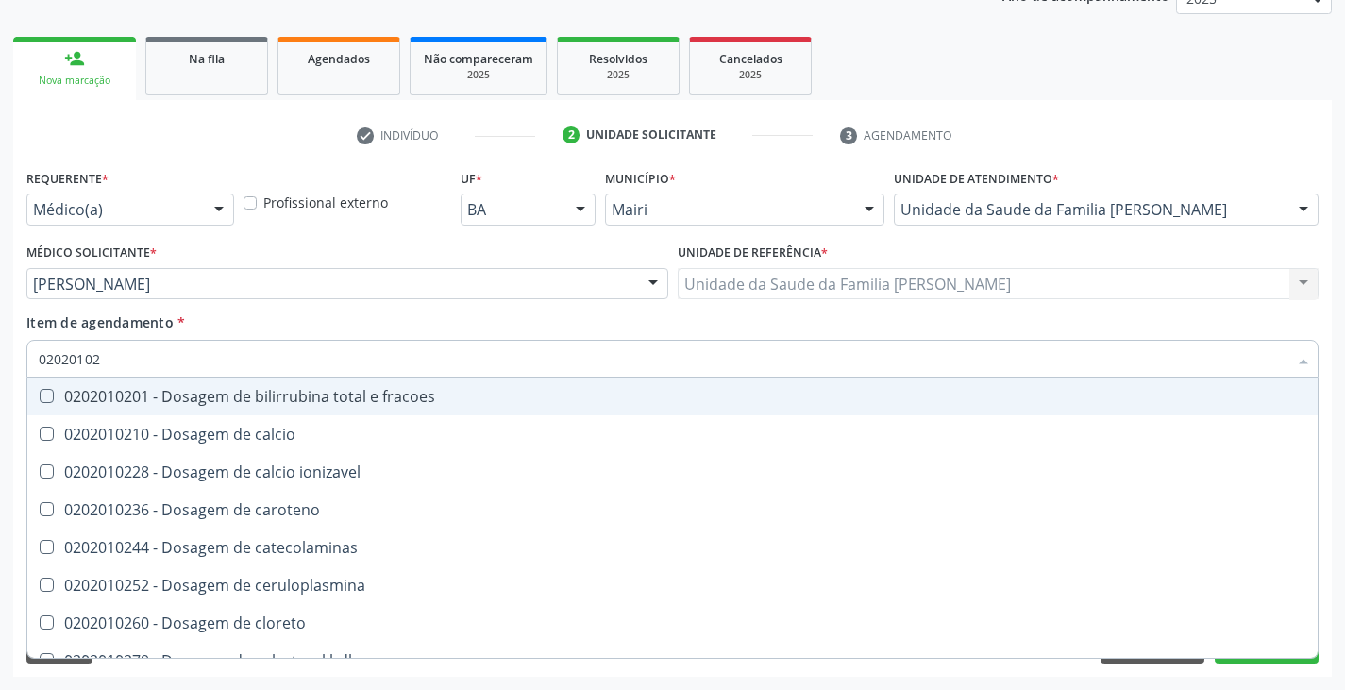
type input "020201029"
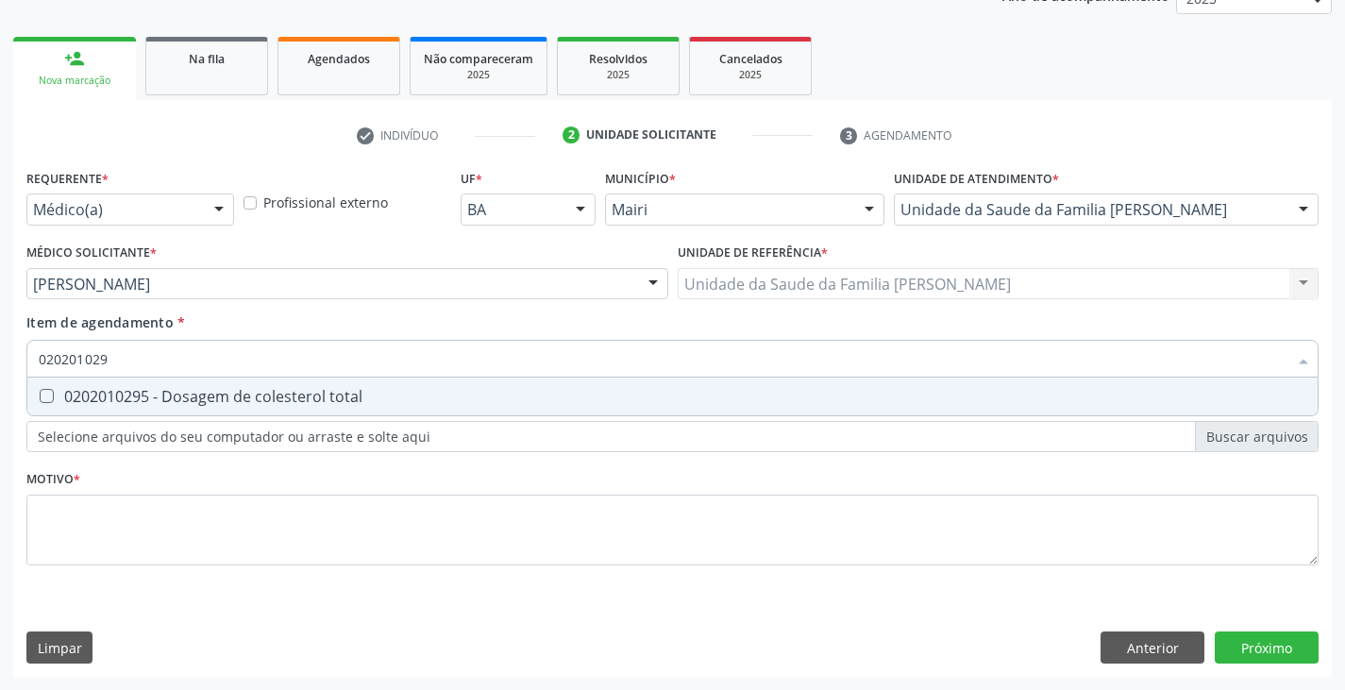
click at [90, 393] on div "0202010295 - Dosagem de colesterol total" at bounding box center [672, 396] width 1267 height 15
checkbox total "true"
type input "02020102"
checkbox total "false"
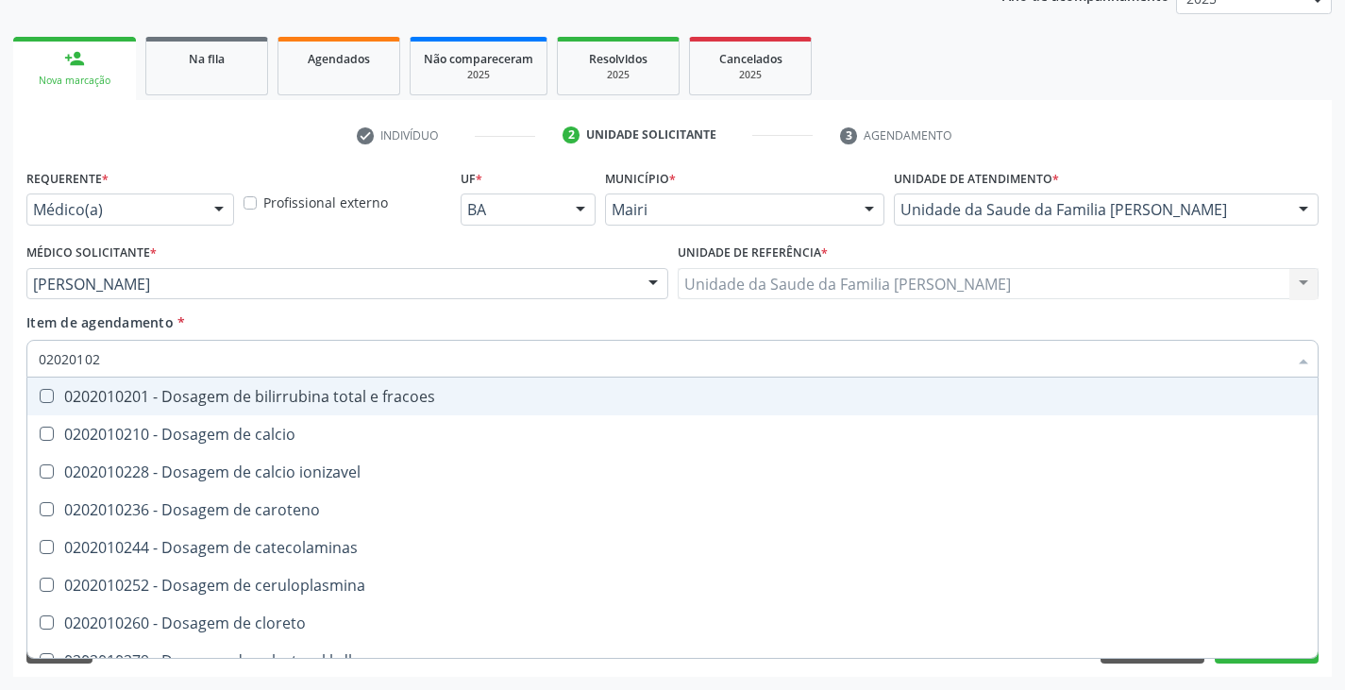
type input "020201028"
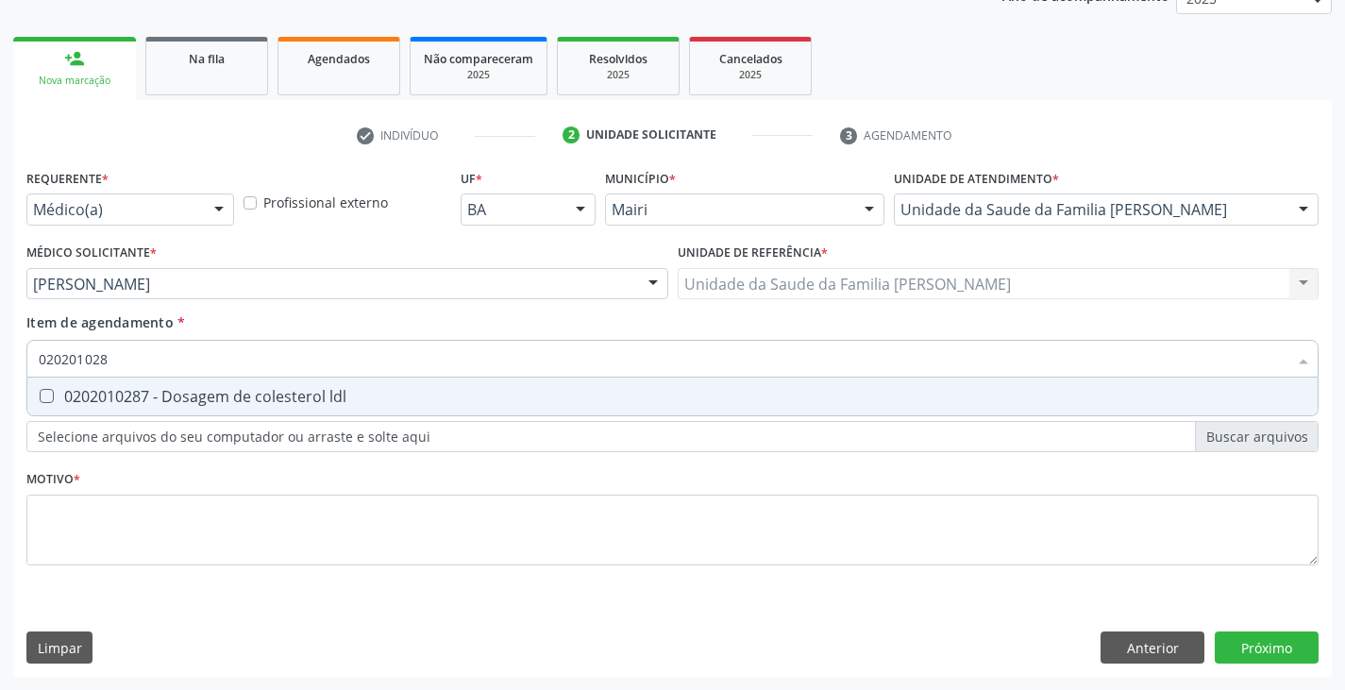
click at [90, 393] on div "0202010287 - Dosagem de colesterol ldl" at bounding box center [672, 396] width 1267 height 15
click at [90, 394] on div "0202010287 - Dosagem de colesterol ldl" at bounding box center [672, 396] width 1267 height 15
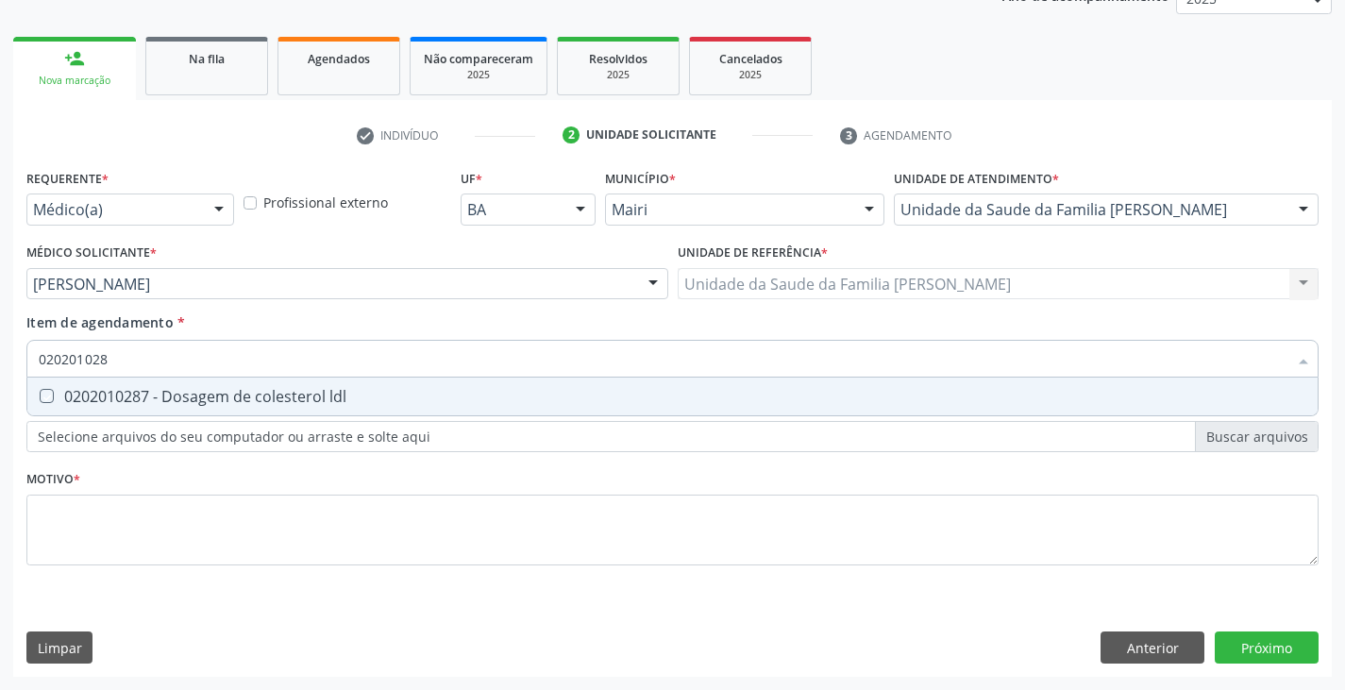
checkbox ldl "true"
type input "02020102"
checkbox ldl "false"
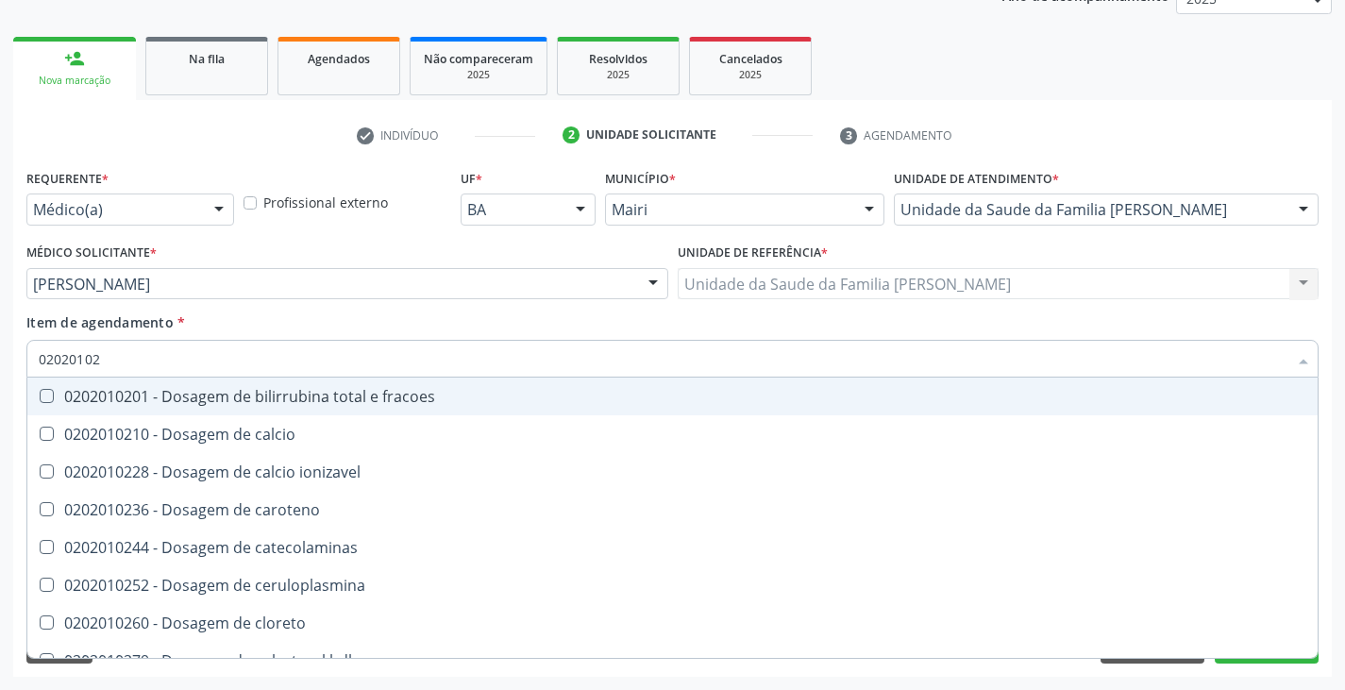
type input "020201027"
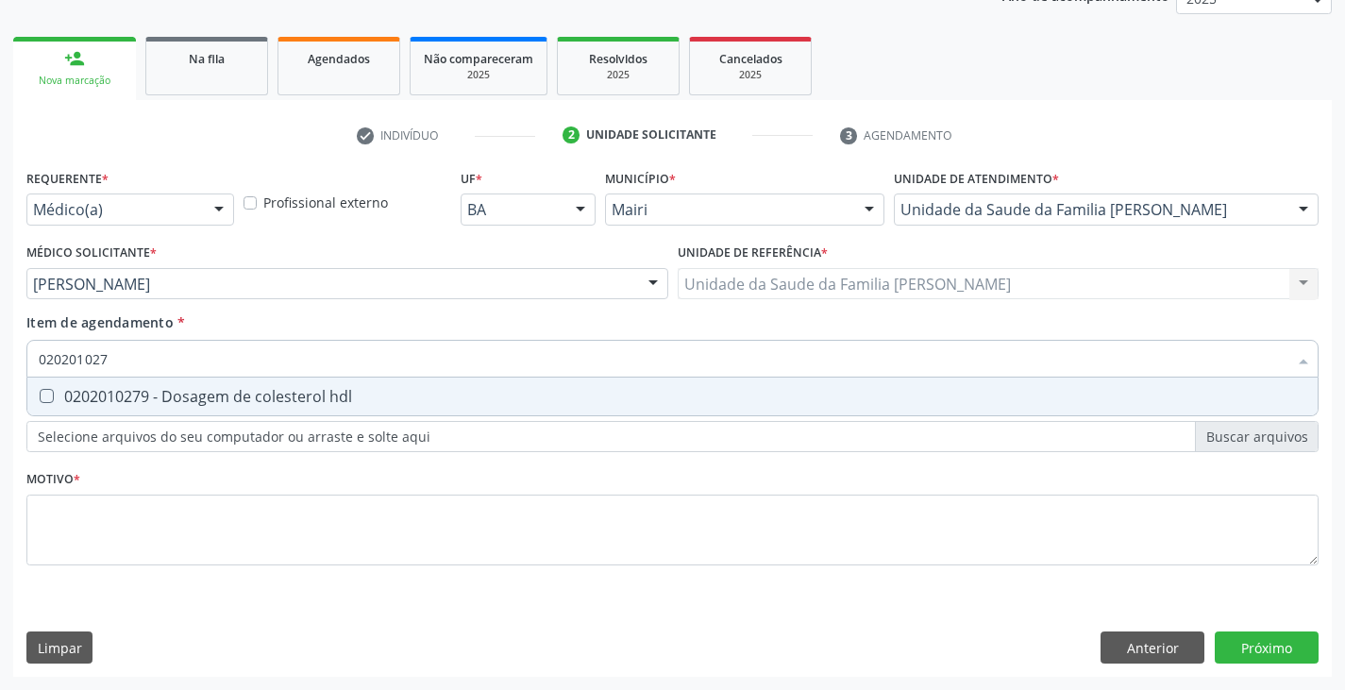
click at [90, 394] on div "0202010279 - Dosagem de colesterol hdl" at bounding box center [672, 396] width 1267 height 15
checkbox hdl "true"
type input "02020102"
checkbox hdl "false"
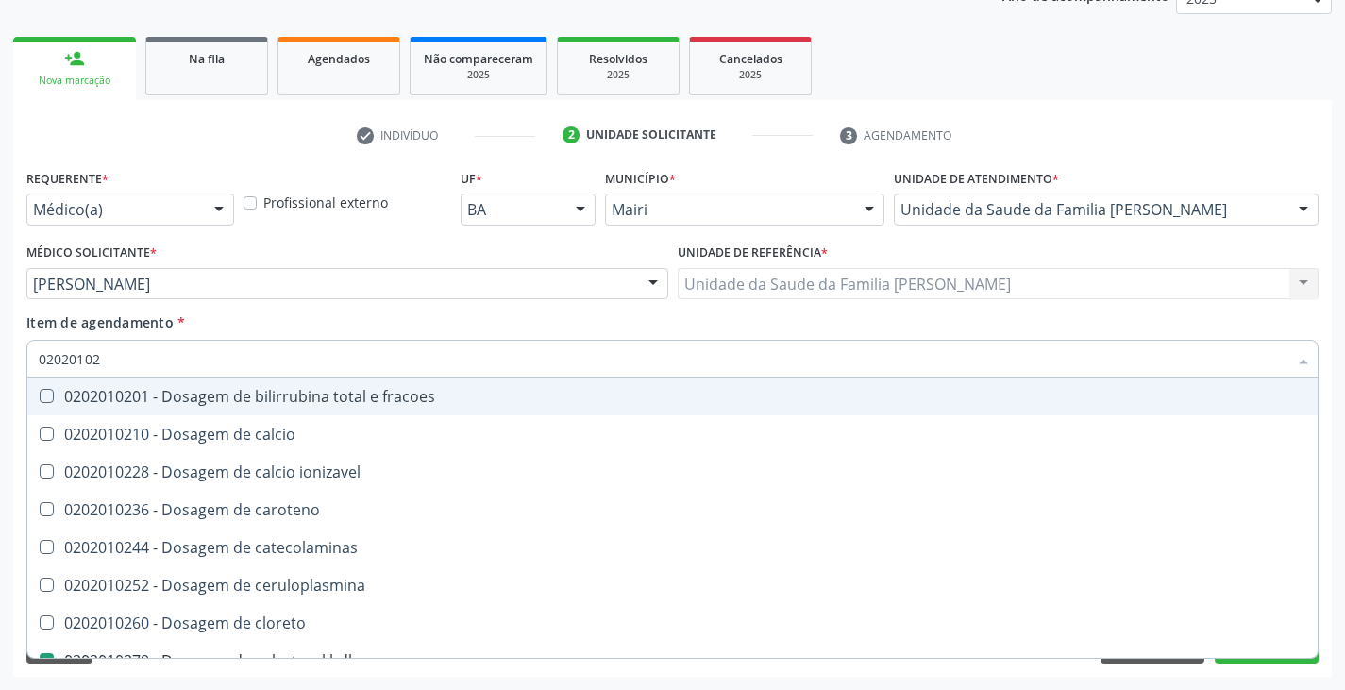
type input "0202010"
checkbox hdl "false"
checkbox ldl "false"
checkbox total "false"
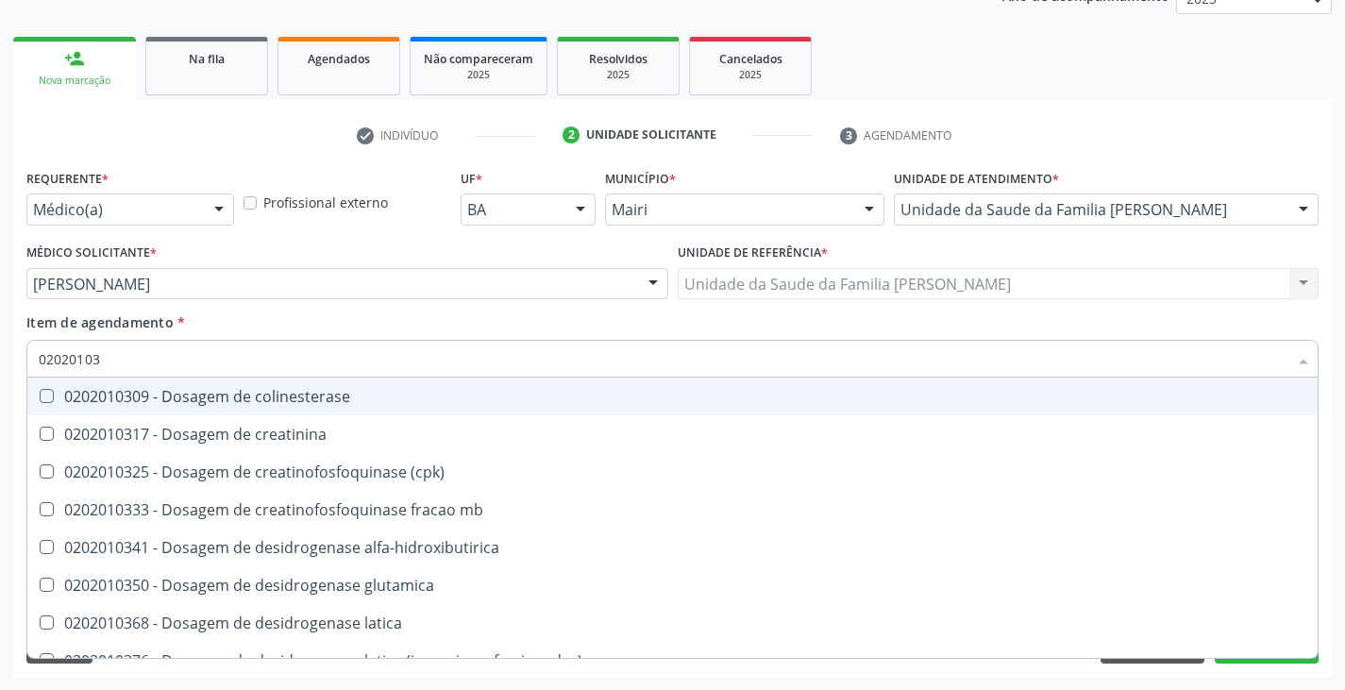
type input "020201031"
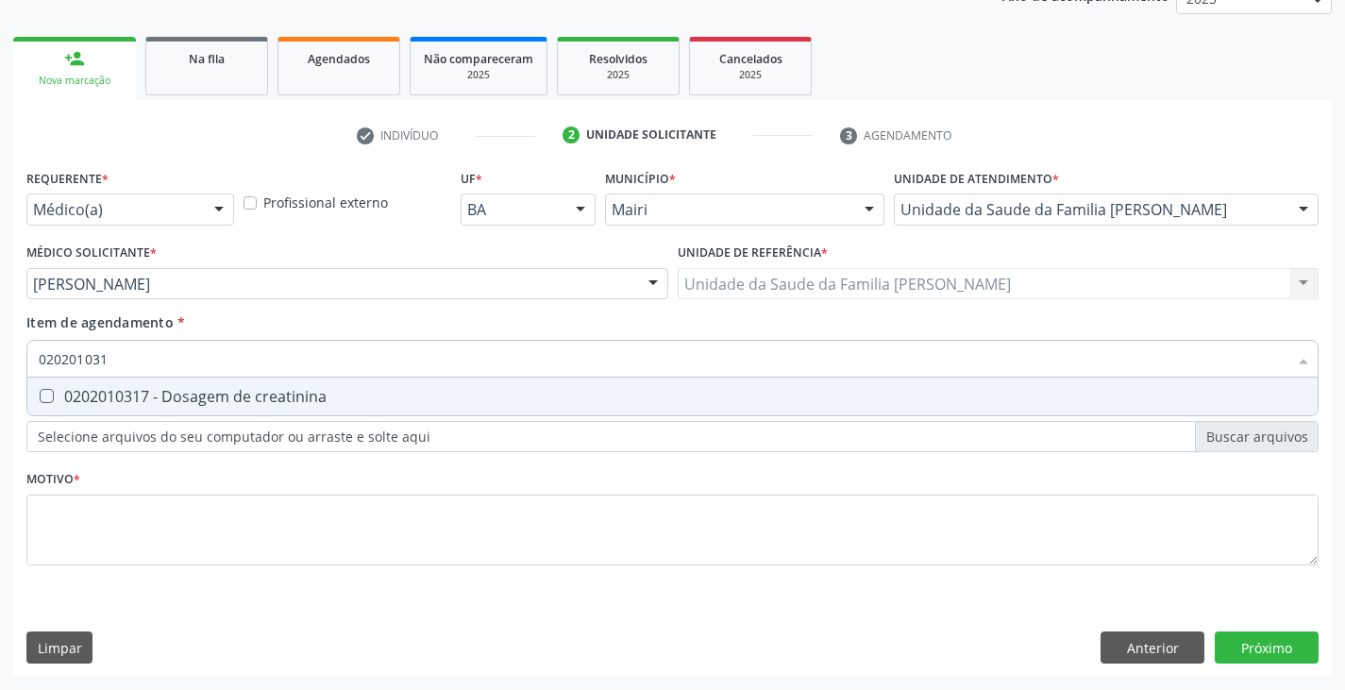
click at [90, 394] on div "0202010317 - Dosagem de creatinina" at bounding box center [672, 396] width 1267 height 15
checkbox creatinina "true"
type input "02020103"
checkbox creatinina "false"
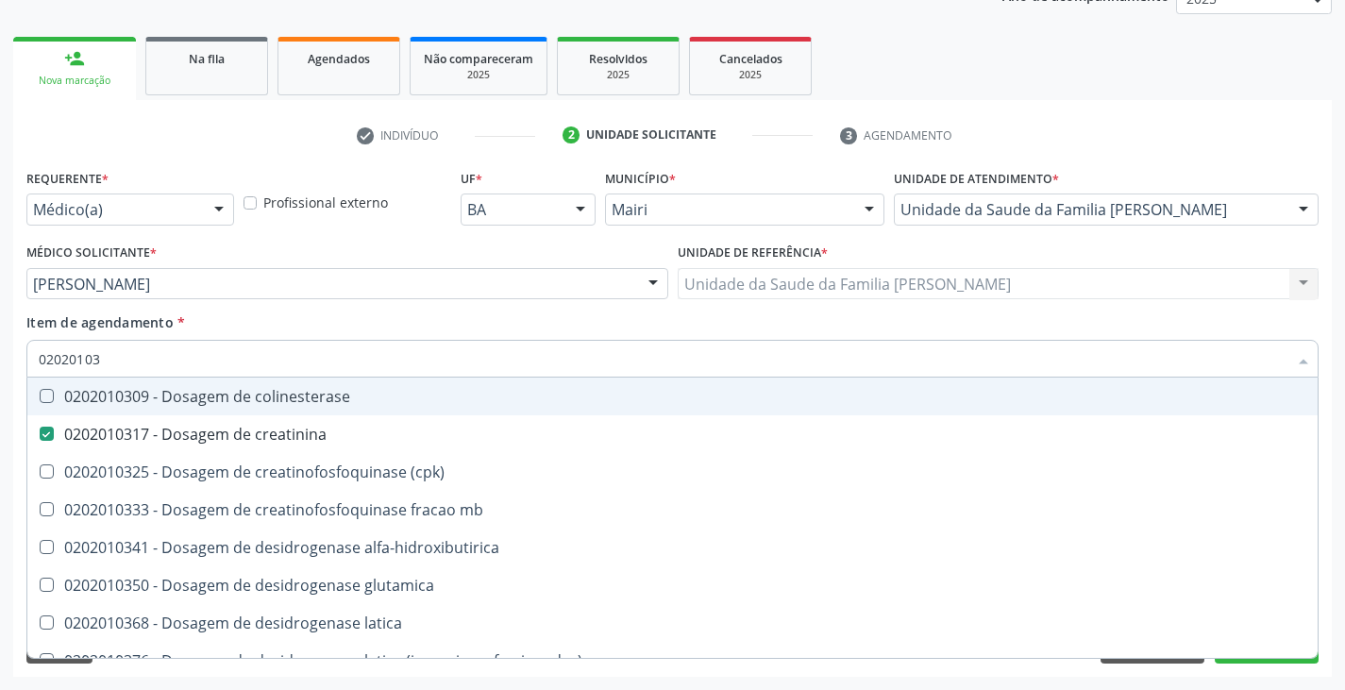
type input "0202010"
checkbox creatinina "false"
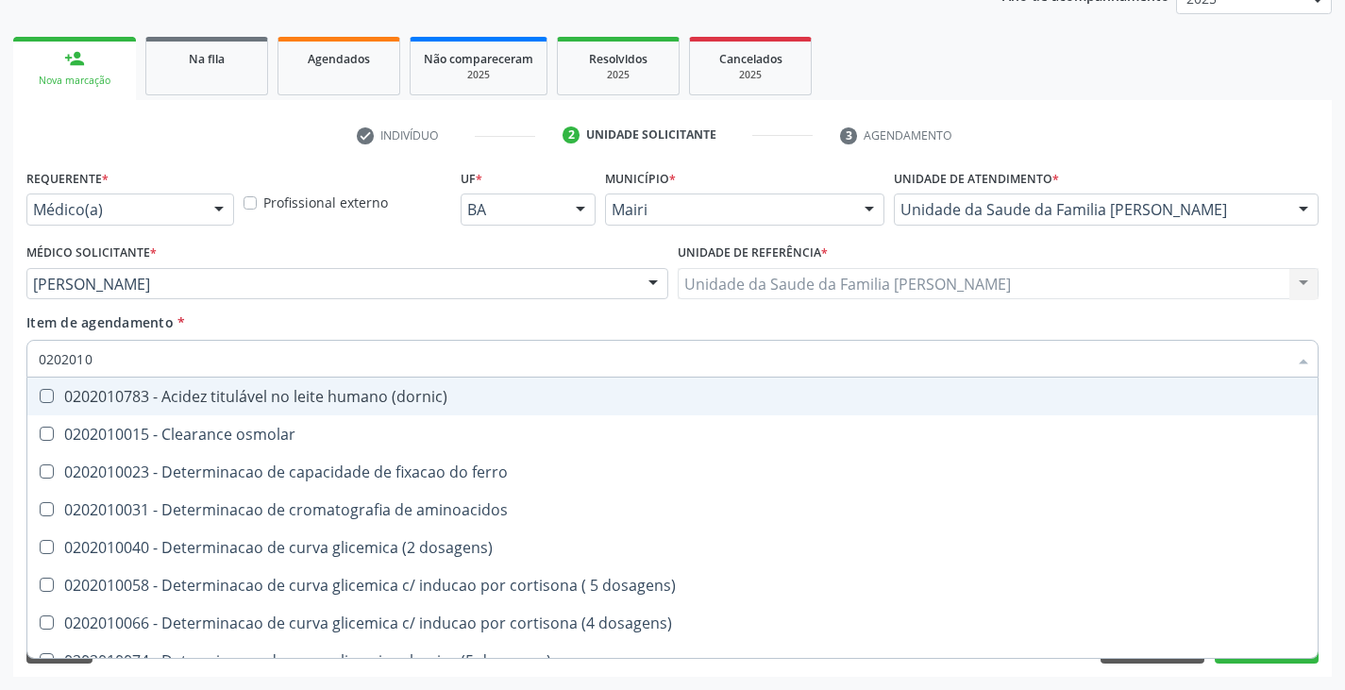
type input "020201"
checkbox hdl "false"
checkbox ldl "false"
checkbox total "false"
checkbox creatinina "false"
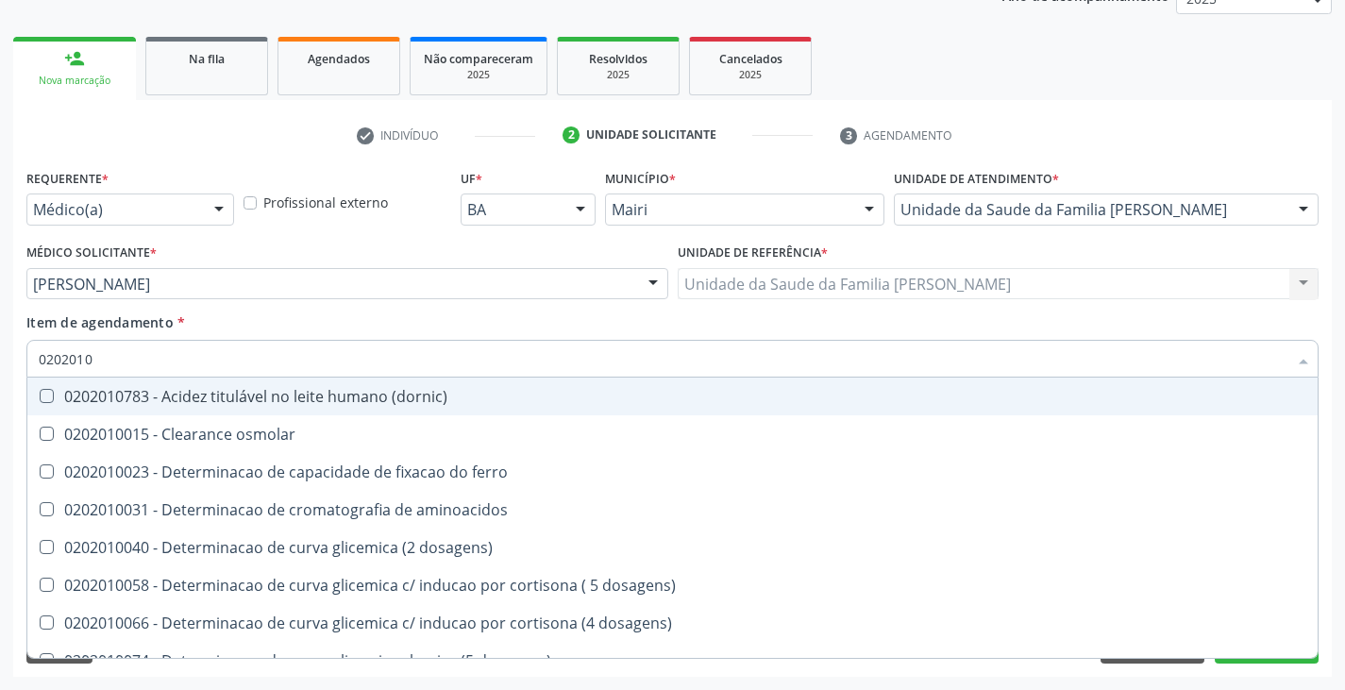
checkbox alfa-hidroxibutirica "true"
checkbox glutamica "true"
checkbox latica "true"
checkbox ferritina "true"
type input "02020"
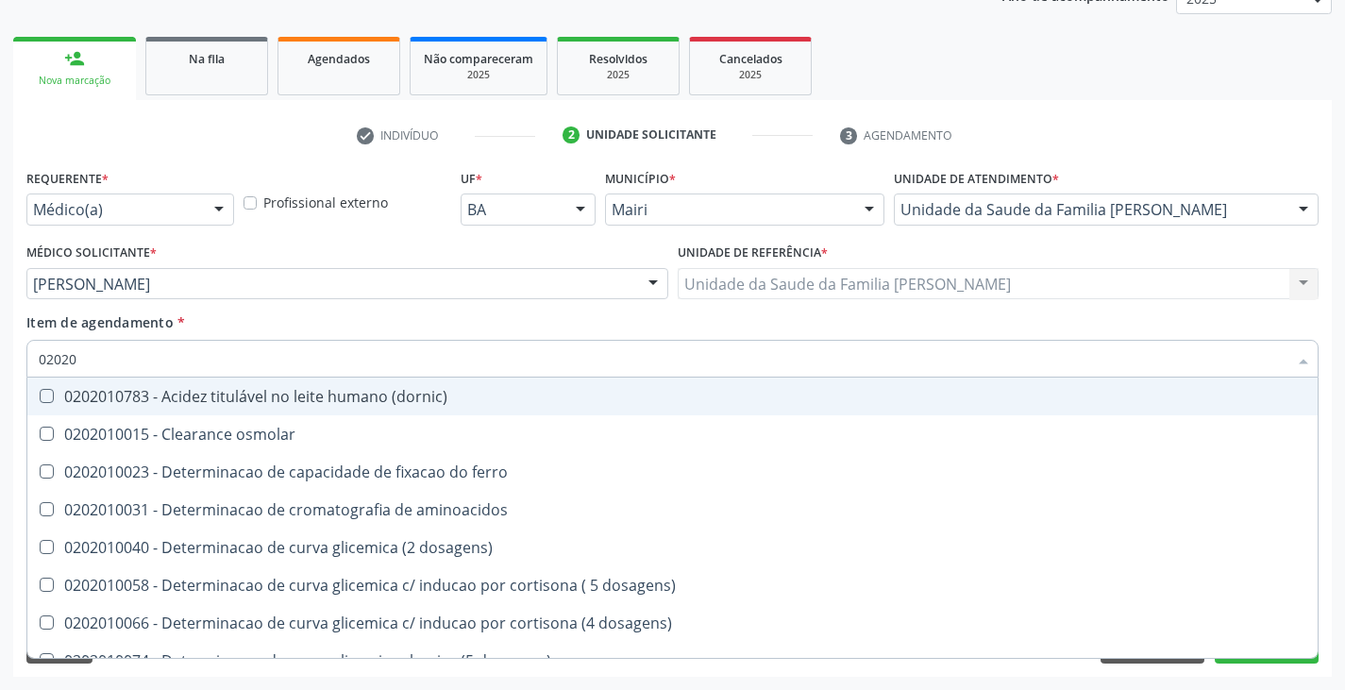
checkbox hdl "false"
checkbox ldl "false"
checkbox total "false"
checkbox creatinina "false"
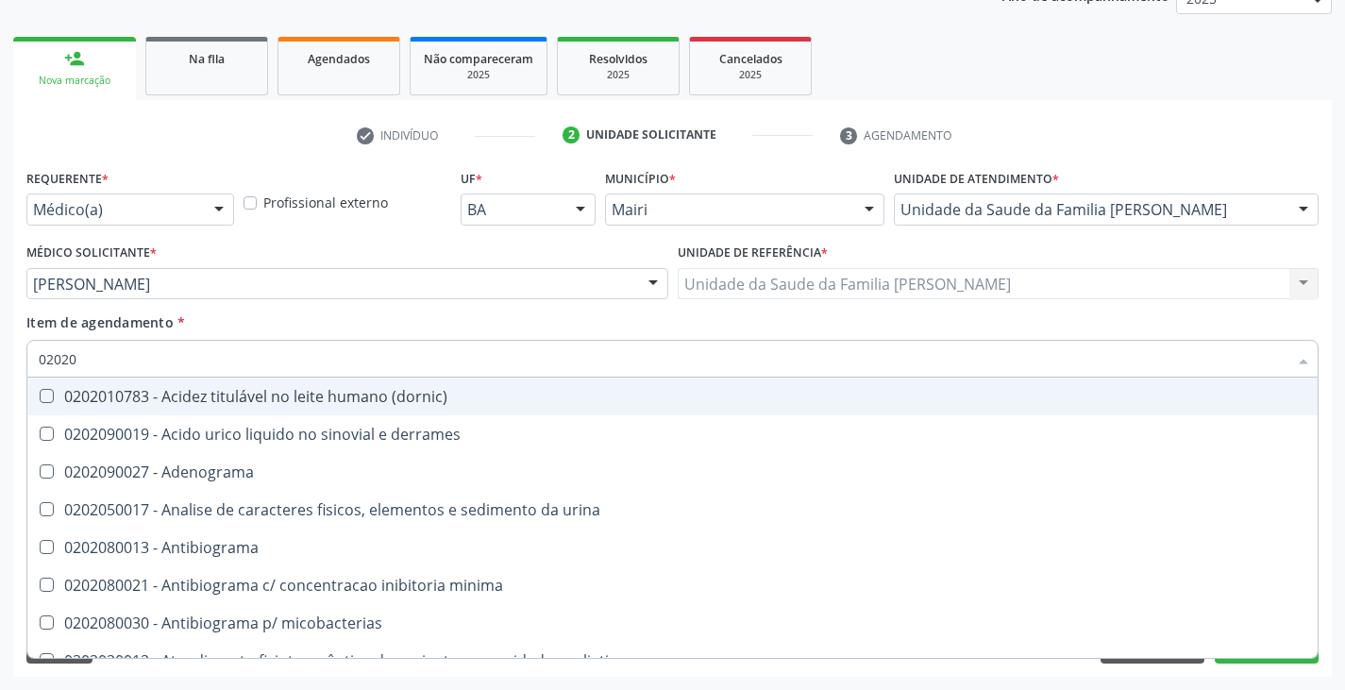
type input "020202"
checkbox molecular "true"
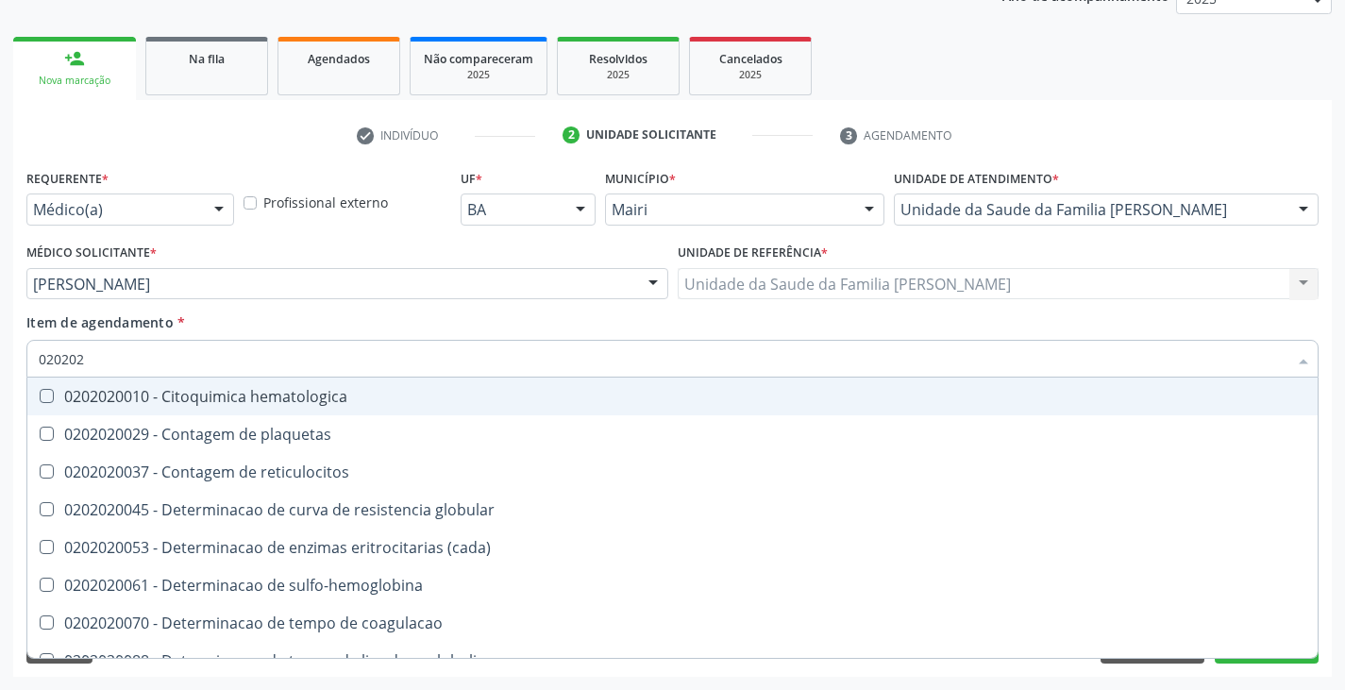
type input "0202020"
checkbox Hematocrito "true"
checkbox completo "false"
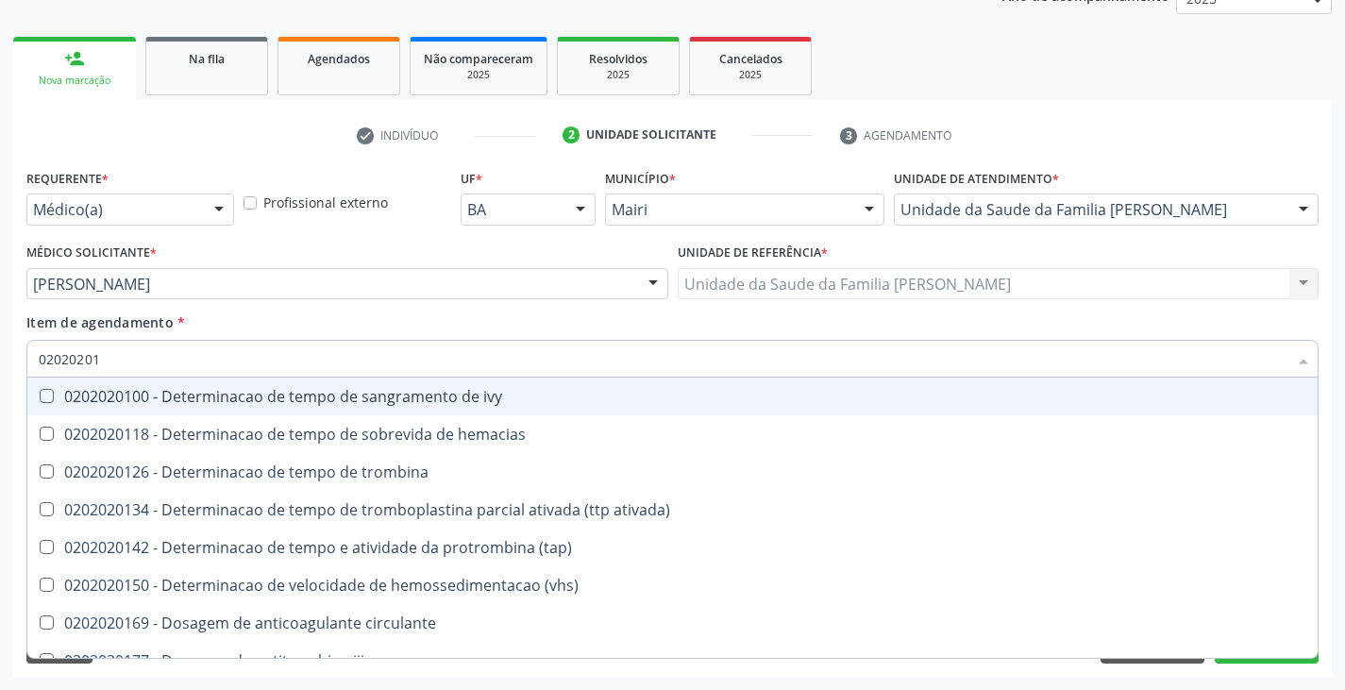
type input "020202015"
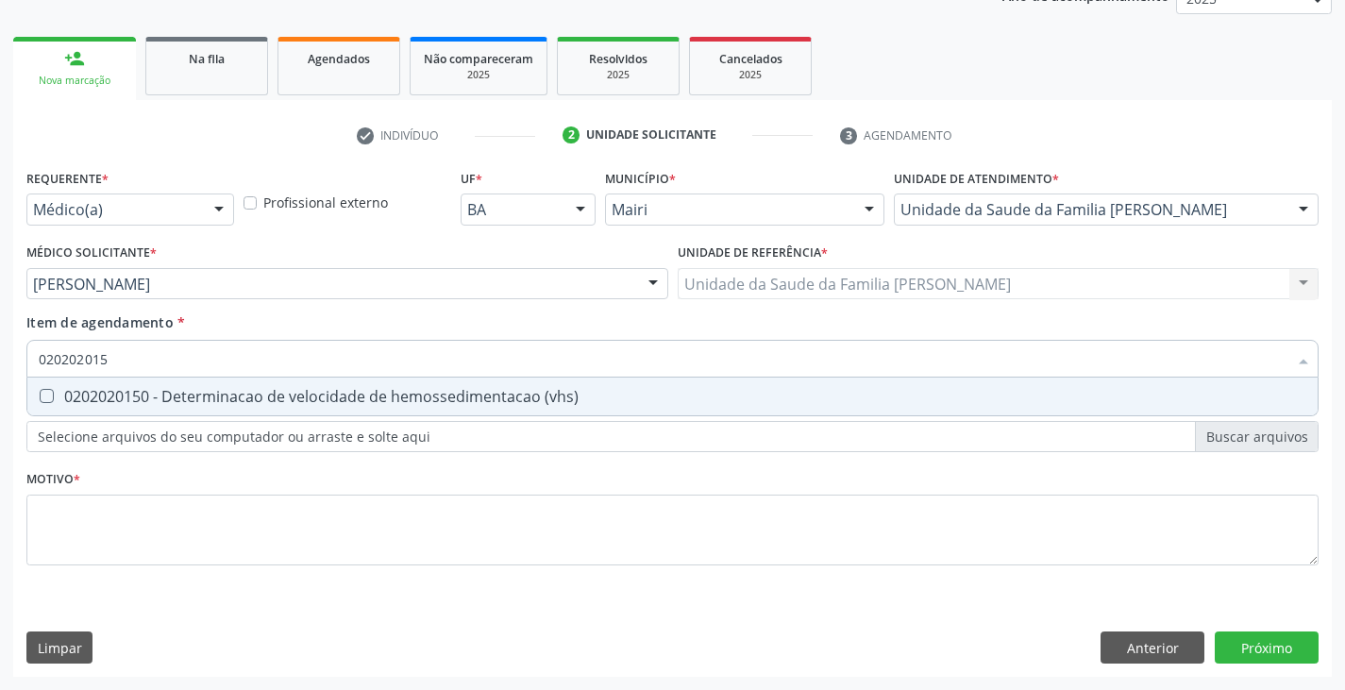
click at [90, 394] on div "0202020150 - Determinacao de velocidade de hemossedimentacao (vhs)" at bounding box center [672, 396] width 1267 height 15
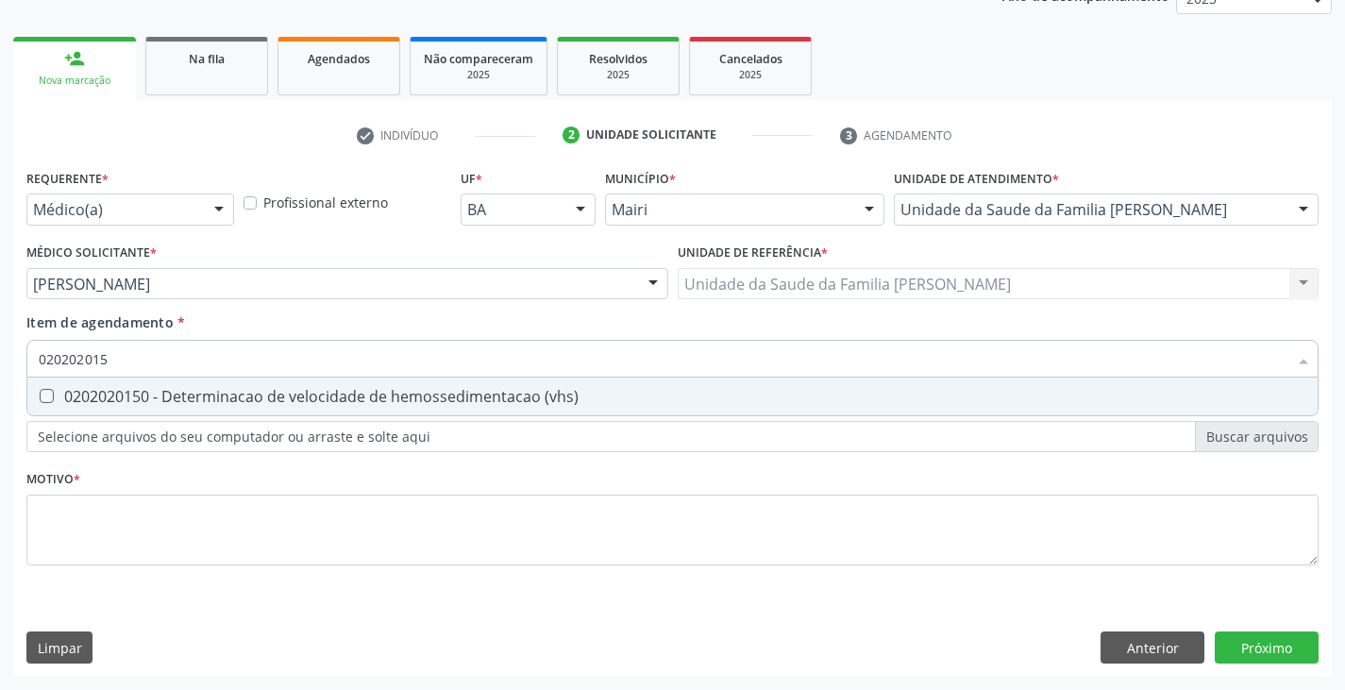
checkbox \(vhs\) "true"
type input "02020201"
checkbox \(vhs\) "false"
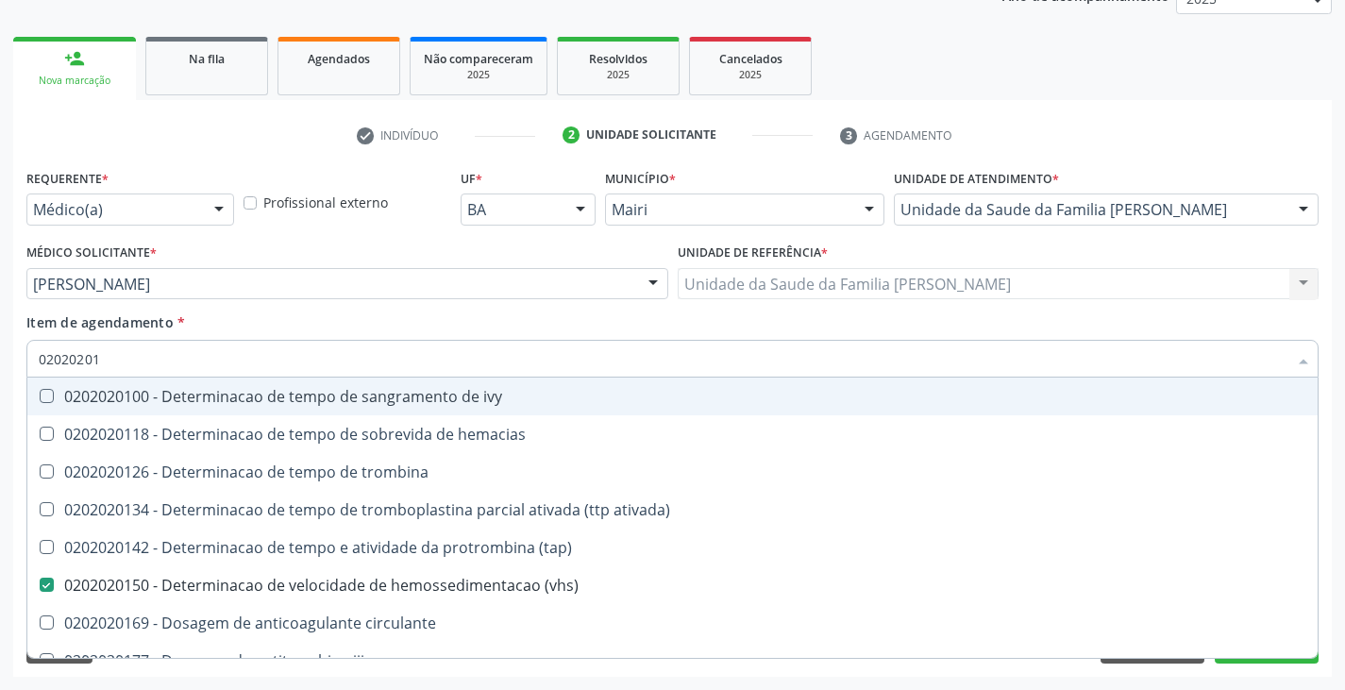
type input "0202020"
checkbox \(vhs\) "false"
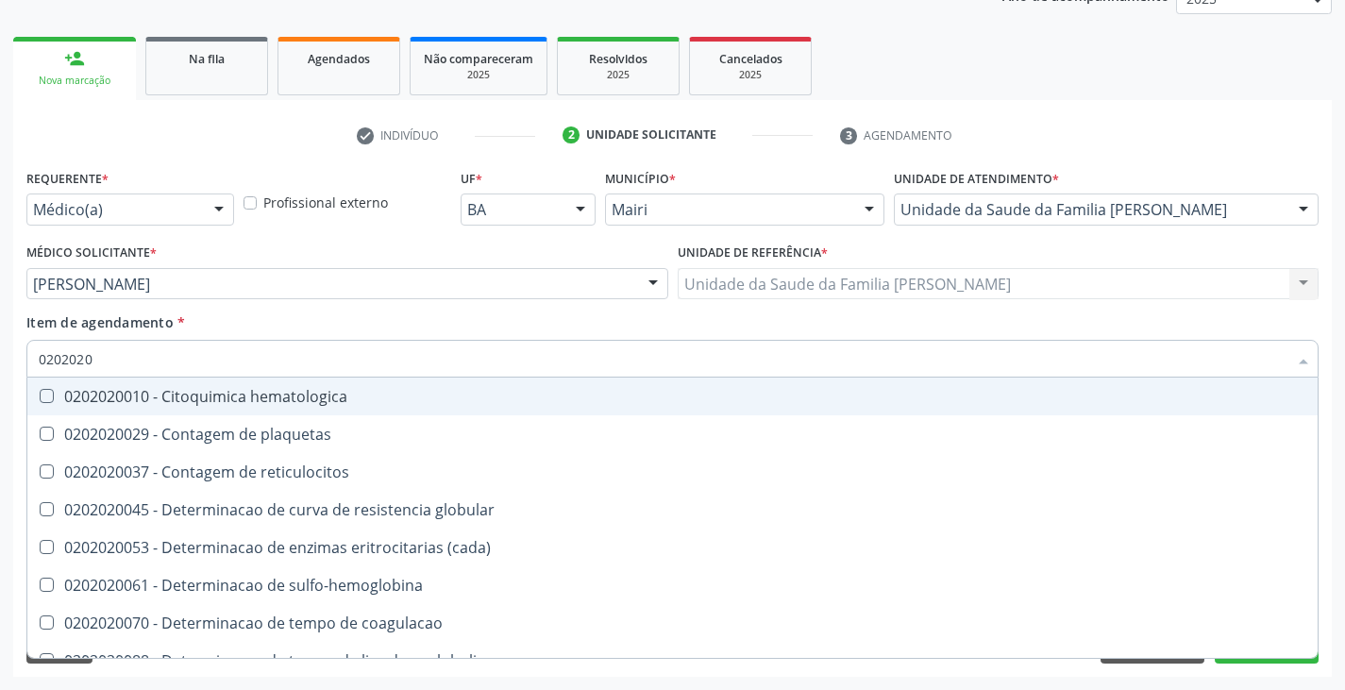
type input "02020201"
checkbox sulfo-hemoglobina "true"
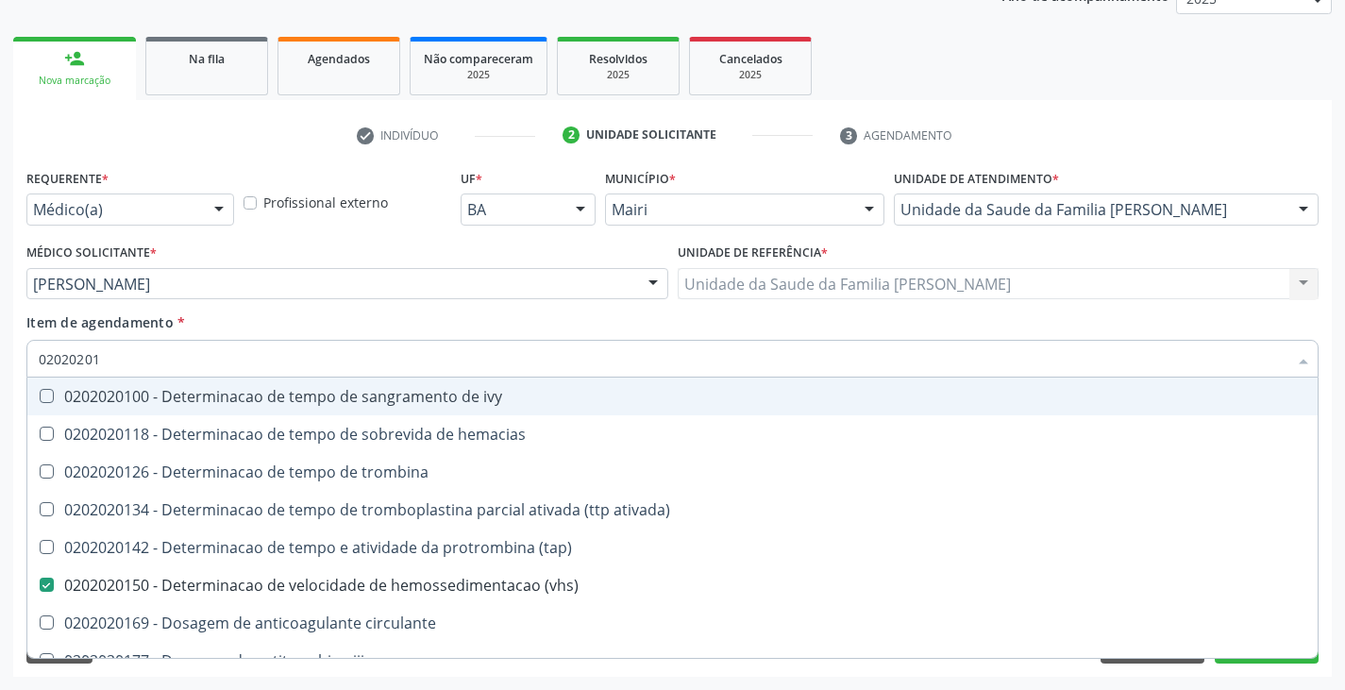
type input "020202012"
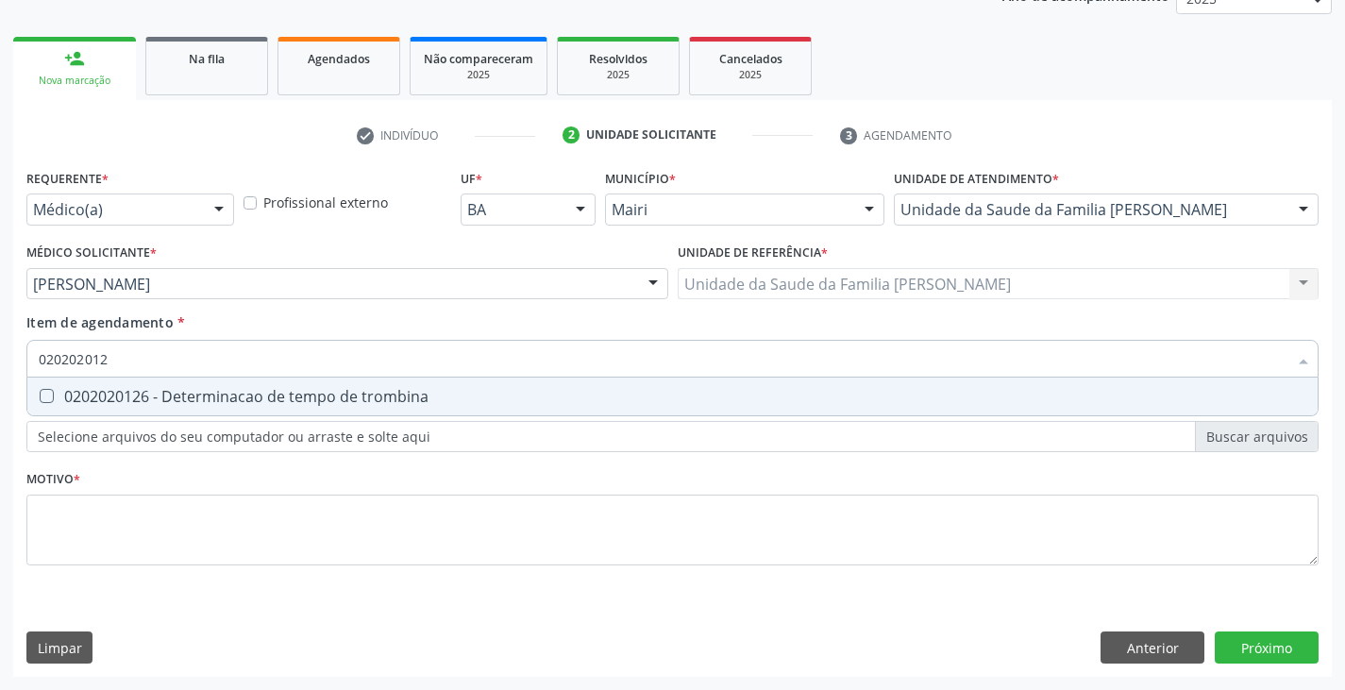
click at [90, 394] on div "0202020126 - Determinacao de tempo de trombina" at bounding box center [672, 396] width 1267 height 15
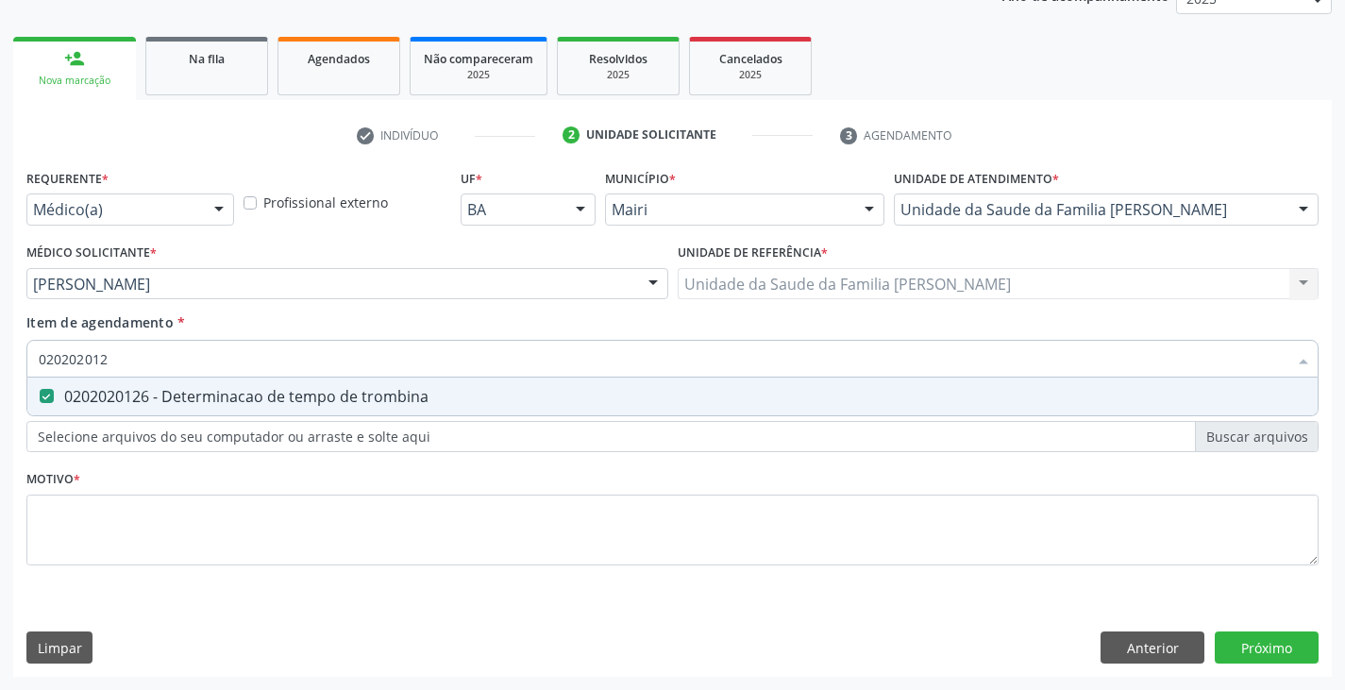
click at [90, 394] on div "0202020126 - Determinacao de tempo de trombina" at bounding box center [672, 396] width 1267 height 15
checkbox trombina "false"
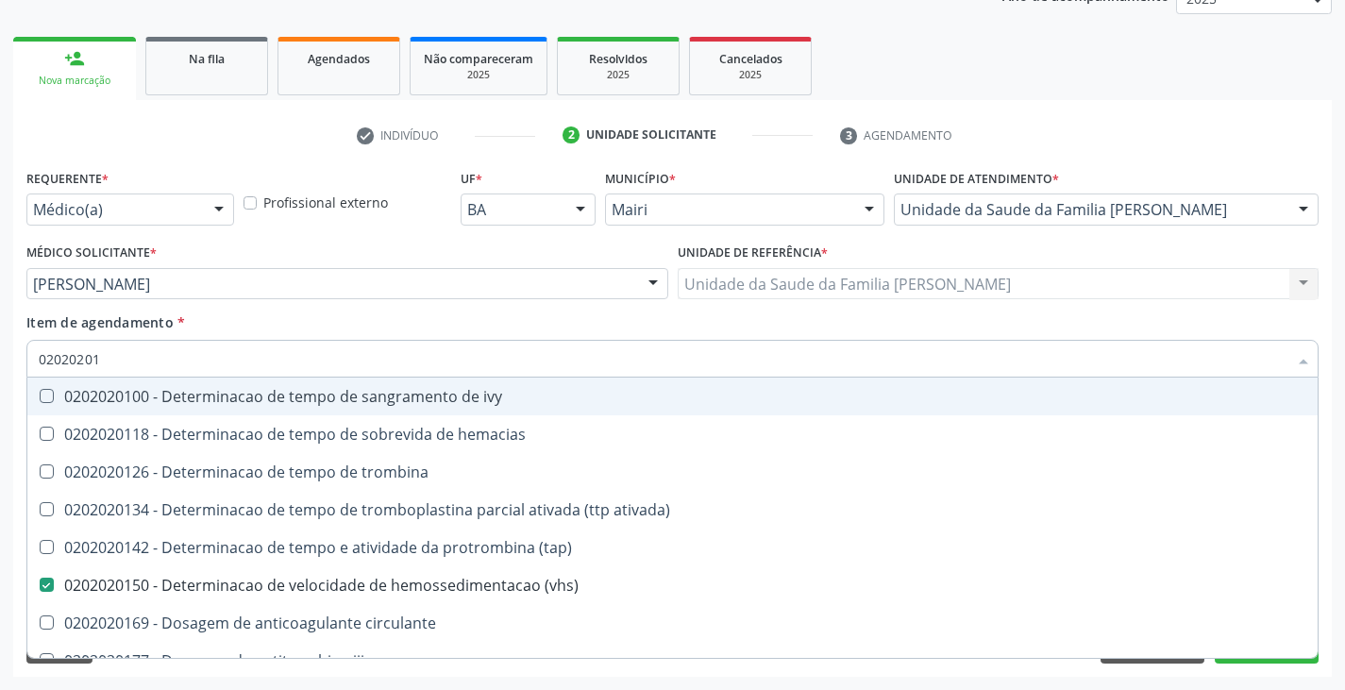
type input "0202020"
checkbox \(vhs\) "false"
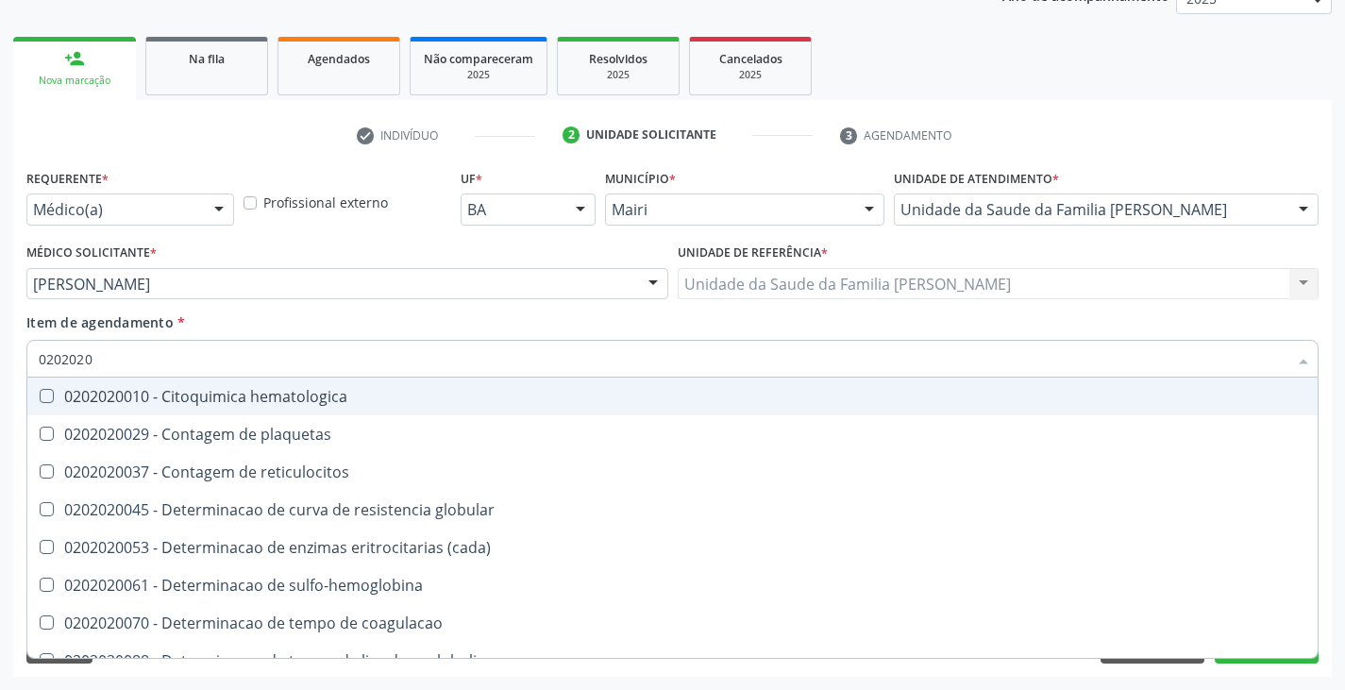
type input "020202"
checkbox completo "false"
checkbox Leucograma "true"
type input "02020"
checkbox \(vhs\) "false"
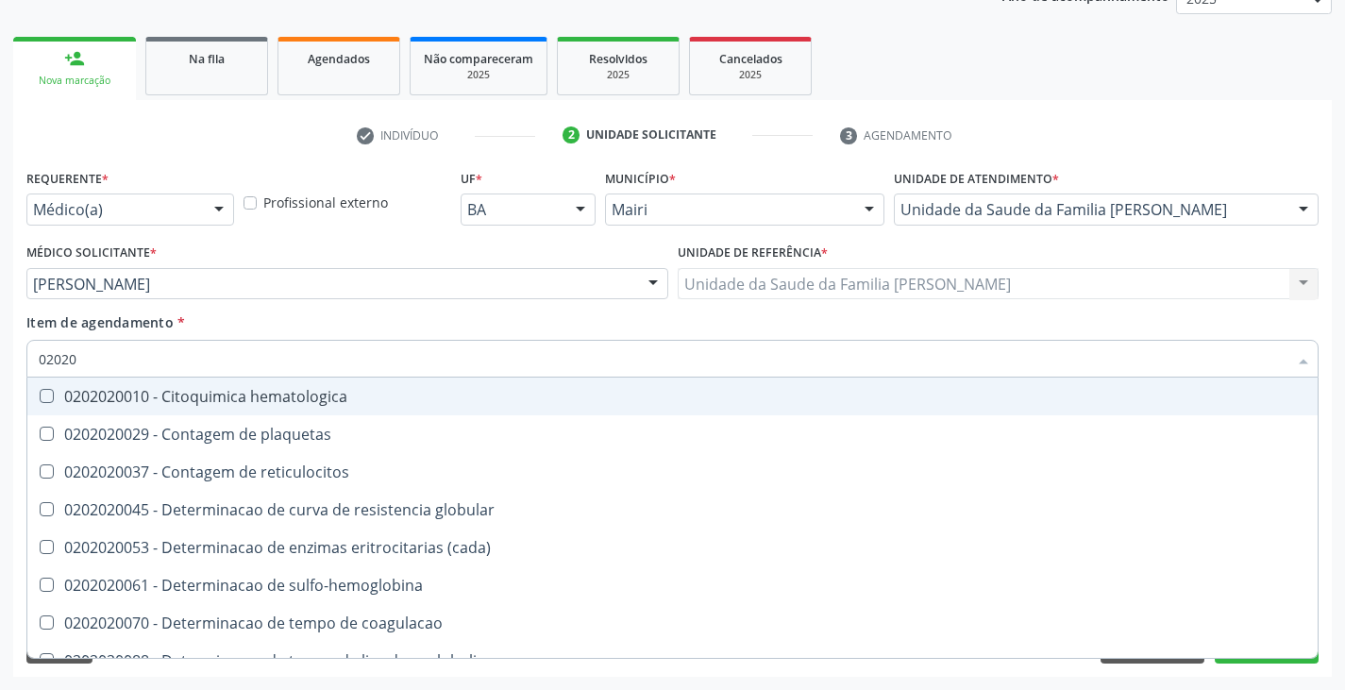
checkbox completo "false"
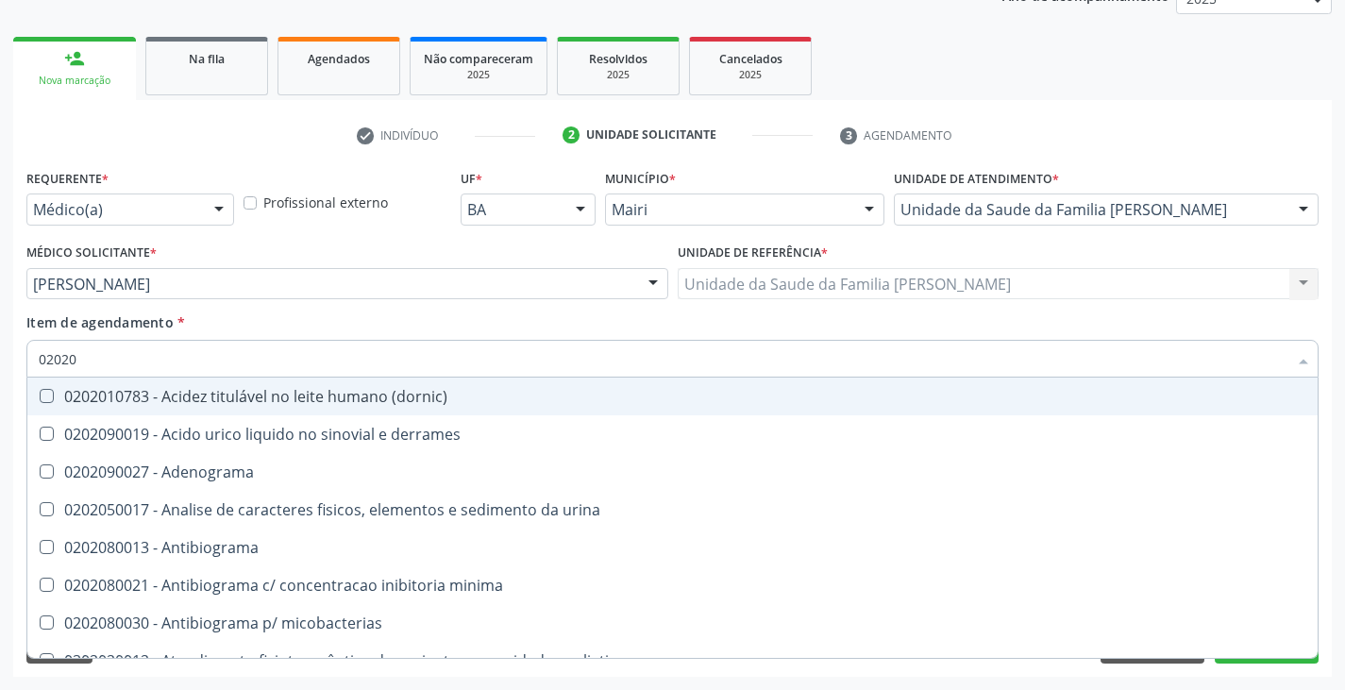
type input "020201"
checkbox \(gram\) "true"
checkbox \(qualitativo\) "true"
checkbox molecular "true"
checkbox htlv-1 "true"
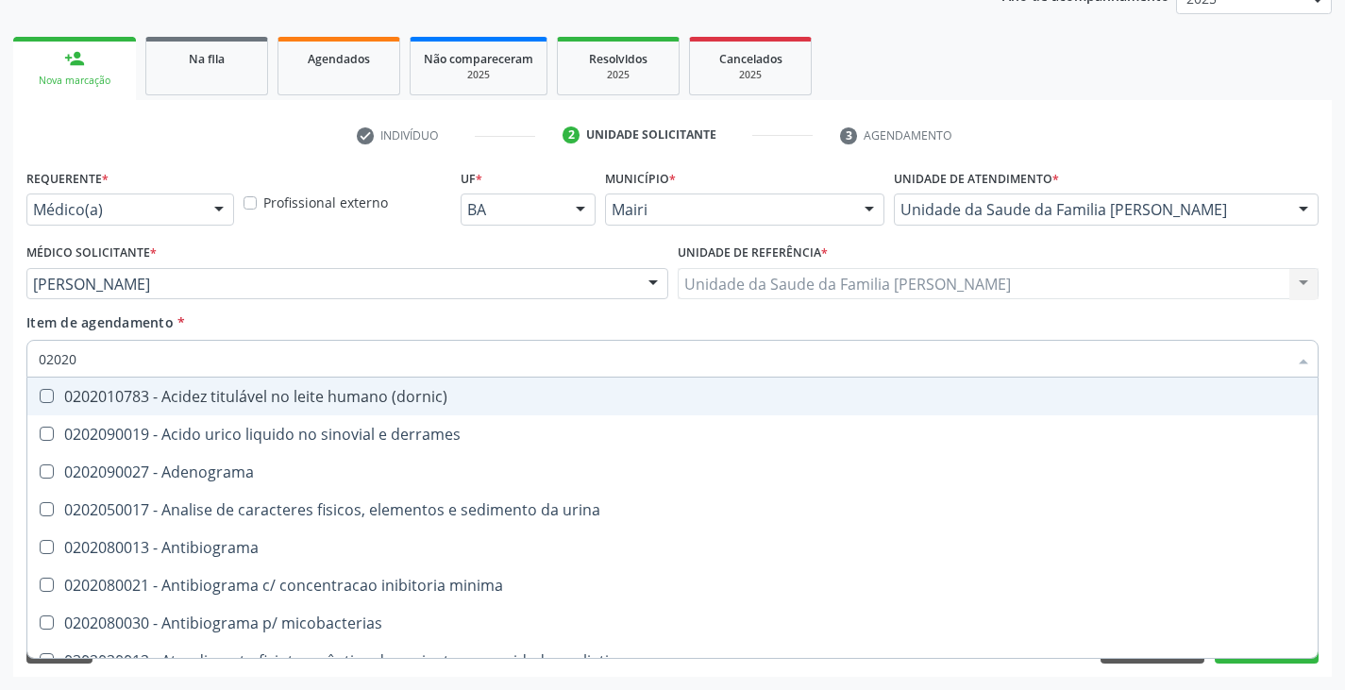
checkbox \(ch50\) "true"
checkbox \(vhs\) "false"
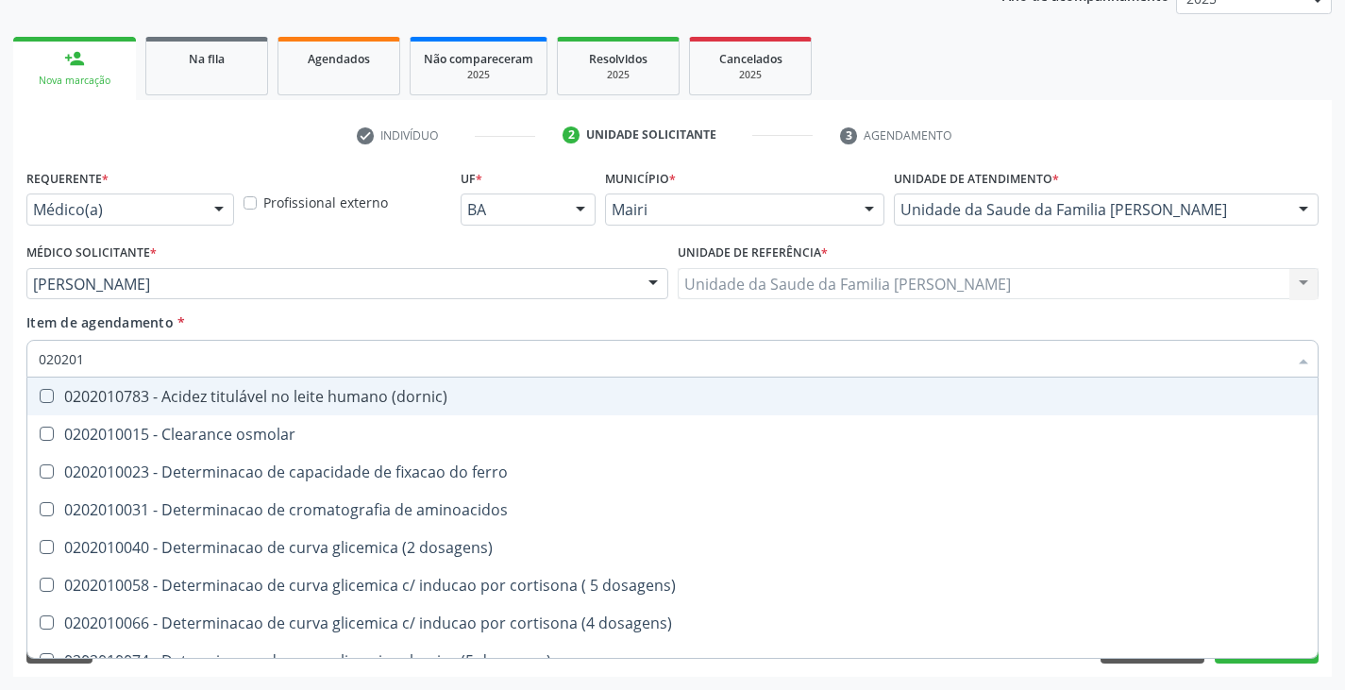
type input "0202010"
checkbox \(vhs\) "false"
checkbox fracoes "true"
checkbox calcio "true"
checkbox ionizavel "true"
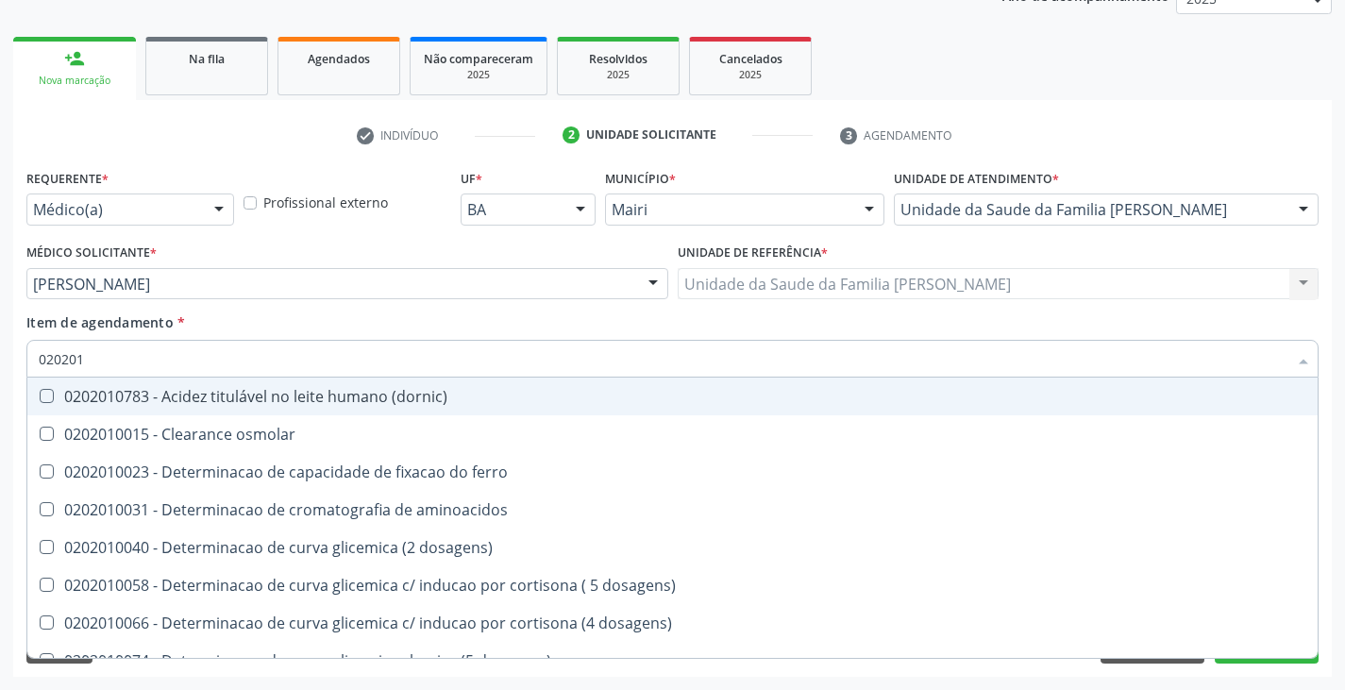
checkbox catecolaminas "true"
checkbox hdl "false"
checkbox ldl "false"
checkbox total "false"
checkbox creatinina "false"
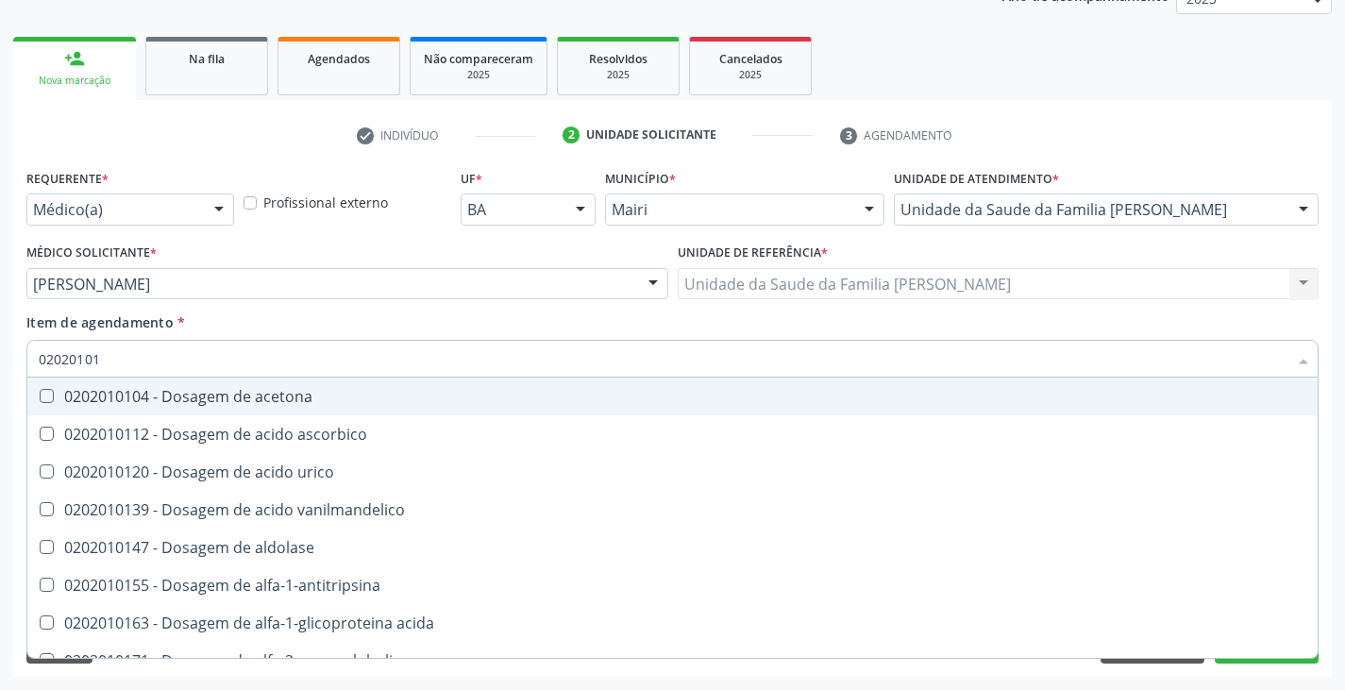
type input "020201012"
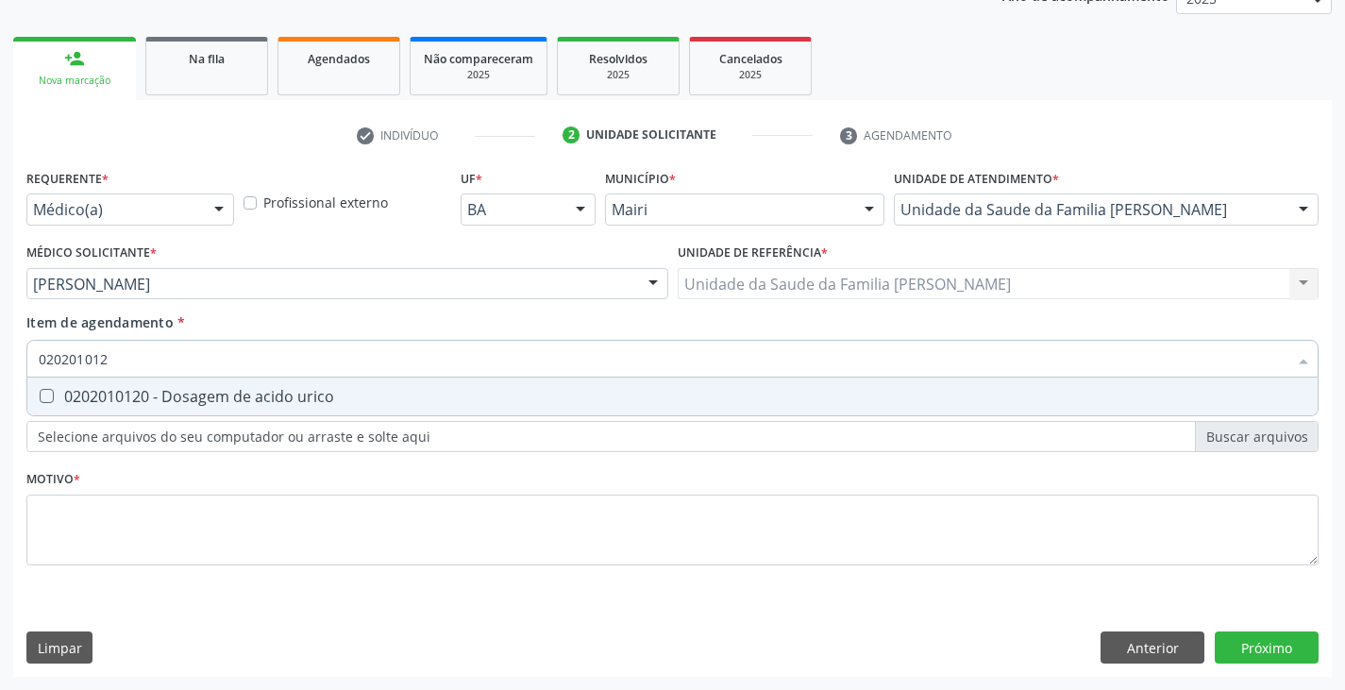
click at [57, 406] on span "0202010120 - Dosagem de acido urico" at bounding box center [672, 396] width 1290 height 38
checkbox urico "true"
type input "02020101"
checkbox urico "false"
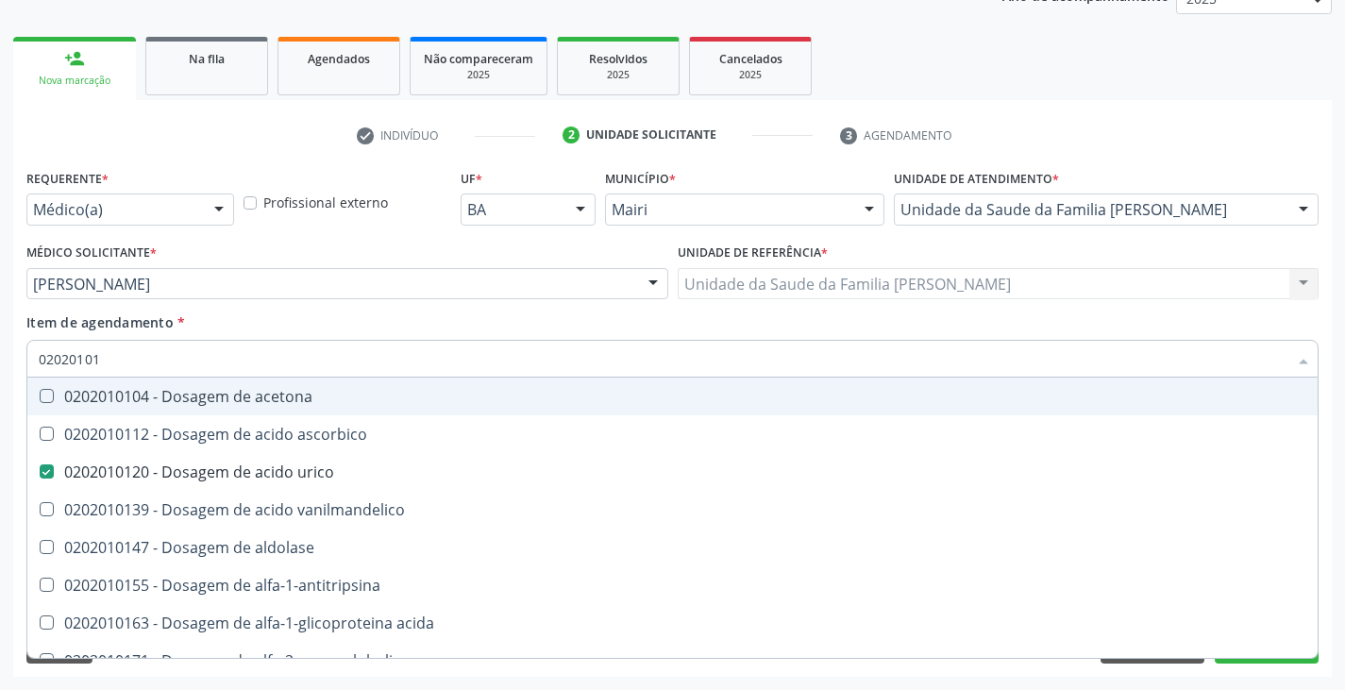
type input "0202010"
checkbox urico "false"
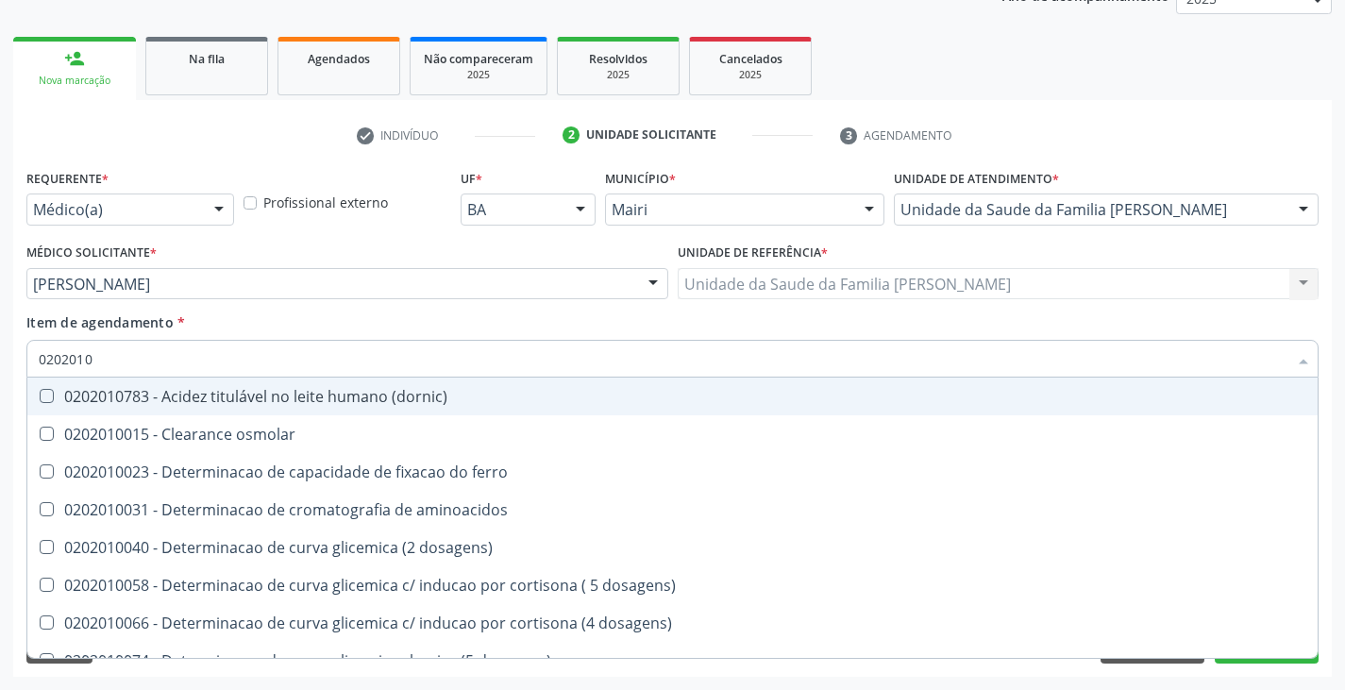
type input "02020102"
checkbox dosagens\) "true"
checkbox osmolaridade "true"
checkbox ivy "true"
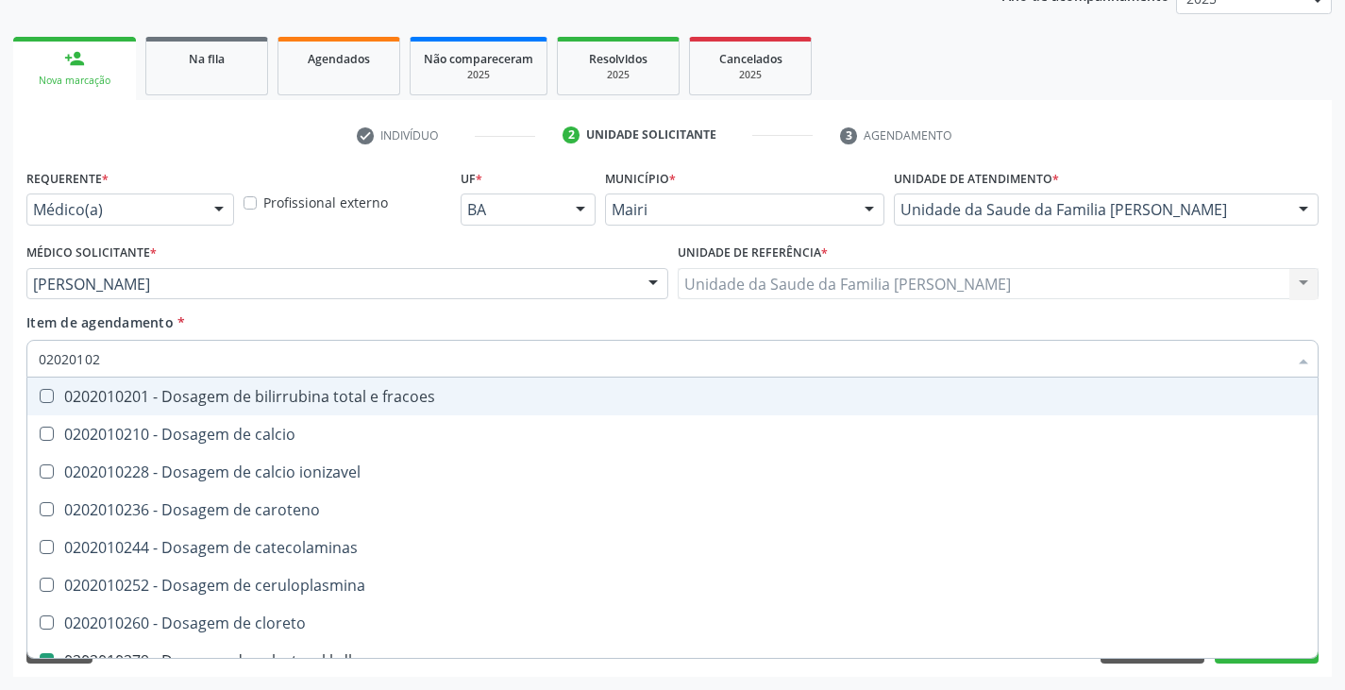
type input "020201021"
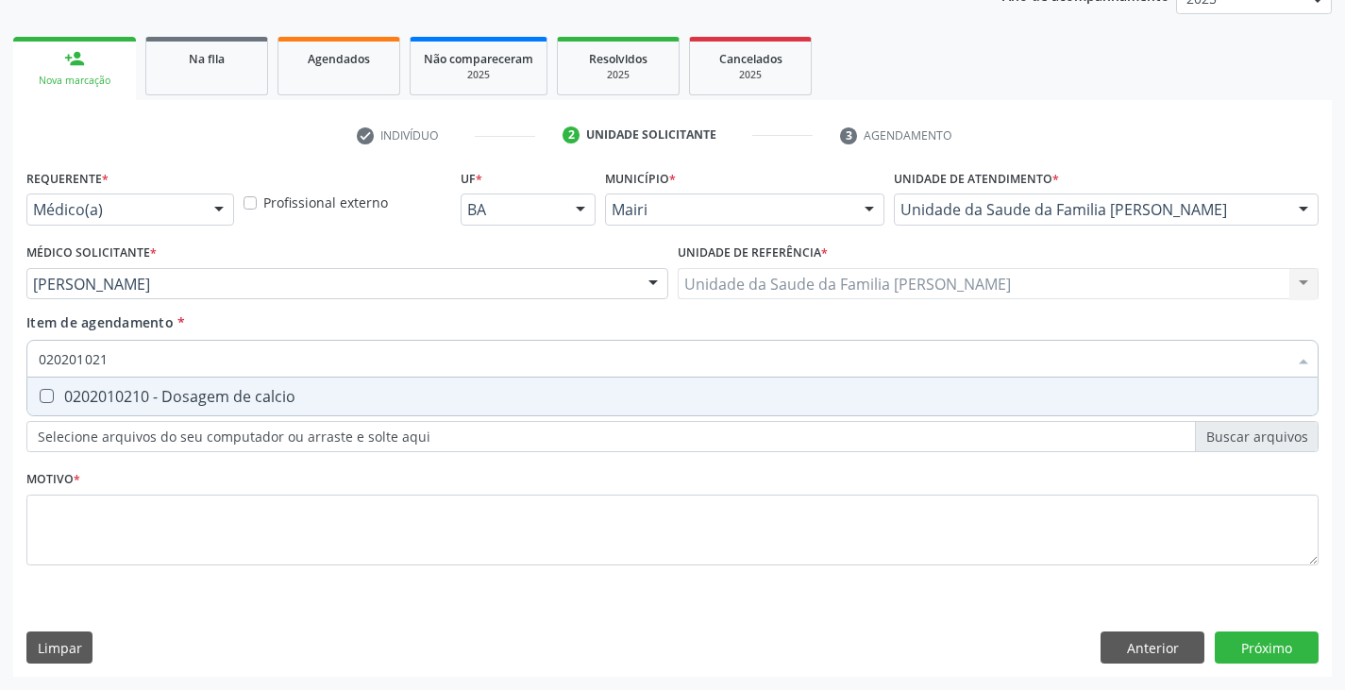
click at [57, 406] on span "0202010210 - Dosagem de calcio" at bounding box center [672, 396] width 1290 height 38
checkbox calcio "true"
type input "02020102"
checkbox calcio "false"
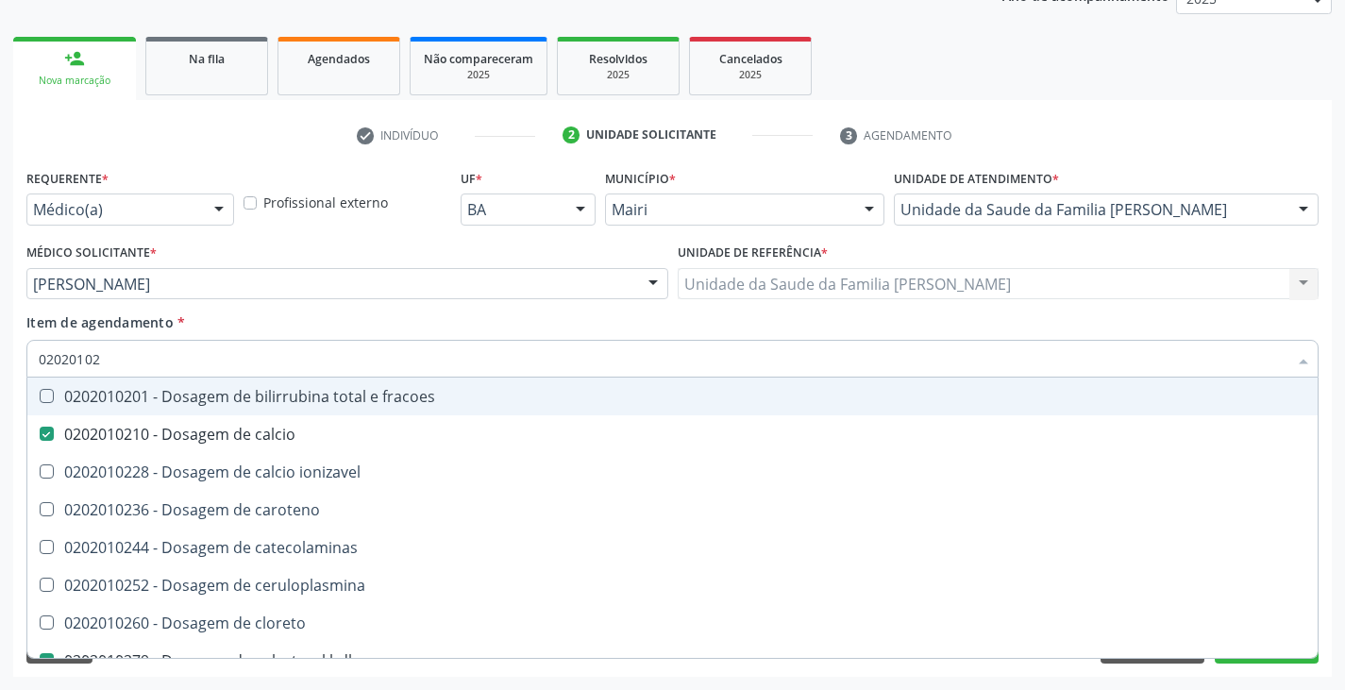
type input "0202010"
checkbox calcio "false"
checkbox hdl "false"
checkbox ldl "false"
checkbox total "false"
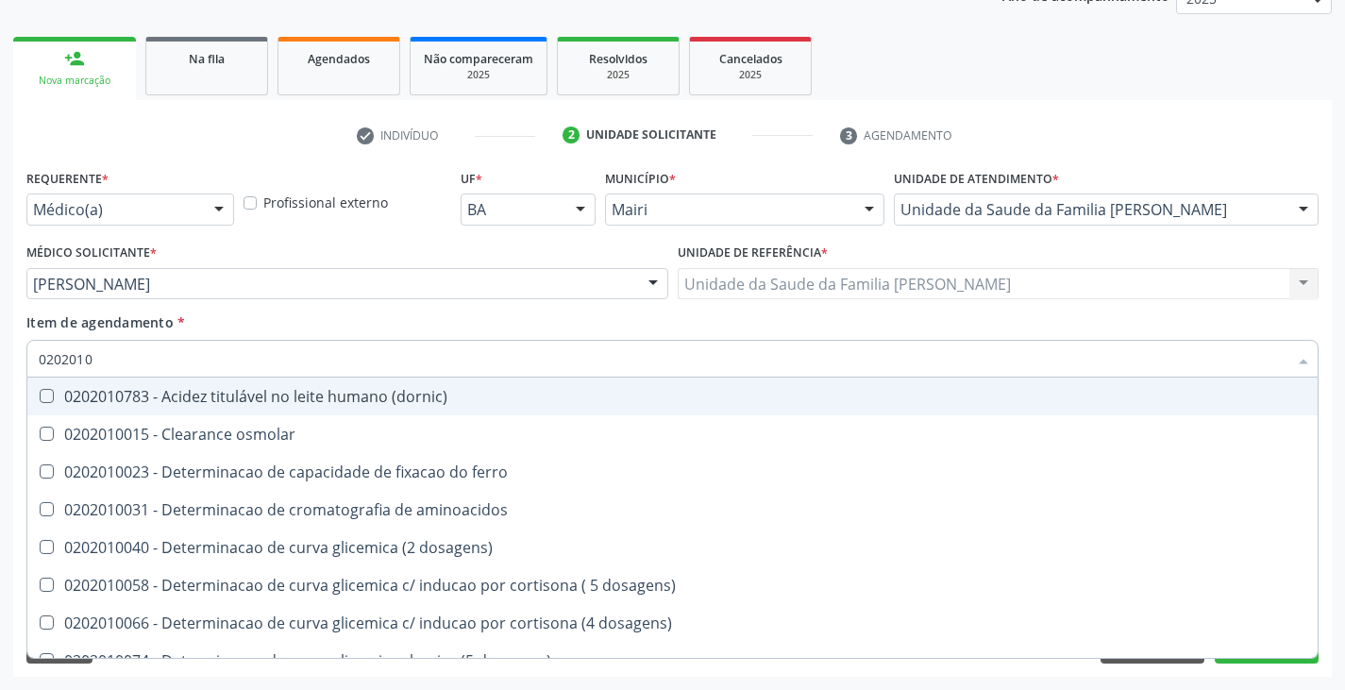
type input "02020103"
checkbox osmolar "true"
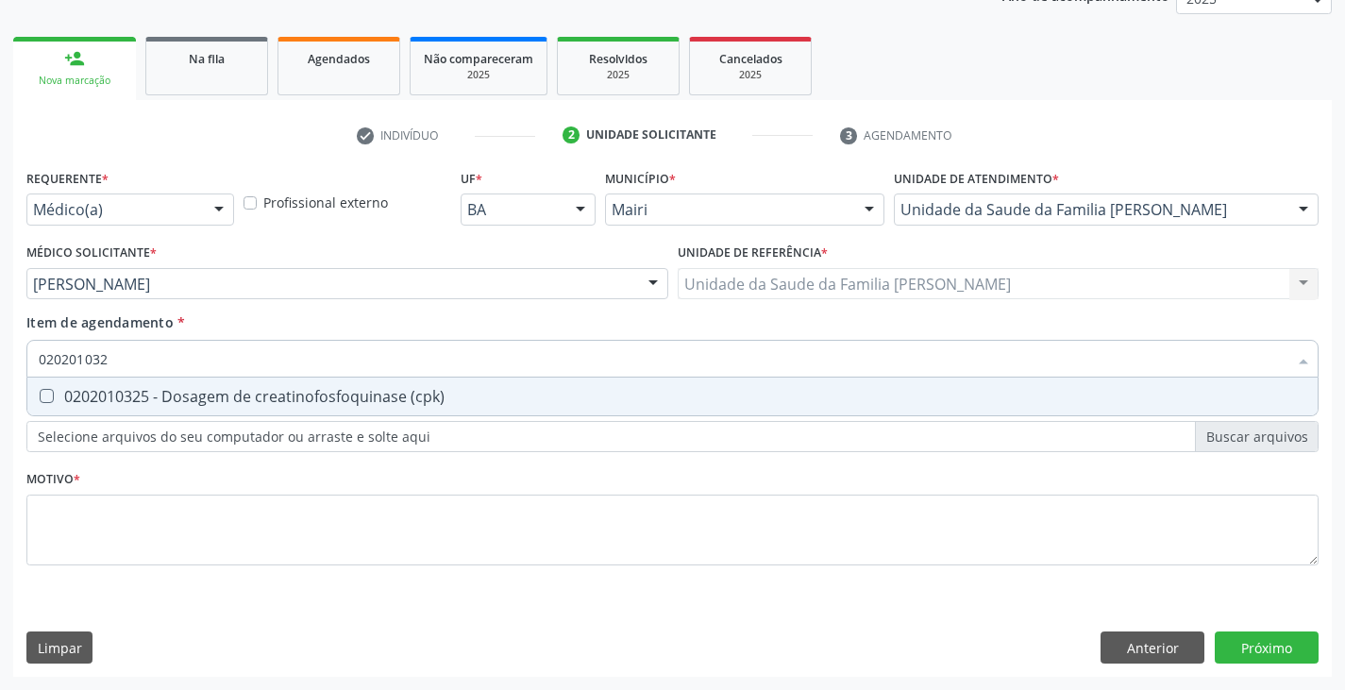
type input "0202010325"
click at [57, 406] on span "0202010325 - Dosagem de creatinofosfoquinase (cpk)" at bounding box center [672, 396] width 1290 height 38
checkbox \(cpk\) "true"
type input "02020103"
checkbox \(cpk\) "false"
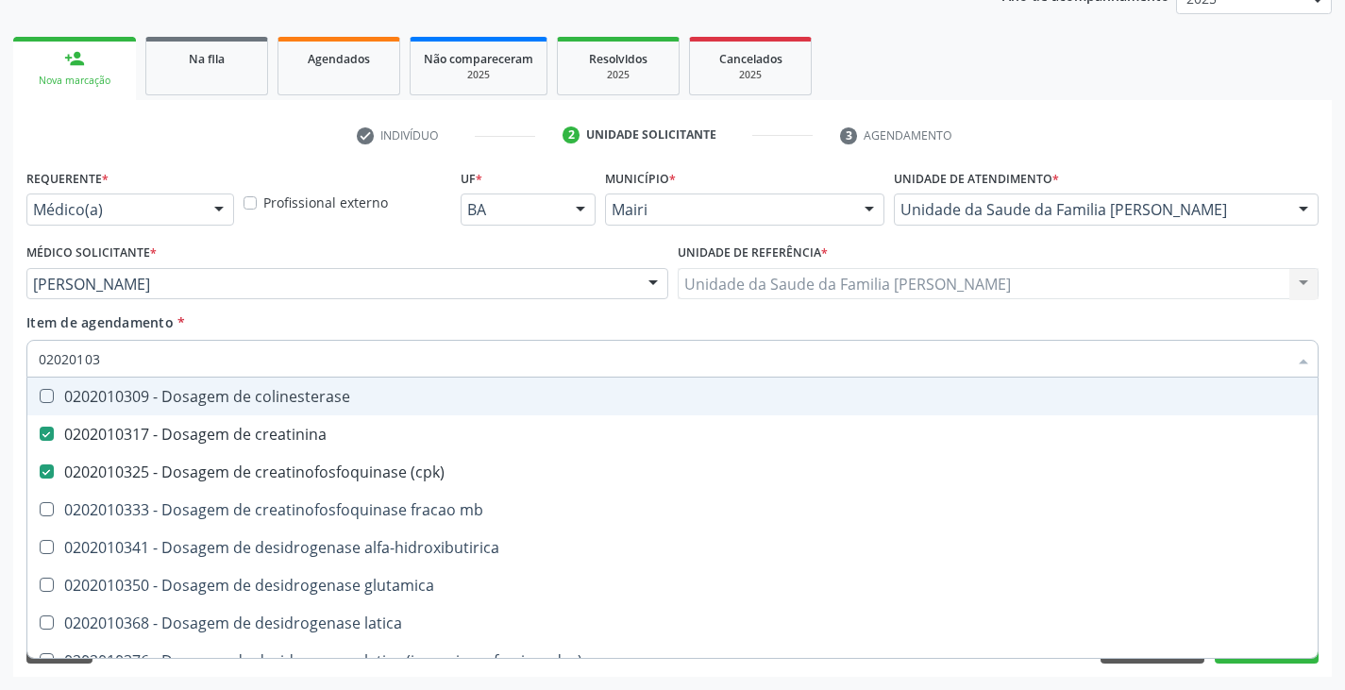
type input "0202010"
checkbox creatinina "false"
checkbox \(cpk\) "false"
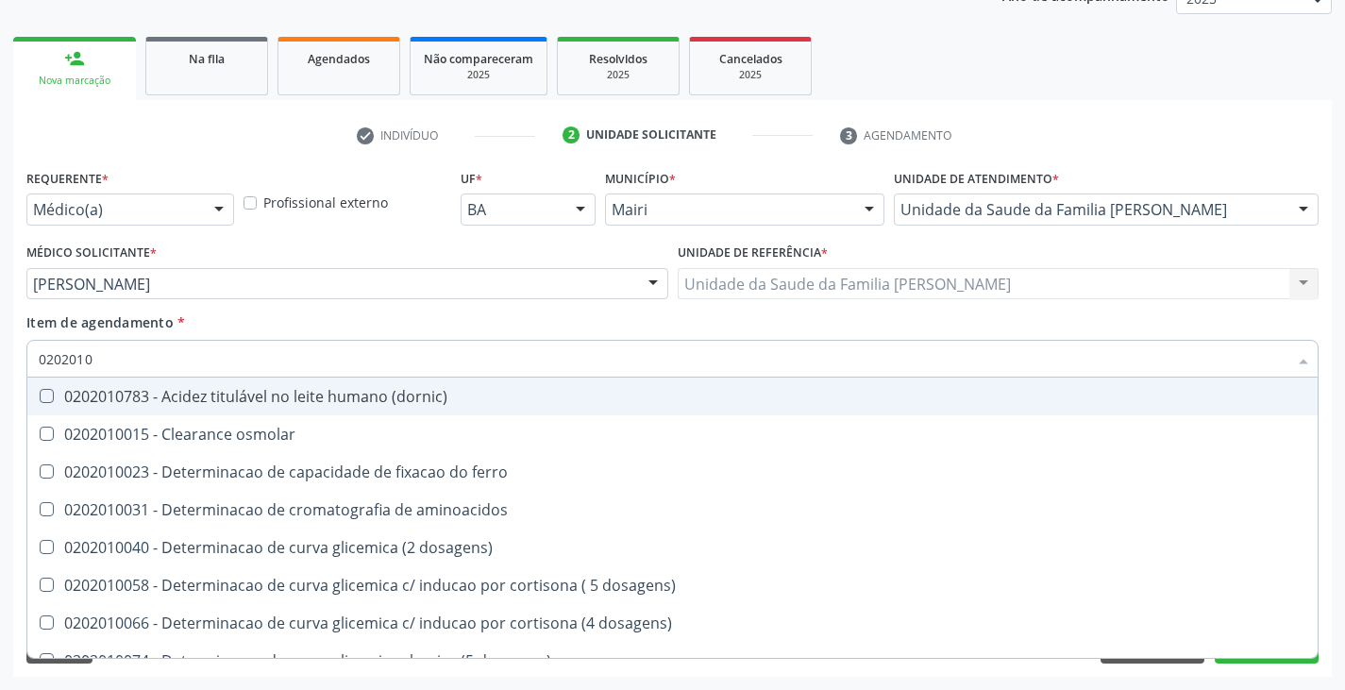
type input "020201"
checkbox ascorbico "true"
checkbox urico "false"
checkbox alfa-2-macroglobulina "true"
checkbox calcio "false"
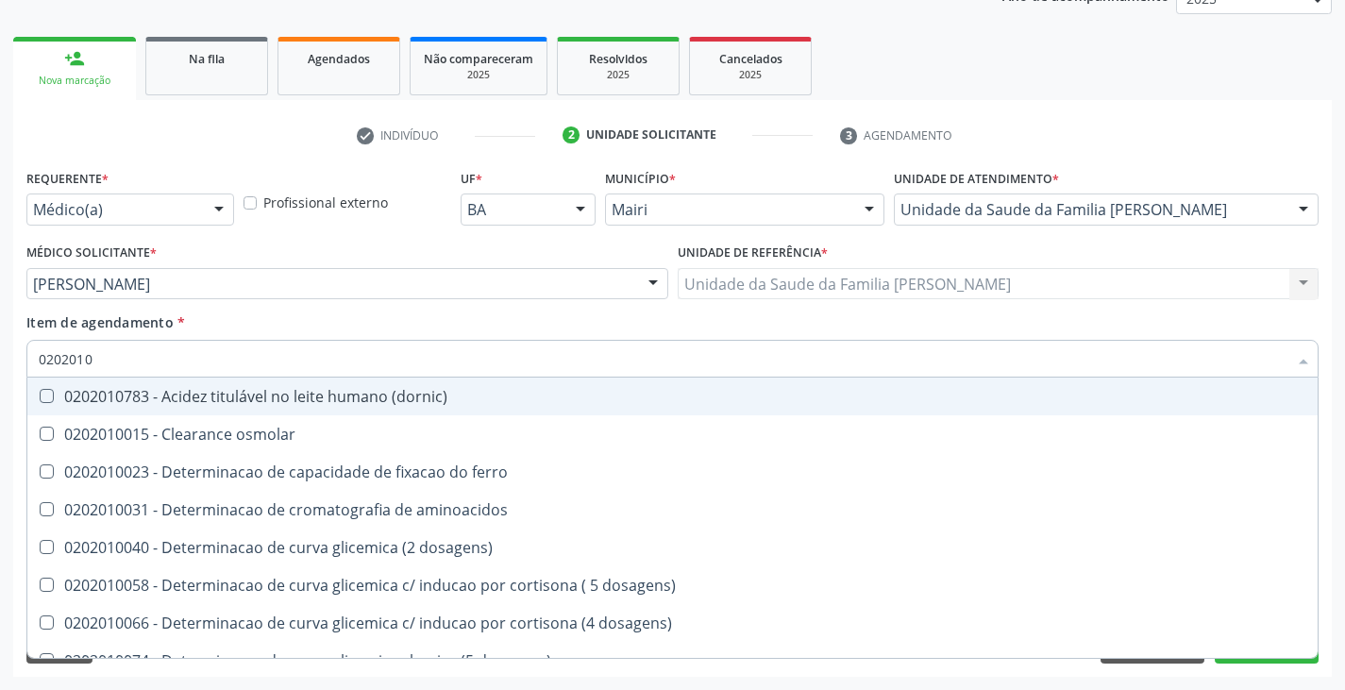
checkbox hdl "false"
checkbox total "false"
checkbox creatinina "false"
checkbox \(cpk\) "false"
checkbox alfa-hidroxibutirica "true"
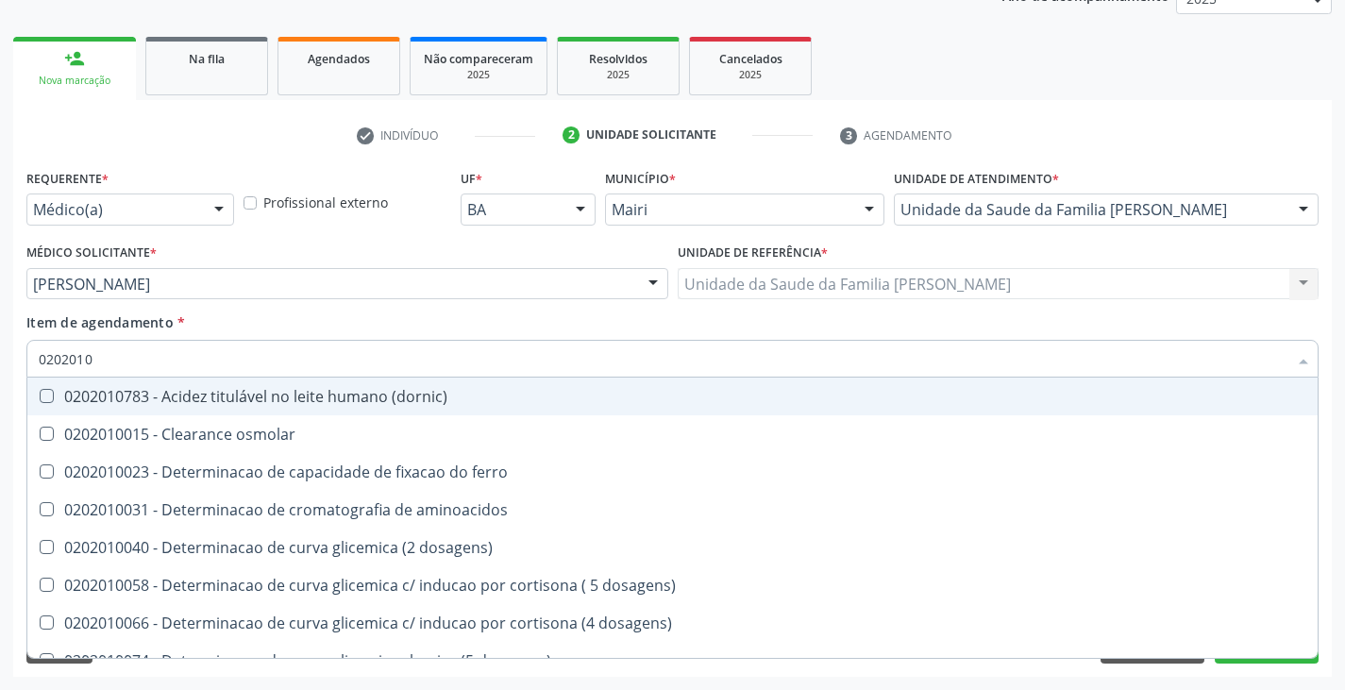
checkbox glutamica "true"
checkbox latica "true"
checkbox ferritina "true"
checkbox serico "true"
type input "02020"
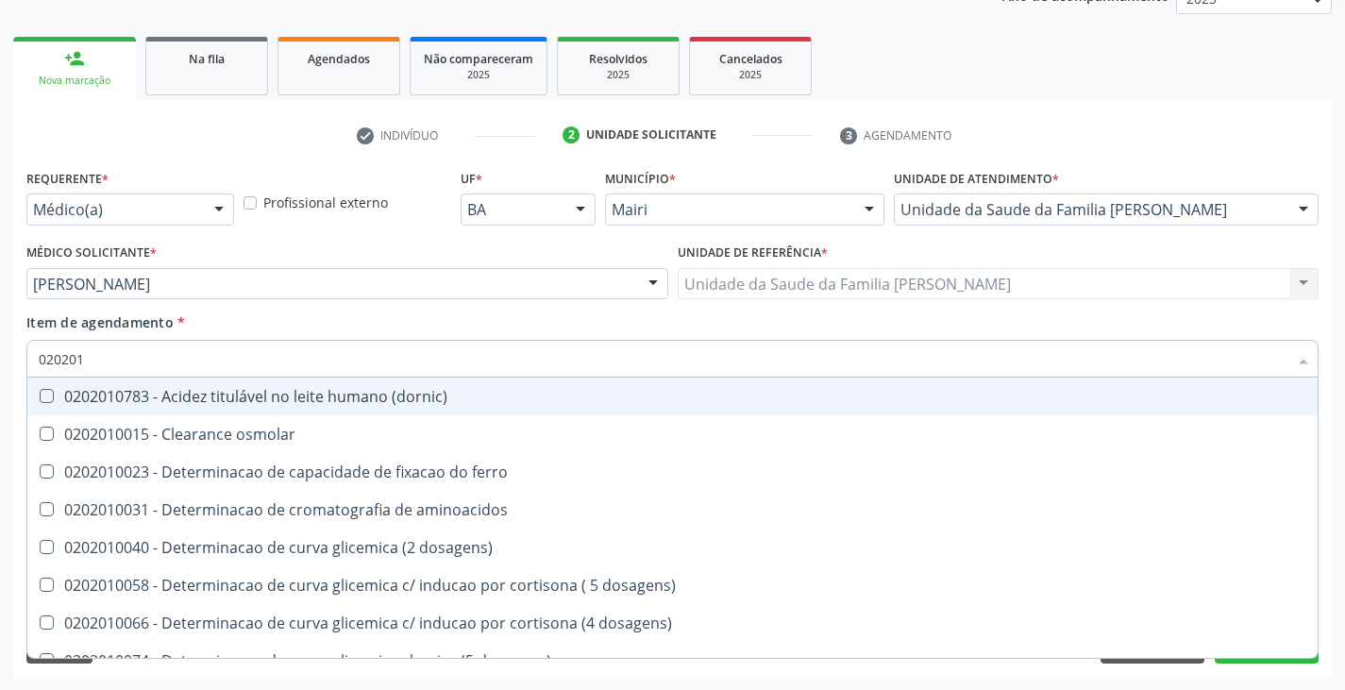
checkbox \(vhs\) "false"
checkbox urico "false"
checkbox calcio "false"
checkbox hdl "false"
checkbox ldl "false"
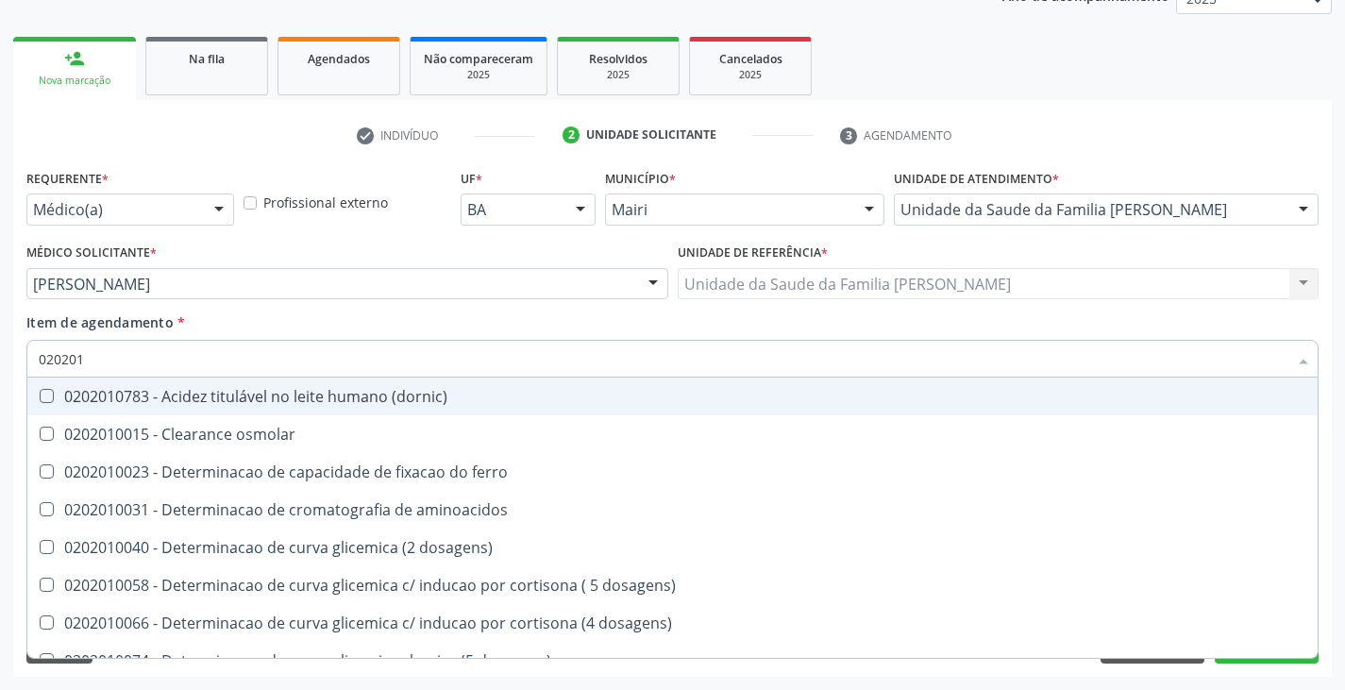
checkbox total "false"
checkbox creatinina "false"
checkbox \(cpk\) "false"
checkbox lactato "true"
checkbox ureia "true"
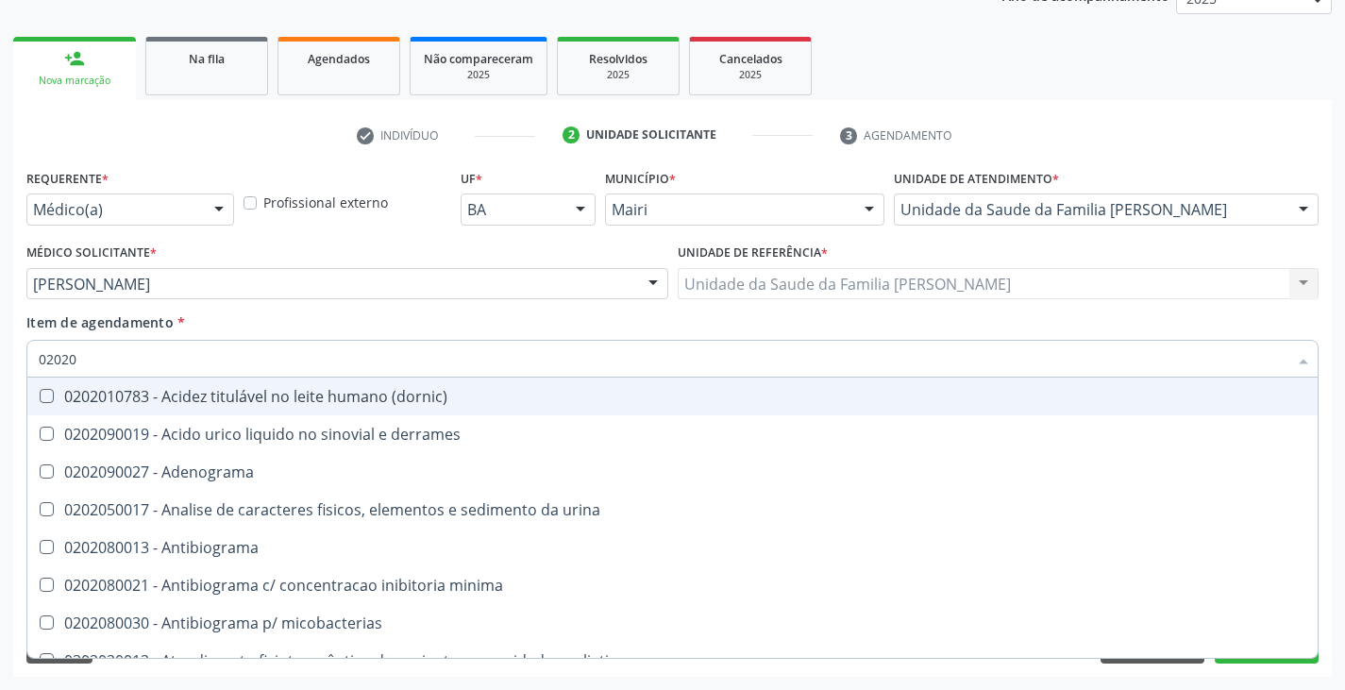
type input "020203"
checkbox molecular "true"
checkbox \(vhs\) "false"
checkbox urico "false"
checkbox calcio "false"
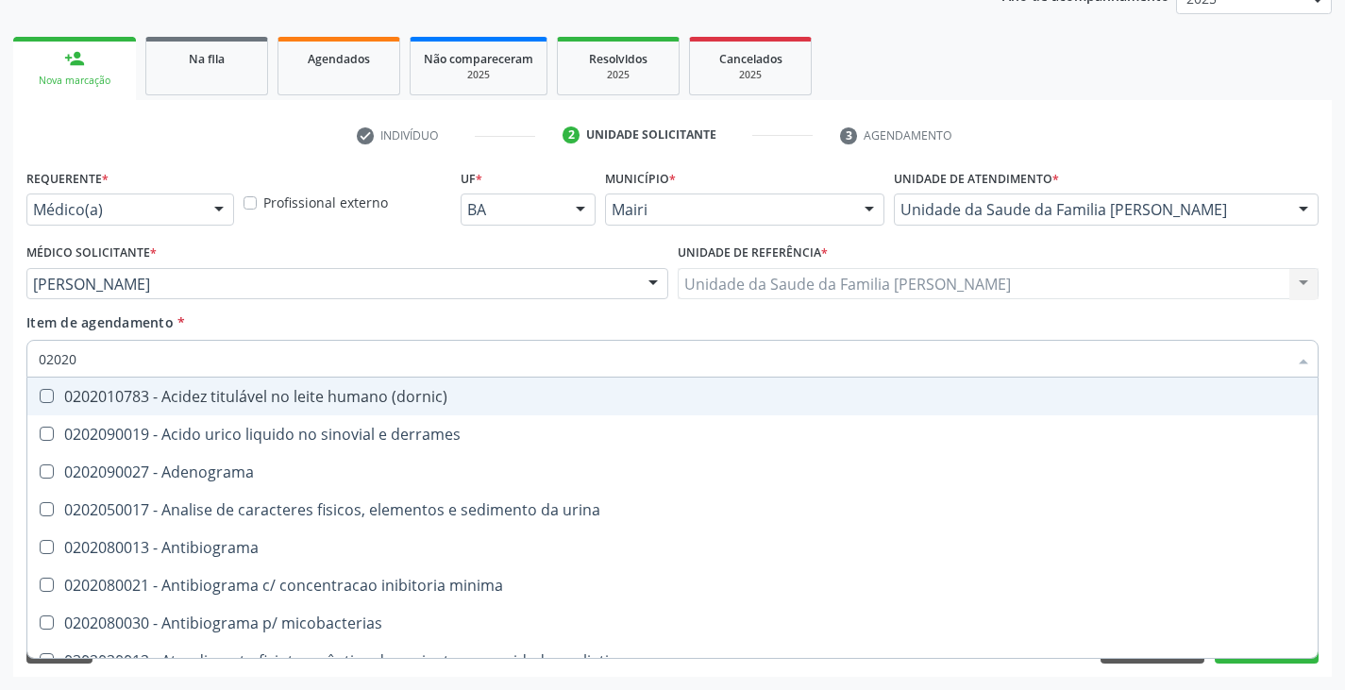
checkbox hdl "false"
checkbox ldl "false"
checkbox total "false"
checkbox creatinina "false"
checkbox \(cpk\) "false"
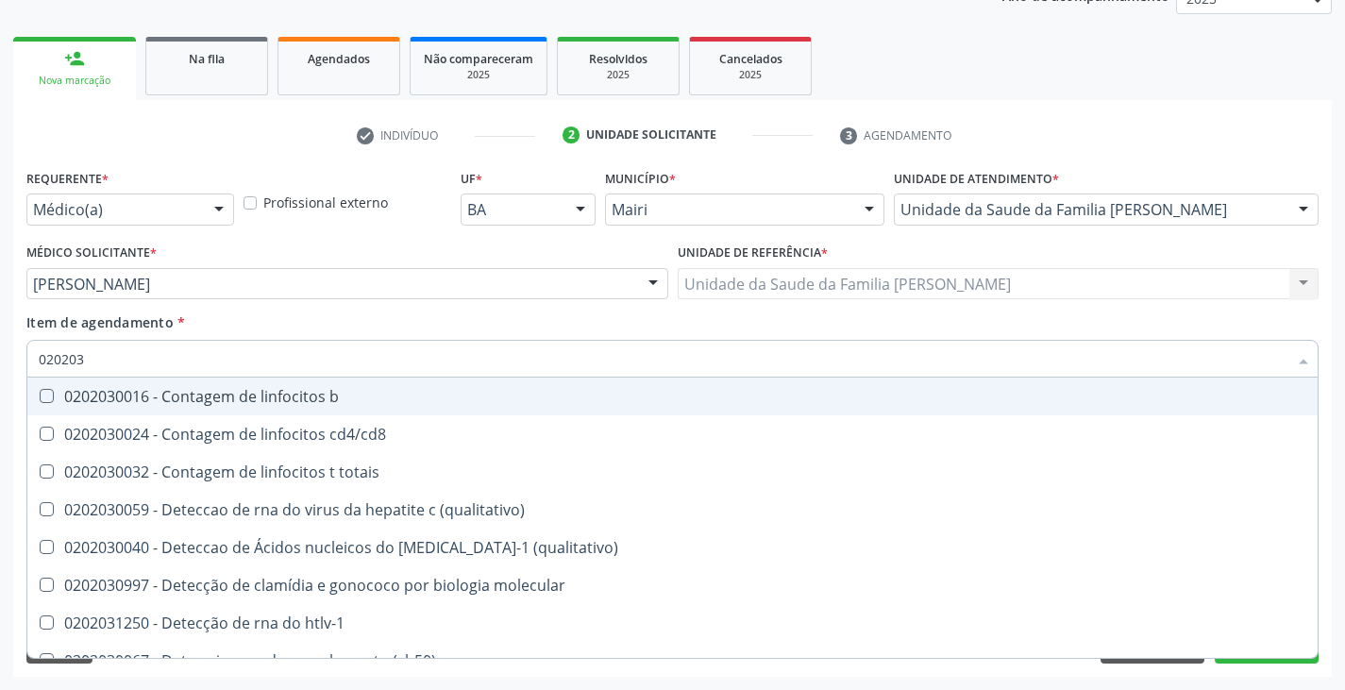
type input "0202030"
checkbox completo "false"
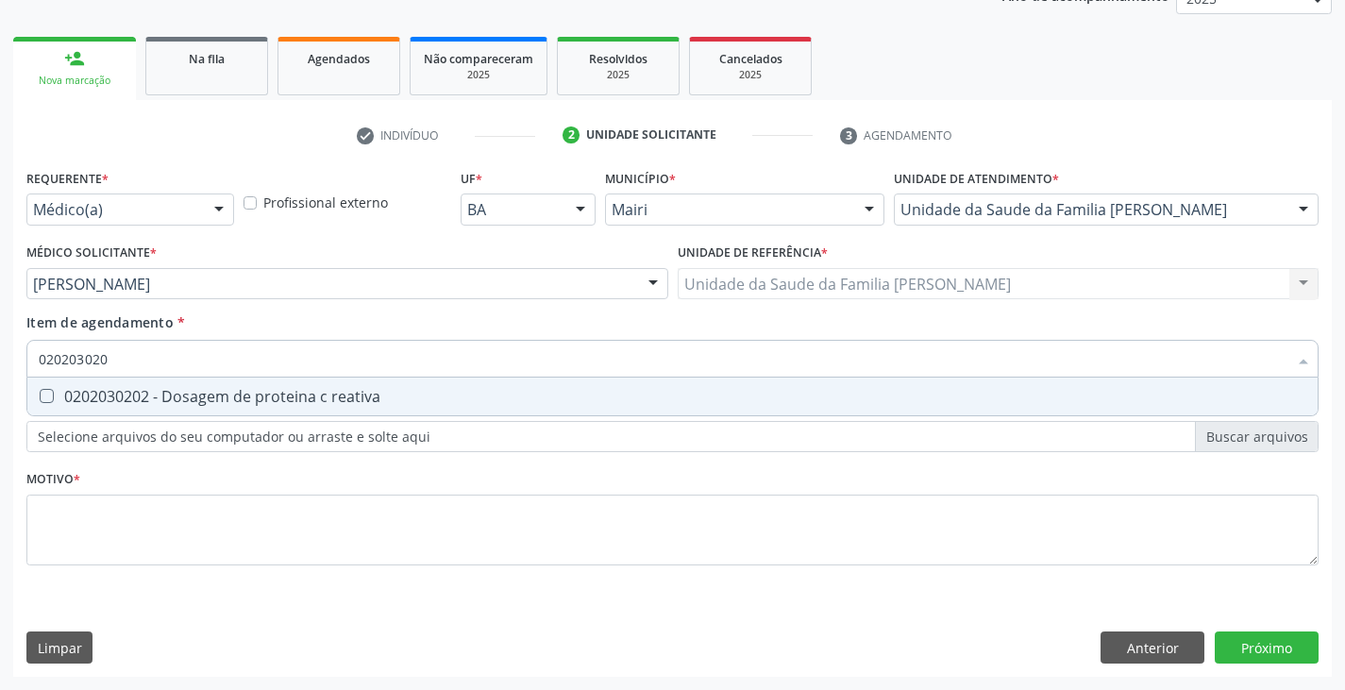
type input "0202030202"
click at [57, 406] on span "0202030202 - Dosagem de proteina c reativa" at bounding box center [672, 396] width 1290 height 38
checkbox reativa "true"
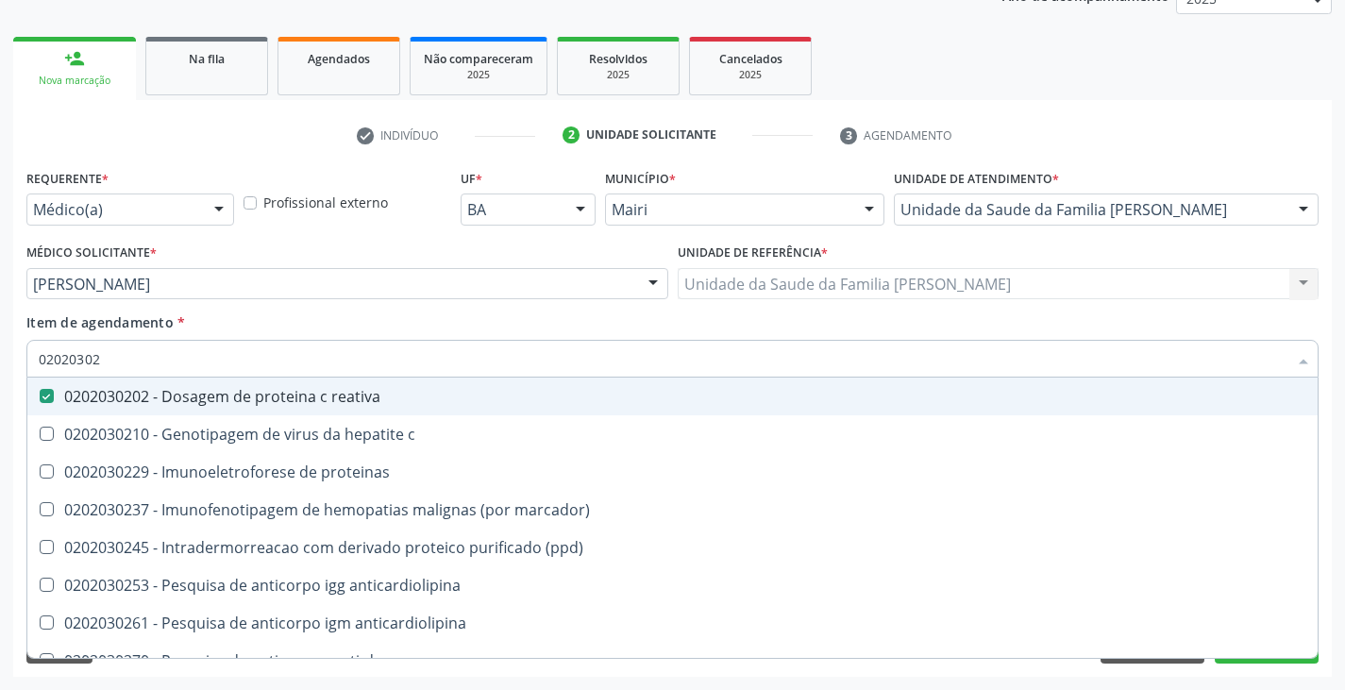
type input "0202030"
checkbox reativa "false"
type input "020203"
checkbox reativa "false"
checkbox anti-dna "true"
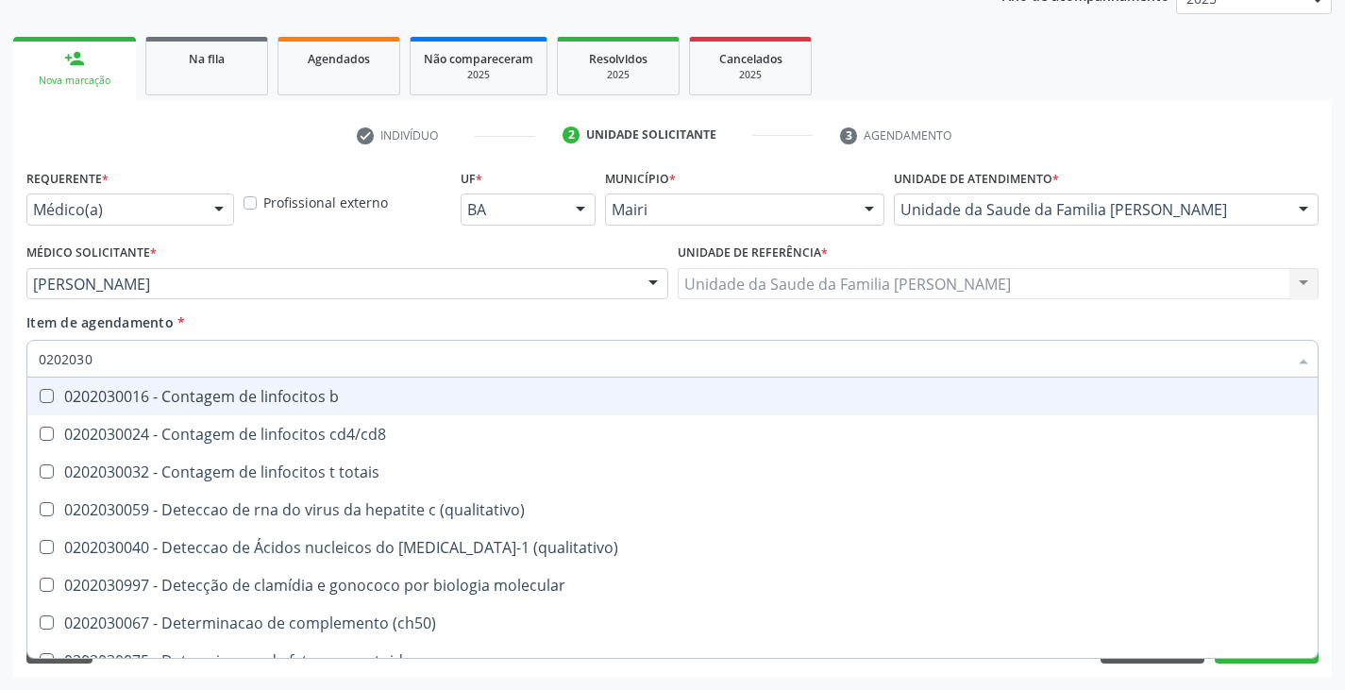
checkbox antiadenovirus "true"
type input "02020"
checkbox reativa "false"
checkbox completo "false"
checkbox antiespermatozoides "true"
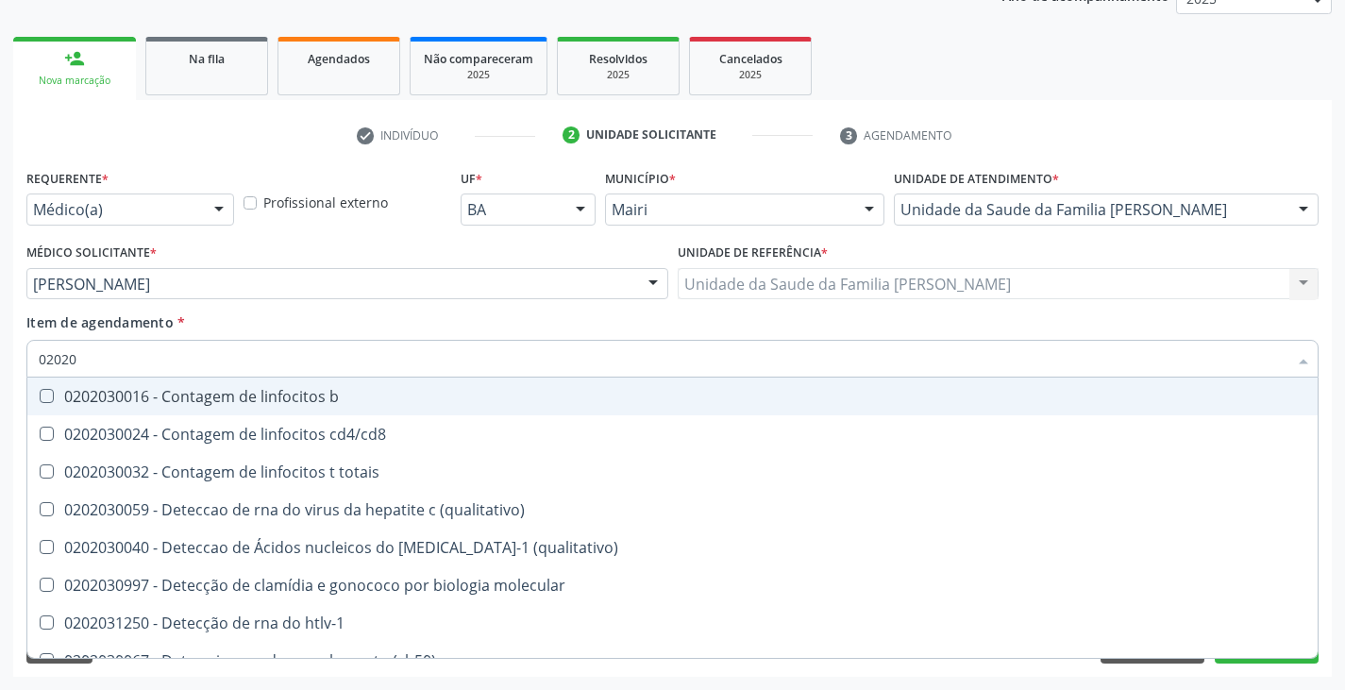
checkbox \(anti-hbs\) "true"
checkbox rubeola "true"
checkbox bacterianas "true"
checkbox hiv-1 "true"
checkbox c "true"
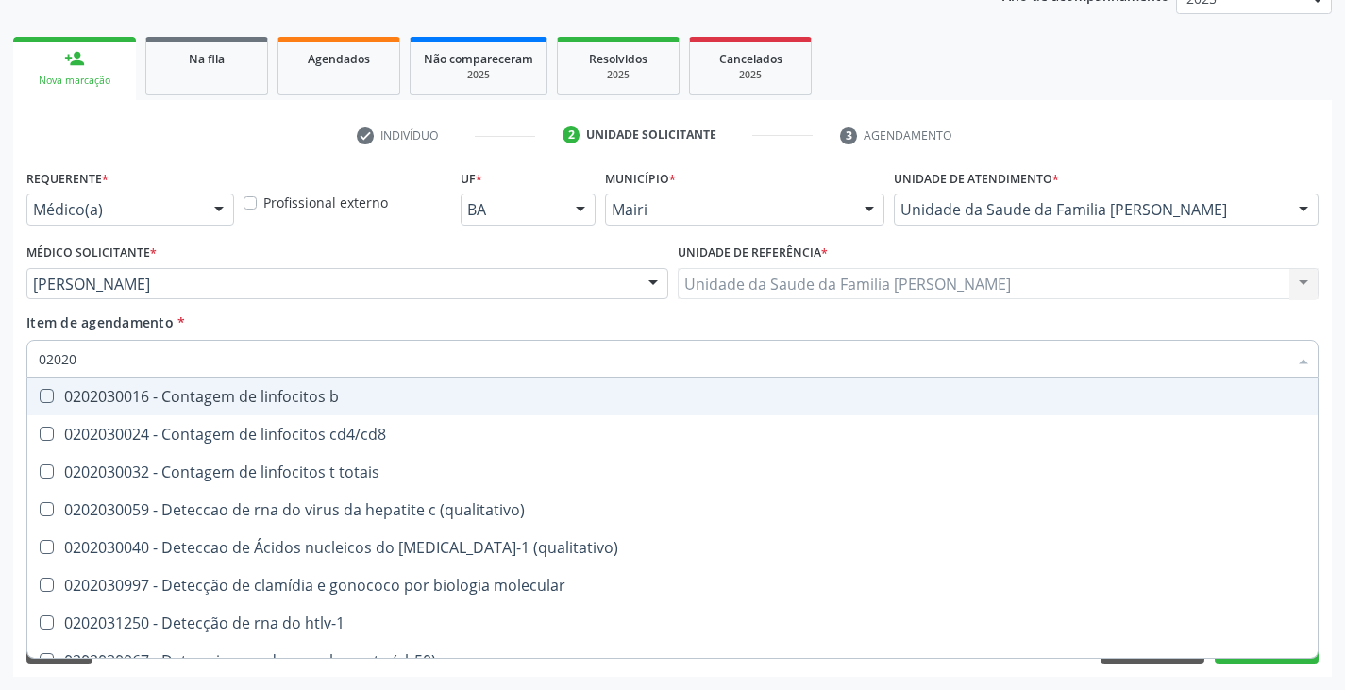
checkbox gestantes "true"
checkbox contato "true"
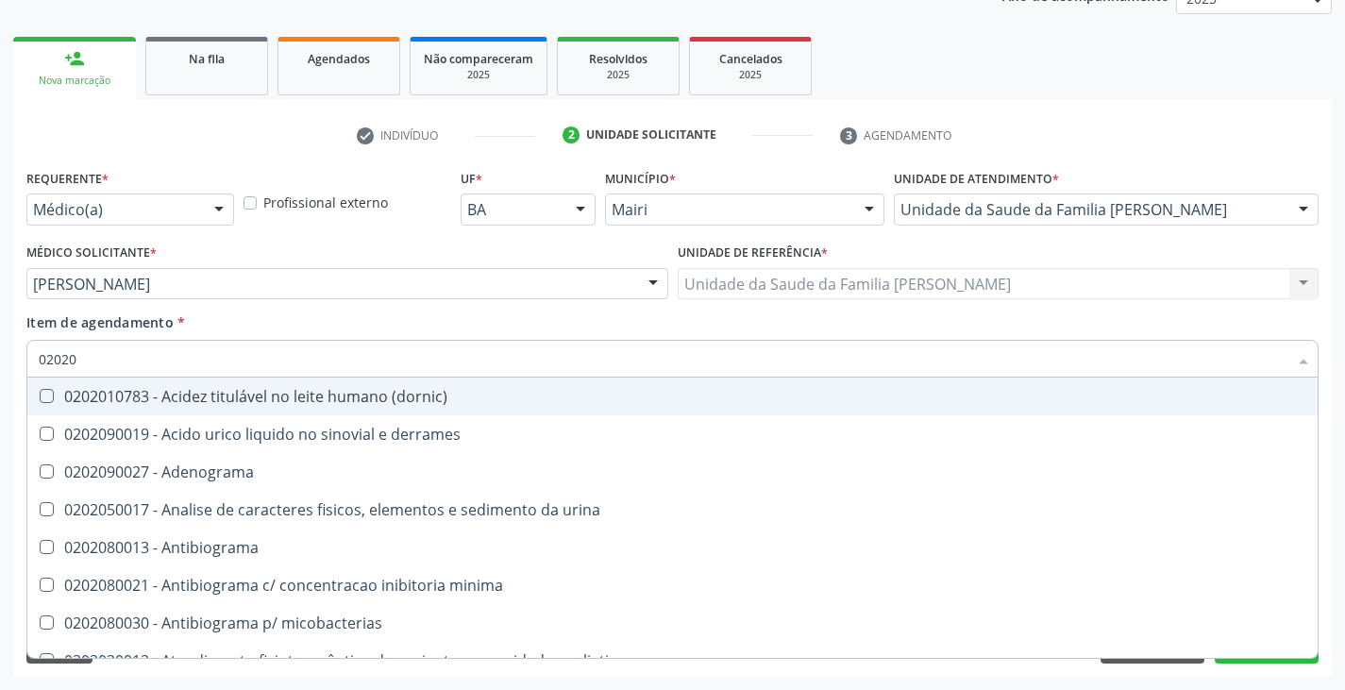
type input "020201"
checkbox \(gram\) "true"
checkbox ureia "true"
checkbox \(pos-pasteurização\) "true"
checkbox \(qualitativo\) "true"
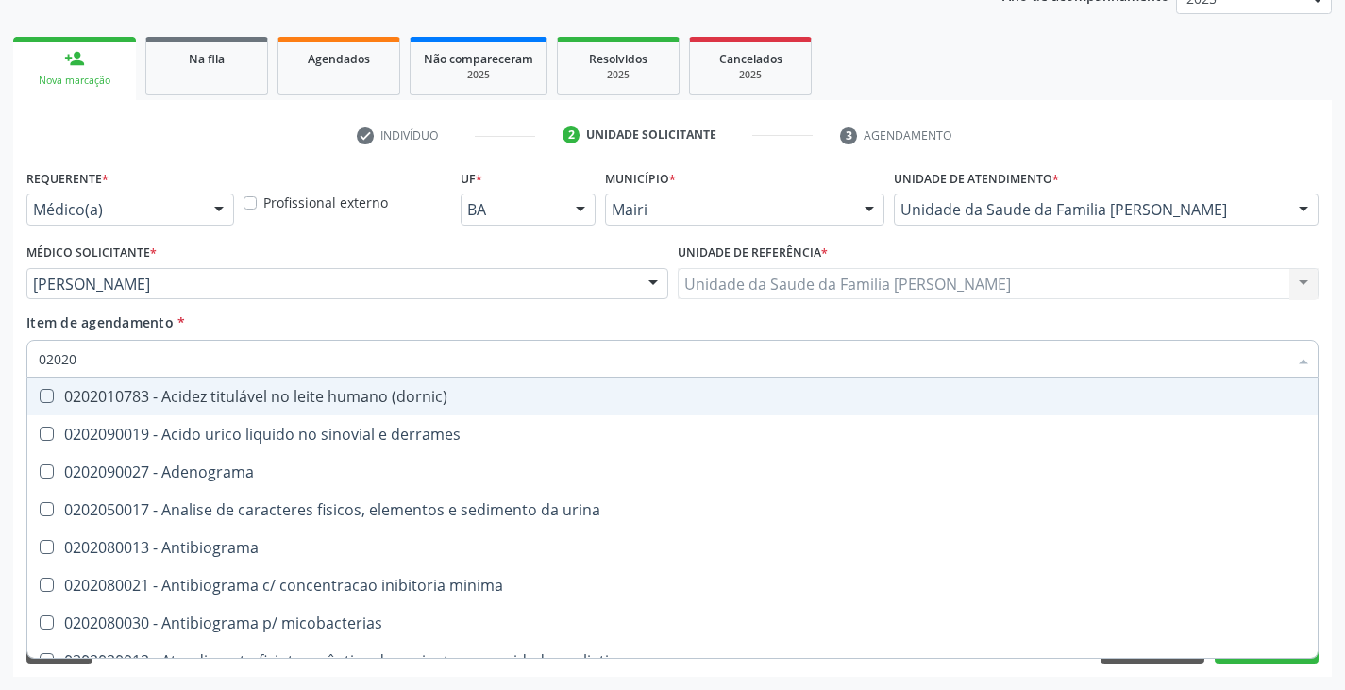
checkbox molecular "true"
checkbox htlv-1 "true"
checkbox \(ch50\) "true"
checkbox aminoacidos "true"
checkbox \(vhs\) "false"
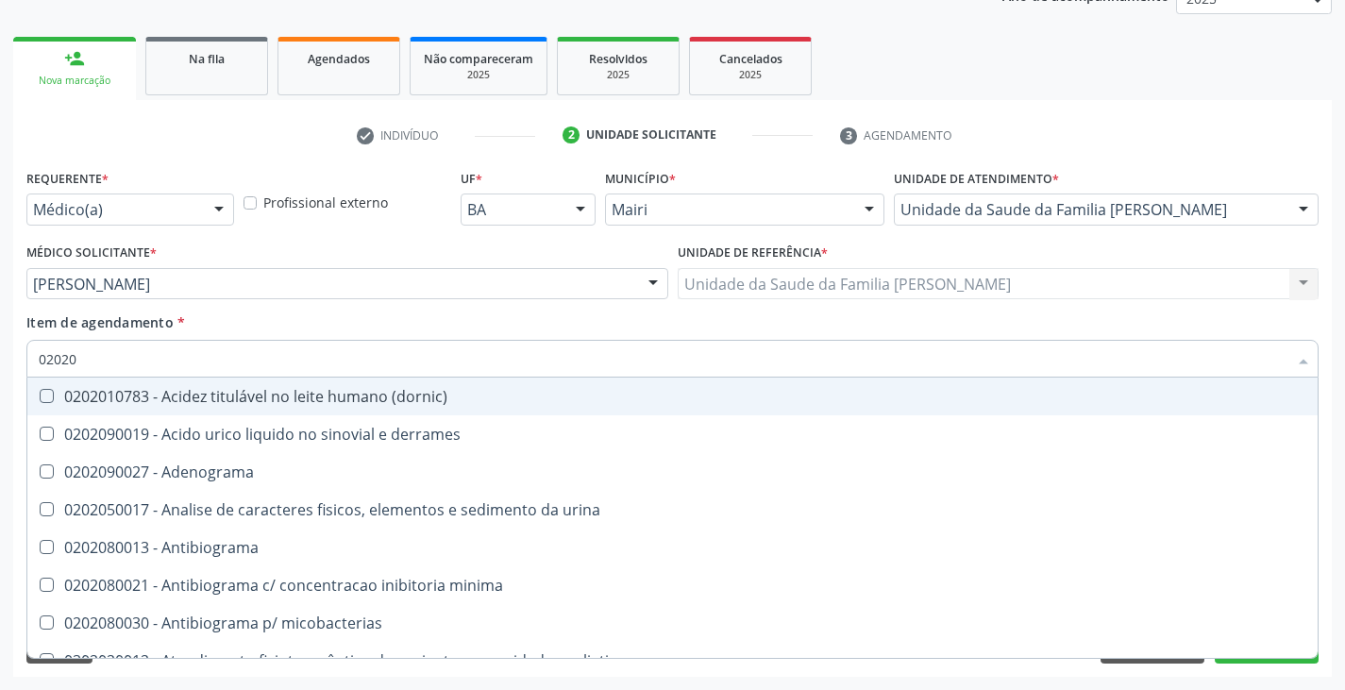
checkbox urico "false"
type input "0202010"
checkbox \(gram\) "false"
checkbox clamidia "true"
checkbox ureia "false"
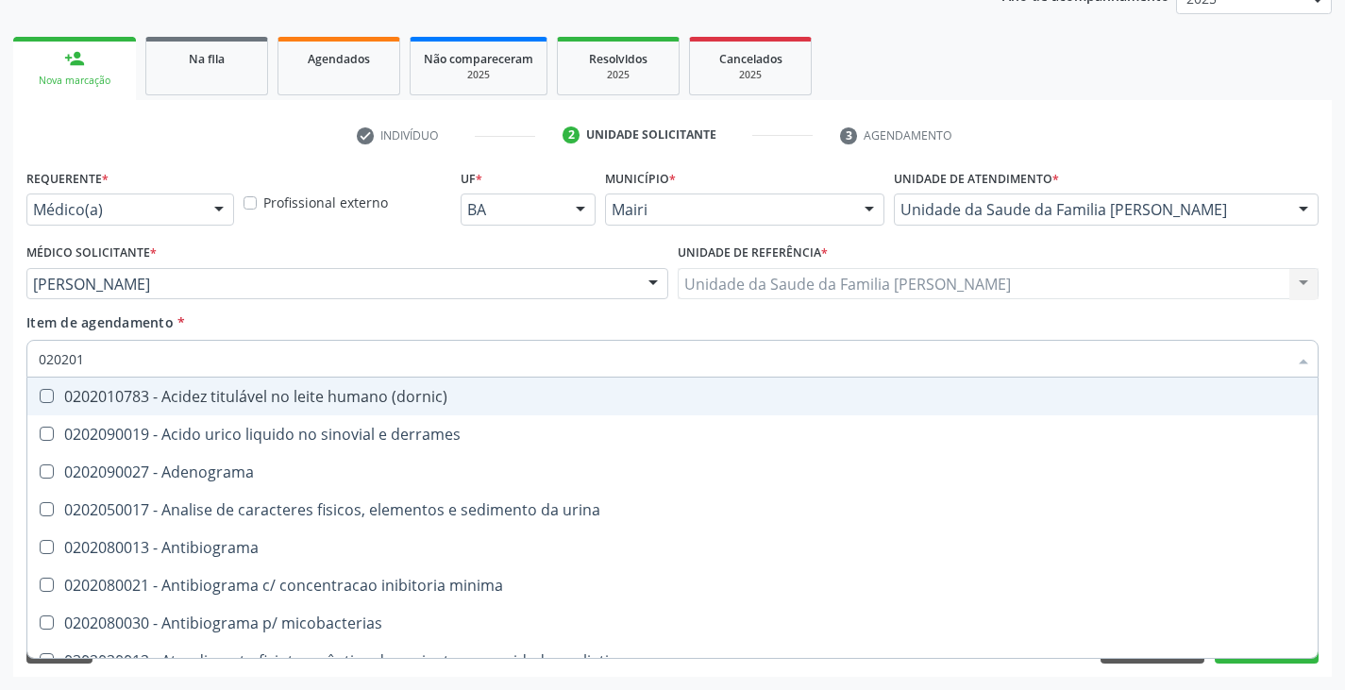
checkbox cd4\/cd8 "true"
checkbox identificacao "true"
checkbox herpesvirus "true"
checkbox anaerobicas "true"
checkbox fungos "true"
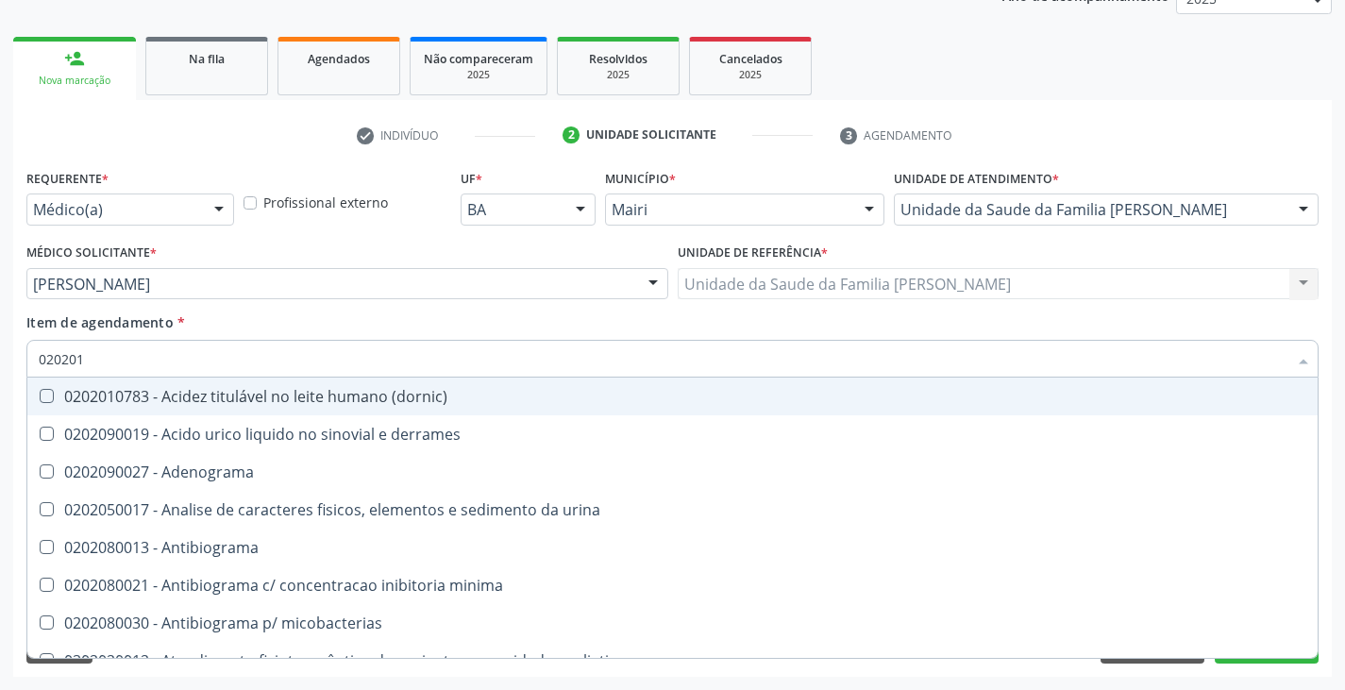
checkbox \(qualitativo\) "false"
checkbox molecular "false"
checkbox htlv-1 "false"
checkbox \(ch50\) "false"
checkbox aminoacidos "false"
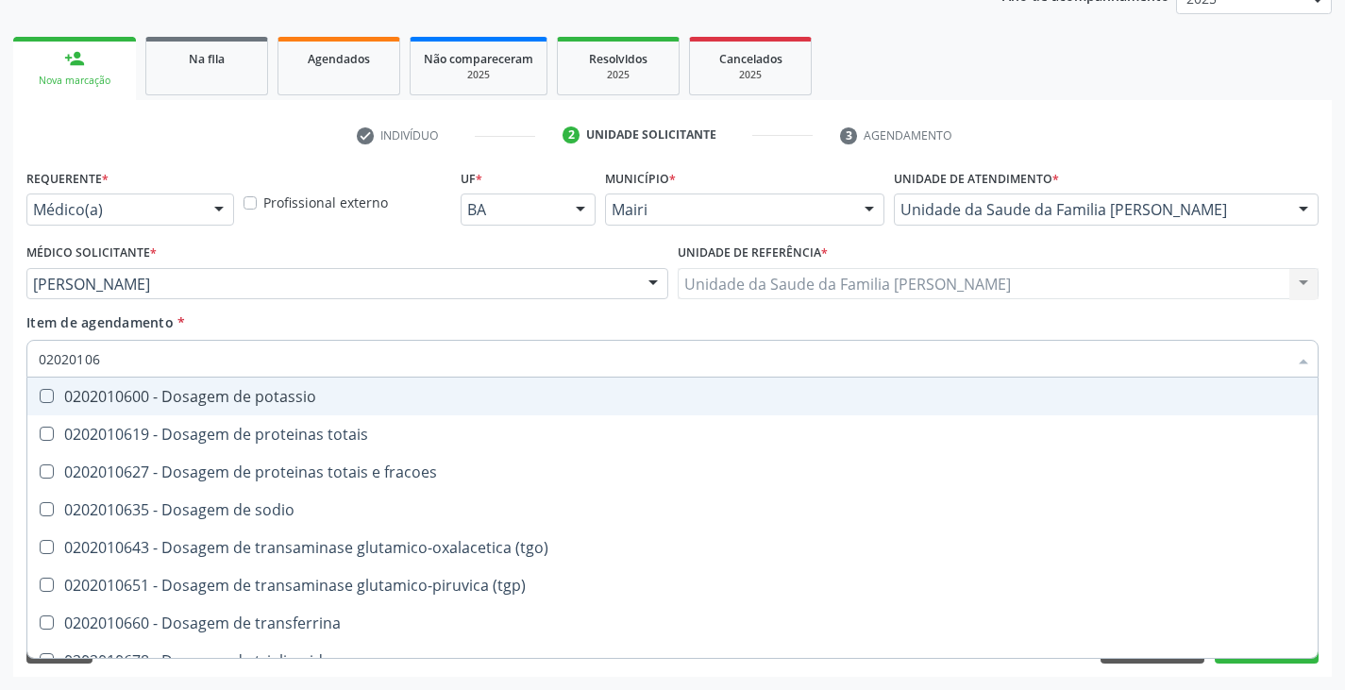
type input "020201067"
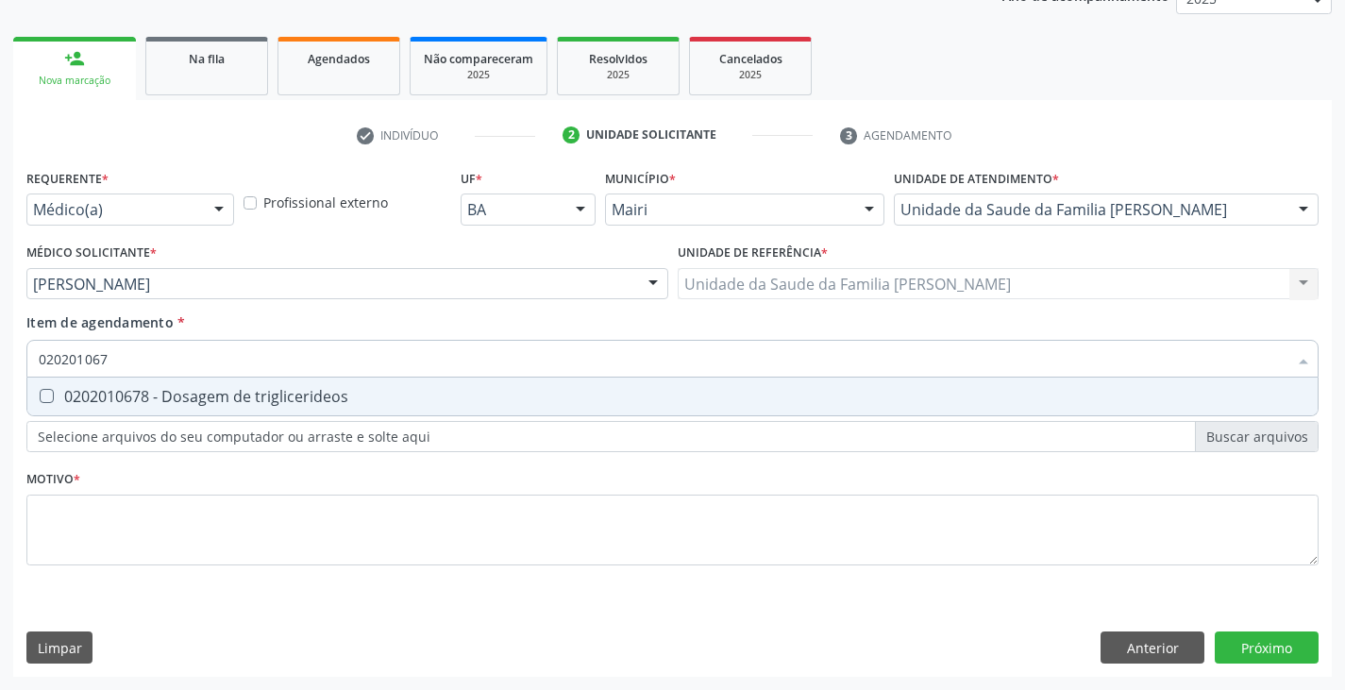
click at [57, 406] on span "0202010678 - Dosagem de triglicerideos" at bounding box center [672, 396] width 1290 height 38
click at [57, 406] on span "0202010686 - Dosagem de triptofano" at bounding box center [672, 396] width 1290 height 38
click at [57, 406] on span "0202010694 - Dosagem de ureia" at bounding box center [672, 396] width 1290 height 38
click at [57, 406] on span "0202050017 - Analise de caracteres fisicos, elementos e sedimento da urina" at bounding box center [672, 396] width 1290 height 38
click at [57, 406] on span "0202010473 - Dosagem de glicose" at bounding box center [672, 396] width 1290 height 38
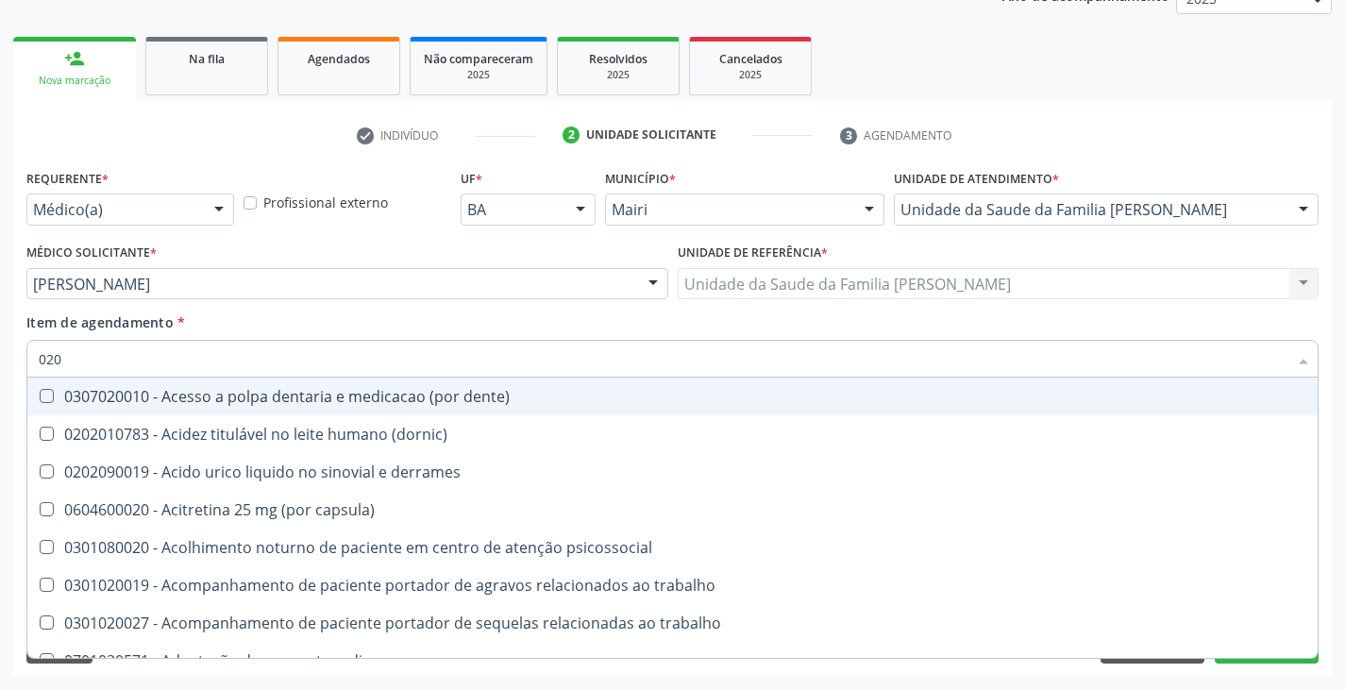
click at [281, 314] on div "Item de agendamento * 020 Desfazer seleção 0307020010 - Acesso a polpa dentaria…" at bounding box center [672, 341] width 1292 height 59
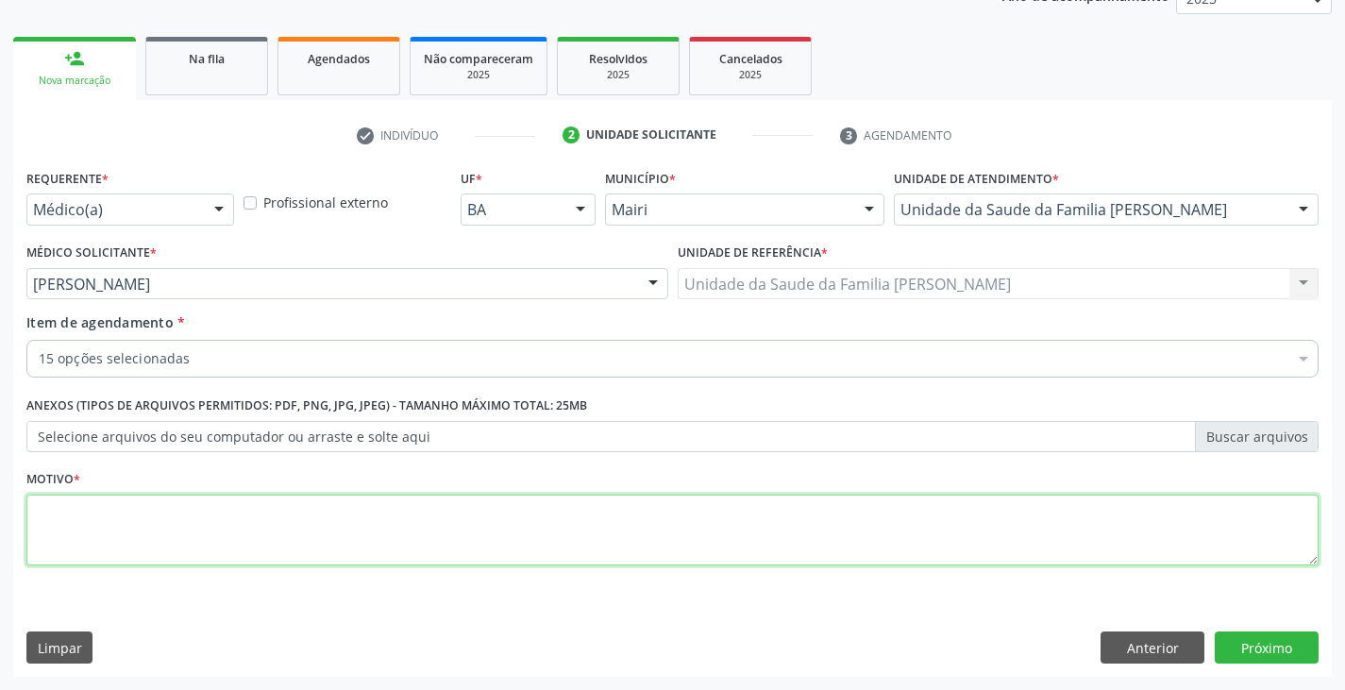
click at [164, 530] on textarea at bounding box center [672, 530] width 1292 height 72
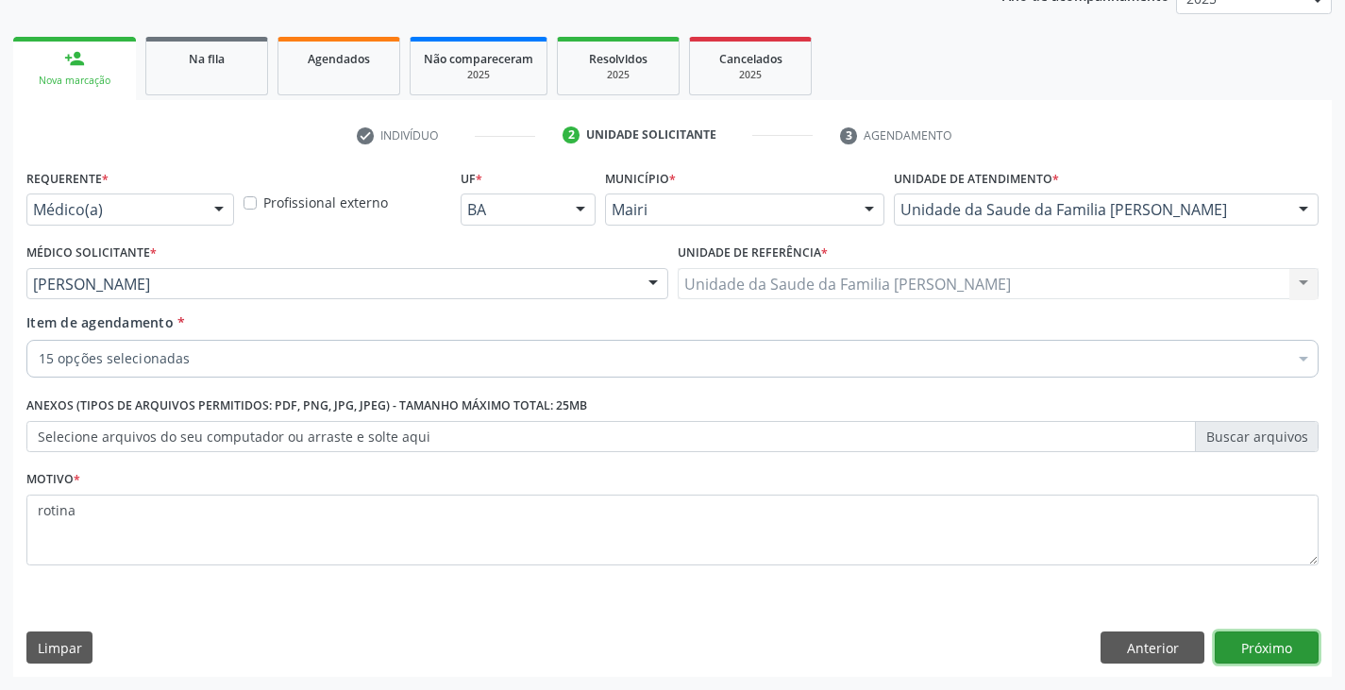
click at [1231, 636] on button "Próximo" at bounding box center [1267, 647] width 104 height 32
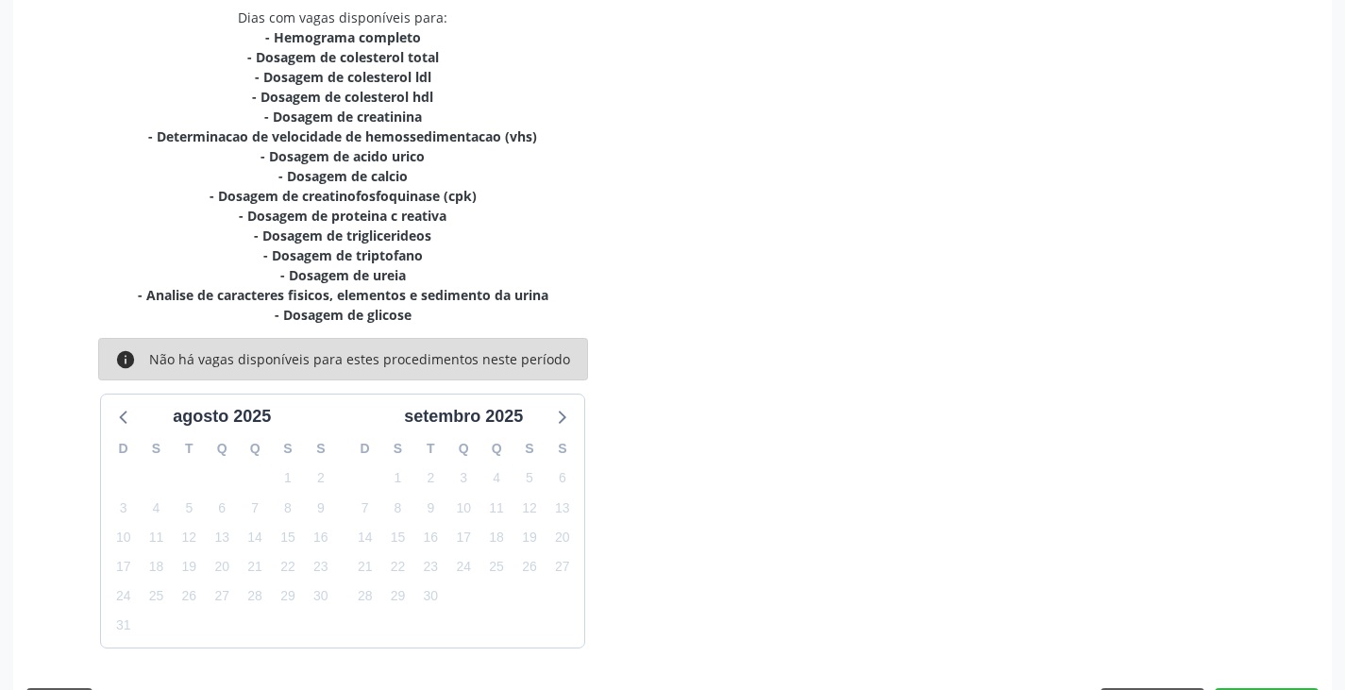
scroll to position [464, 0]
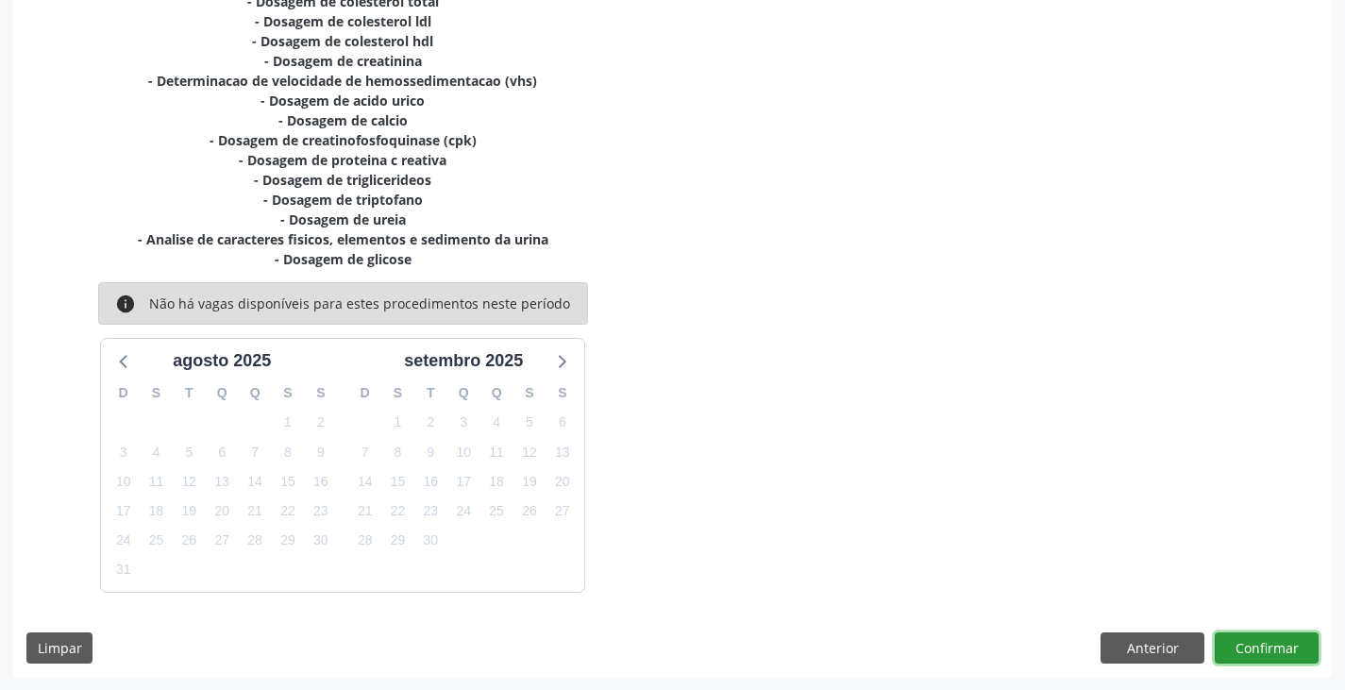
click at [1244, 649] on button "Confirmar" at bounding box center [1267, 648] width 104 height 32
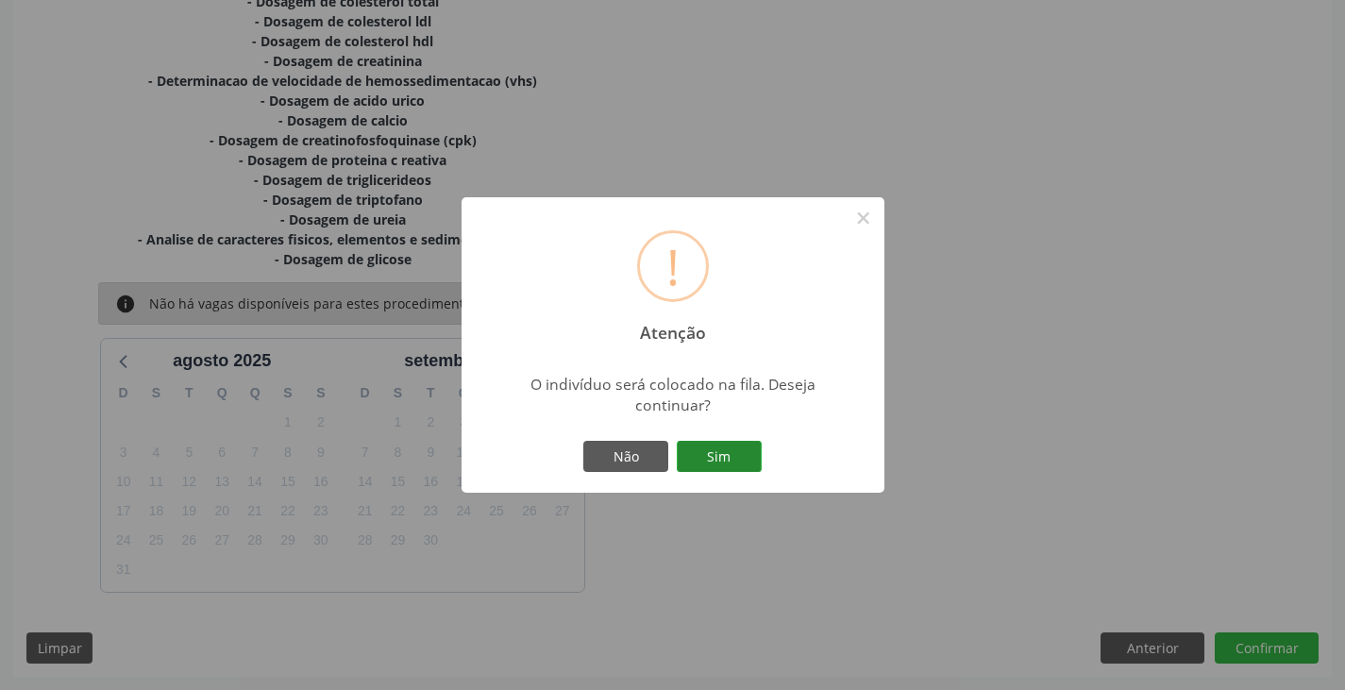
click at [699, 470] on button "Sim" at bounding box center [719, 457] width 85 height 32
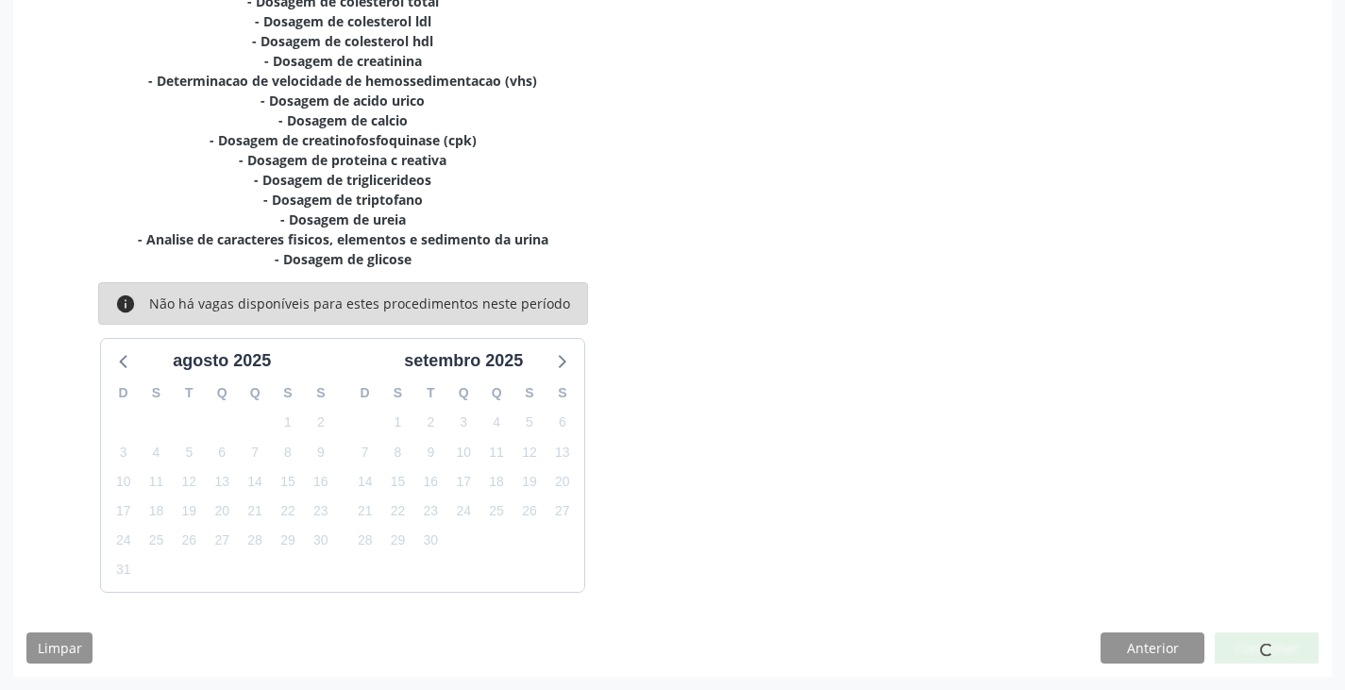
scroll to position [0, 0]
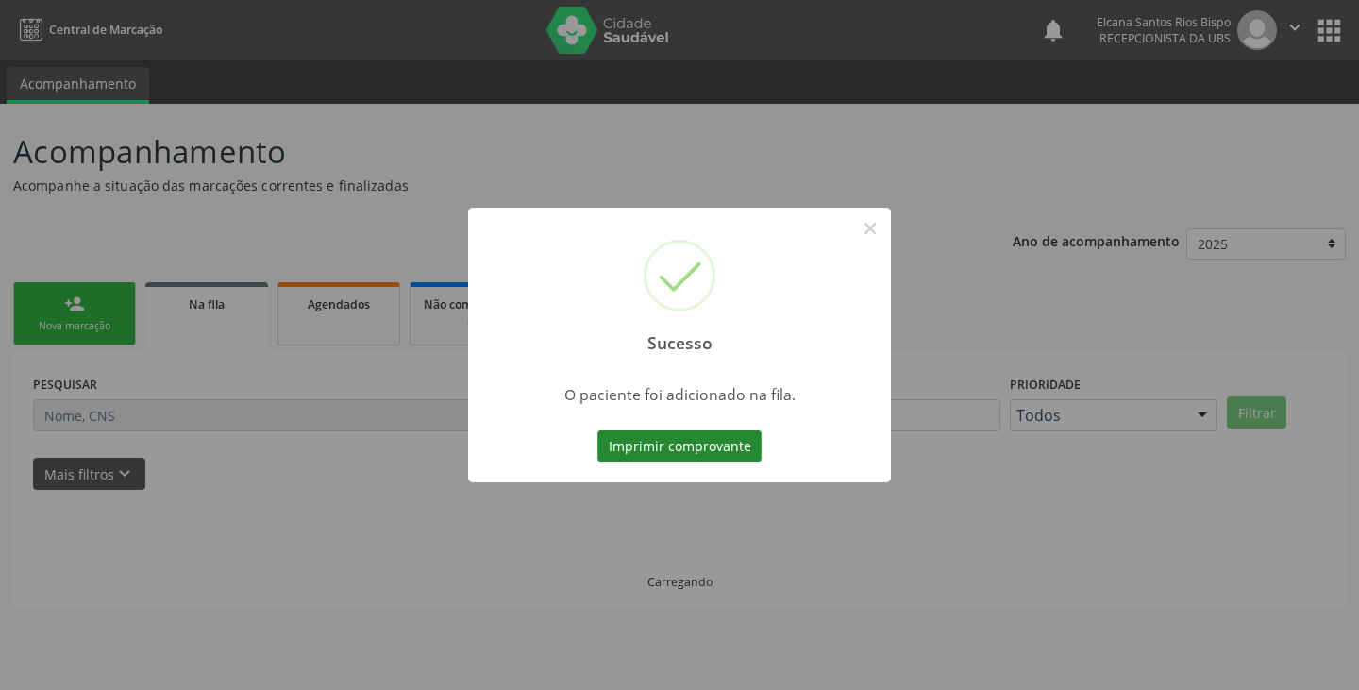
click at [667, 450] on button "Imprimir comprovante" at bounding box center [679, 446] width 164 height 32
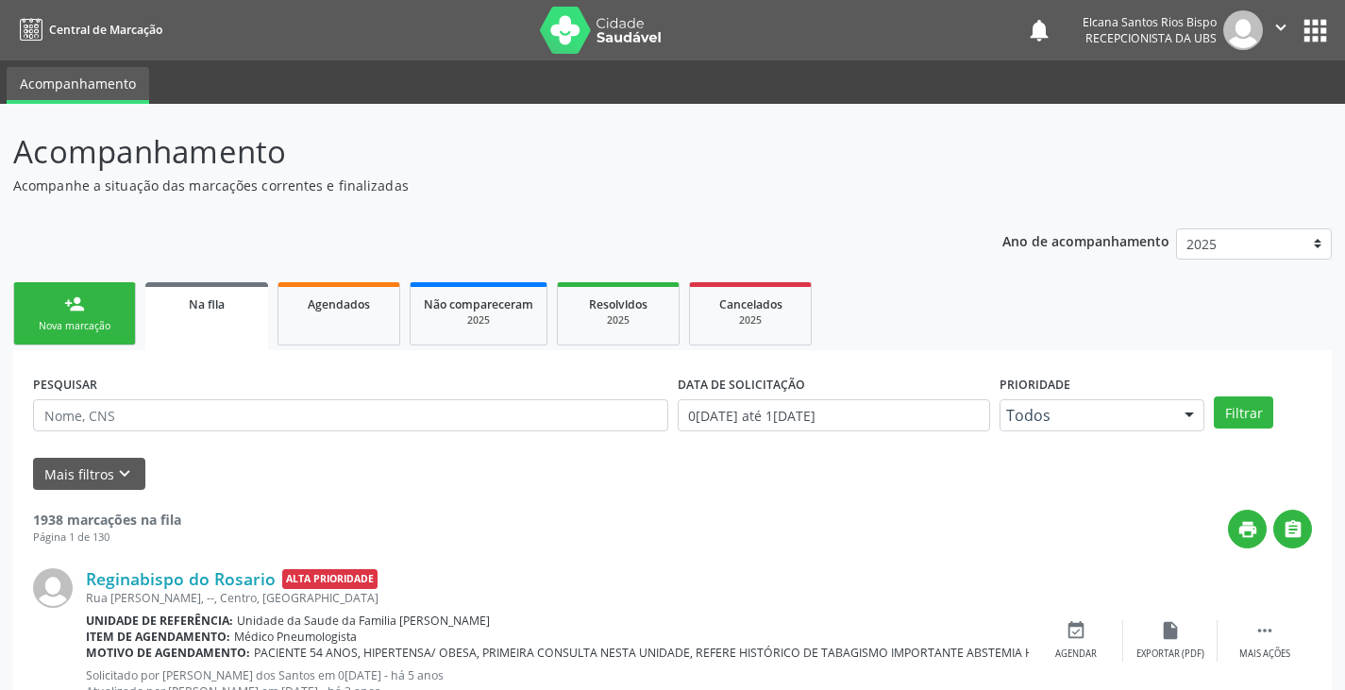
click at [90, 327] on div "Nova marcação" at bounding box center [74, 326] width 94 height 14
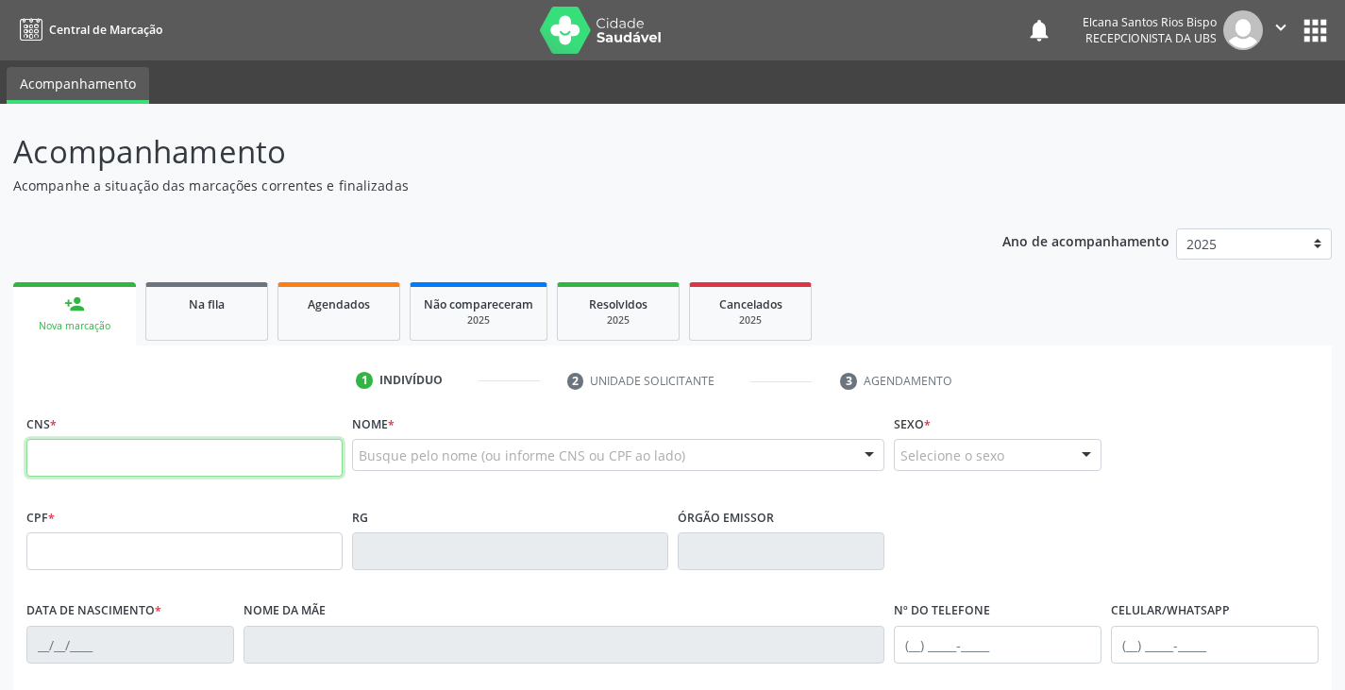
click at [76, 461] on input "text" at bounding box center [184, 458] width 316 height 38
paste input "708 5033 4012 0876"
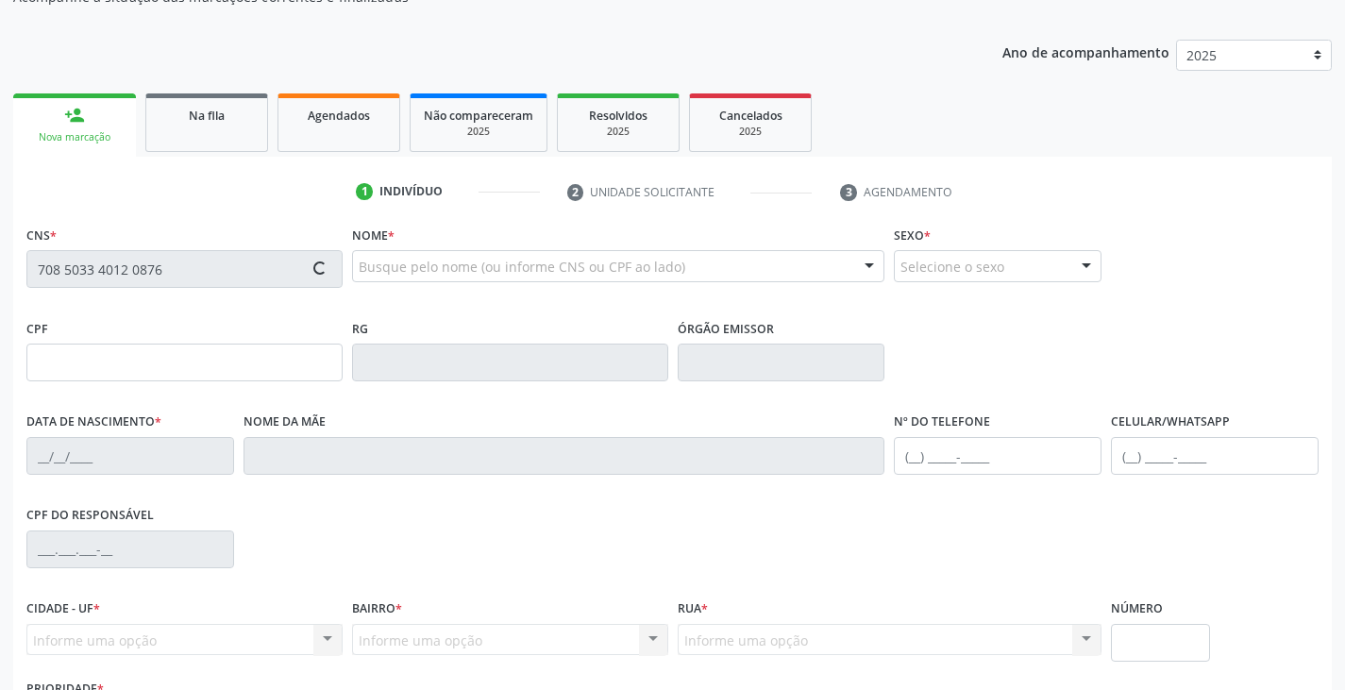
scroll to position [333, 0]
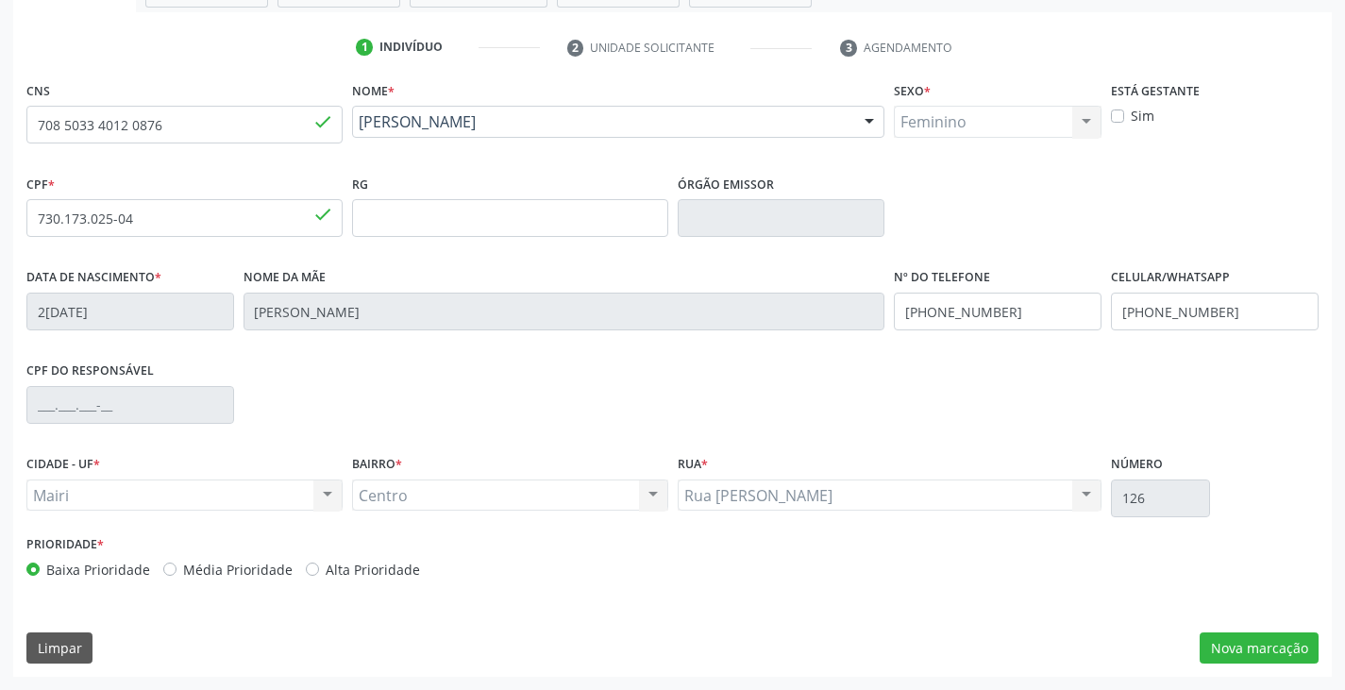
click at [357, 563] on label "Alta Prioridade" at bounding box center [373, 570] width 94 height 20
click at [319, 563] on input "Alta Prioridade" at bounding box center [312, 568] width 13 height 17
click at [1244, 649] on button "Nova marcação" at bounding box center [1258, 648] width 119 height 32
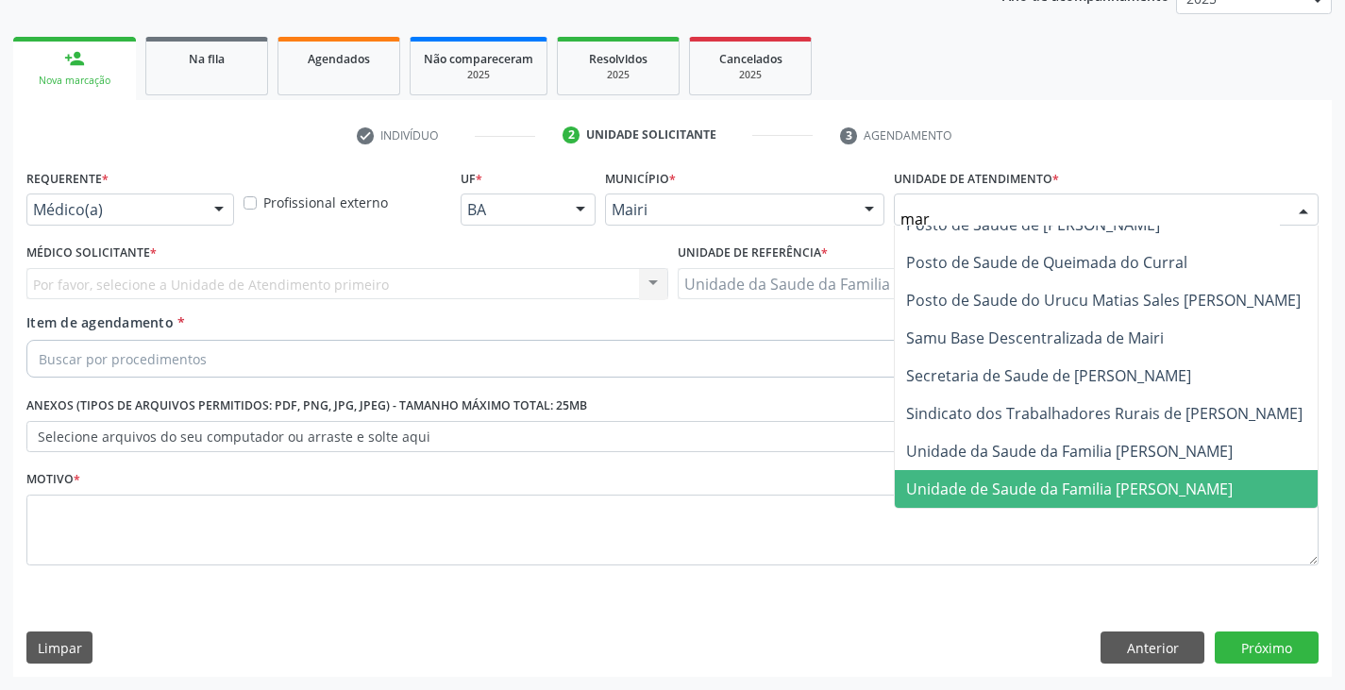
scroll to position [0, 0]
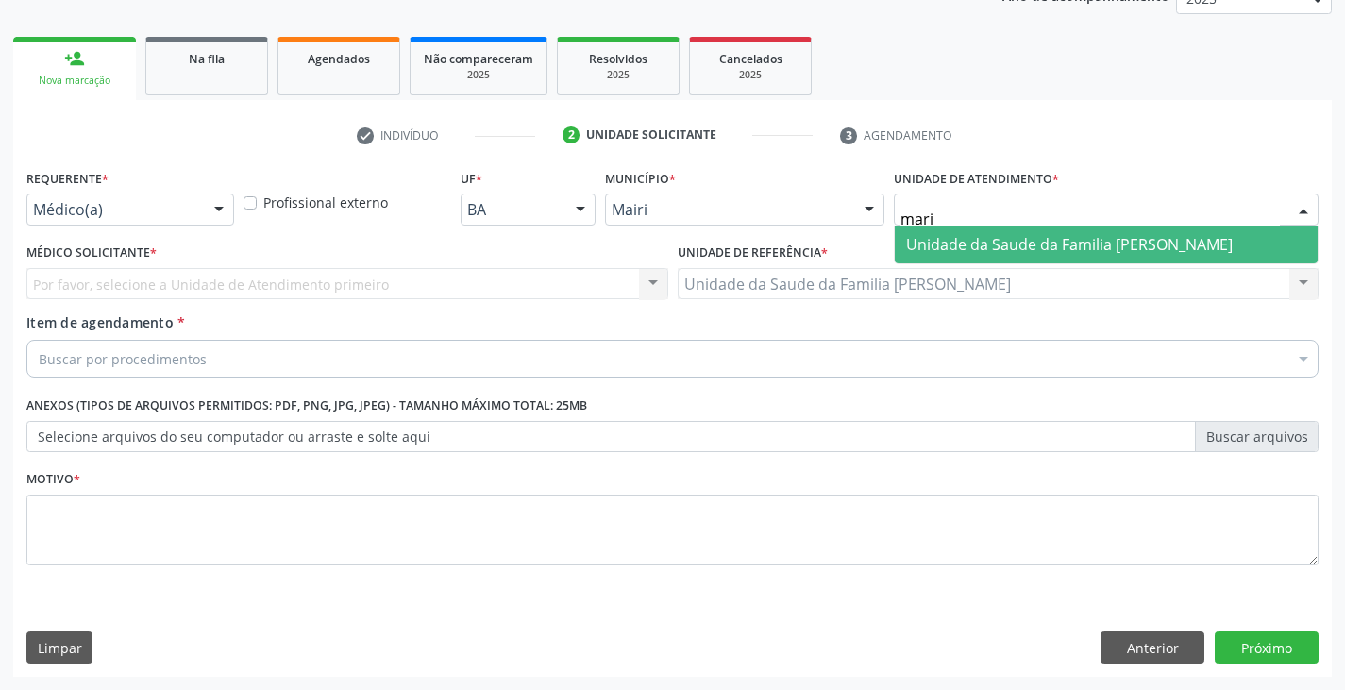
click at [951, 235] on span "Unidade da Saude da Familia [PERSON_NAME]" at bounding box center [1069, 244] width 327 height 21
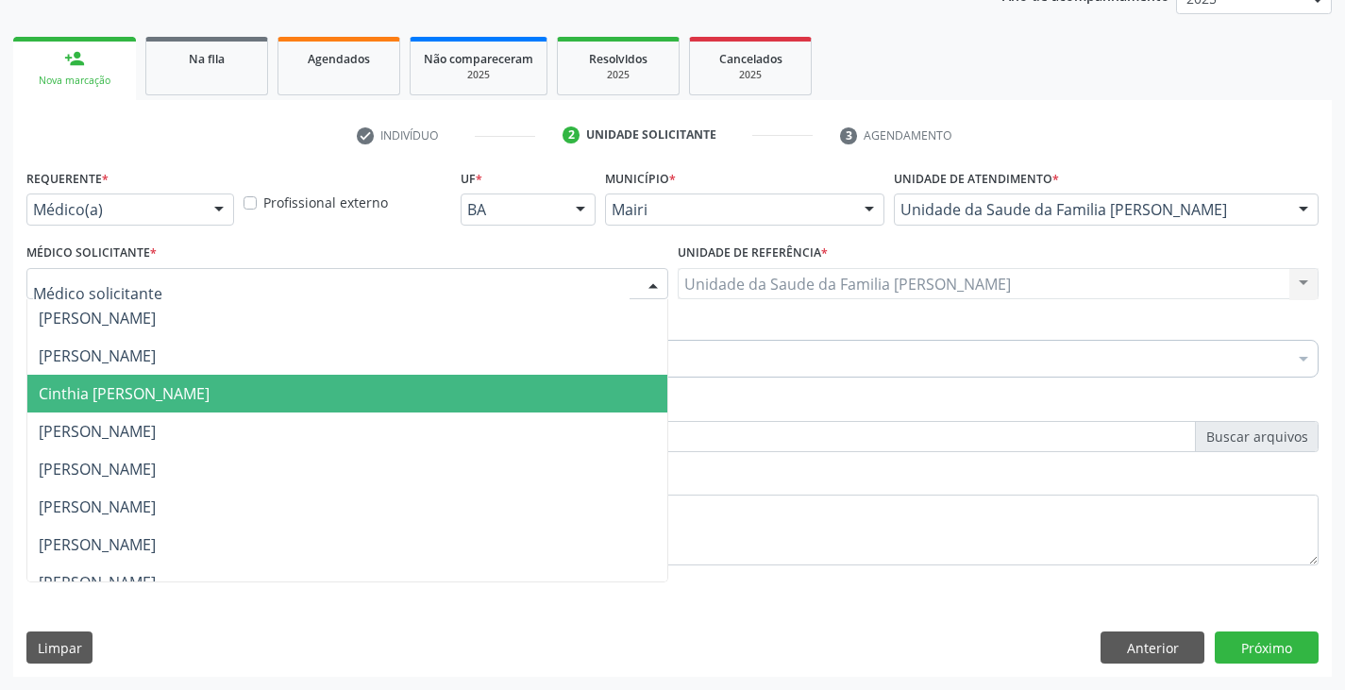
scroll to position [246, 0]
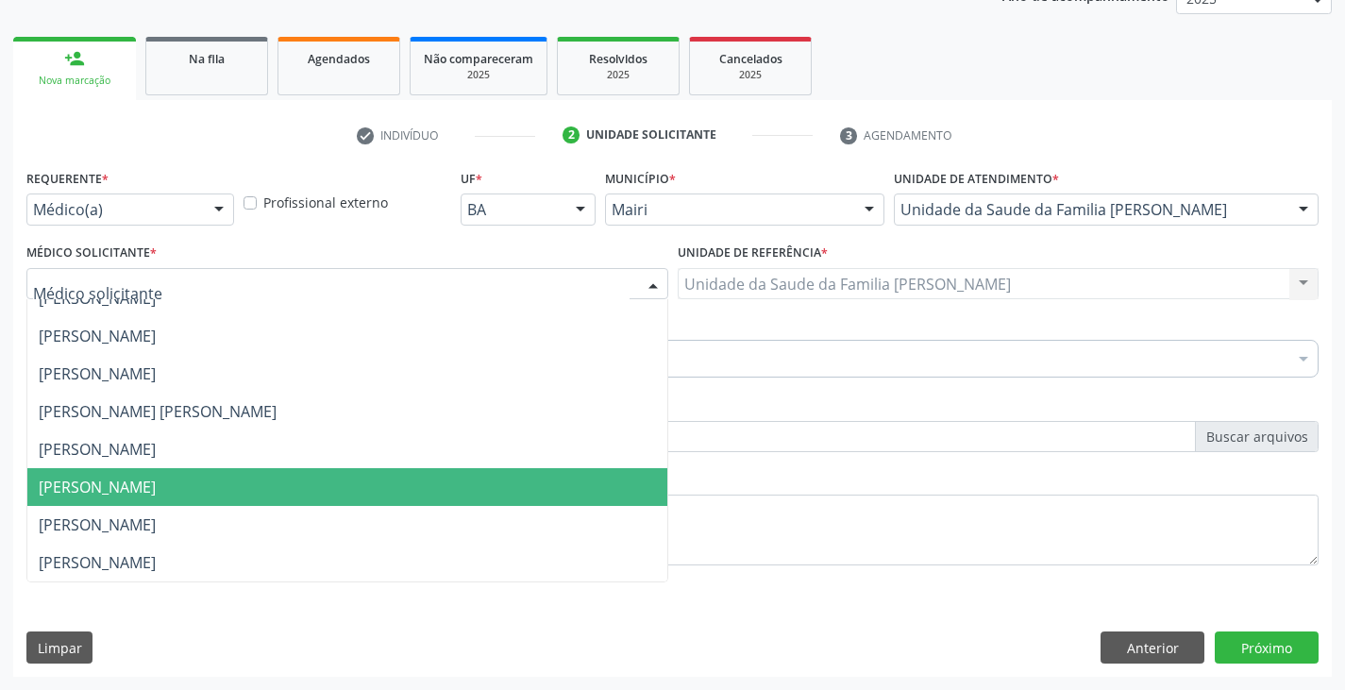
click at [93, 494] on span "[PERSON_NAME]" at bounding box center [97, 487] width 117 height 21
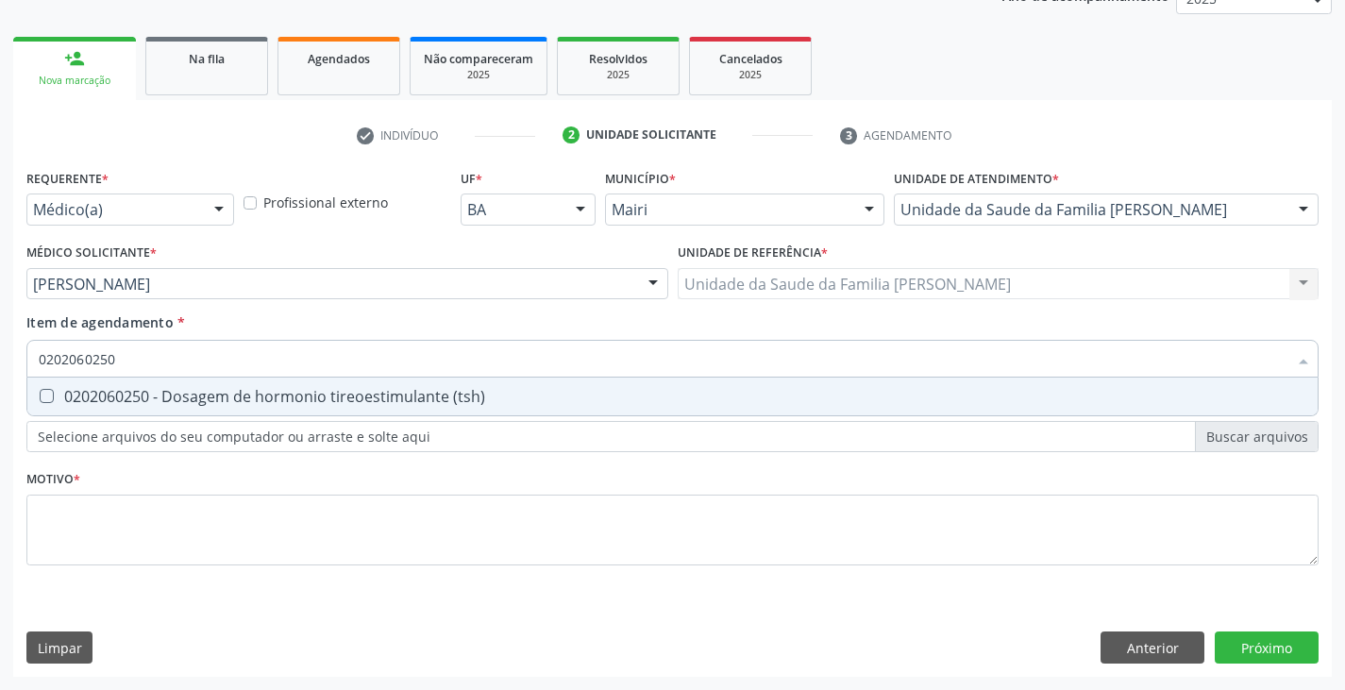
click at [87, 396] on div "0202060250 - Dosagem de hormonio tireoestimulante (tsh)" at bounding box center [672, 396] width 1267 height 15
click at [87, 396] on div "0202060390 - Dosagem de triiodotironina ([MEDICAL_DATA])" at bounding box center [672, 396] width 1267 height 15
click at [87, 396] on div "0202060381 - Dosagem de tiroxina livre (t4 livre)" at bounding box center [672, 396] width 1267 height 15
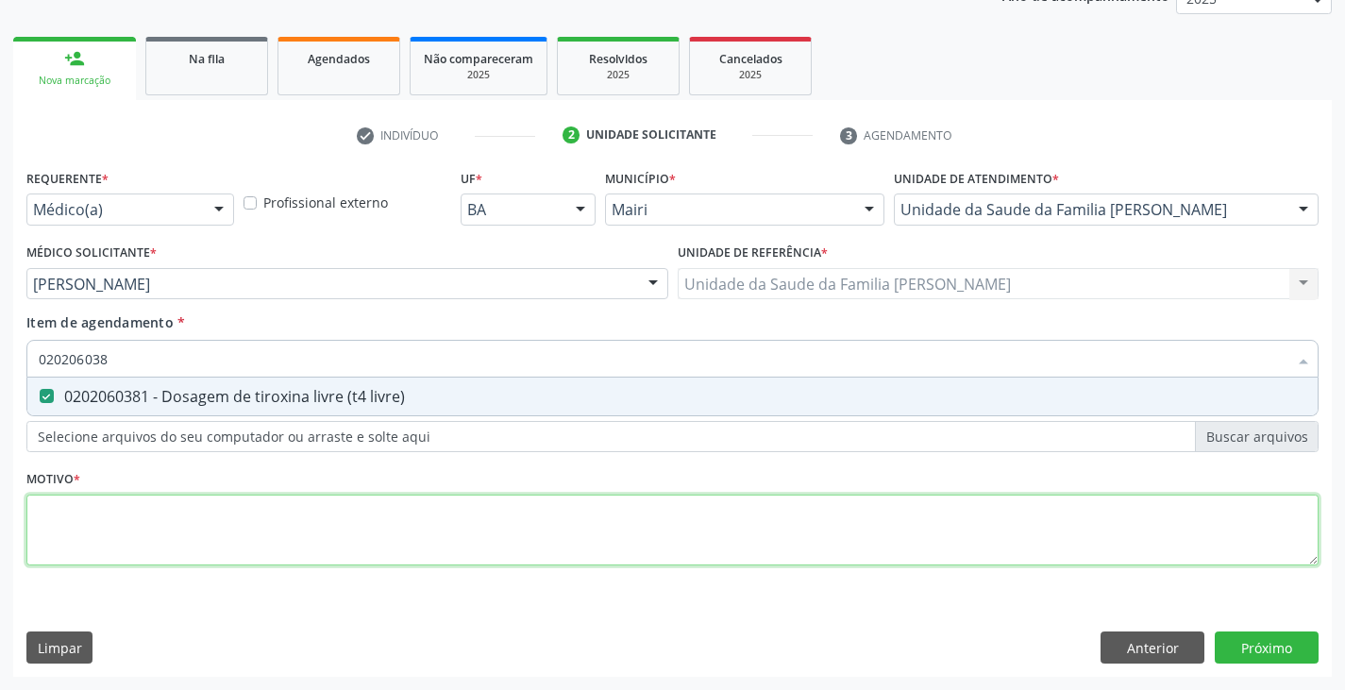
click at [99, 544] on div "Requerente * Médico(a) Médico(a) Enfermeiro(a) Paciente Nenhum resultado encont…" at bounding box center [672, 377] width 1292 height 427
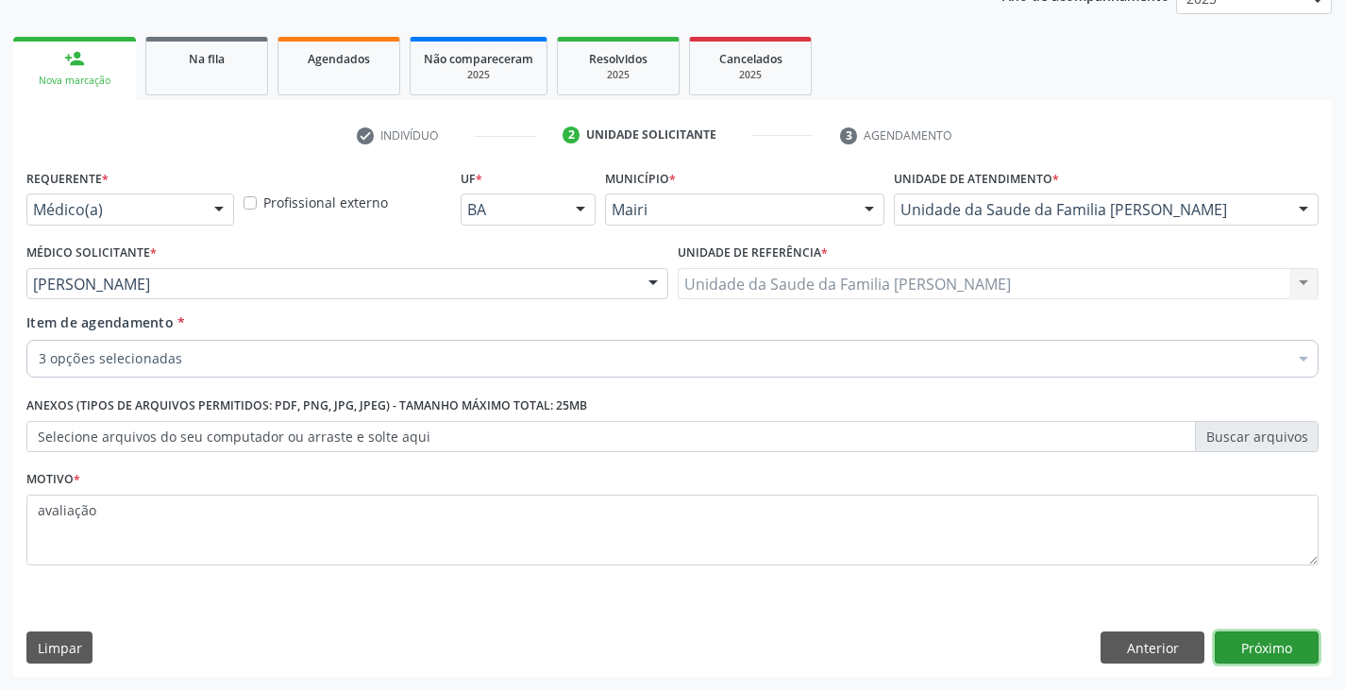
click at [1300, 644] on button "Próximo" at bounding box center [1267, 647] width 104 height 32
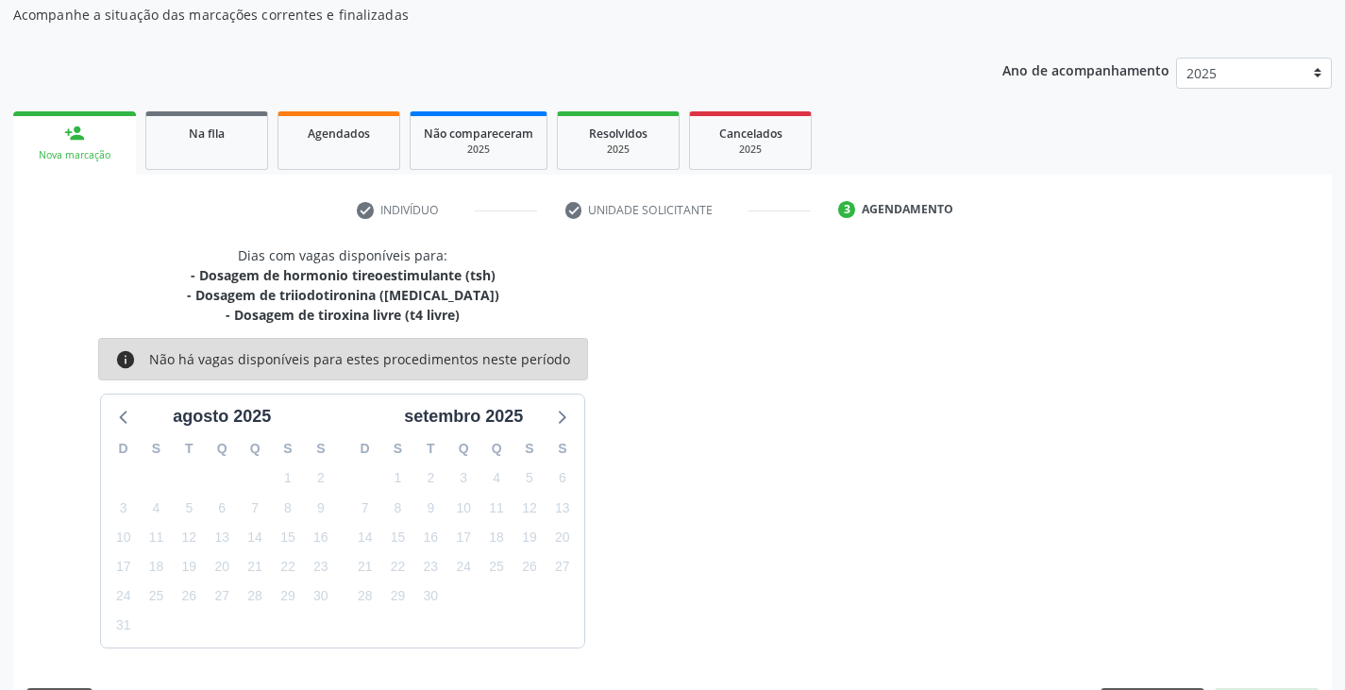
scroll to position [226, 0]
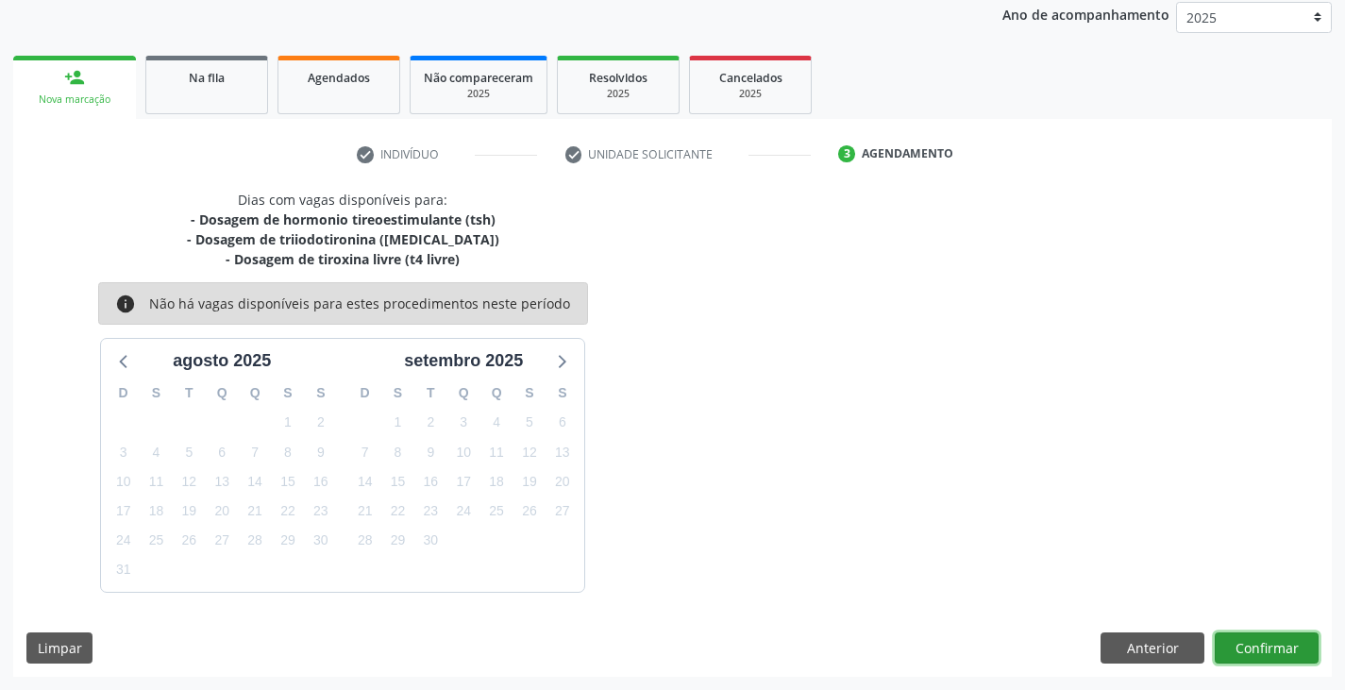
click at [1273, 638] on button "Confirmar" at bounding box center [1267, 648] width 104 height 32
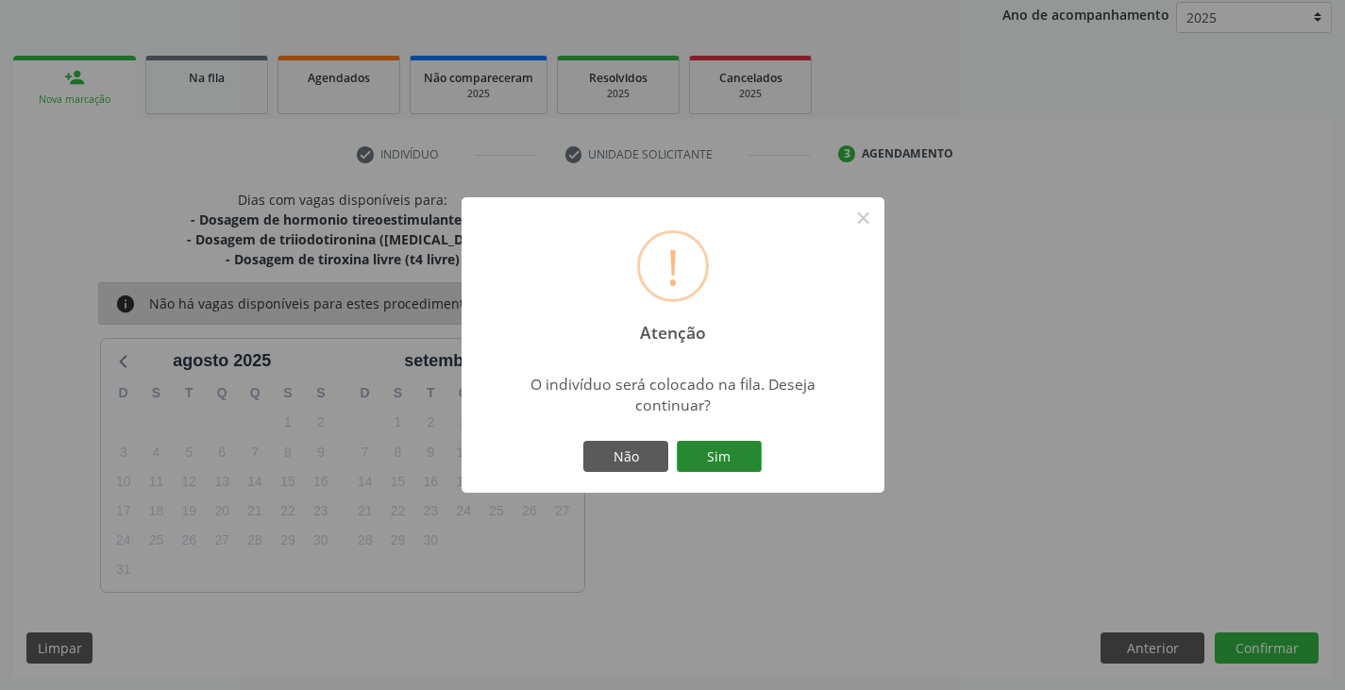
click at [721, 458] on button "Sim" at bounding box center [719, 457] width 85 height 32
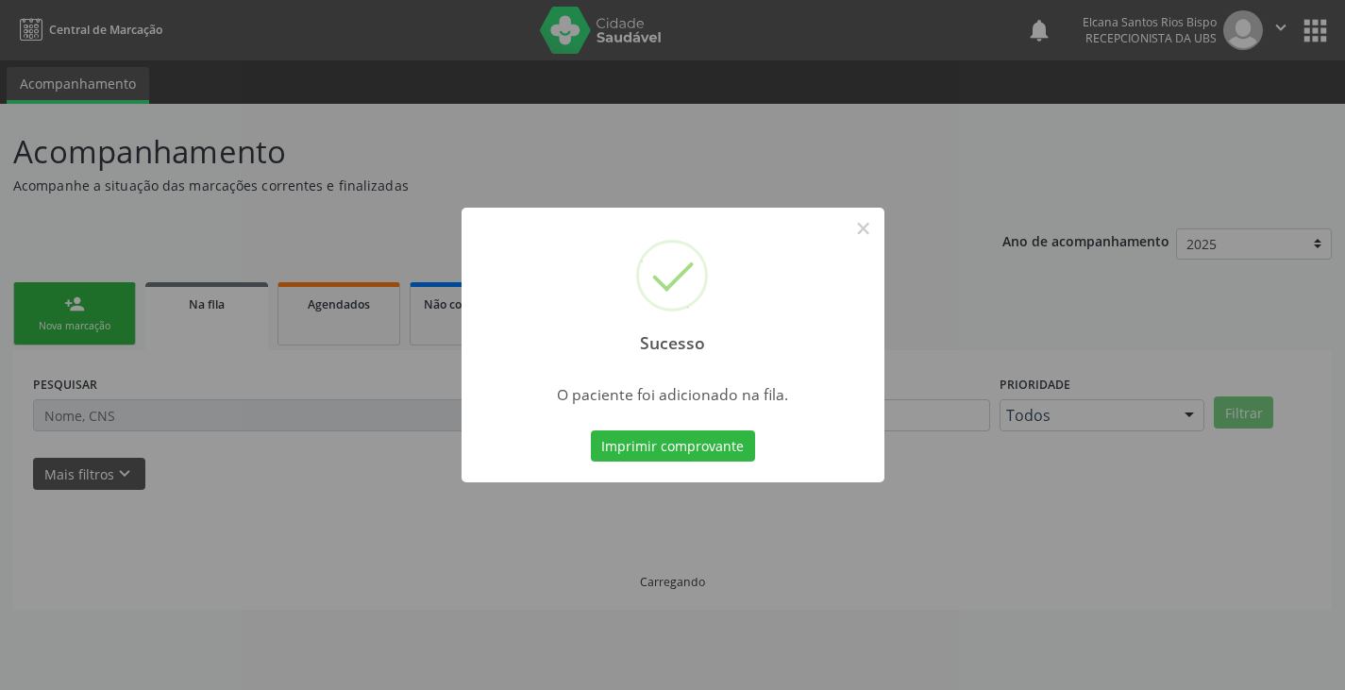
scroll to position [0, 0]
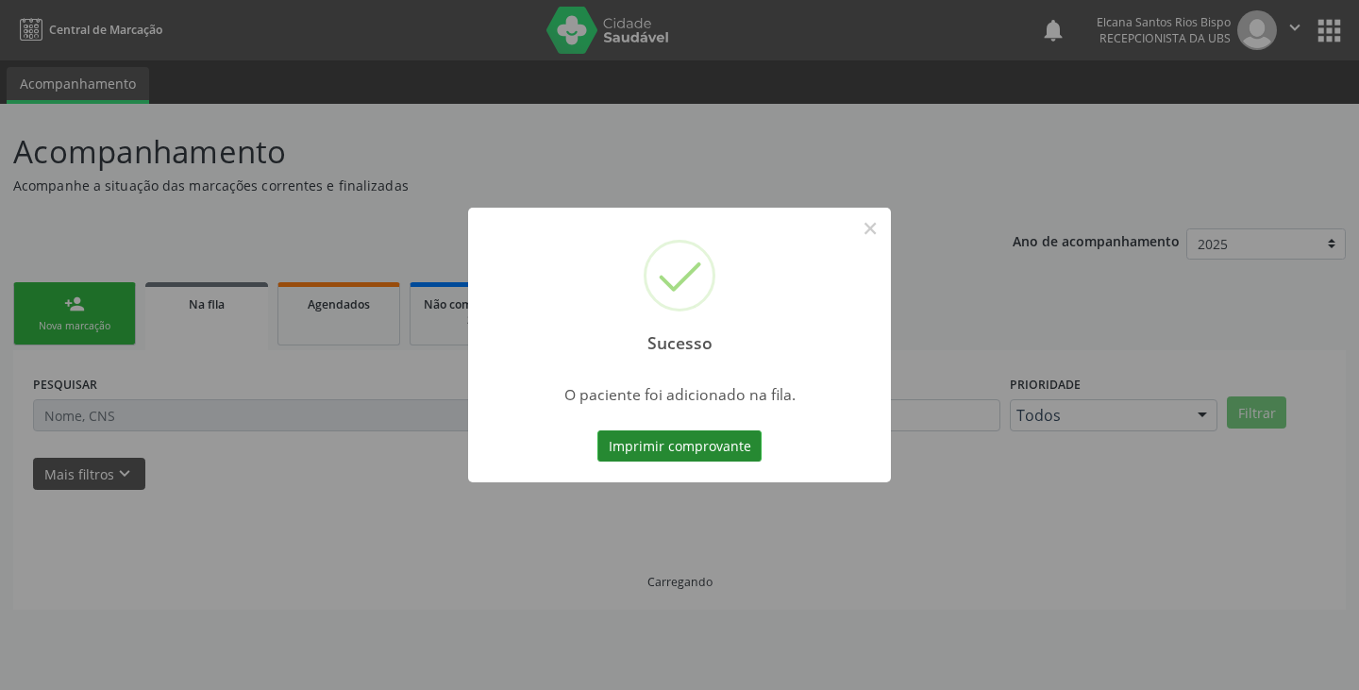
click at [724, 450] on button "Imprimir comprovante" at bounding box center [679, 446] width 164 height 32
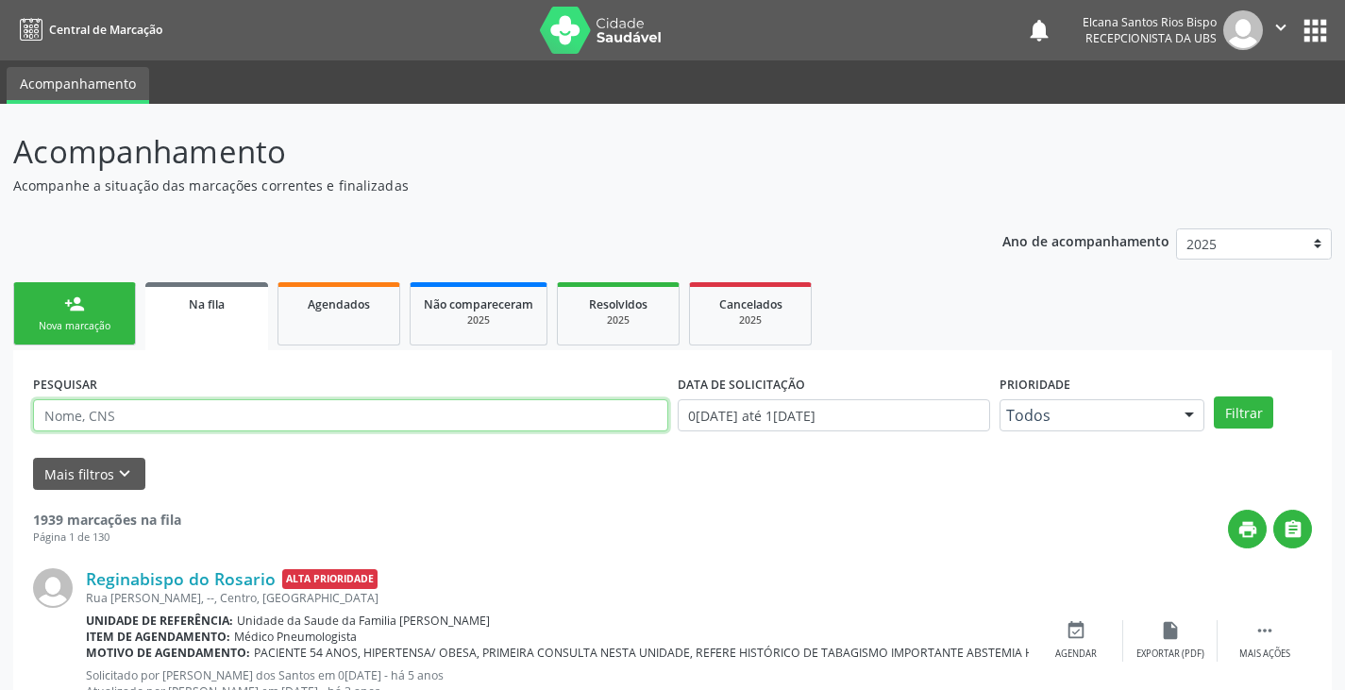
click at [215, 418] on input "text" at bounding box center [350, 415] width 635 height 32
paste input "708 5033 4012 0876"
click at [1214, 396] on button "Filtrar" at bounding box center [1243, 412] width 59 height 32
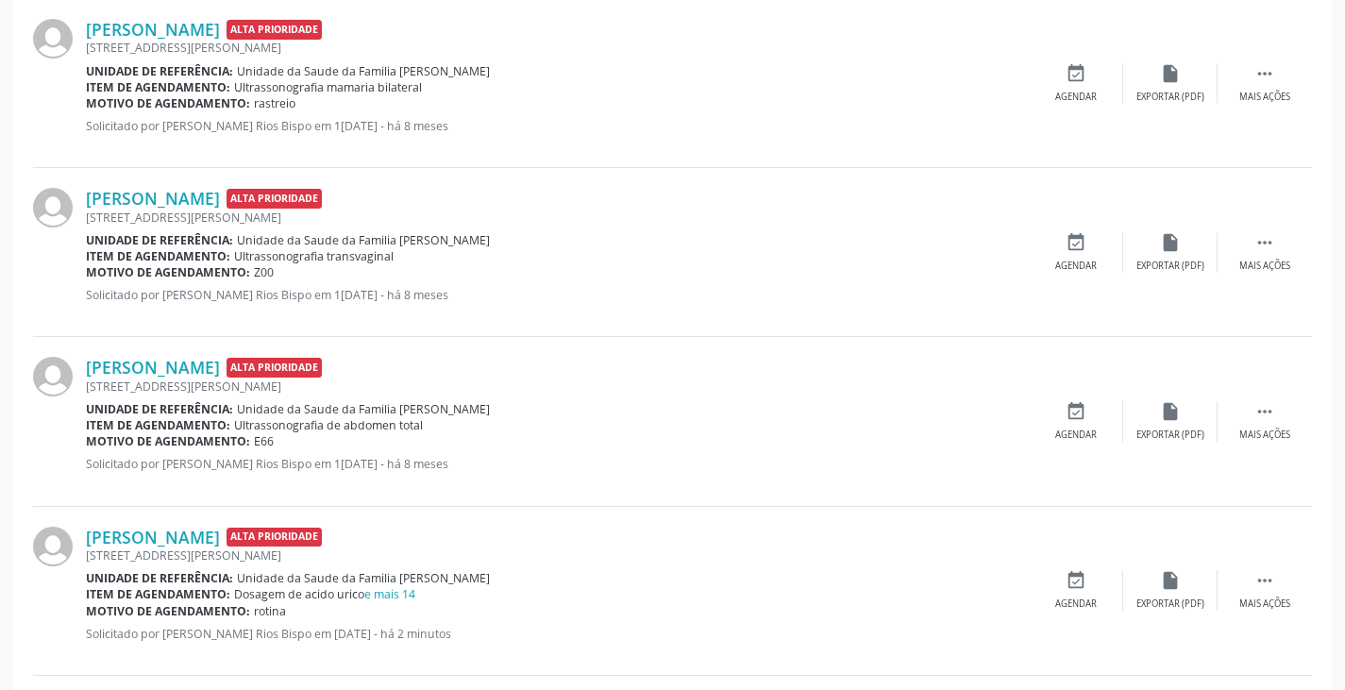
scroll to position [753, 0]
